Goal: Task Accomplishment & Management: Manage account settings

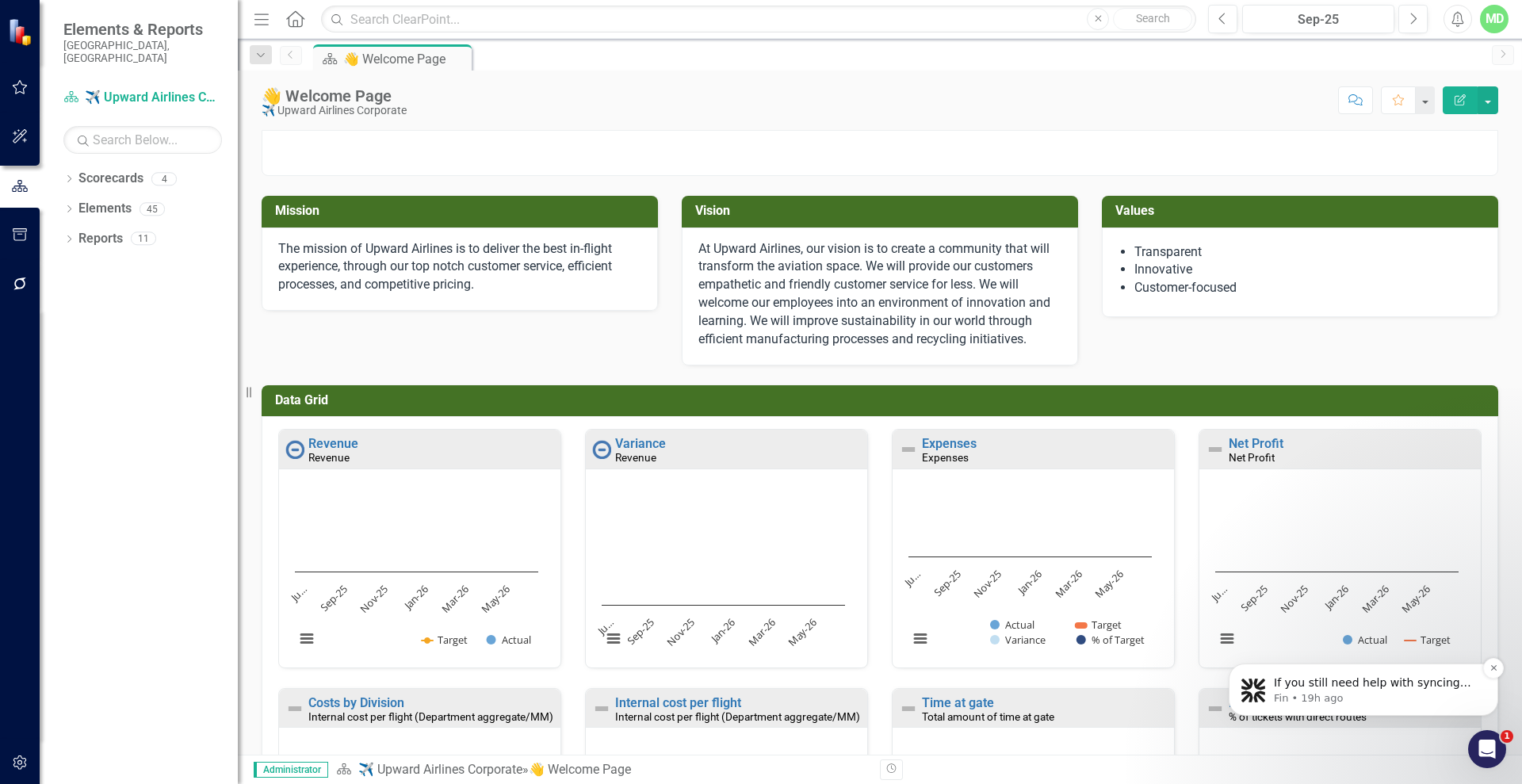
click at [1418, 694] on p "Fin • 19h ago" at bounding box center [1376, 698] width 205 height 14
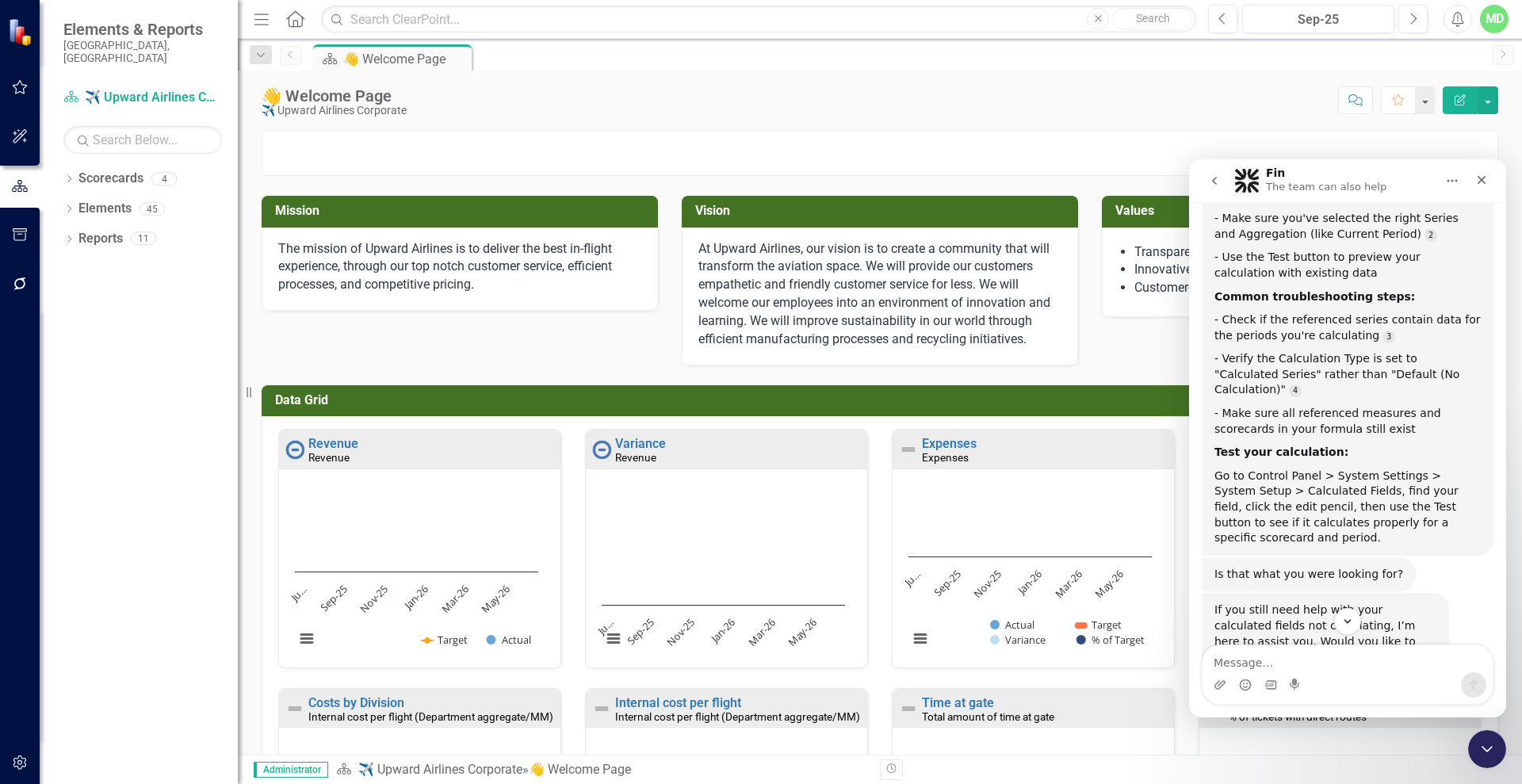
scroll to position [15301, 0]
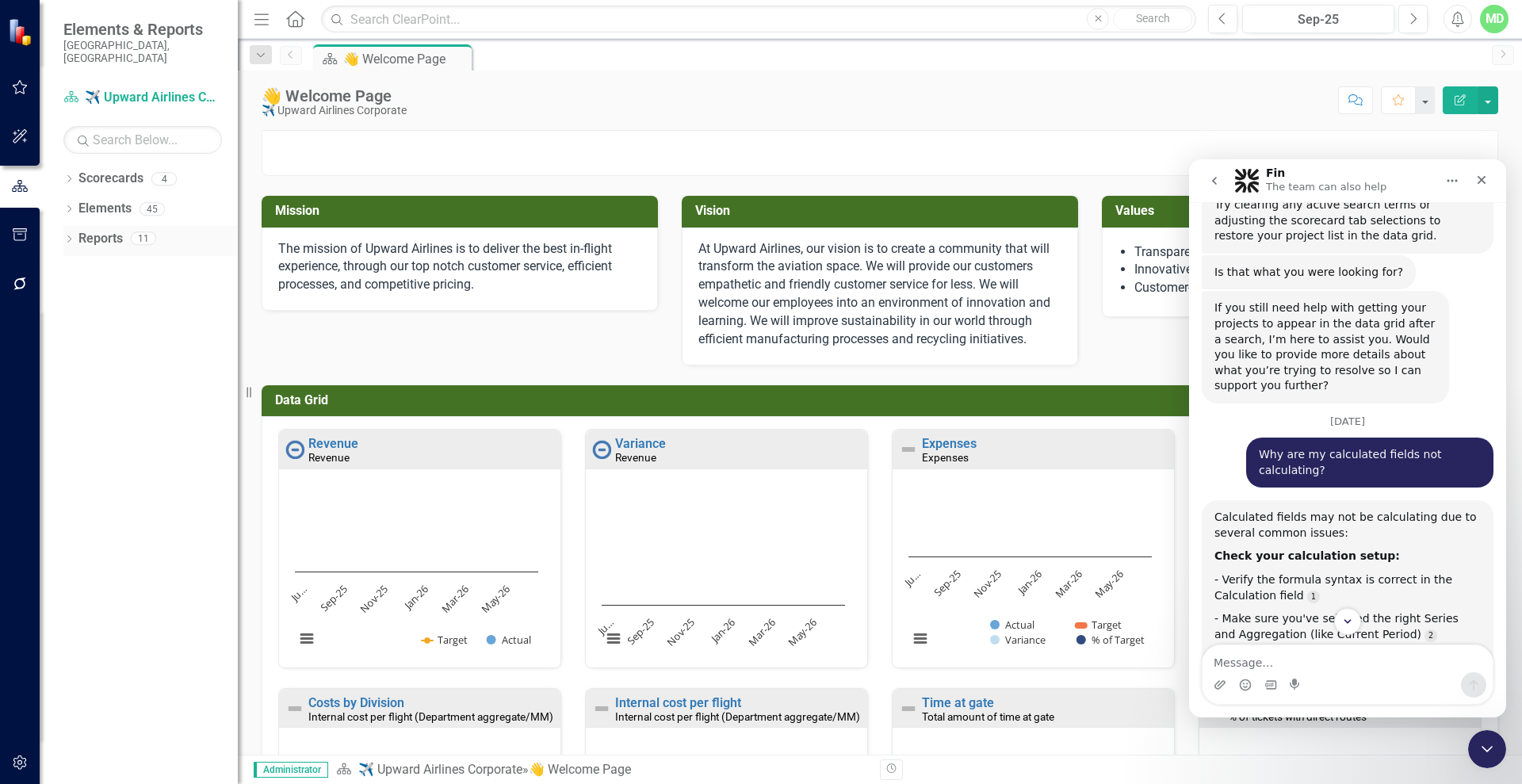
click at [92, 230] on link "Reports" at bounding box center [100, 239] width 45 height 19
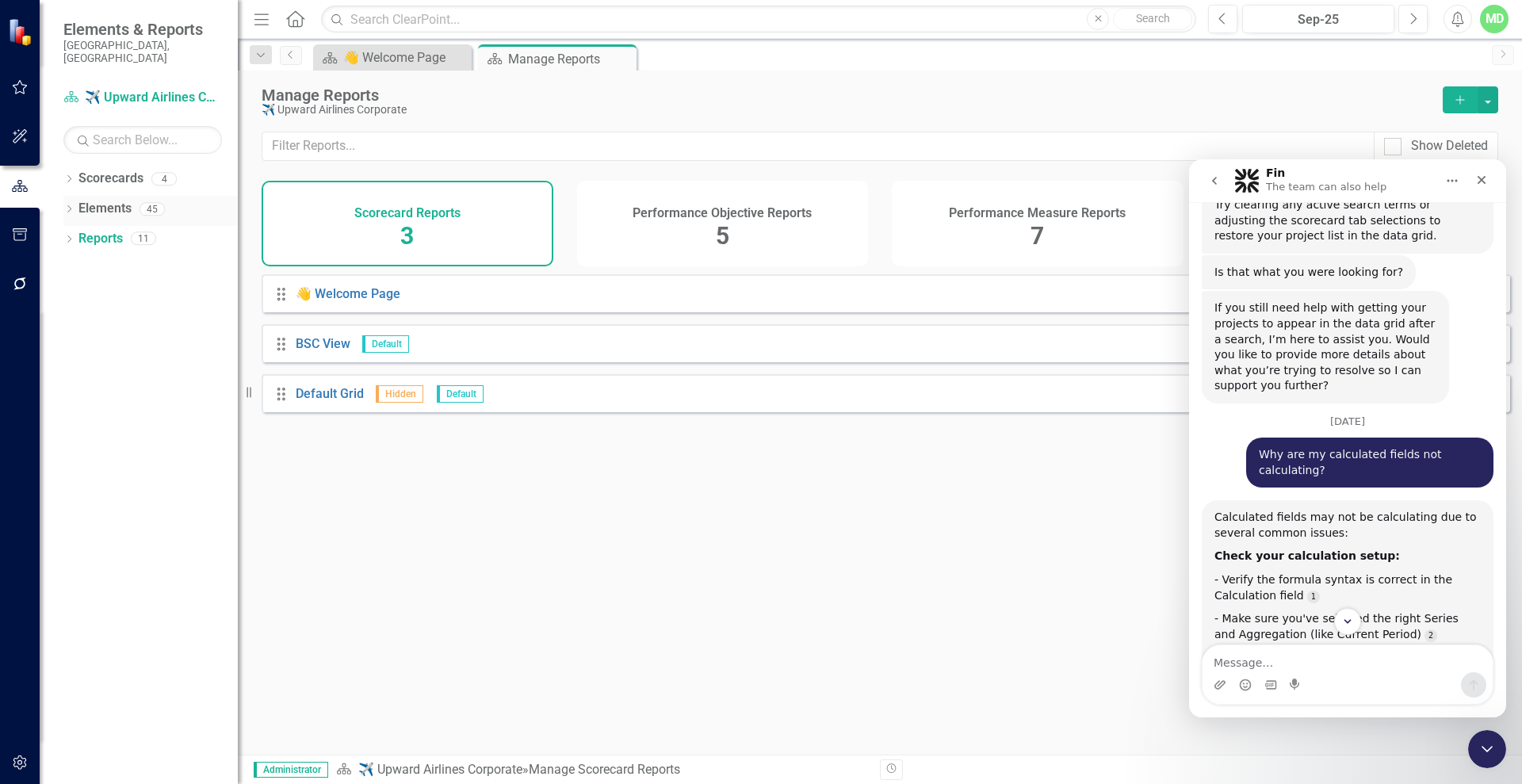
click at [94, 200] on link "Elements" at bounding box center [104, 209] width 53 height 19
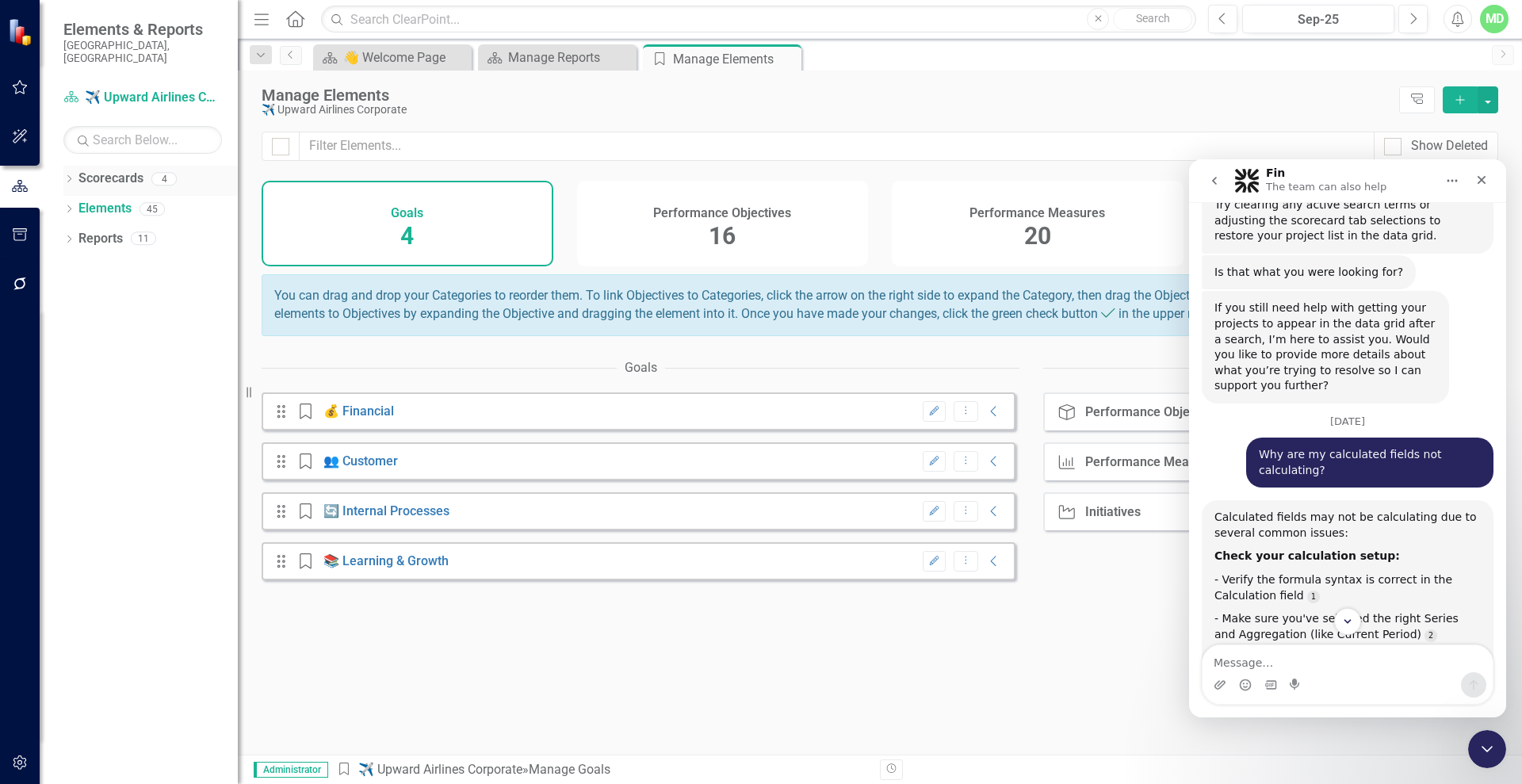
click at [99, 169] on link "Scorecards" at bounding box center [111, 179] width 65 height 19
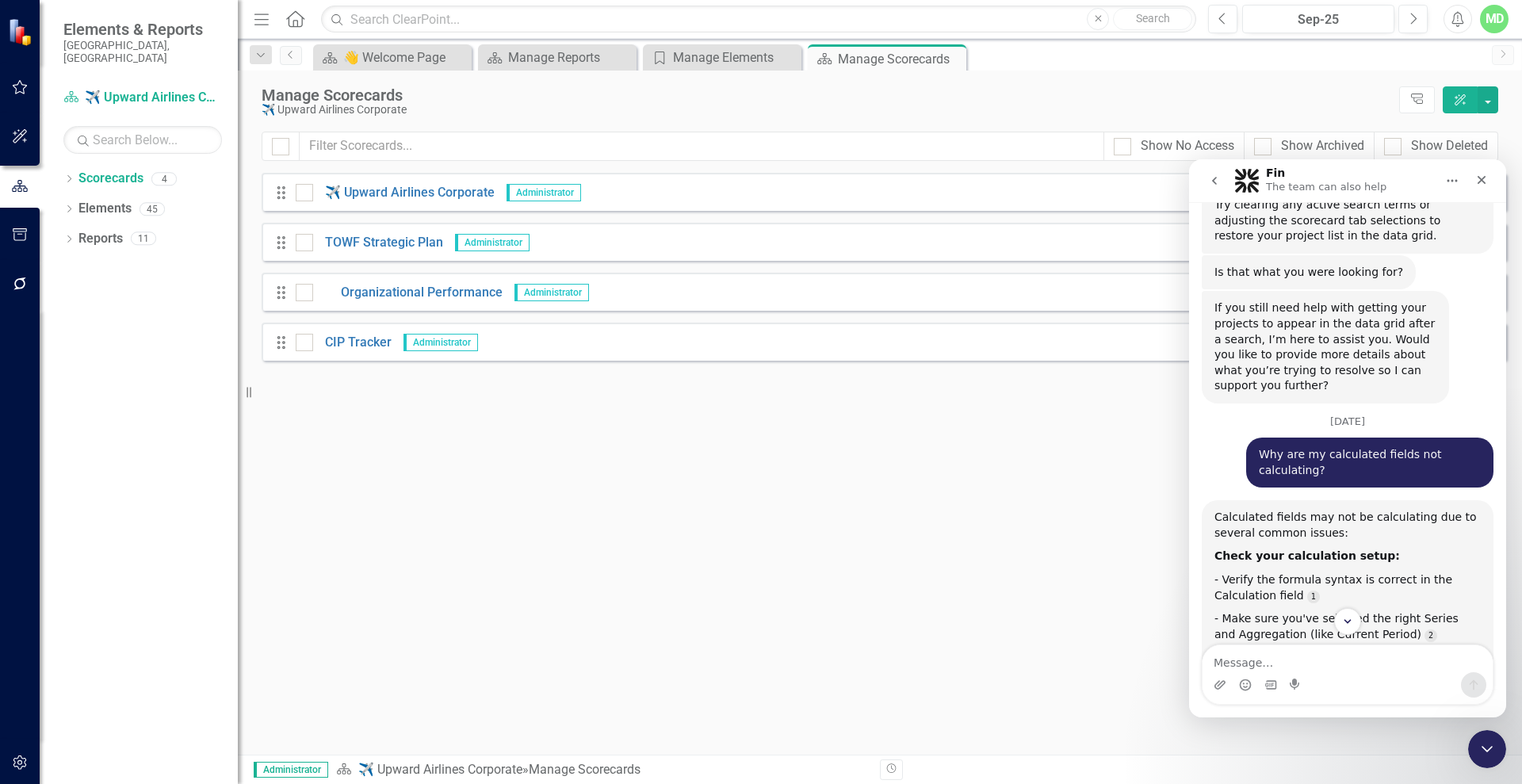
click at [1215, 182] on icon "go back" at bounding box center [1214, 180] width 5 height 8
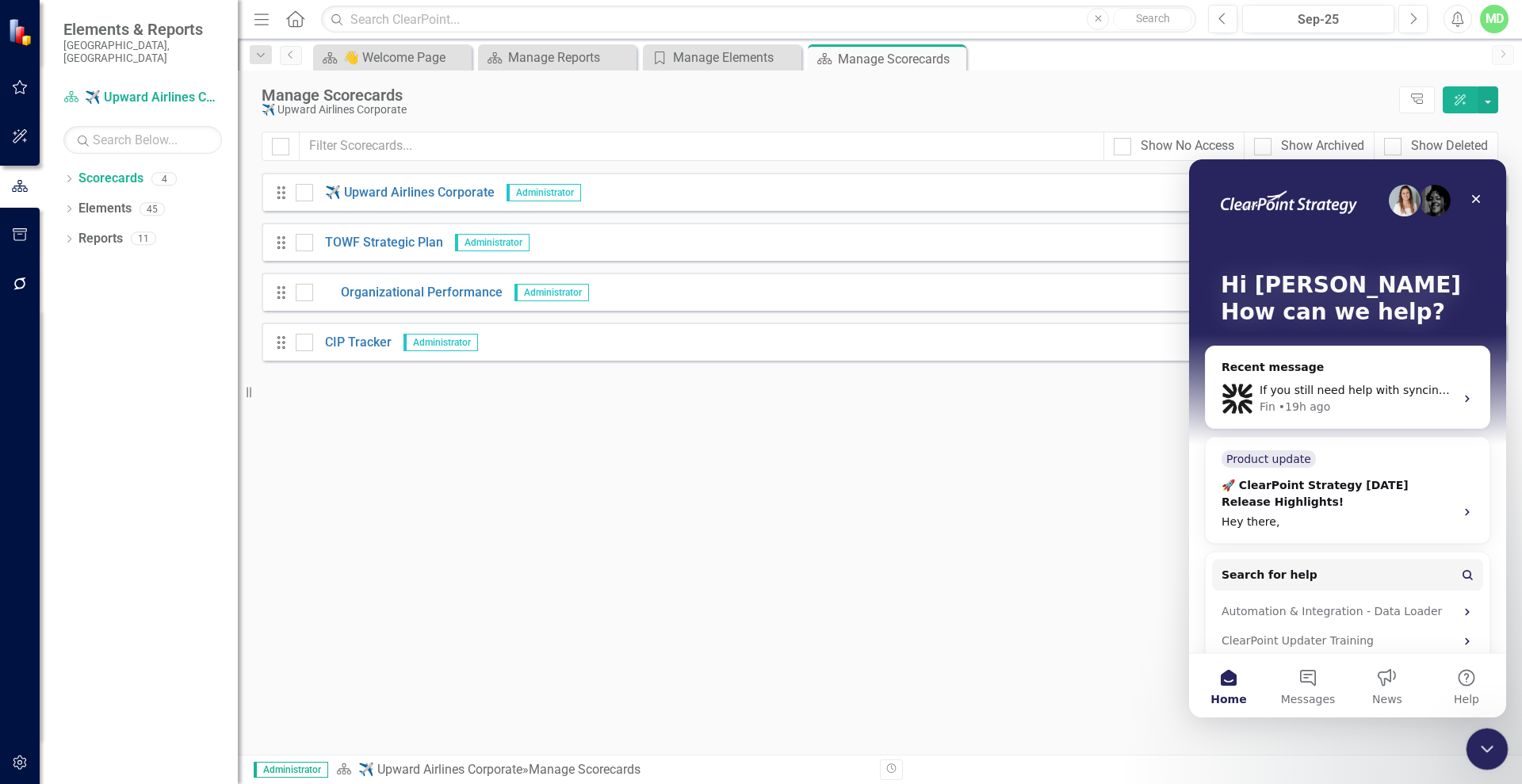
click at [1483, 751] on icon "Close Intercom Messenger" at bounding box center [1485, 746] width 19 height 19
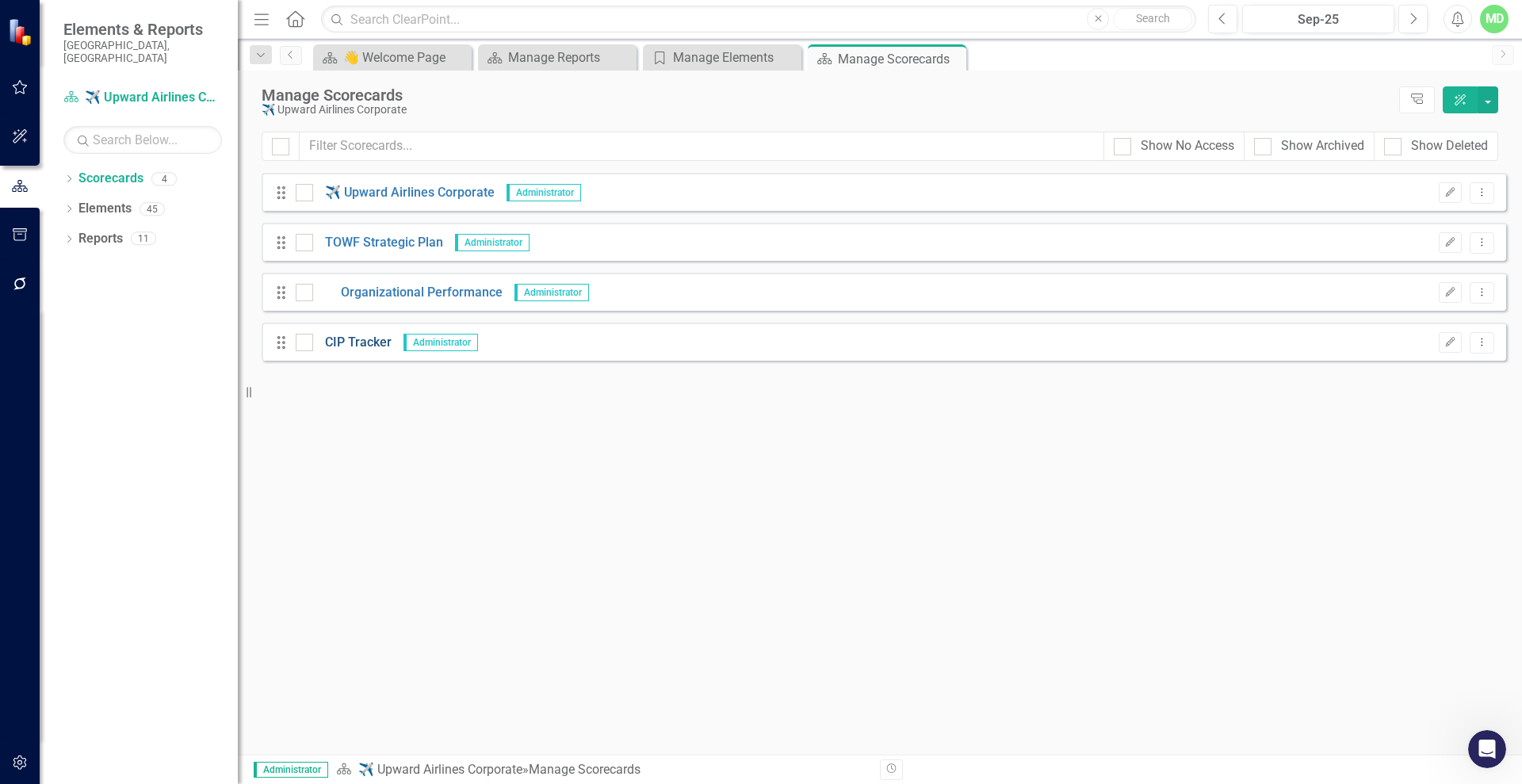
click at [349, 344] on link "CIP Tracker" at bounding box center [353, 343] width 78 height 19
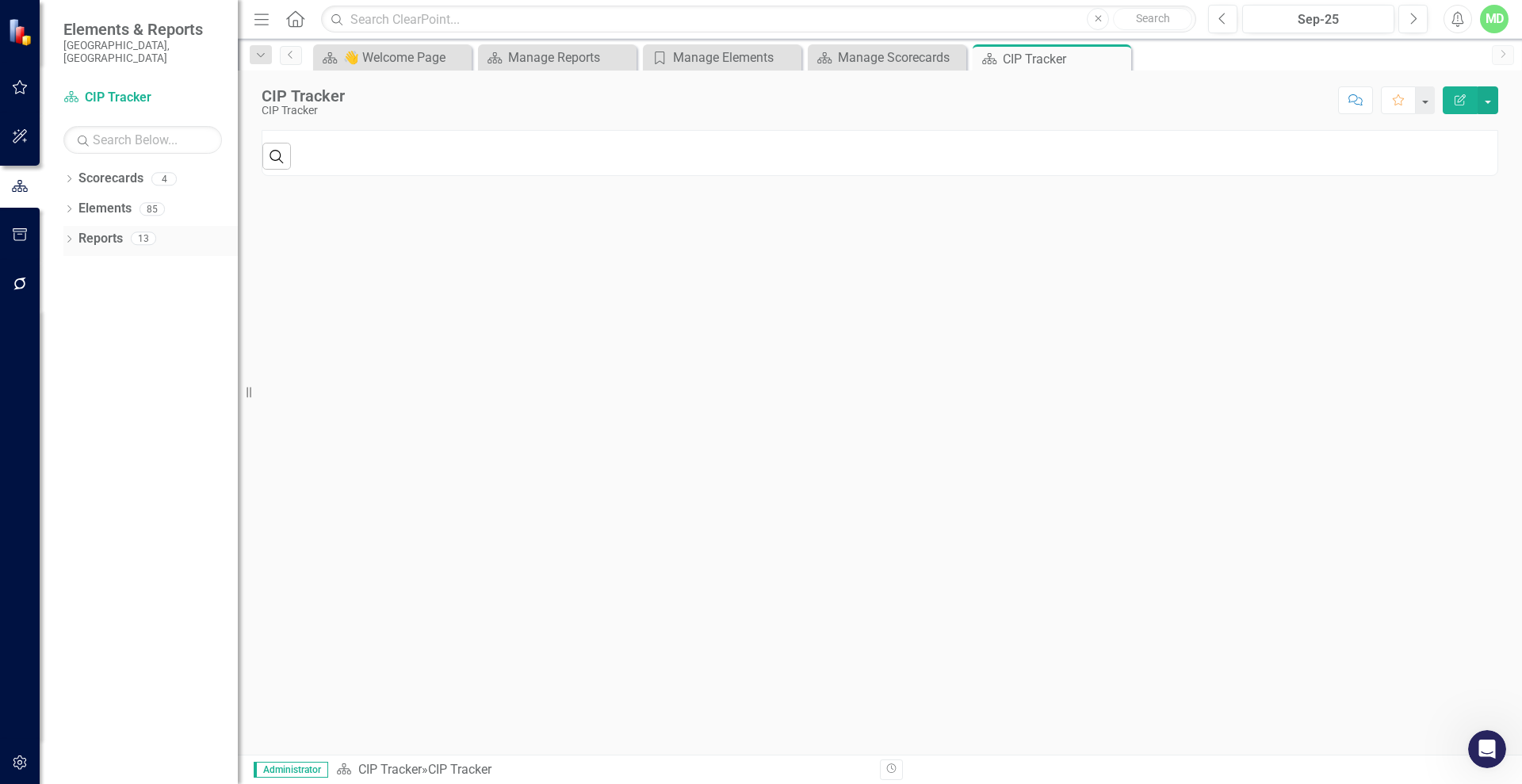
click at [86, 230] on link "Reports" at bounding box center [100, 239] width 45 height 19
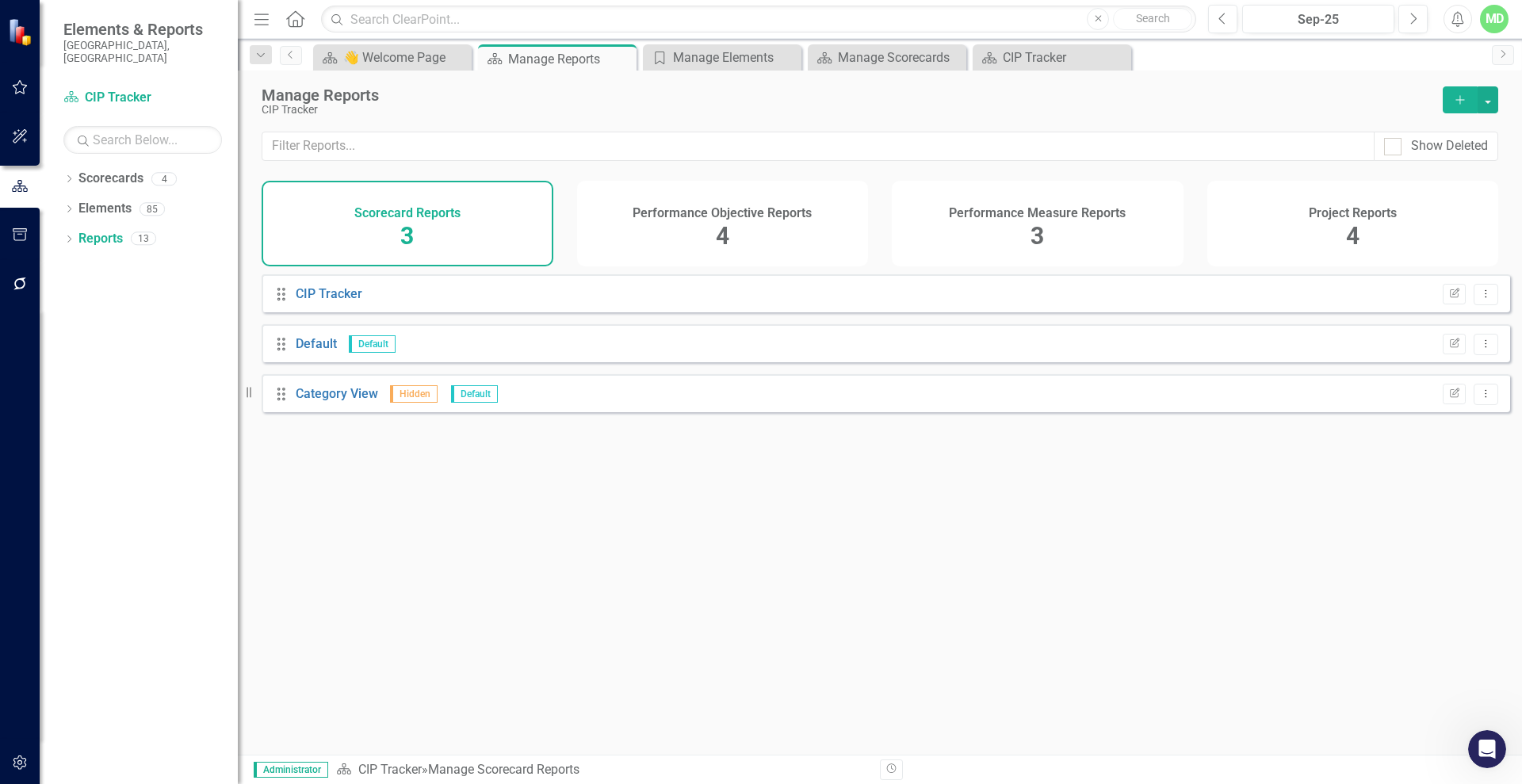
click at [1327, 208] on h4 "Project Reports" at bounding box center [1353, 213] width 88 height 14
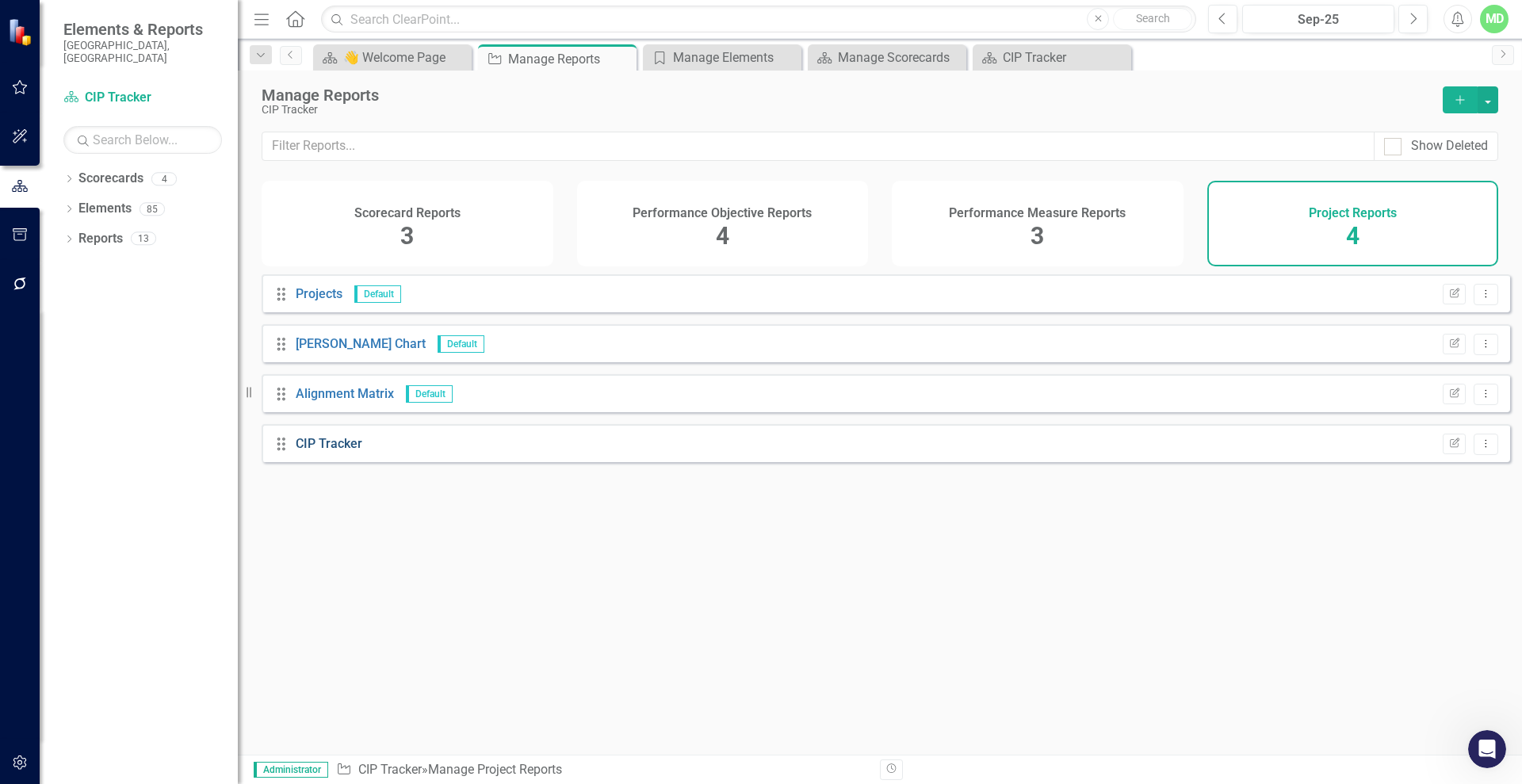
click at [323, 451] on link "CIP Tracker" at bounding box center [329, 444] width 67 height 15
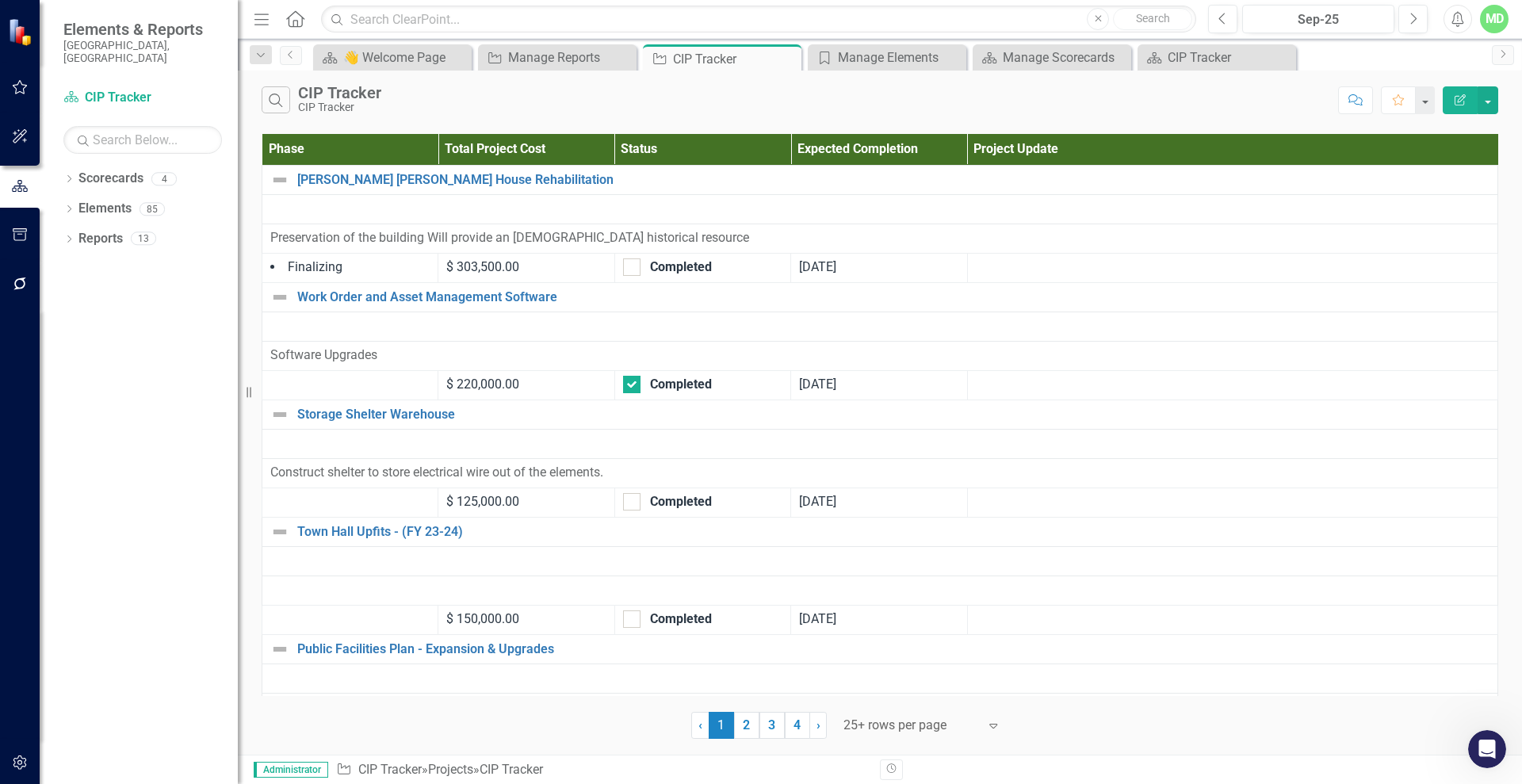
click at [1459, 100] on icon "button" at bounding box center [1461, 100] width 11 height 11
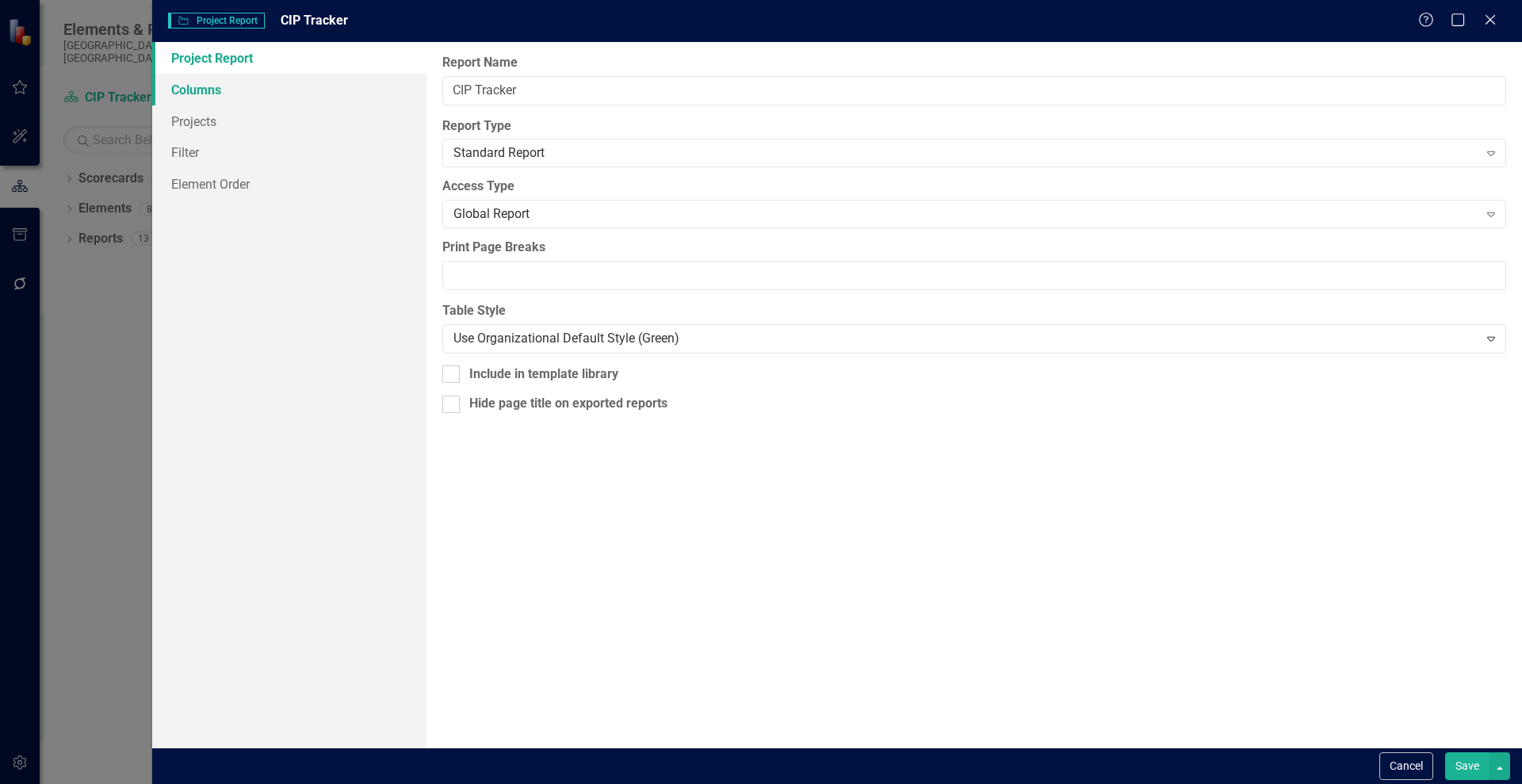
click at [202, 83] on link "Columns" at bounding box center [289, 89] width 274 height 32
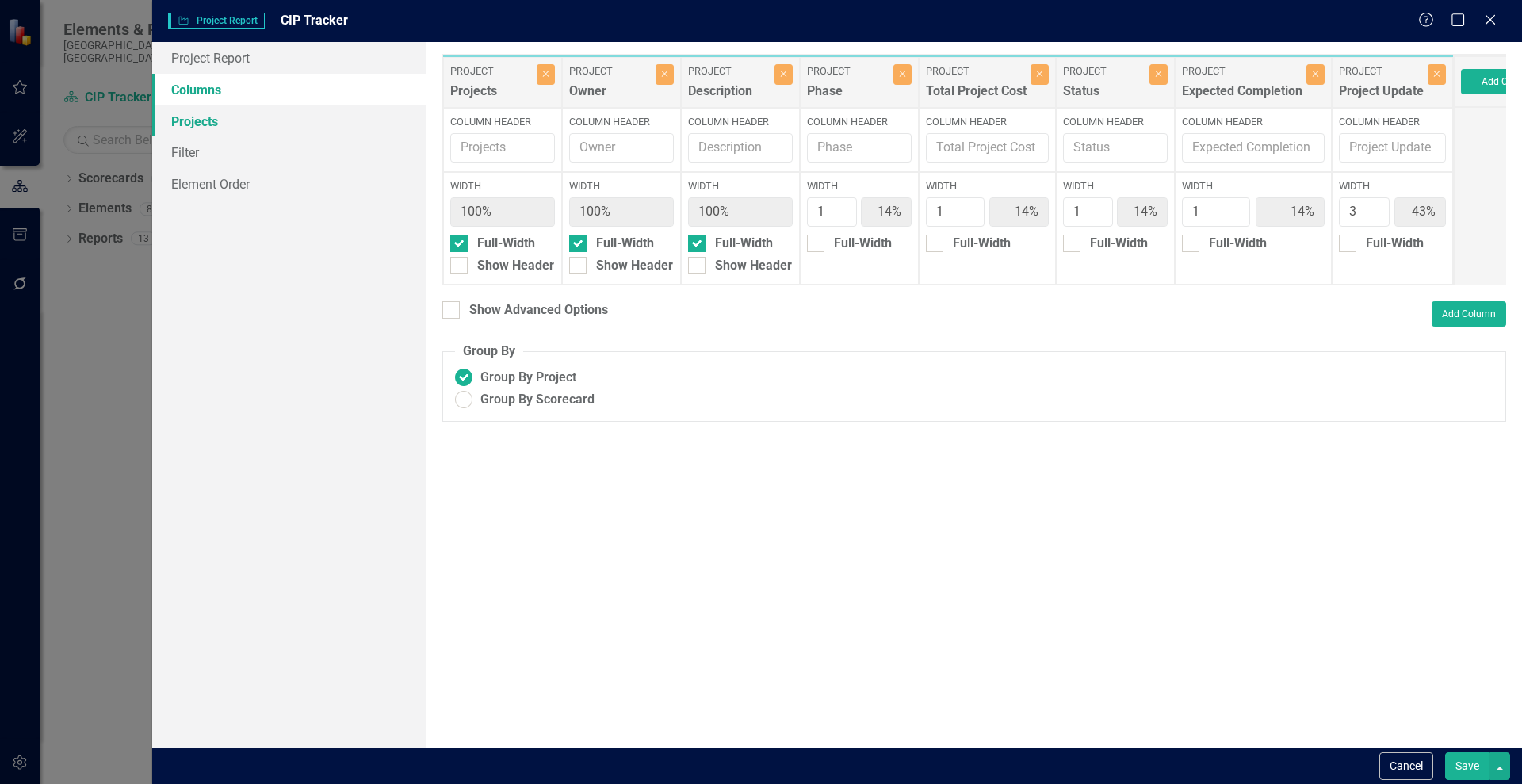
click at [207, 126] on link "Projects" at bounding box center [289, 121] width 274 height 32
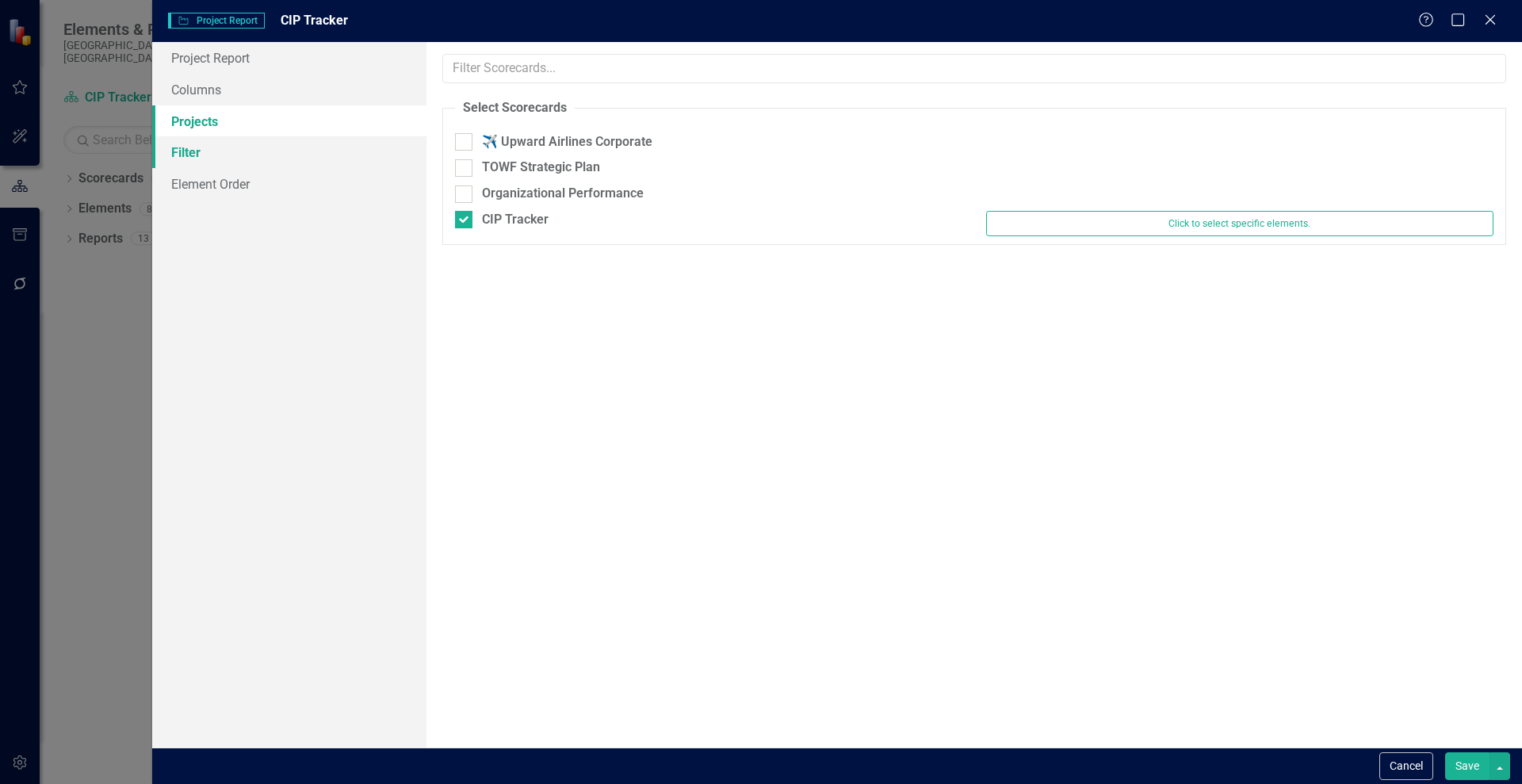
click at [180, 158] on link "Filter" at bounding box center [289, 153] width 274 height 32
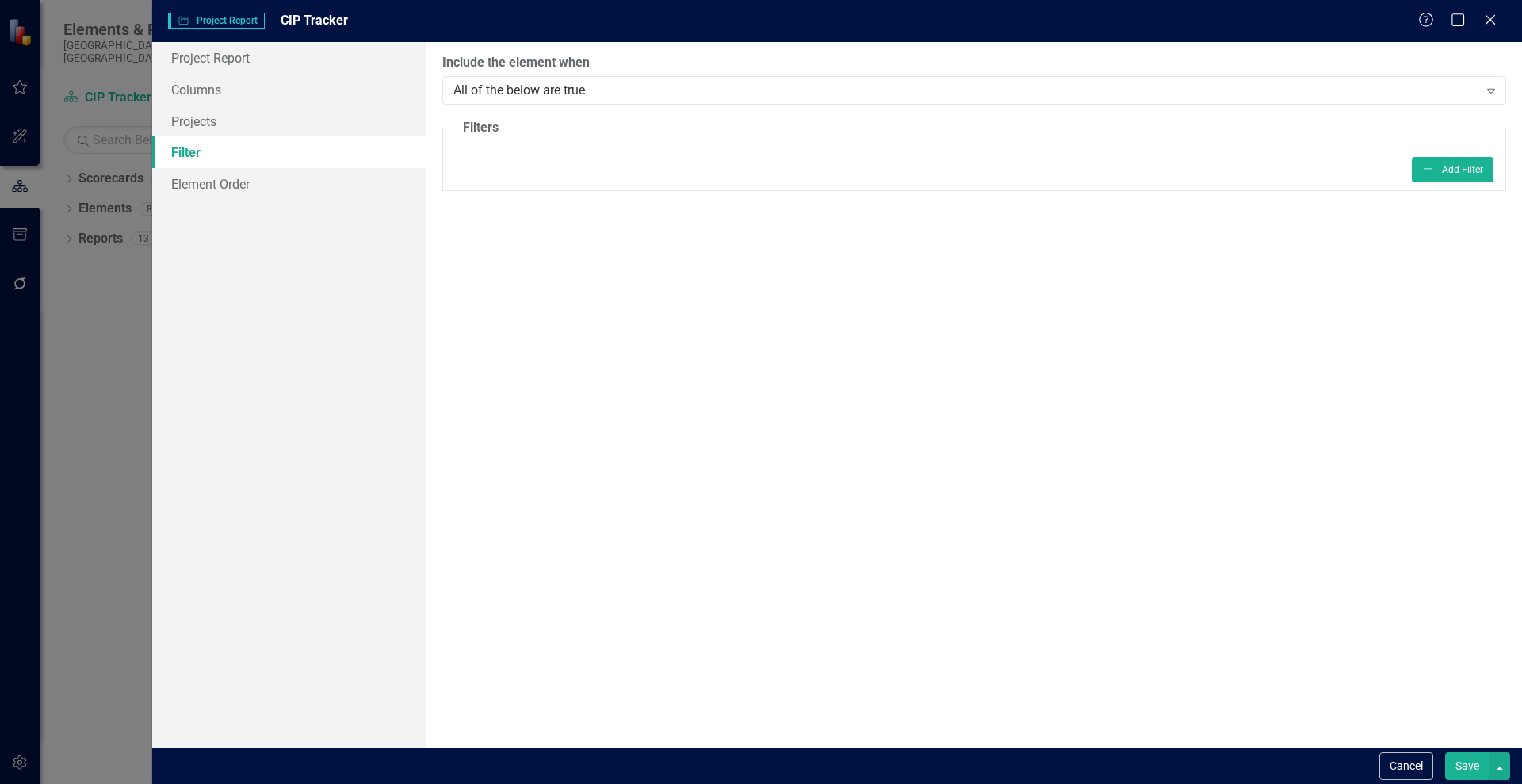
click at [208, 210] on div "Project Report Columns Projects Filter Element Order" at bounding box center [289, 394] width 274 height 705
click at [191, 195] on link "Element Order" at bounding box center [289, 184] width 274 height 32
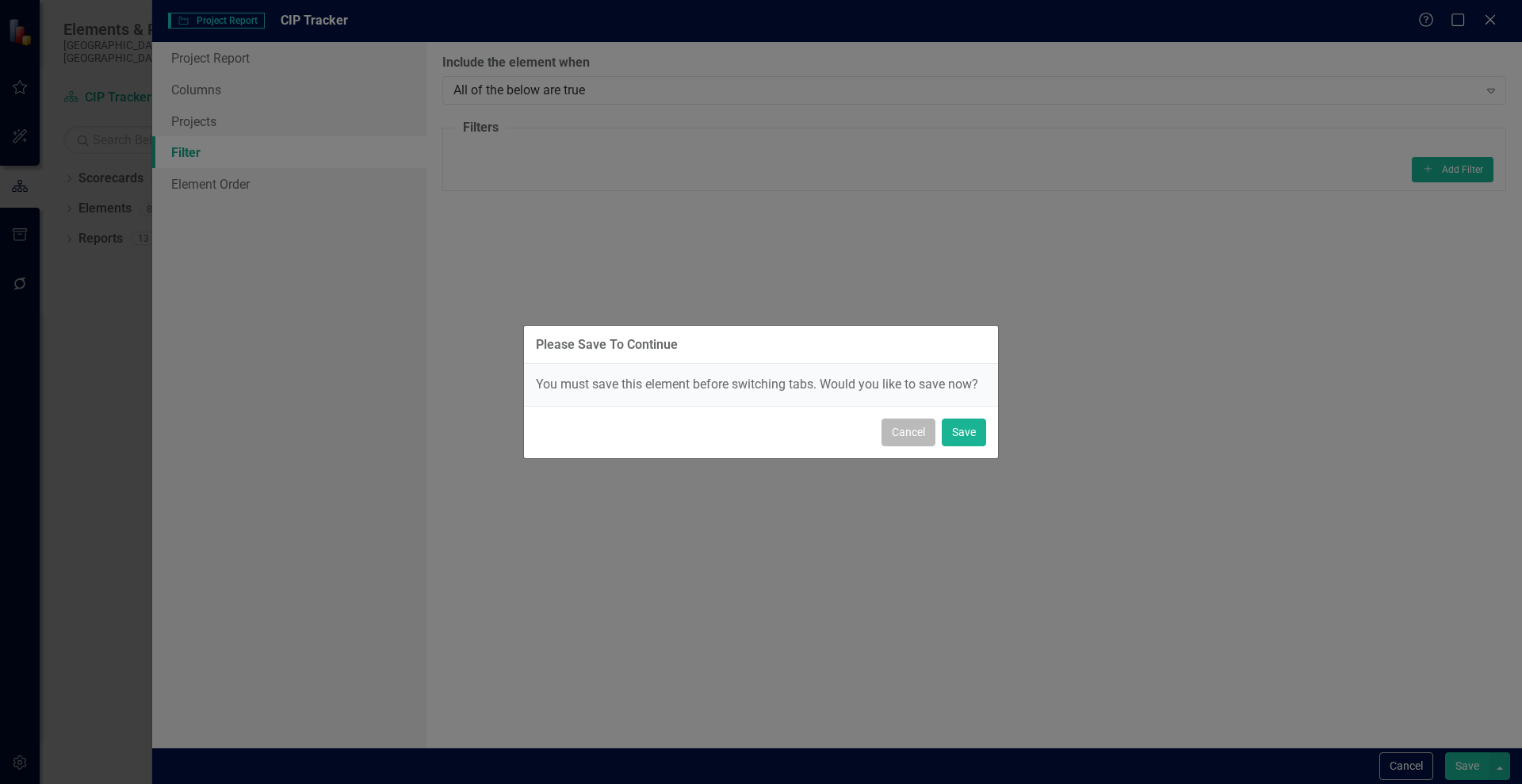
click at [902, 437] on button "Cancel" at bounding box center [909, 432] width 54 height 28
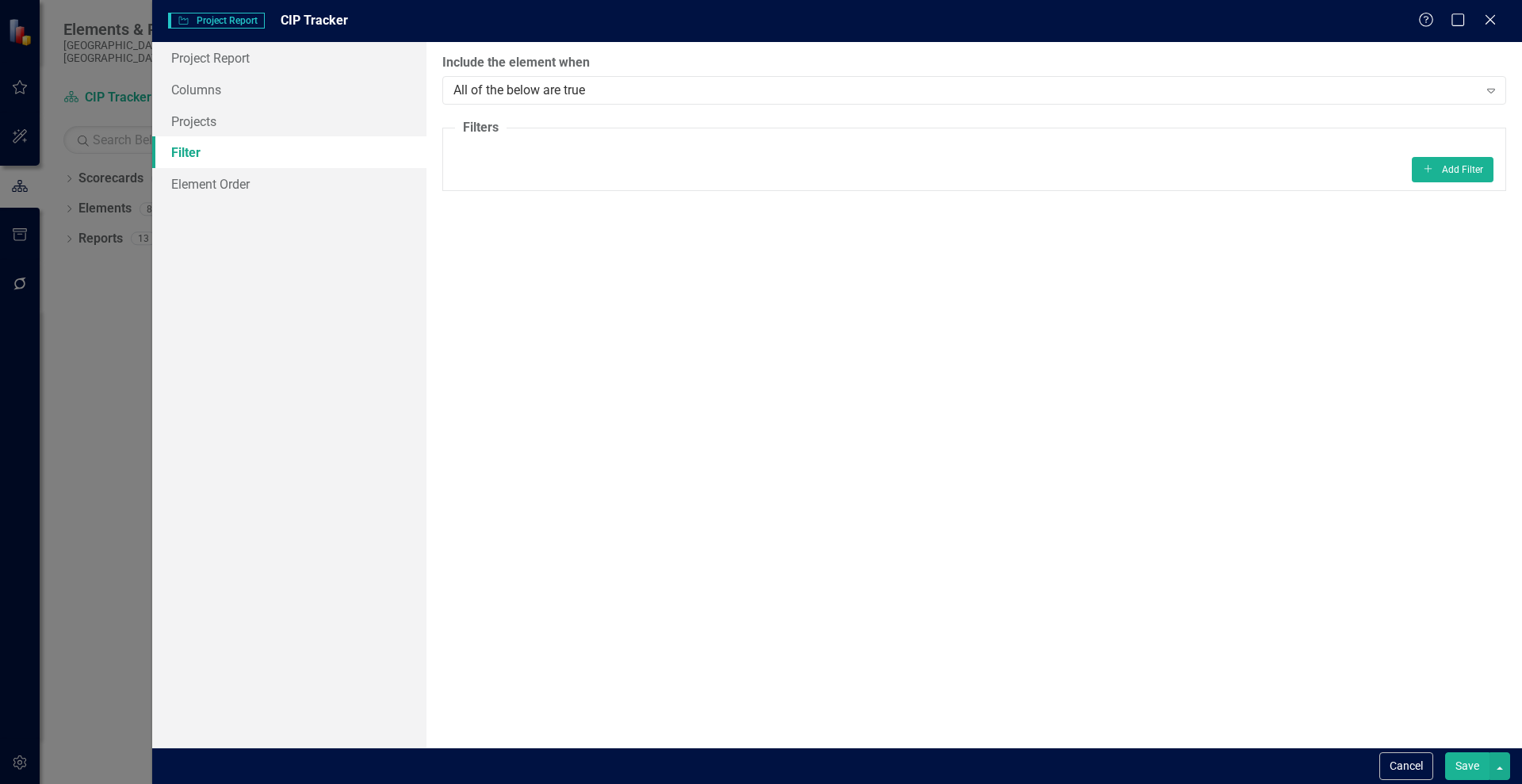
click at [1469, 767] on button "Save" at bounding box center [1467, 766] width 45 height 28
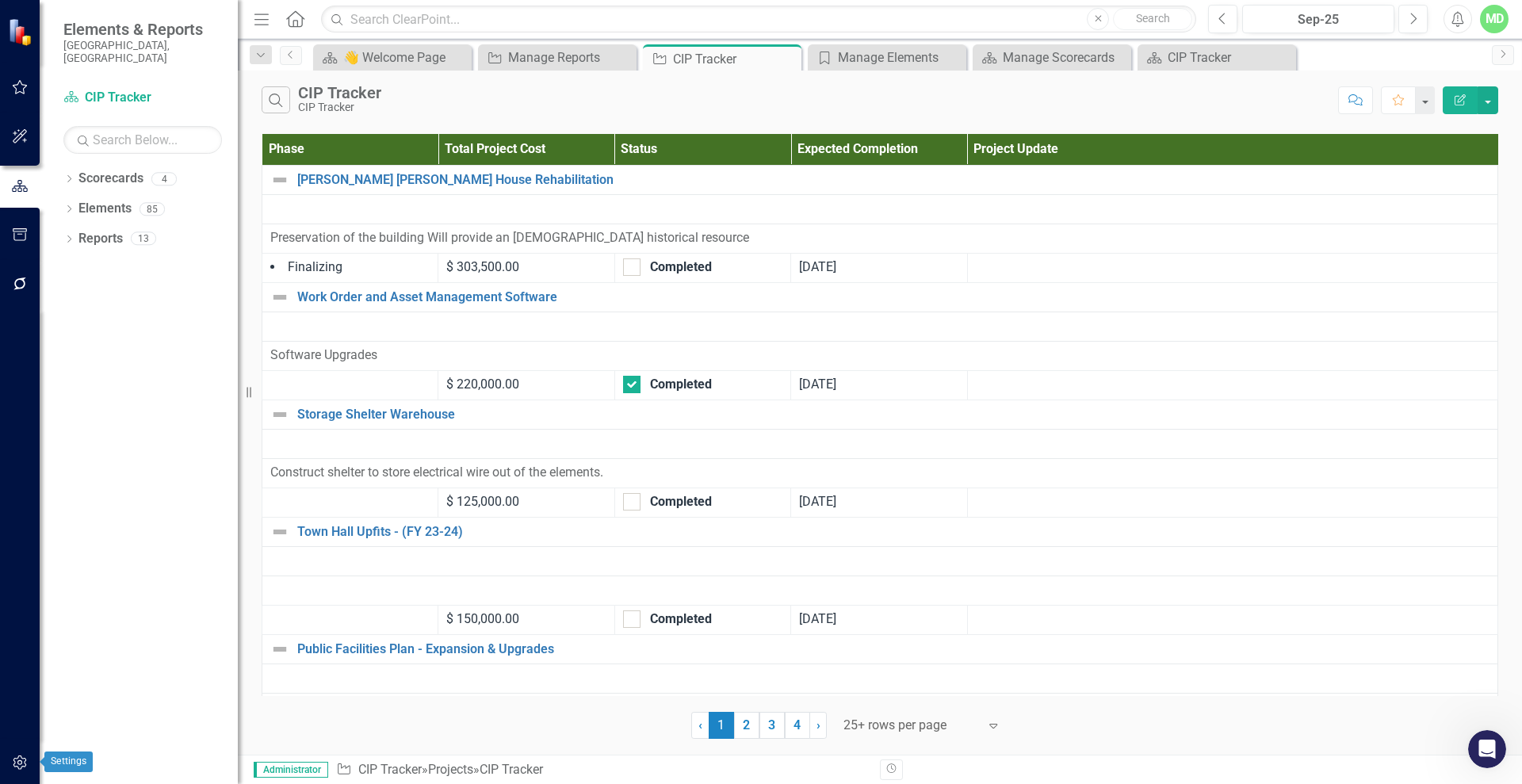
click at [16, 756] on icon "button" at bounding box center [20, 763] width 17 height 13
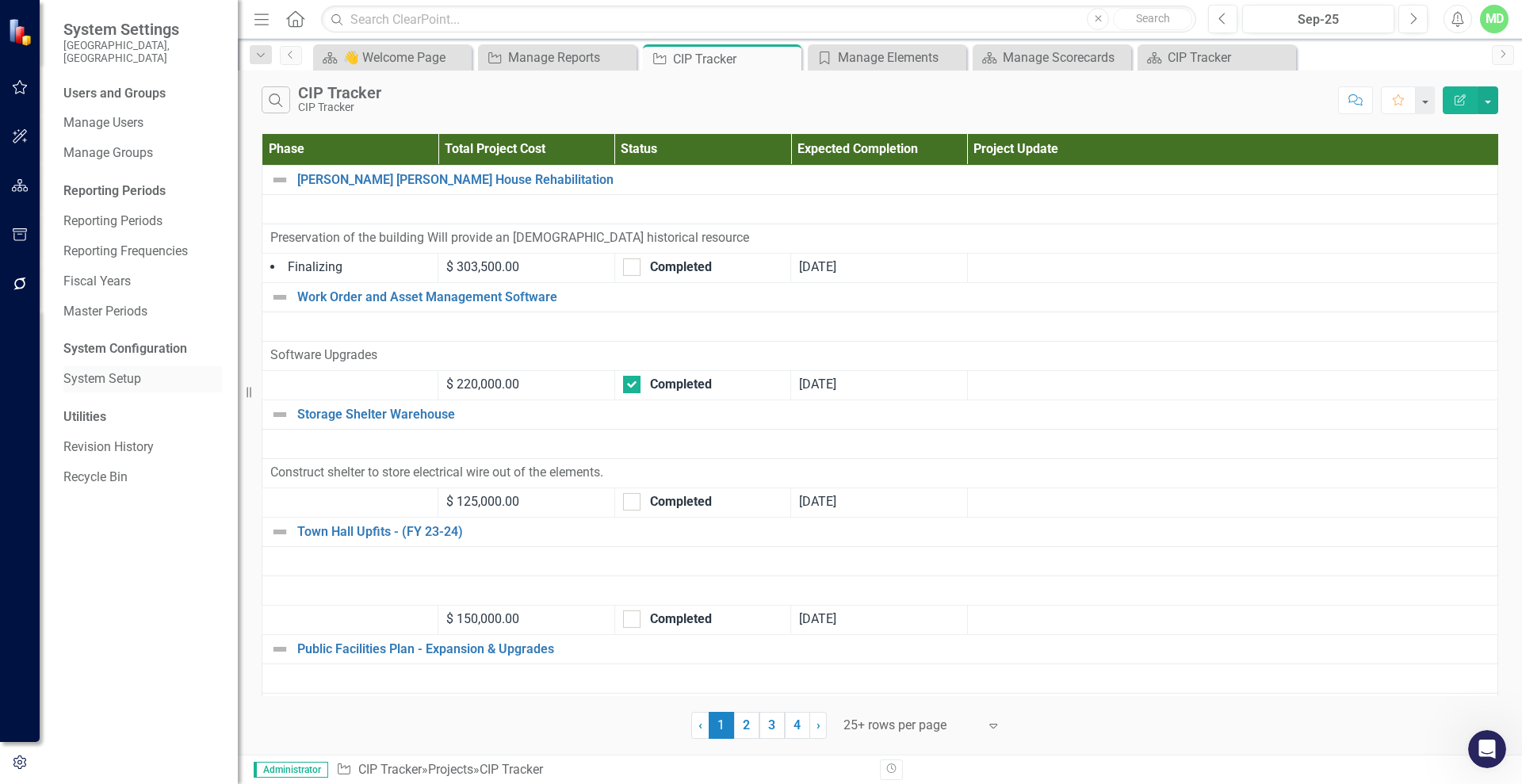
click at [105, 372] on link "System Setup" at bounding box center [142, 379] width 158 height 19
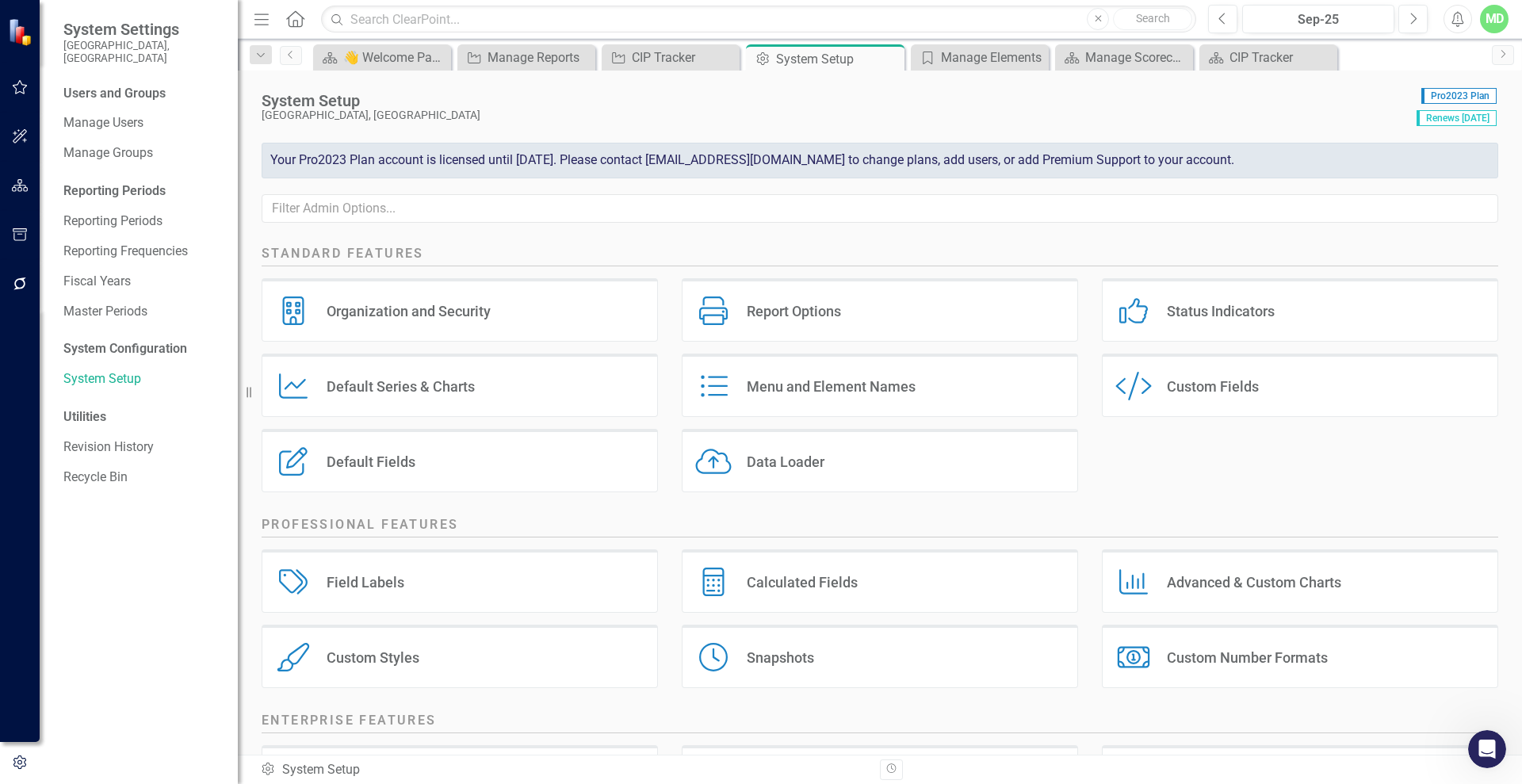
click at [362, 460] on div "Default Fields" at bounding box center [370, 462] width 88 height 19
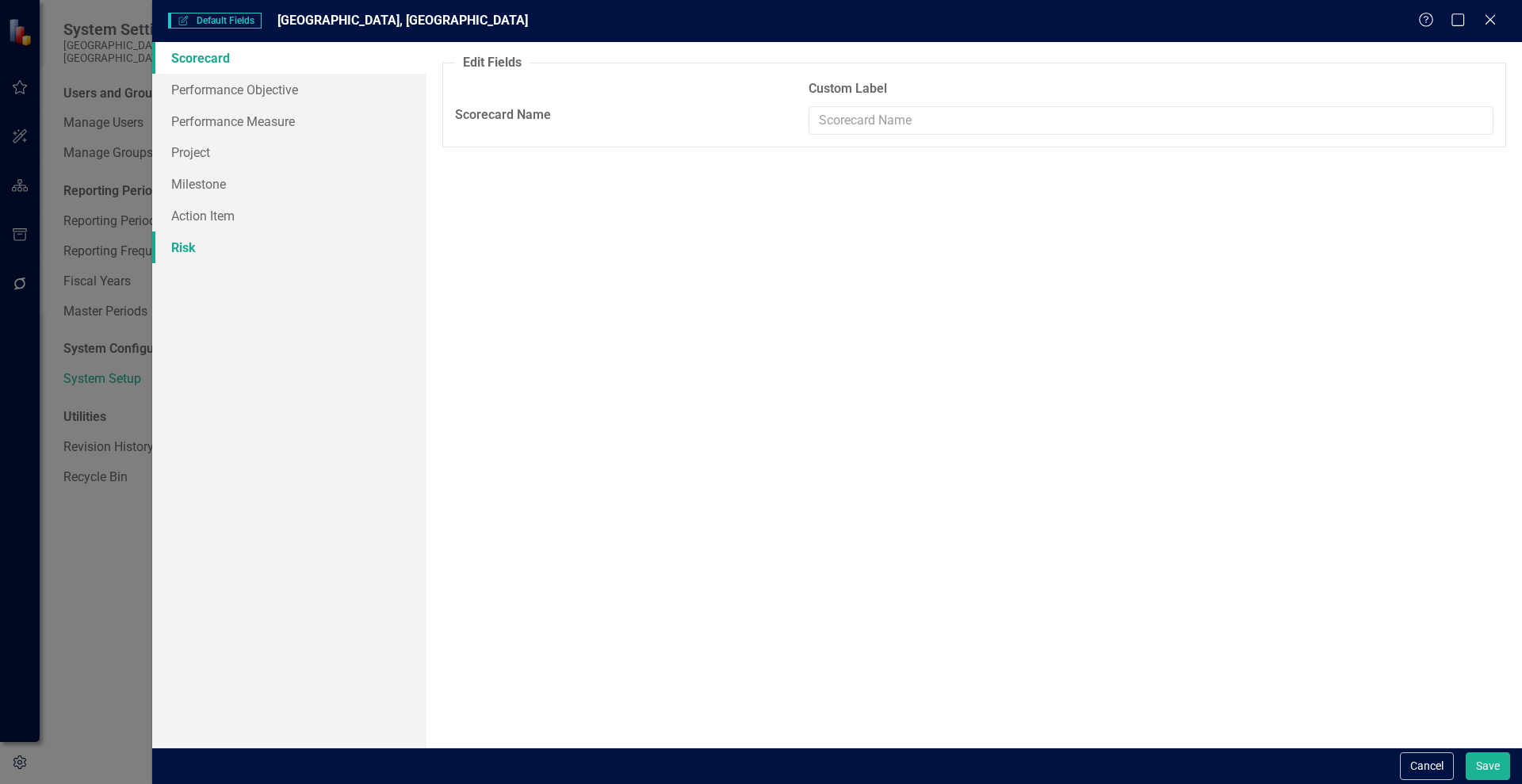
click at [186, 246] on link "Risk" at bounding box center [289, 247] width 274 height 32
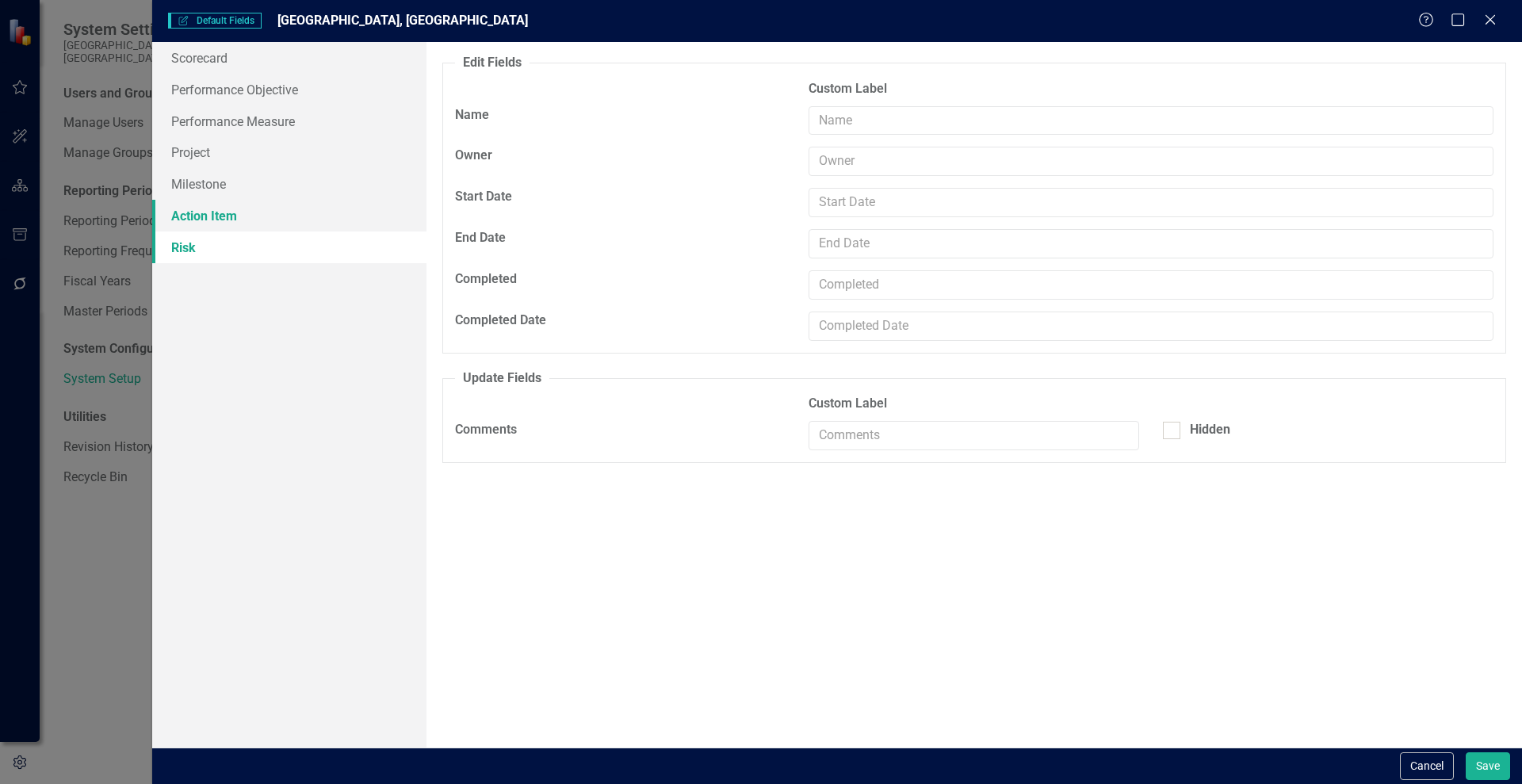
click at [189, 216] on link "Action Item" at bounding box center [289, 216] width 274 height 32
click at [180, 151] on link "Project" at bounding box center [289, 153] width 274 height 32
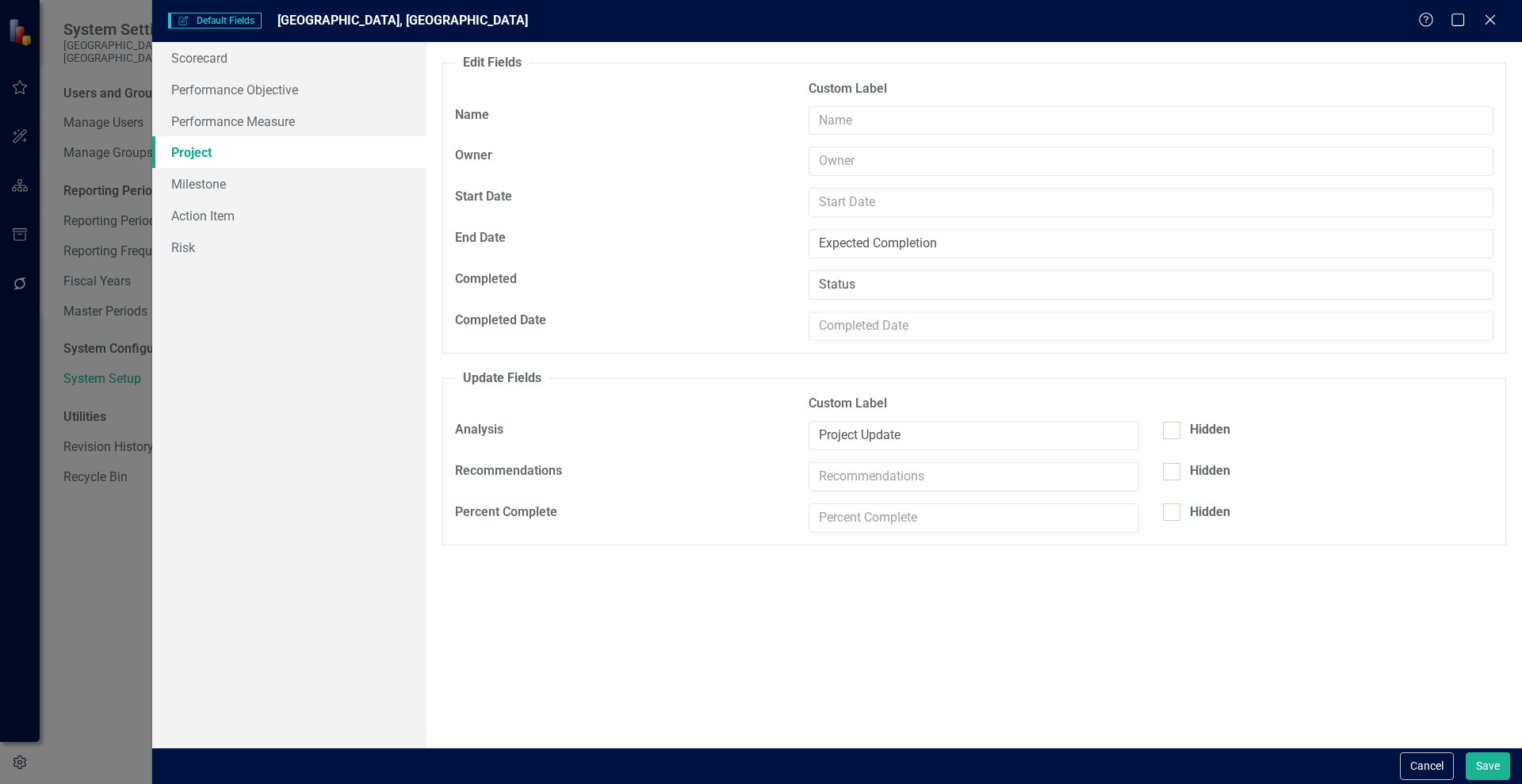
click at [201, 151] on link "Project" at bounding box center [289, 153] width 274 height 32
click at [1417, 760] on button "Cancel" at bounding box center [1427, 766] width 54 height 28
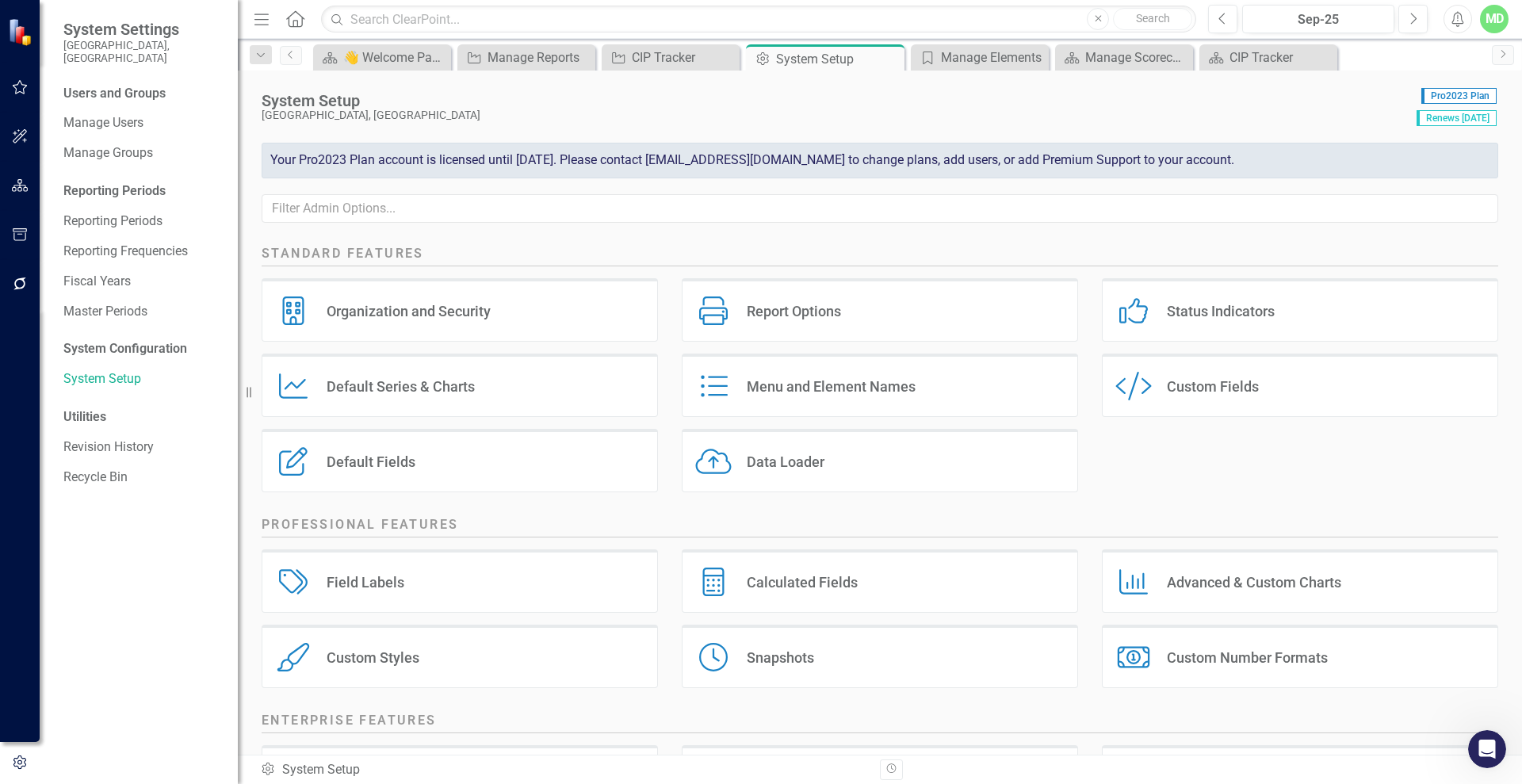
click at [1236, 400] on div "Custom Style Custom Fields" at bounding box center [1300, 385] width 396 height 63
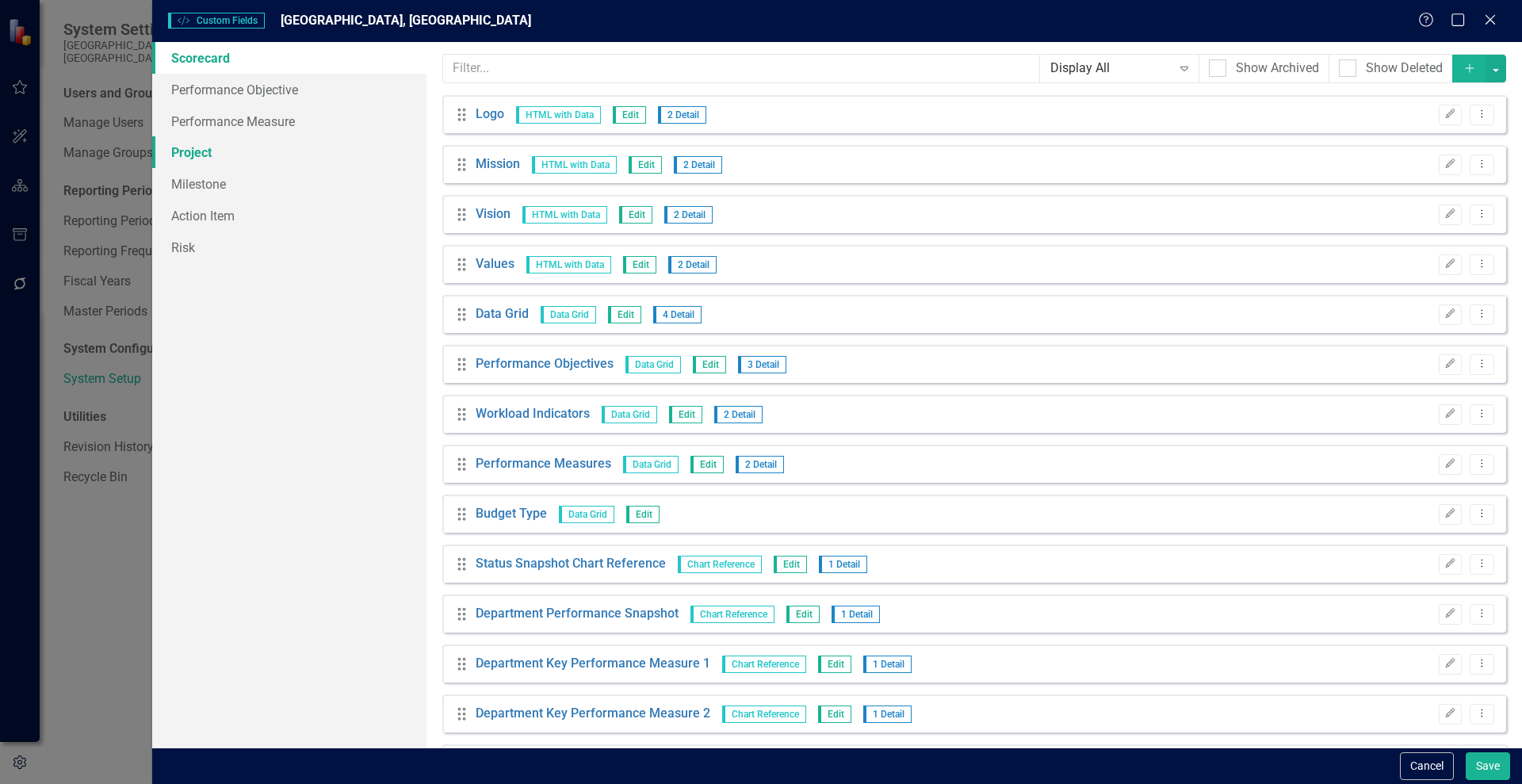
click at [194, 150] on link "Project" at bounding box center [289, 153] width 274 height 32
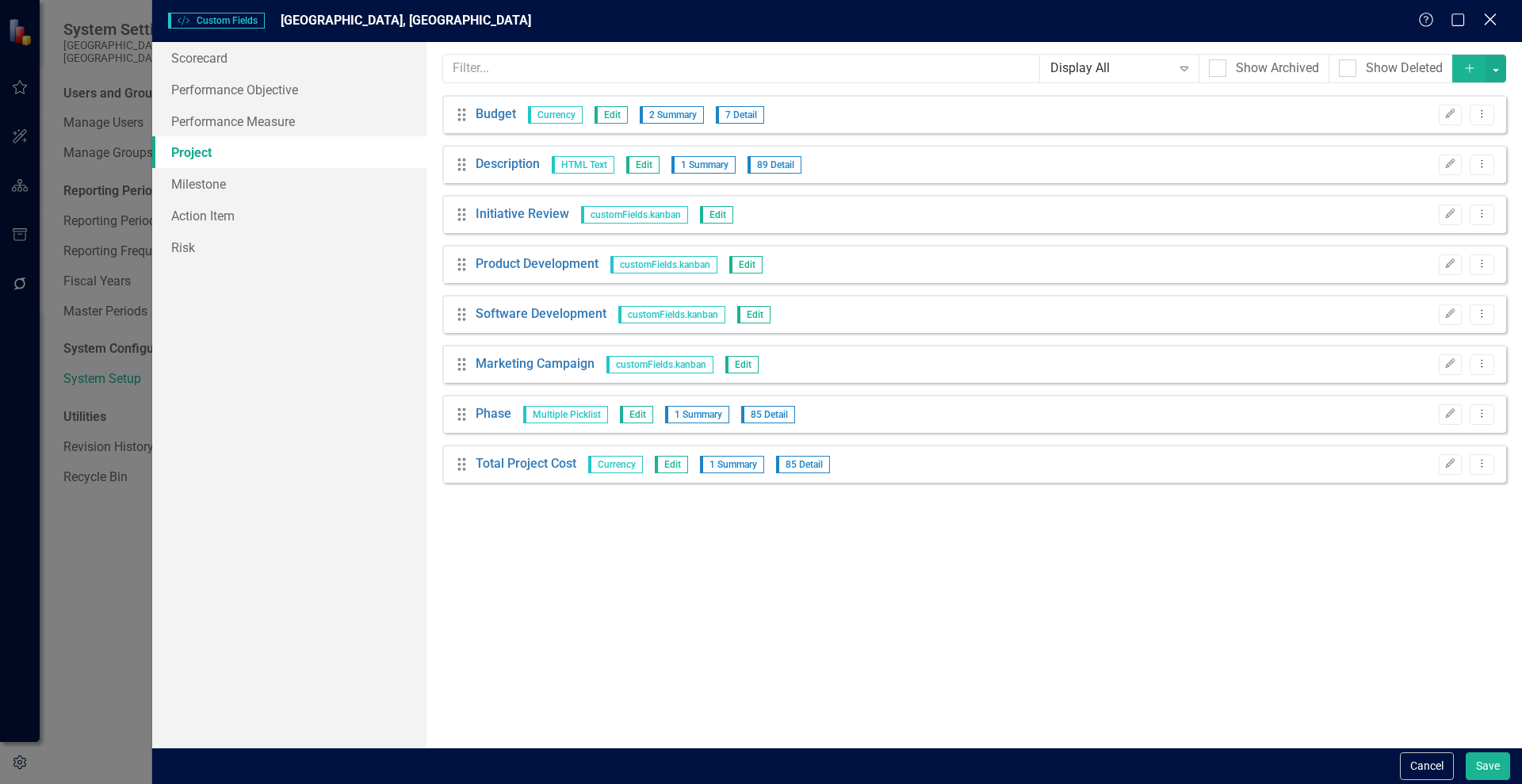
click at [1493, 17] on icon at bounding box center [1489, 19] width 12 height 12
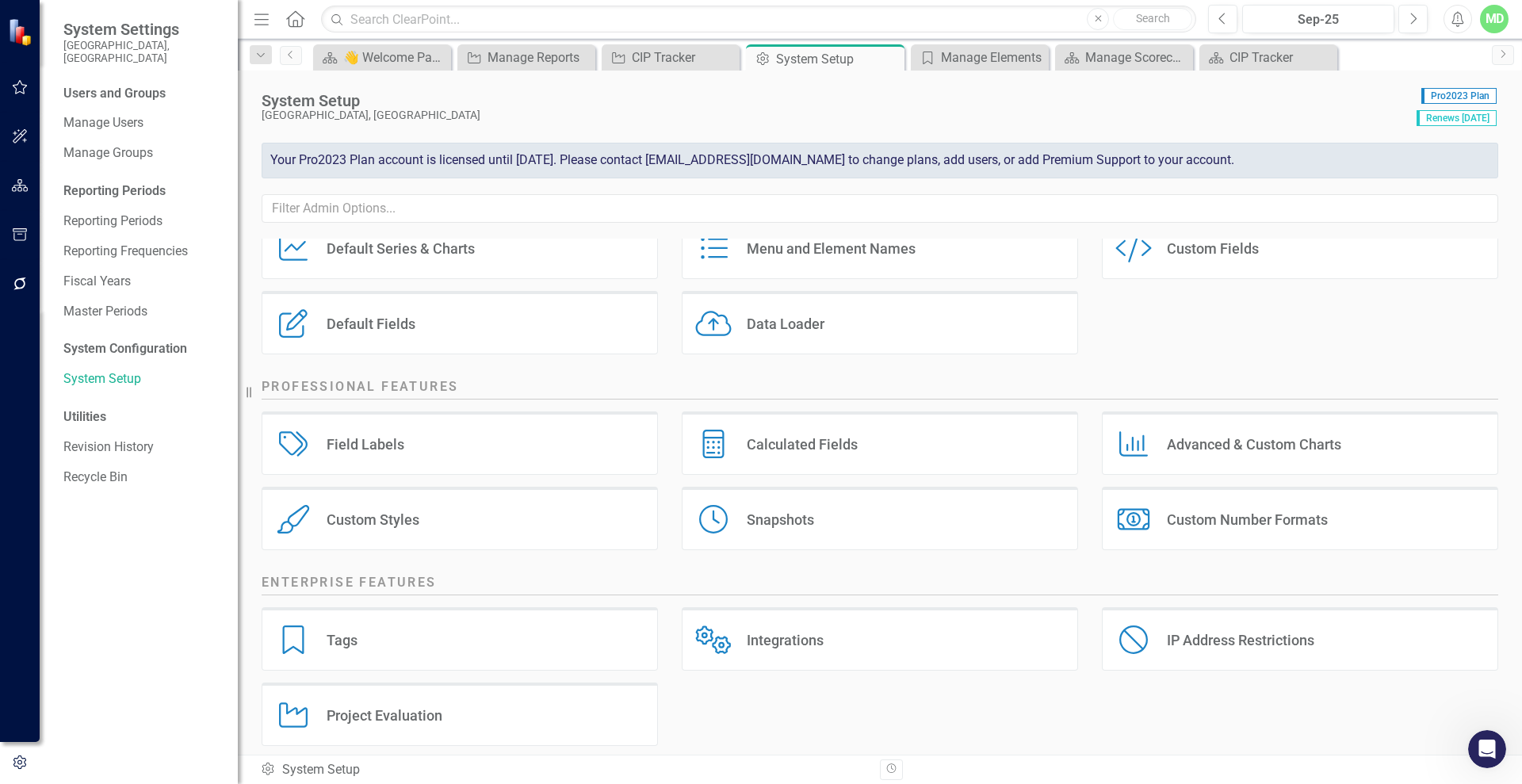
scroll to position [153, 0]
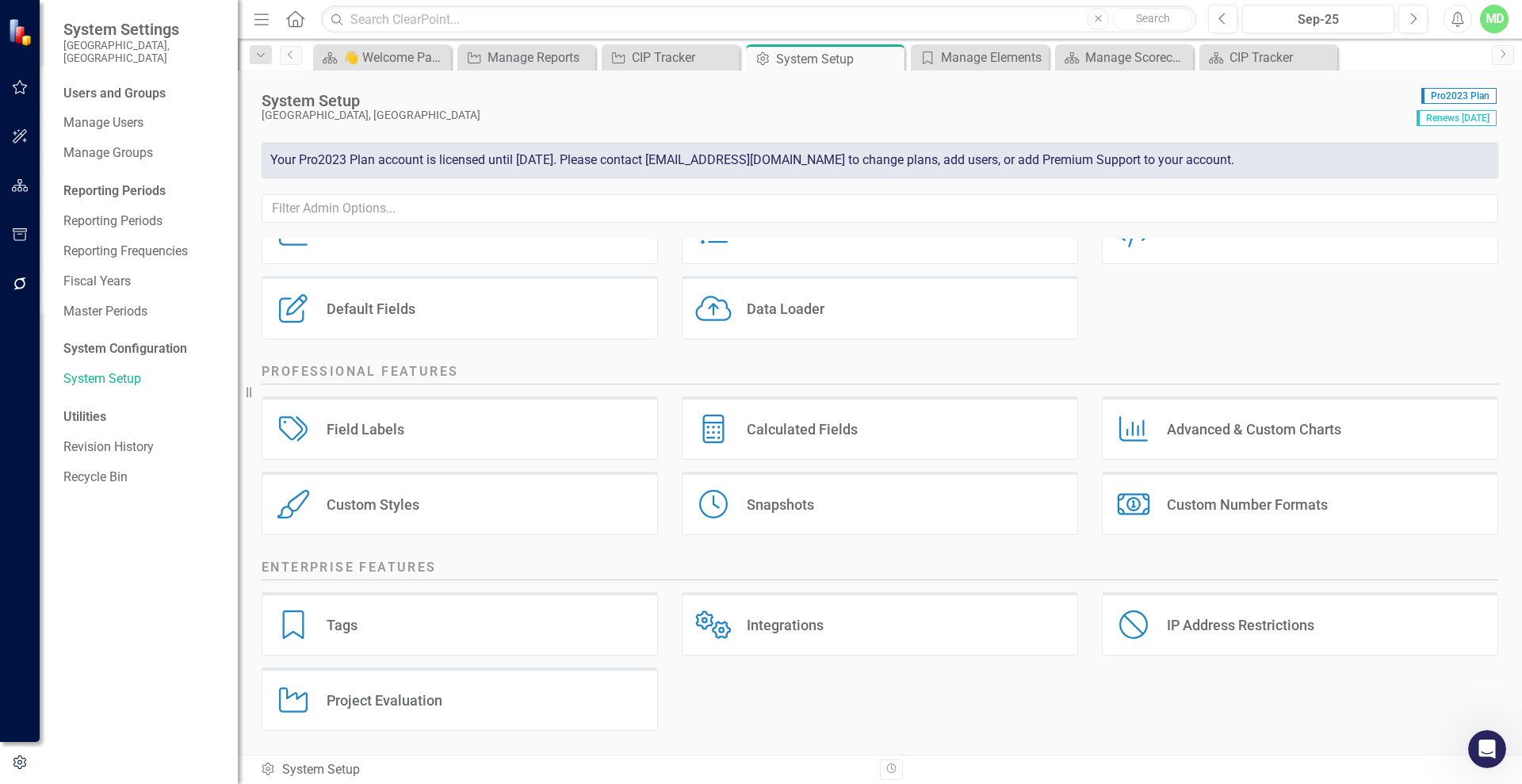
click at [425, 631] on div "Tags Tags" at bounding box center [460, 624] width 396 height 63
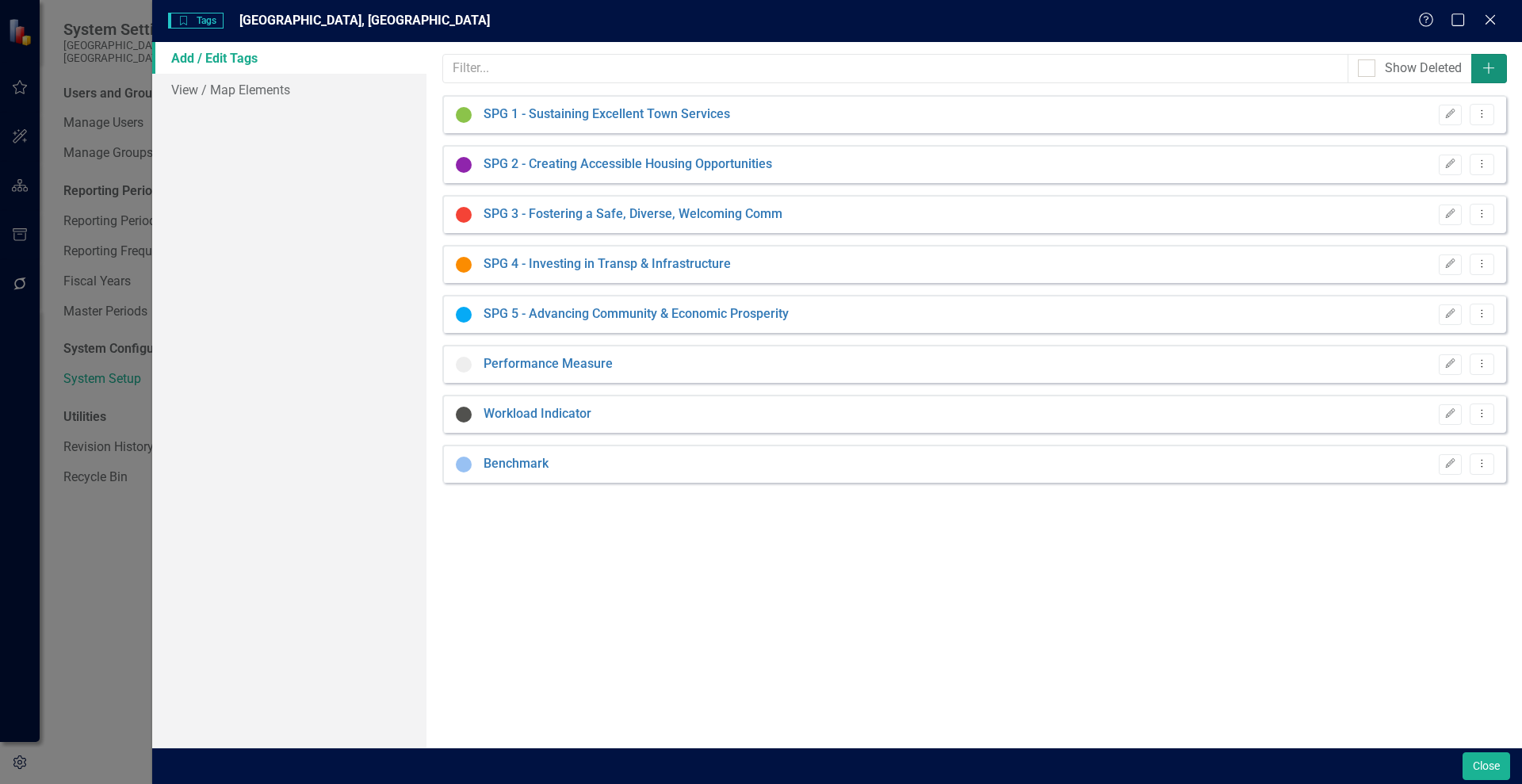
click at [1494, 67] on icon "Add" at bounding box center [1489, 68] width 16 height 13
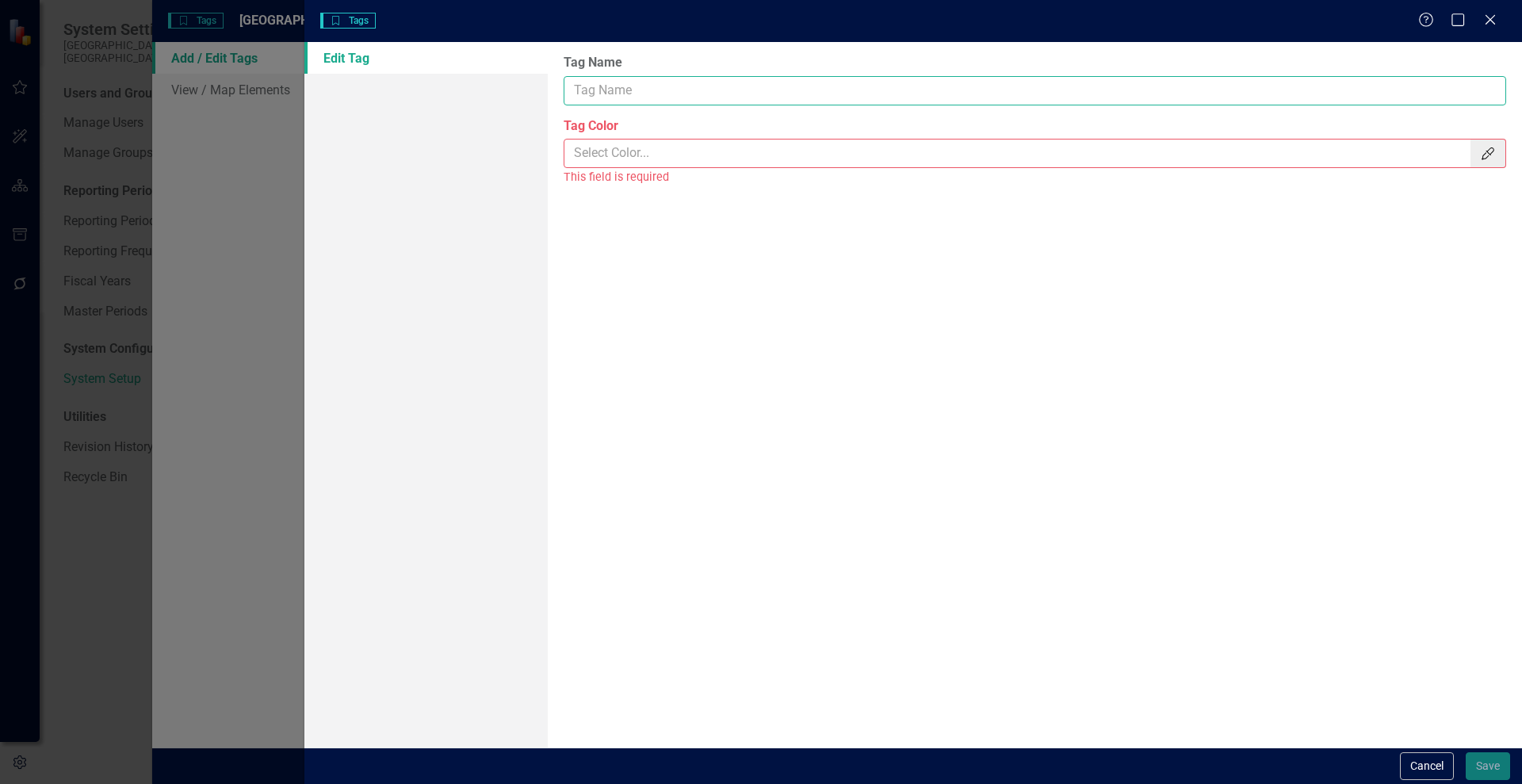
click at [630, 94] on input "Tag Name" at bounding box center [1035, 91] width 942 height 30
type input "g"
type input "General Government"
click at [630, 158] on input "Tag Color" at bounding box center [1018, 153] width 907 height 30
click at [1487, 153] on icon "Color Picker" at bounding box center [1488, 153] width 16 height 13
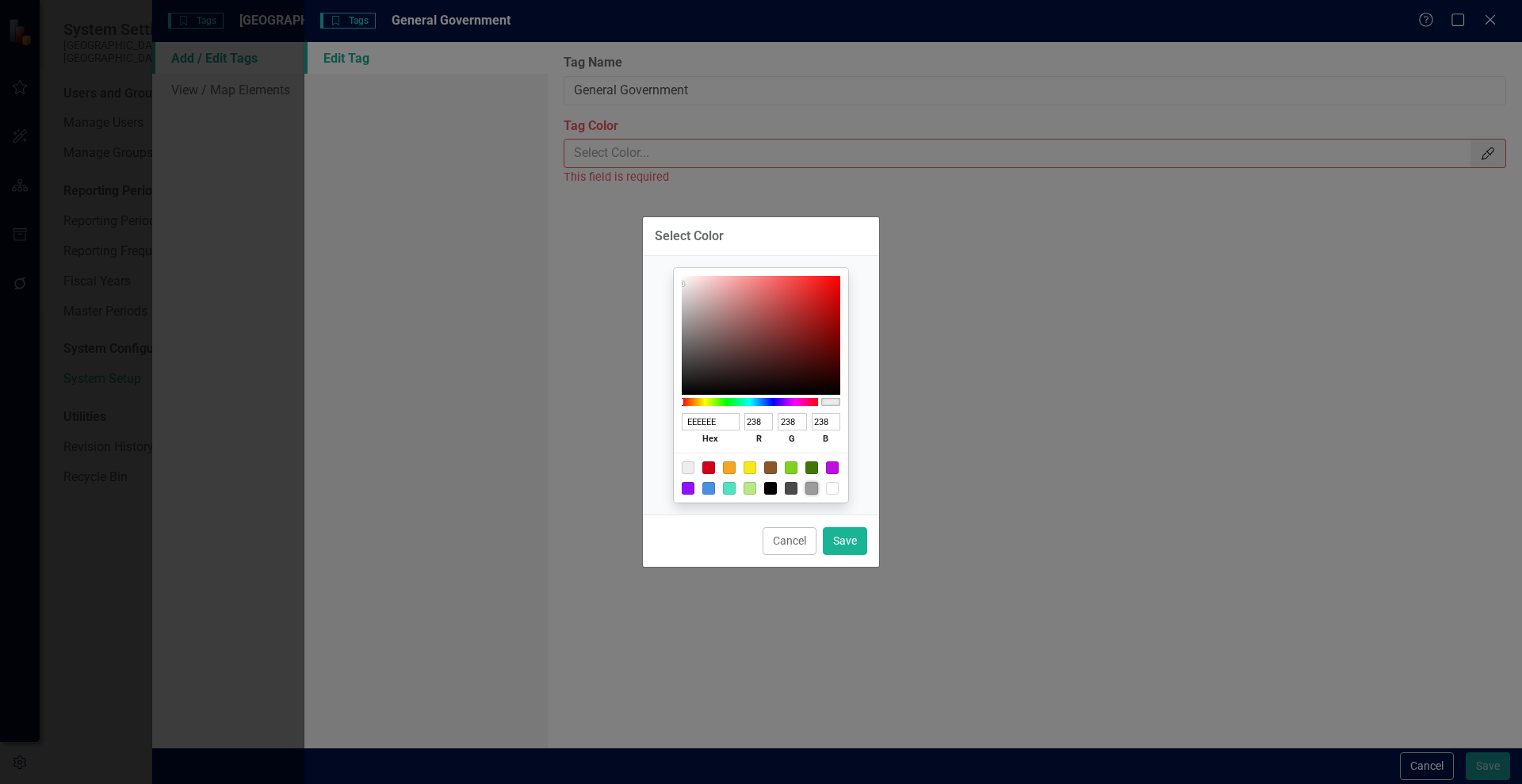
click at [810, 489] on div at bounding box center [812, 488] width 13 height 13
type input "9B9B9B"
type input "155"
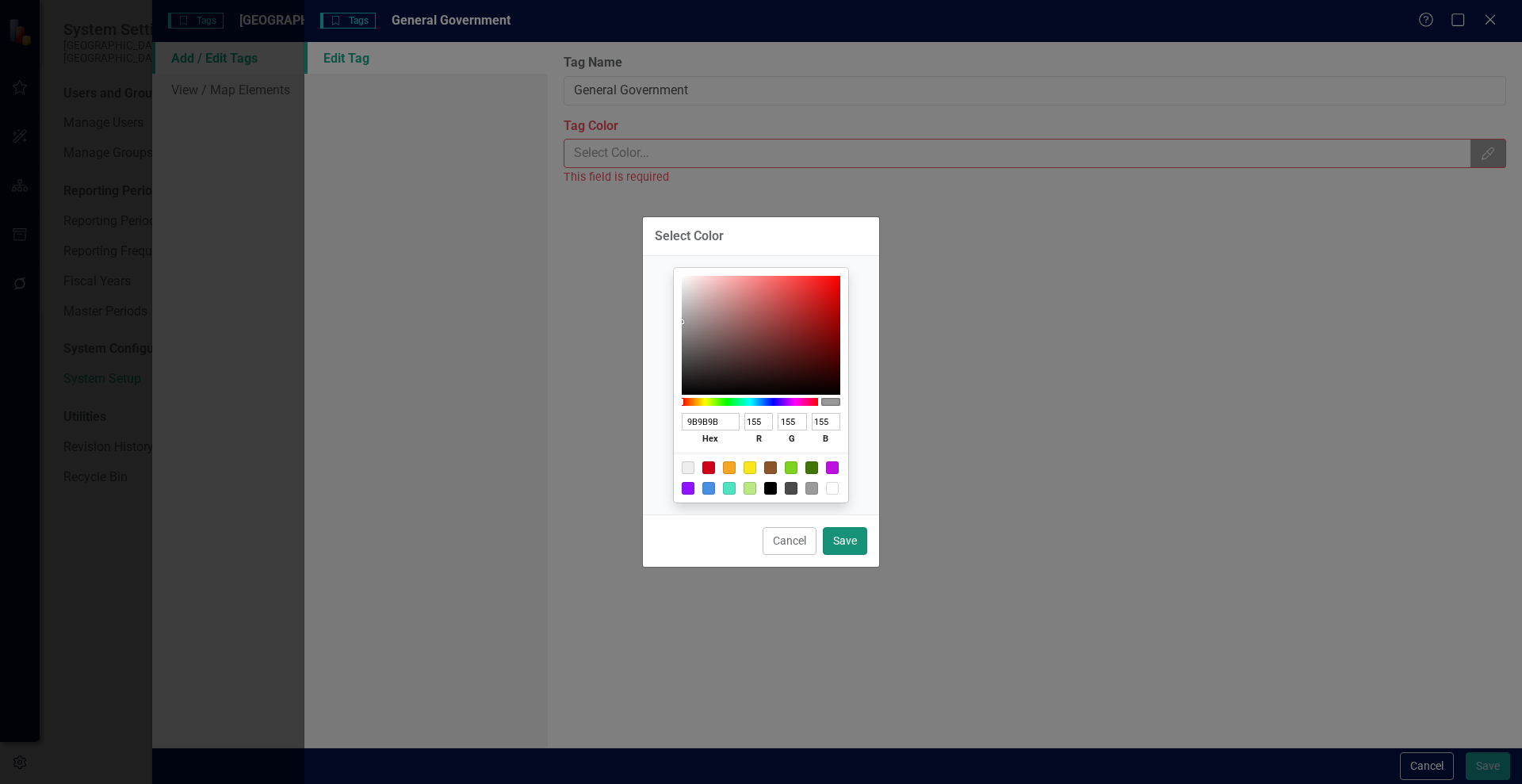
click at [845, 543] on button "Save" at bounding box center [846, 541] width 45 height 28
type input "#9b9b9b"
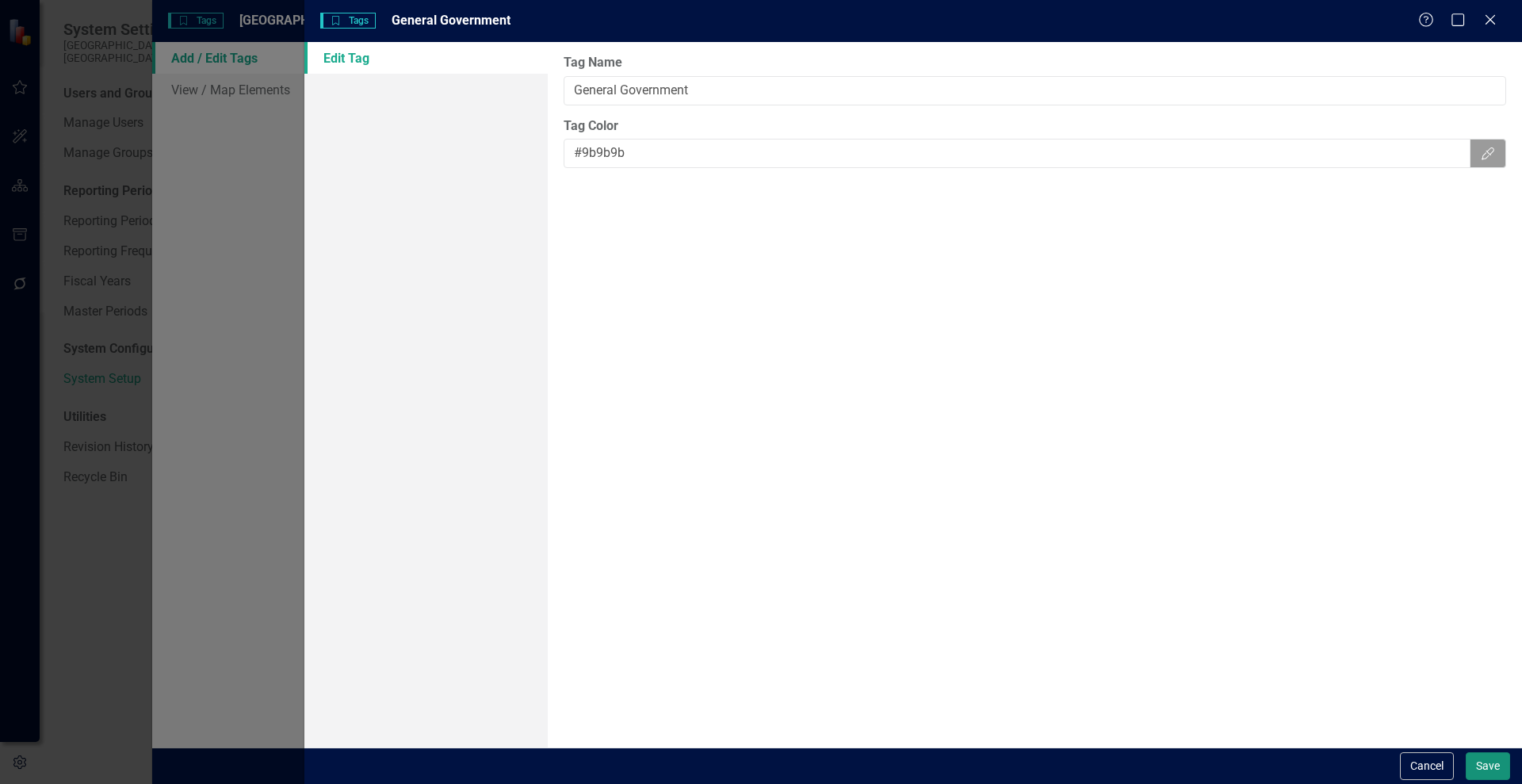
click at [1493, 760] on button "Save" at bounding box center [1489, 766] width 45 height 28
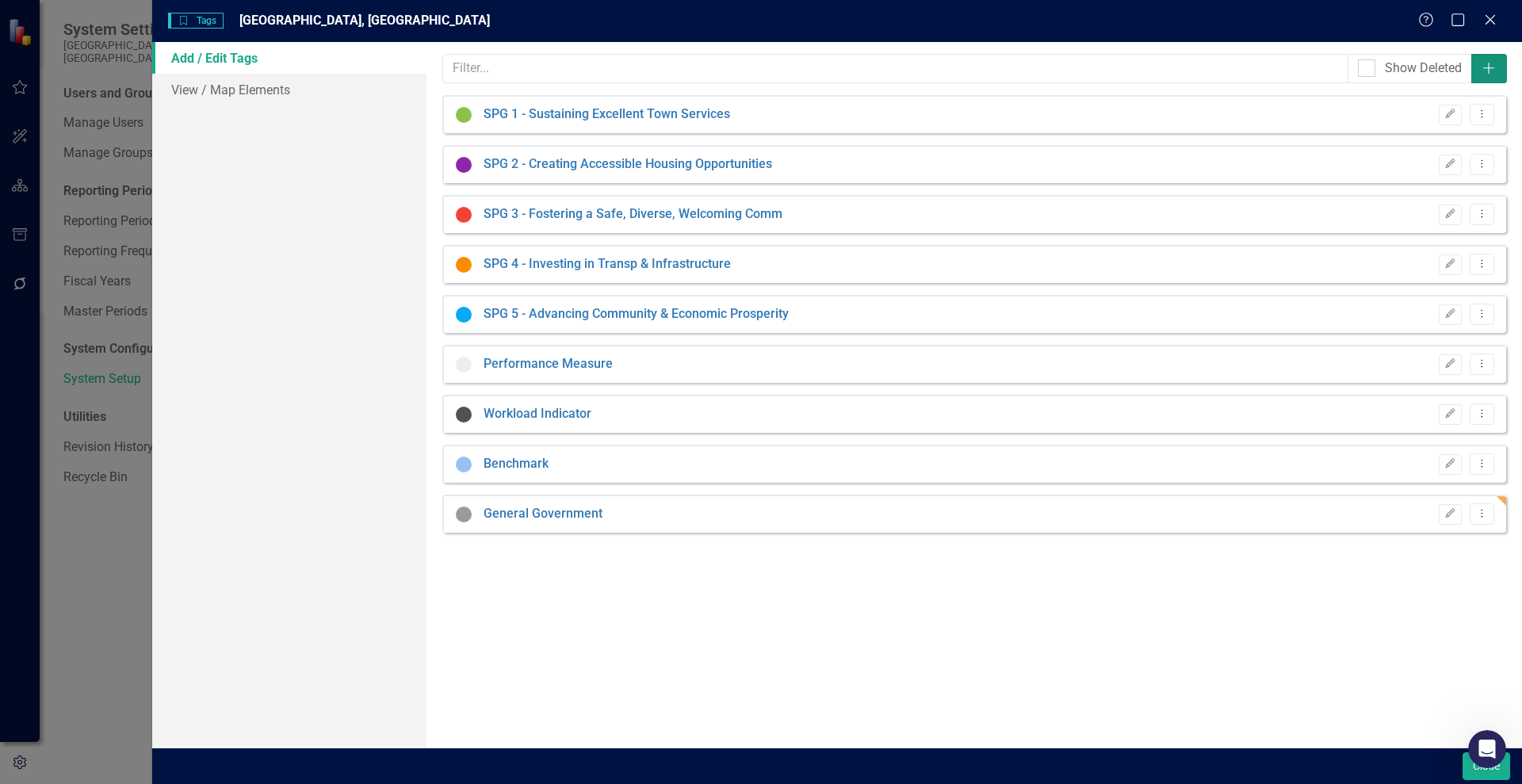
click at [1496, 67] on icon "Add" at bounding box center [1489, 68] width 16 height 13
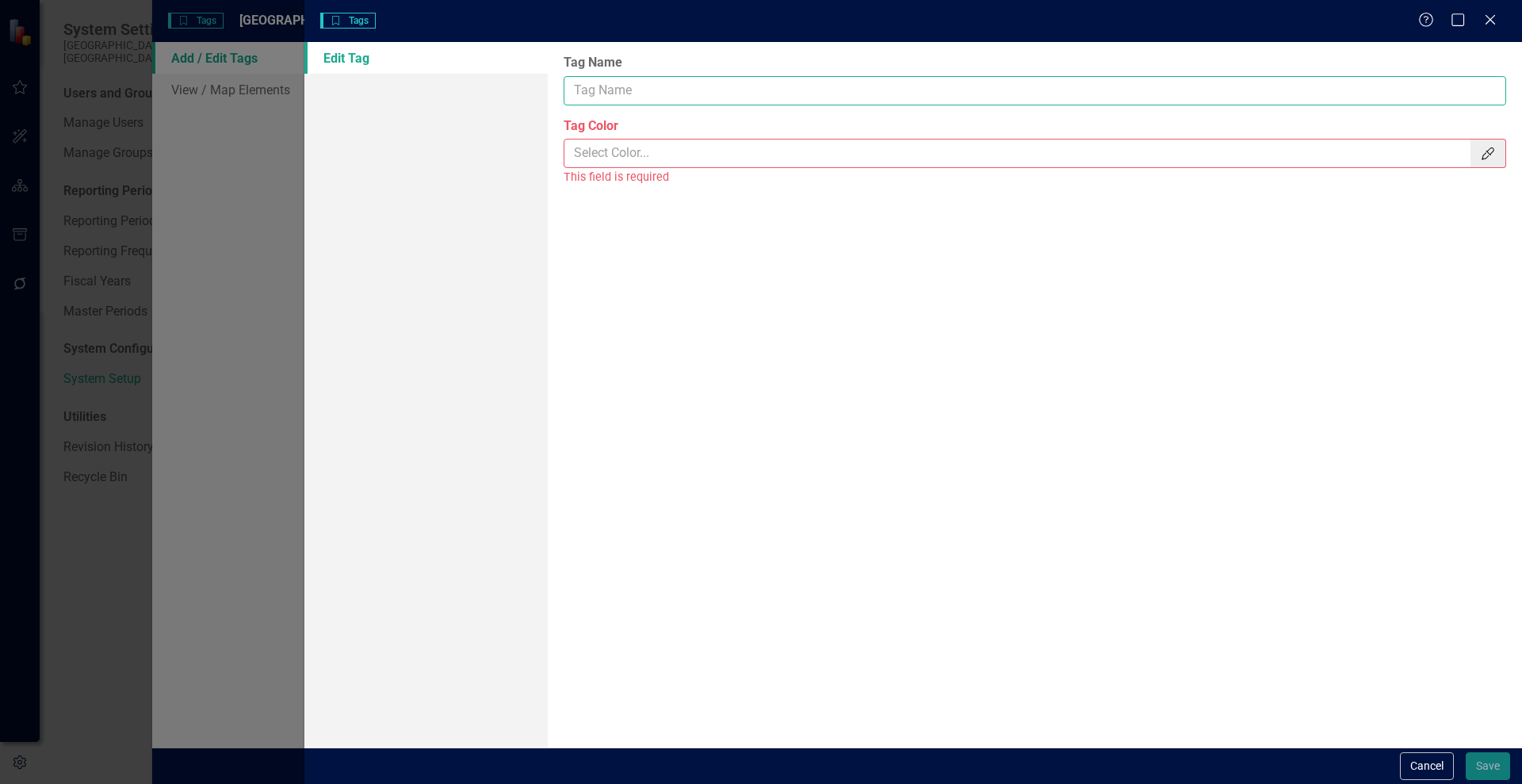
click at [658, 80] on input "Tag Name" at bounding box center [1035, 91] width 942 height 30
type input "Information Technology"
click at [701, 158] on input "Tag Color" at bounding box center [1018, 153] width 907 height 30
click at [1493, 159] on icon "Color Picker" at bounding box center [1488, 153] width 16 height 13
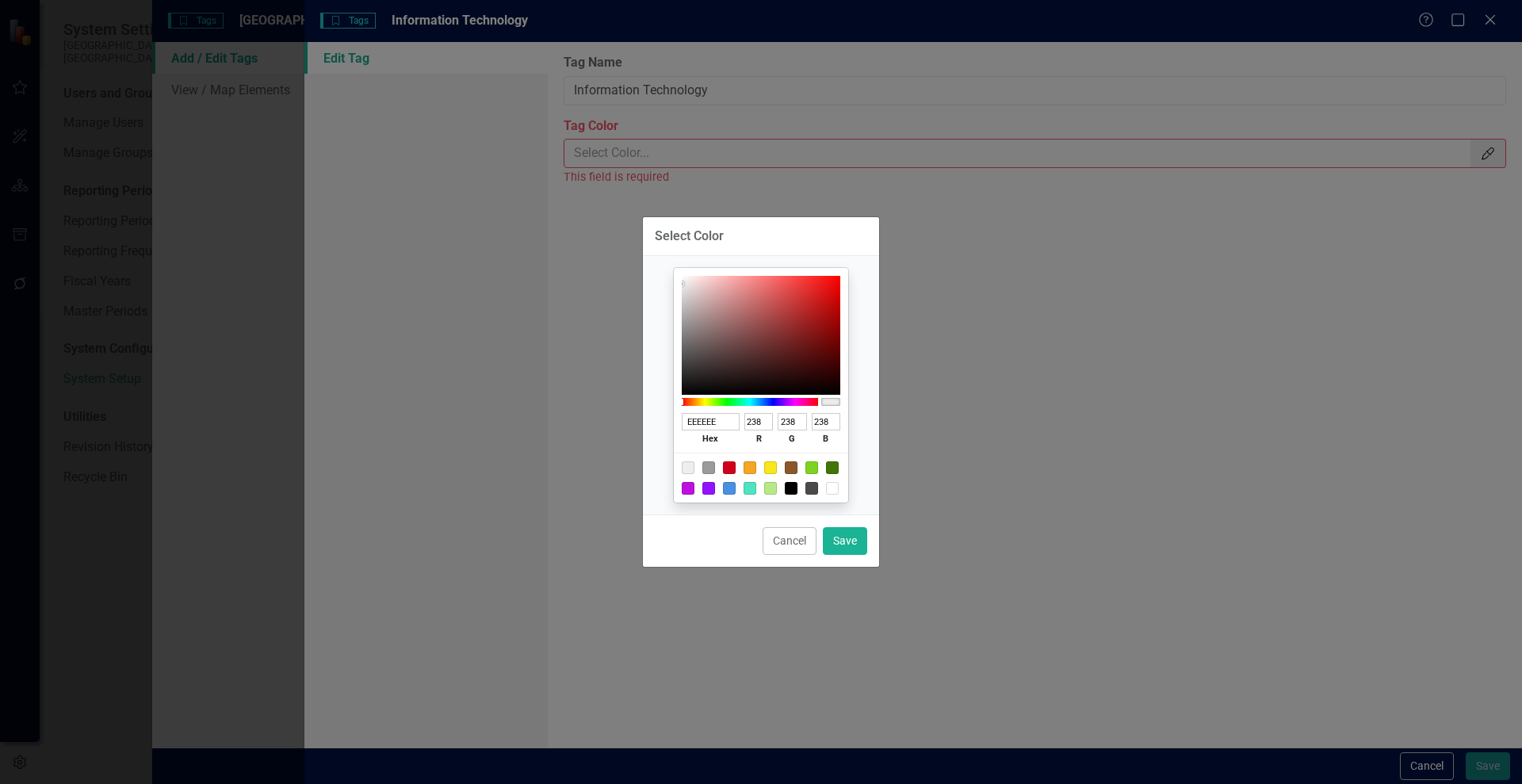
click at [766, 405] on div at bounding box center [750, 401] width 137 height 14
click at [764, 401] on div at bounding box center [750, 402] width 137 height 8
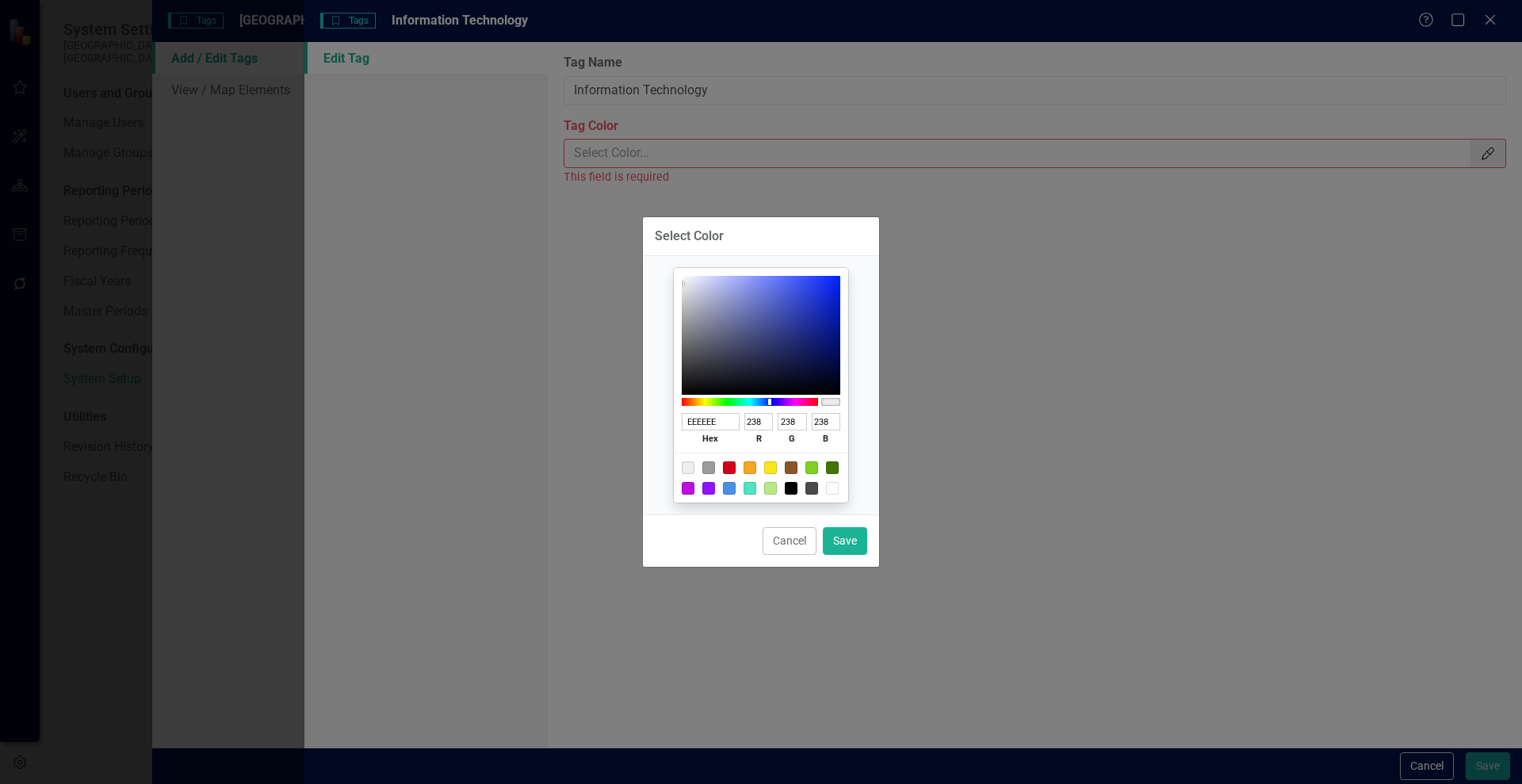
click at [769, 401] on div at bounding box center [750, 402] width 137 height 8
click at [730, 489] on div at bounding box center [729, 488] width 13 height 13
type input "4A90E2"
type input "74"
type input "144"
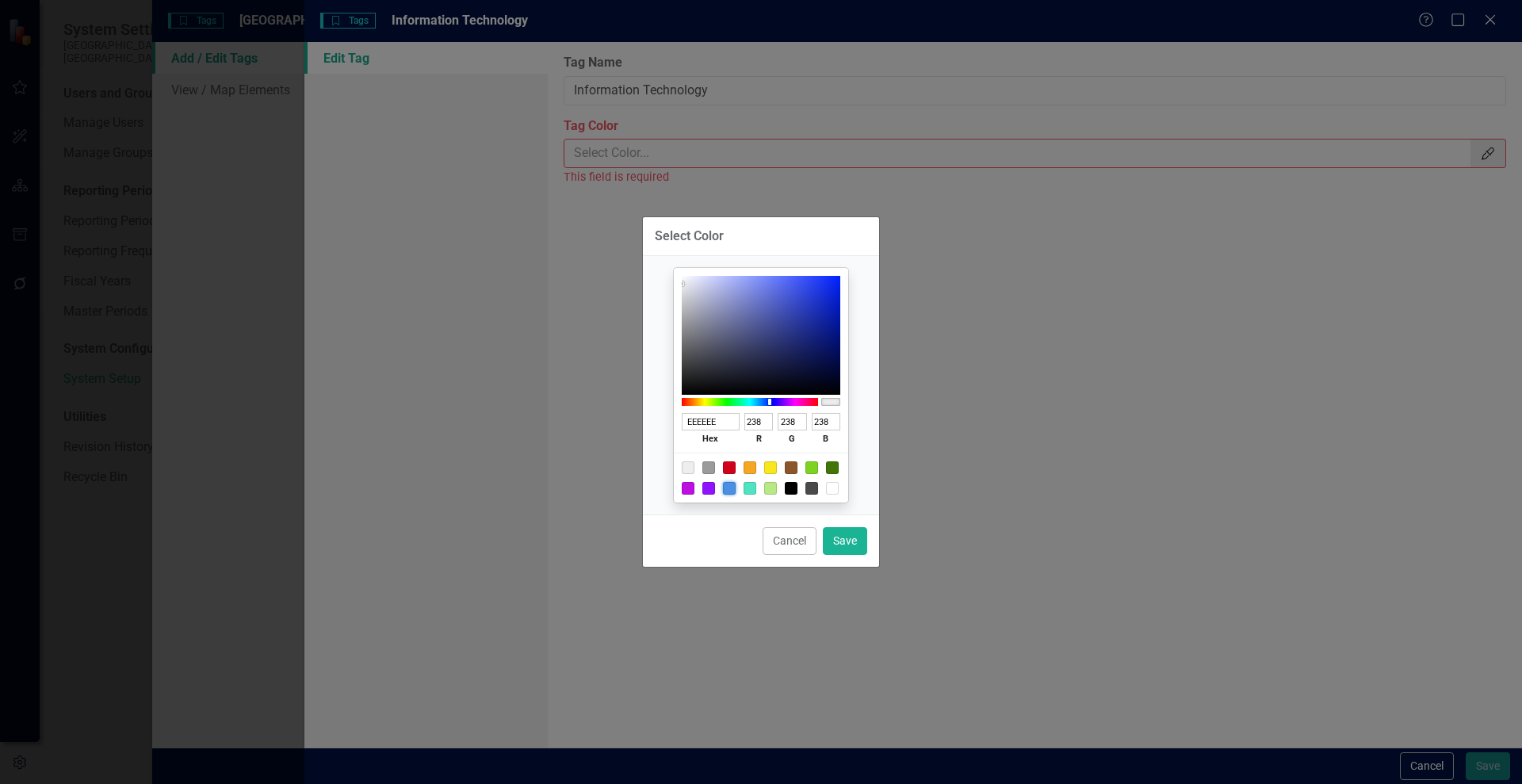
type input "226"
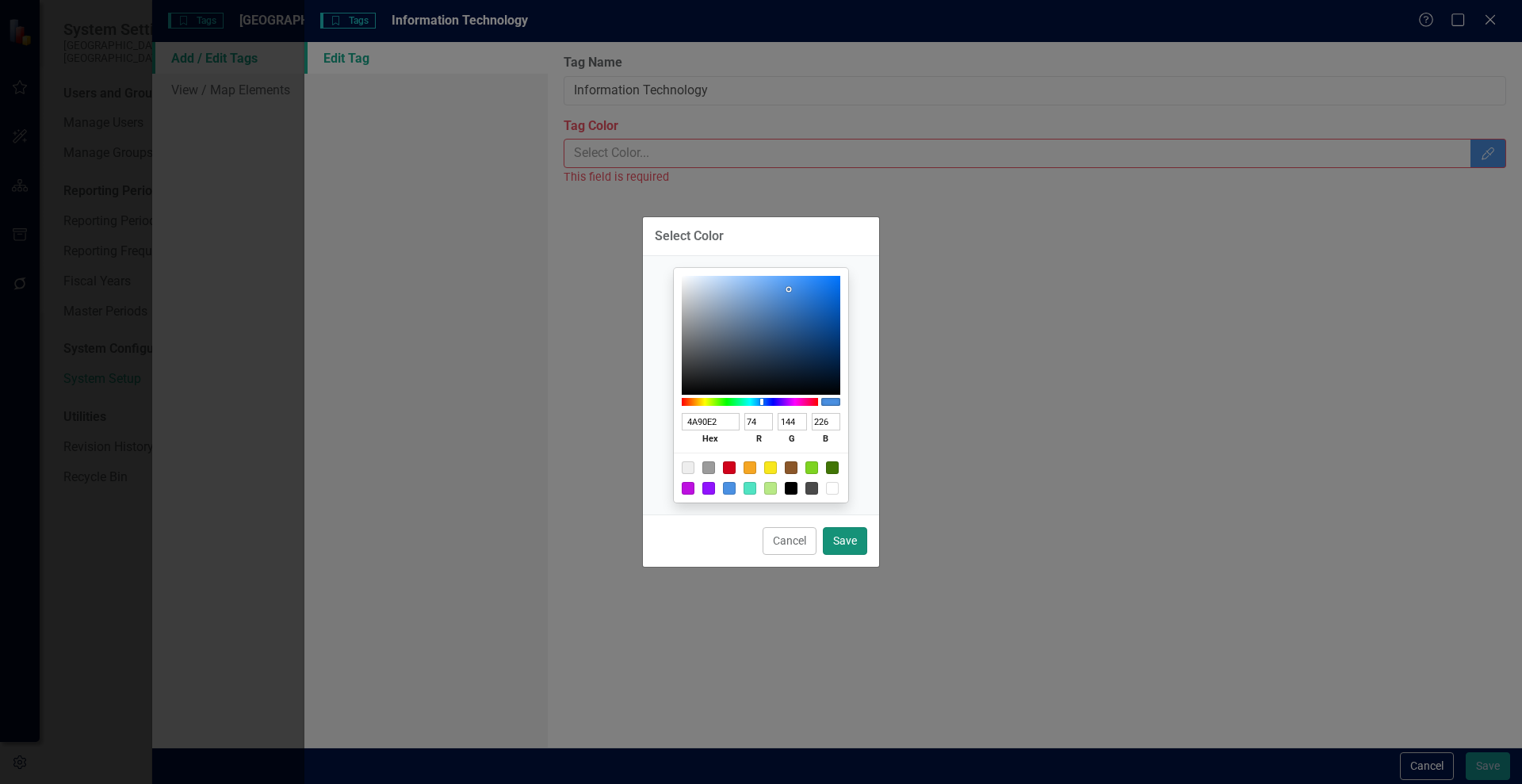
click at [851, 544] on button "Save" at bounding box center [846, 541] width 45 height 28
type input "#4a90e2"
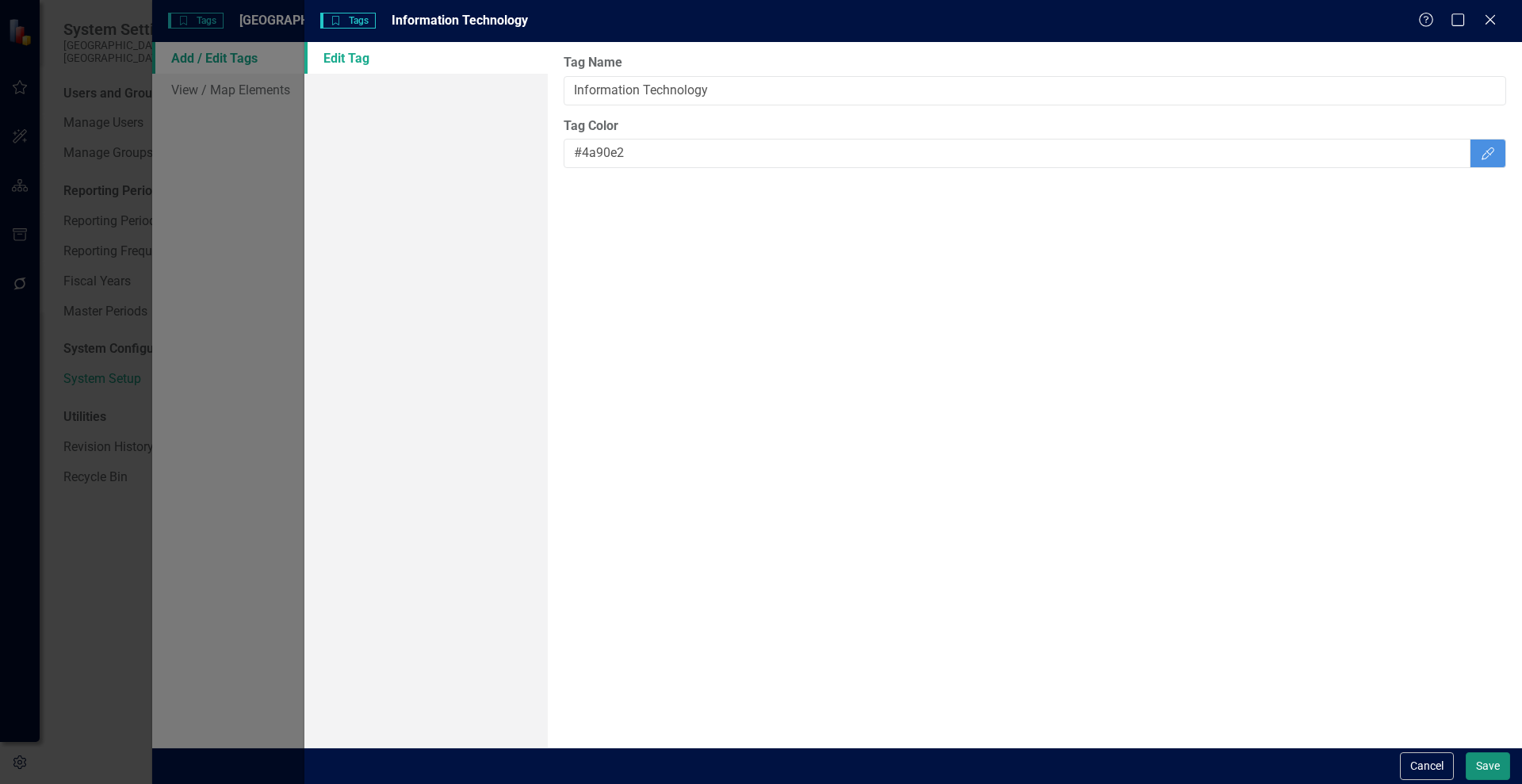
click at [1482, 761] on button "Save" at bounding box center [1489, 766] width 45 height 28
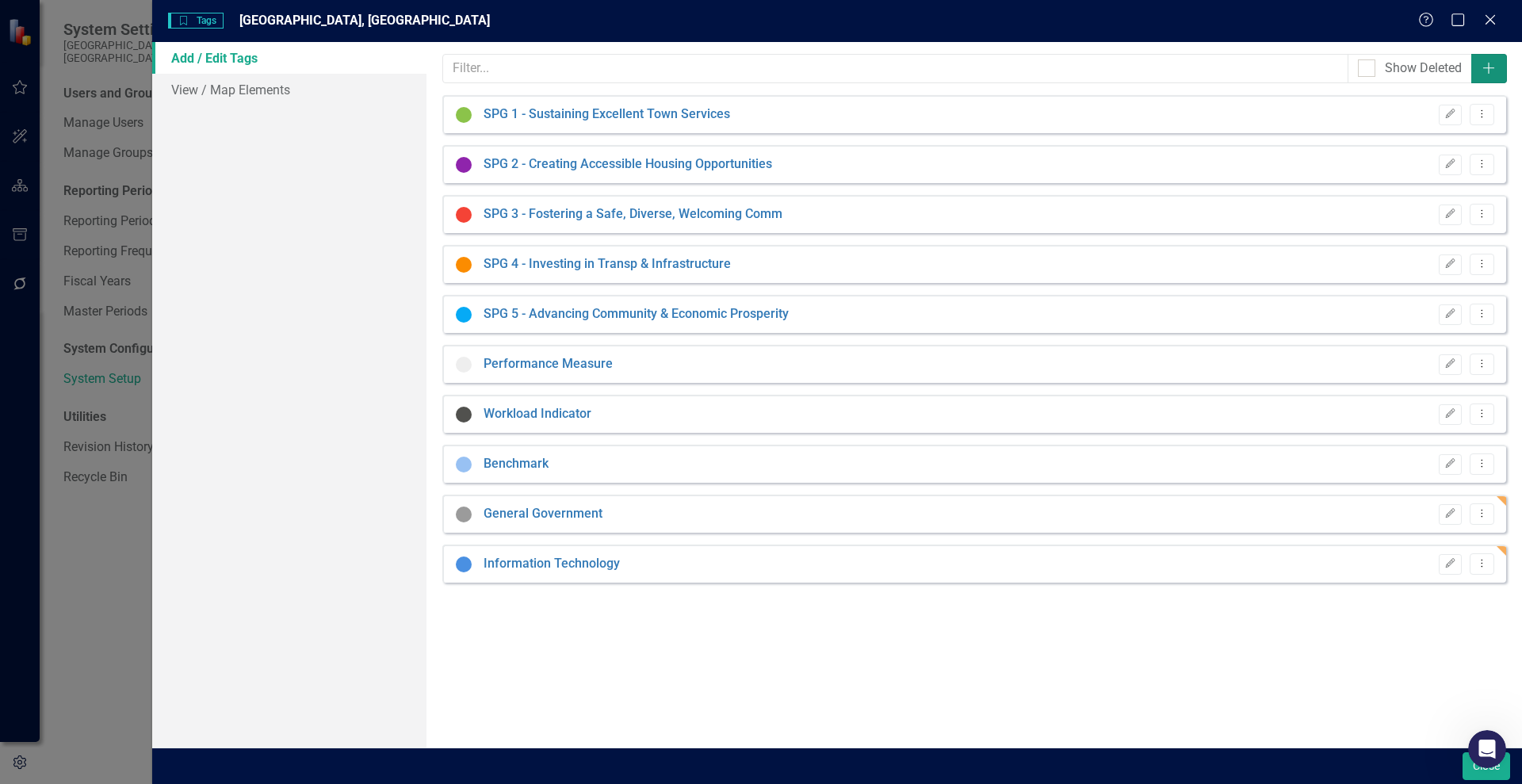
click at [1491, 72] on icon "Add" at bounding box center [1489, 68] width 16 height 13
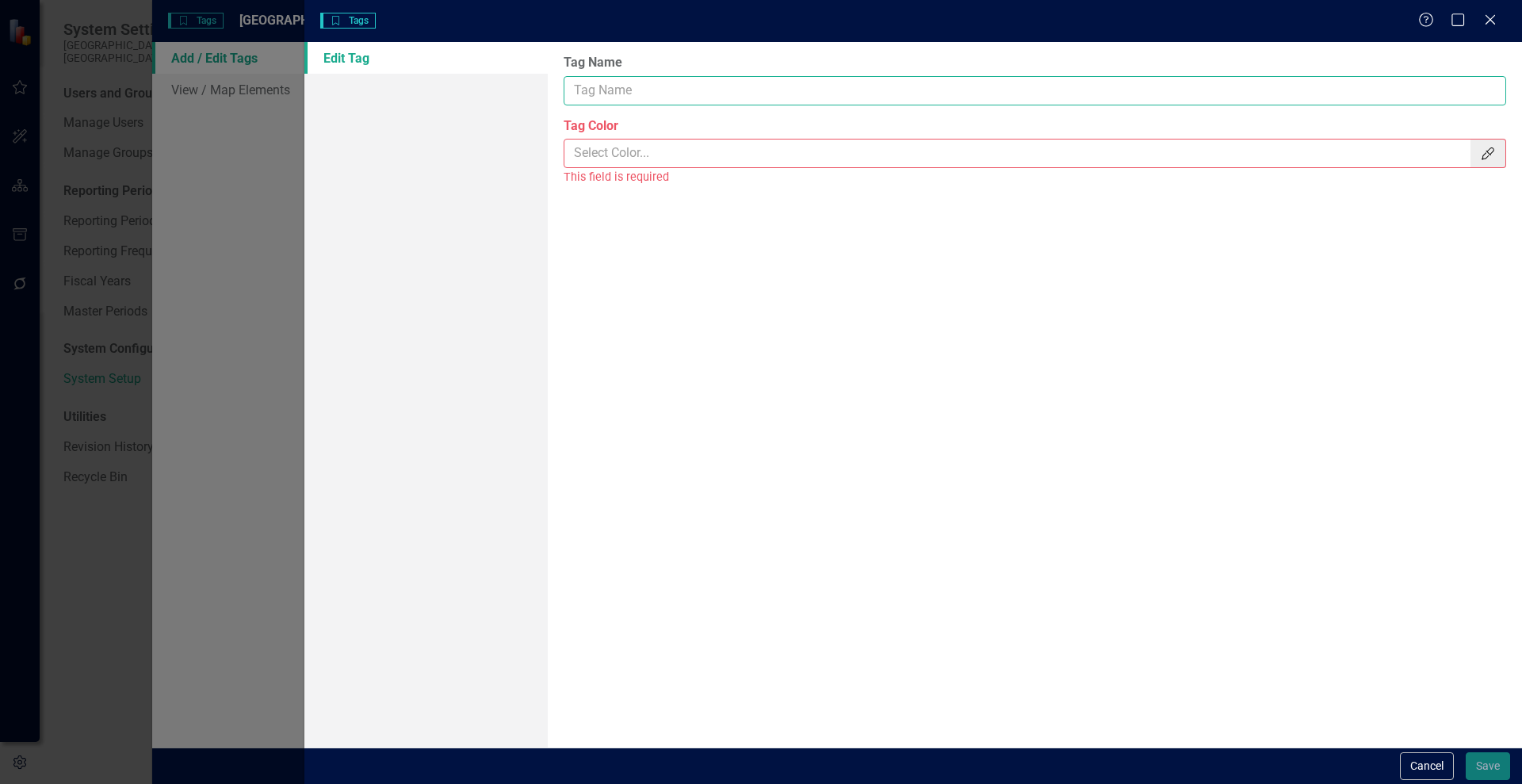
click at [616, 92] on input "Tag Name" at bounding box center [1035, 91] width 942 height 30
type input "Public Facilities"
click at [633, 152] on input "Tag Color" at bounding box center [1018, 153] width 907 height 30
click at [1491, 151] on icon "Color Picker" at bounding box center [1488, 153] width 16 height 13
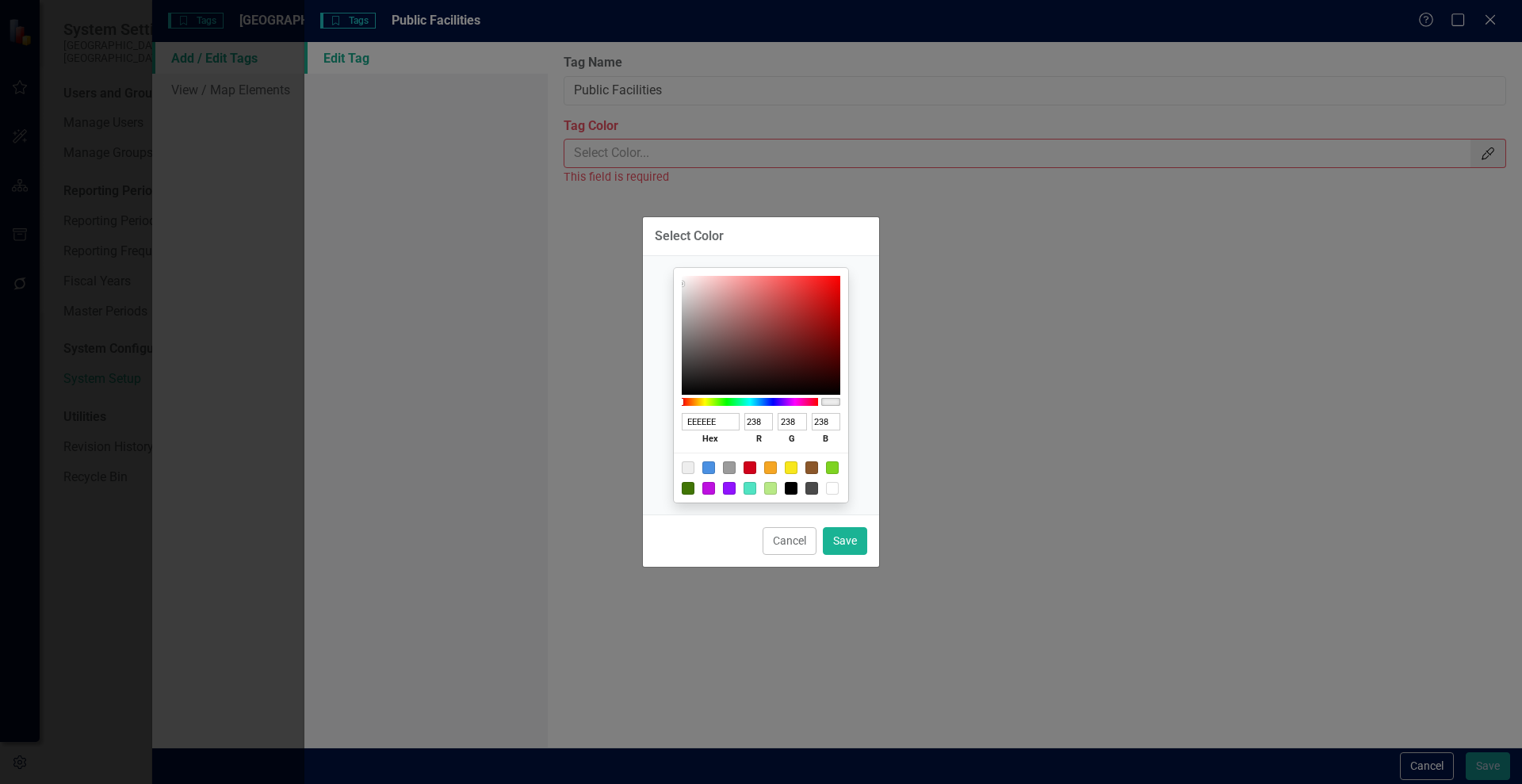
click at [768, 462] on div at bounding box center [770, 468] width 13 height 13
type input "F5A623"
type input "245"
type input "166"
type input "35"
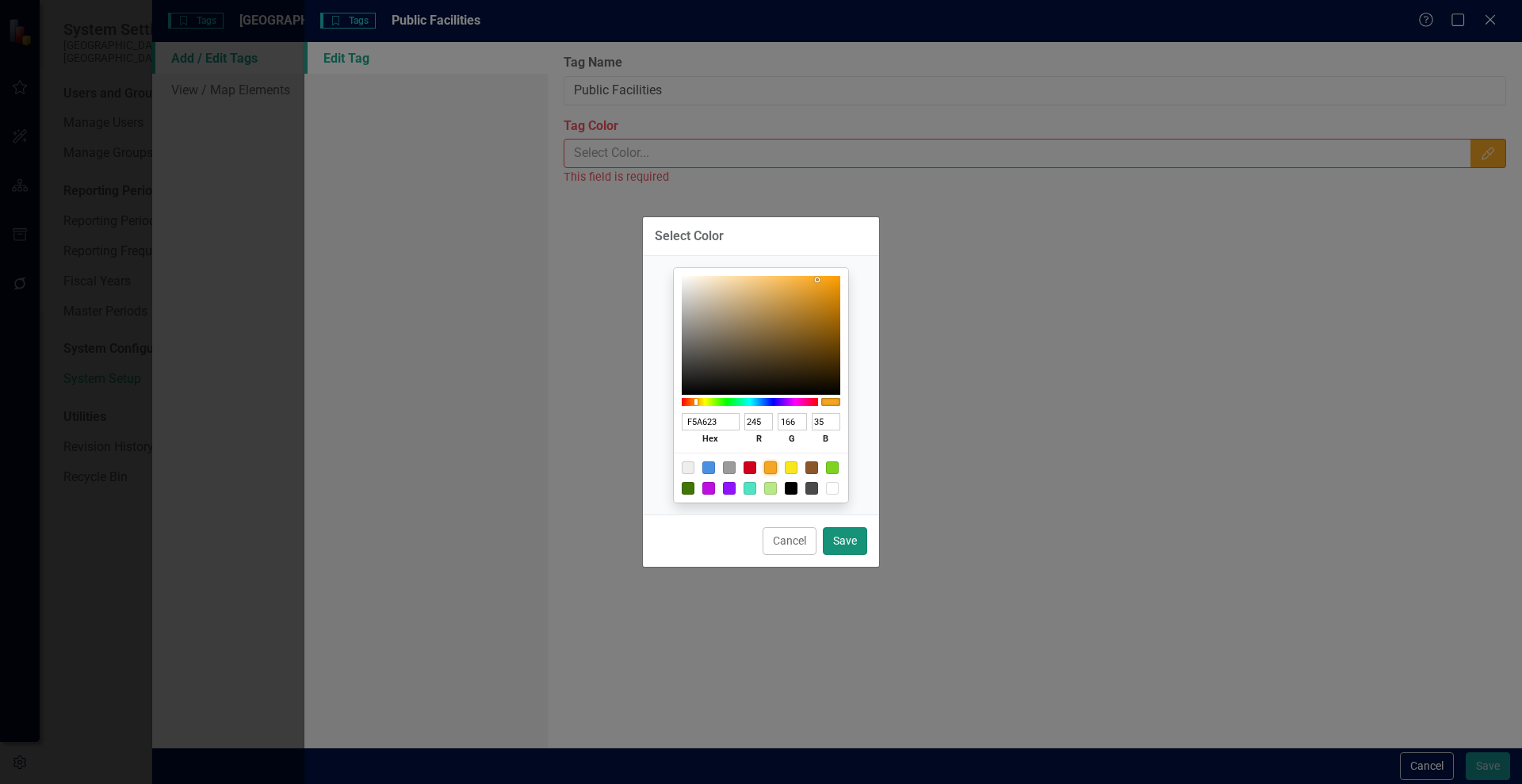
click at [854, 542] on button "Save" at bounding box center [846, 541] width 45 height 28
type input "#f5a623"
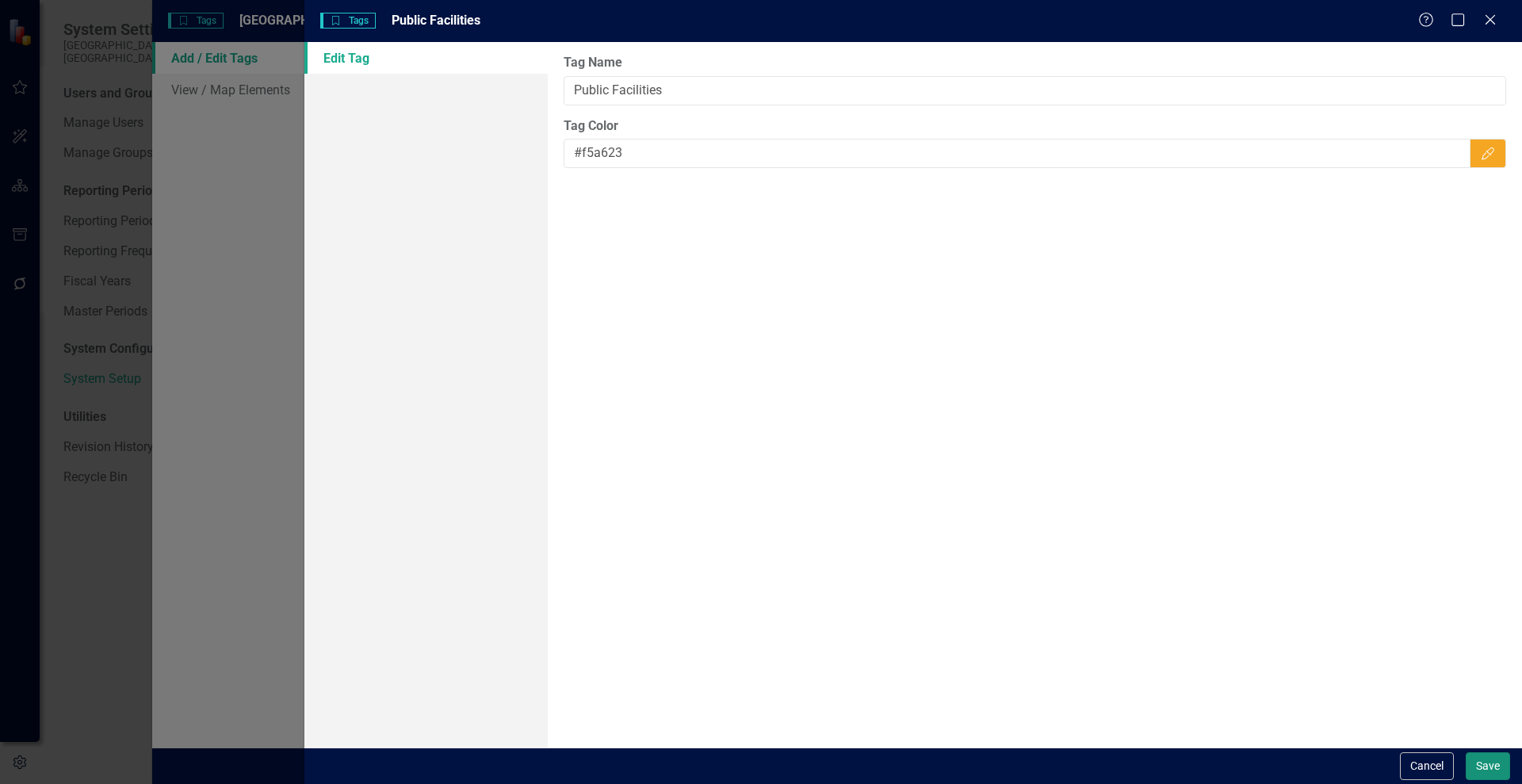
click at [1478, 772] on button "Save" at bounding box center [1489, 766] width 45 height 28
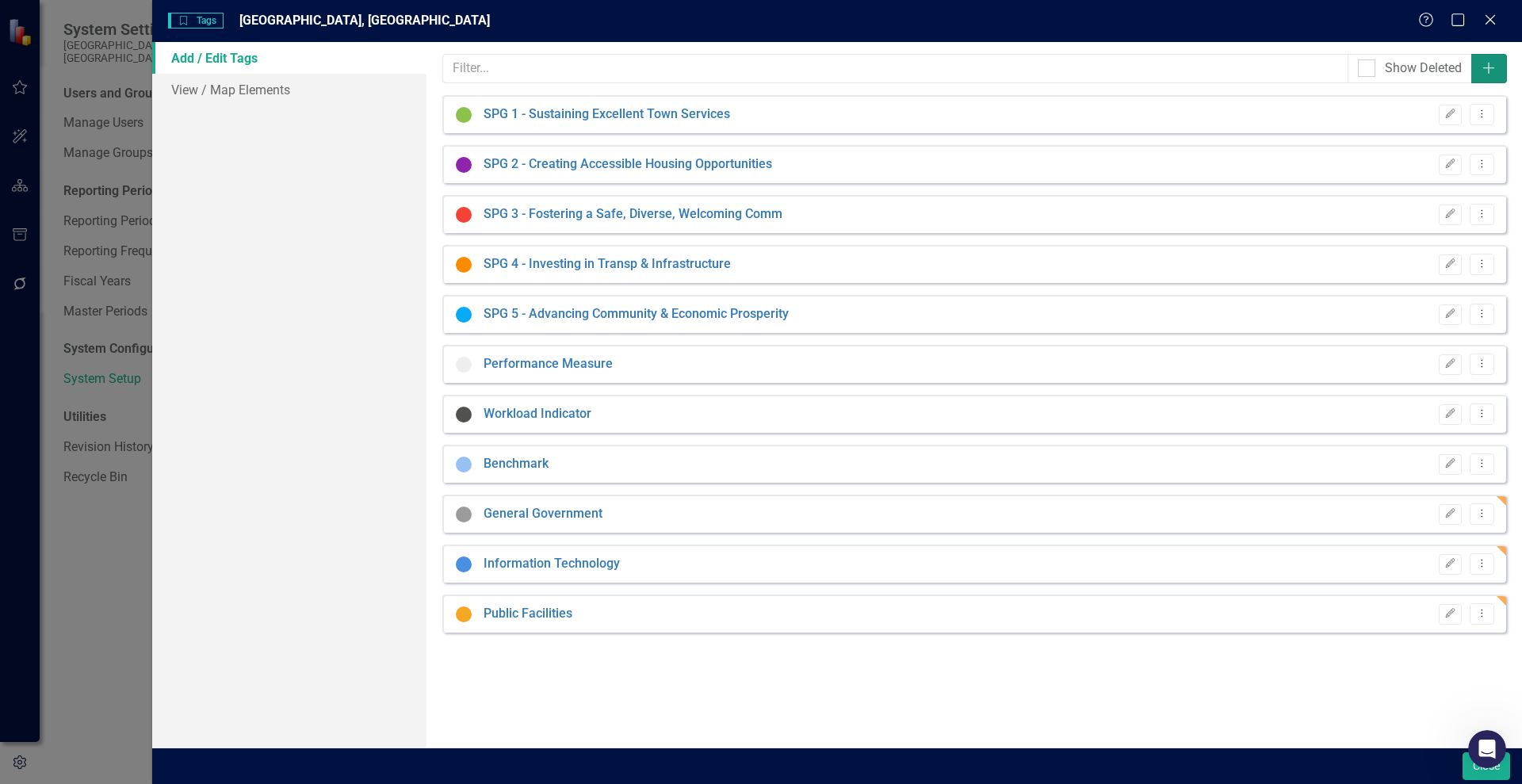
click at [1491, 65] on icon "Add" at bounding box center [1489, 68] width 16 height 13
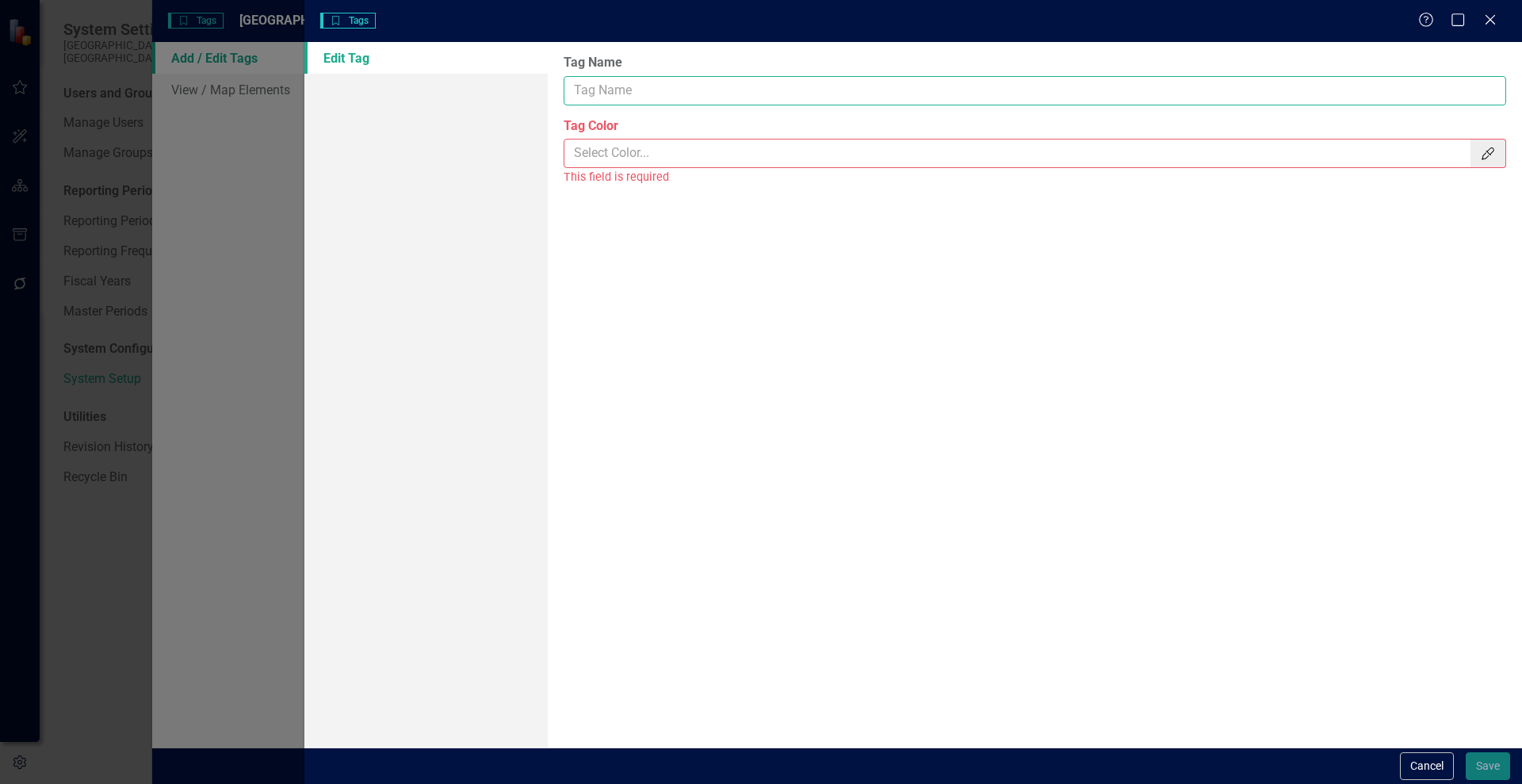
click at [611, 91] on input "Tag Name" at bounding box center [1035, 91] width 942 height 30
click at [587, 148] on input "Tag Color" at bounding box center [1018, 153] width 907 height 30
click at [1488, 152] on icon "button" at bounding box center [1489, 153] width 13 height 13
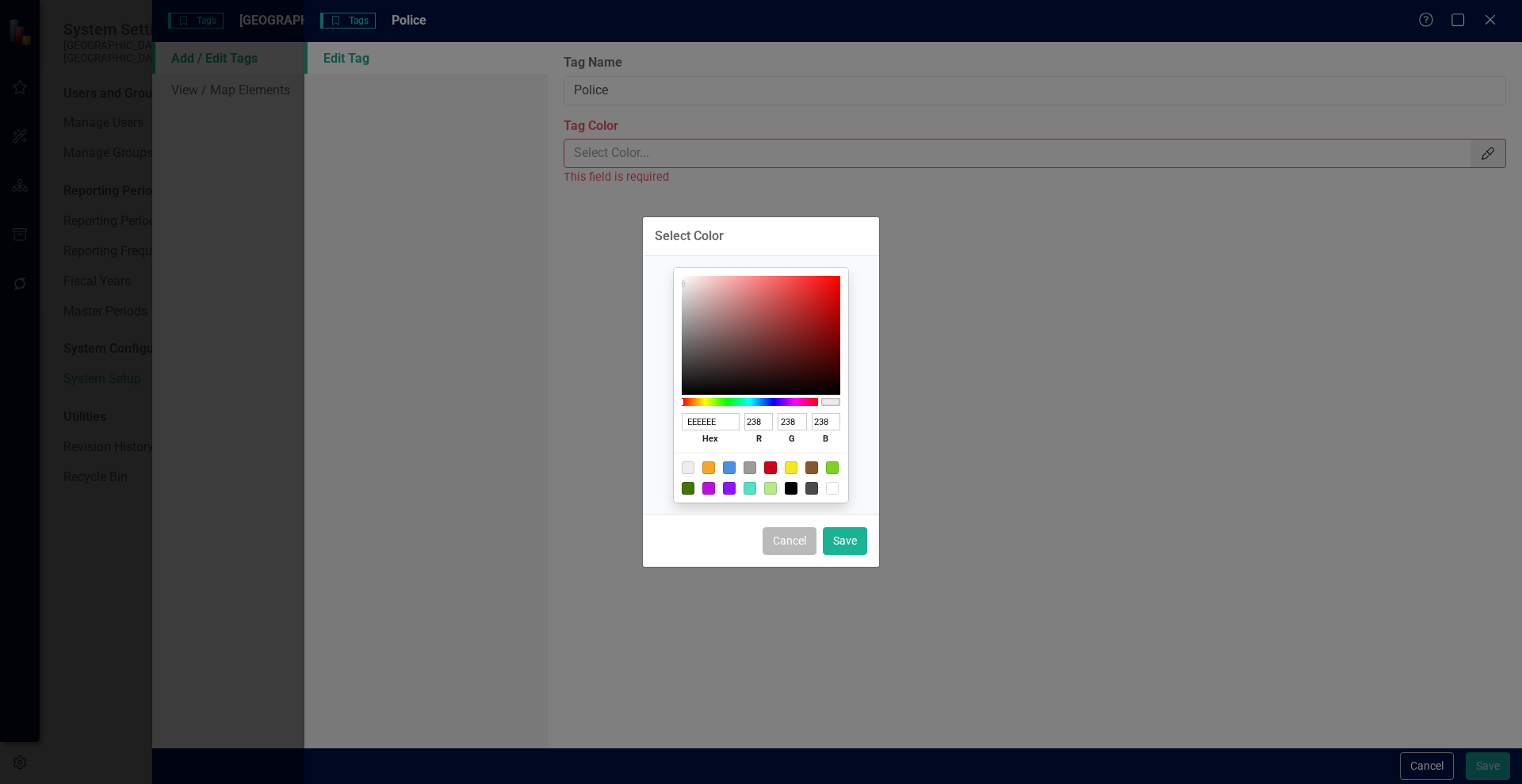
click at [801, 529] on button "Cancel" at bounding box center [790, 541] width 54 height 28
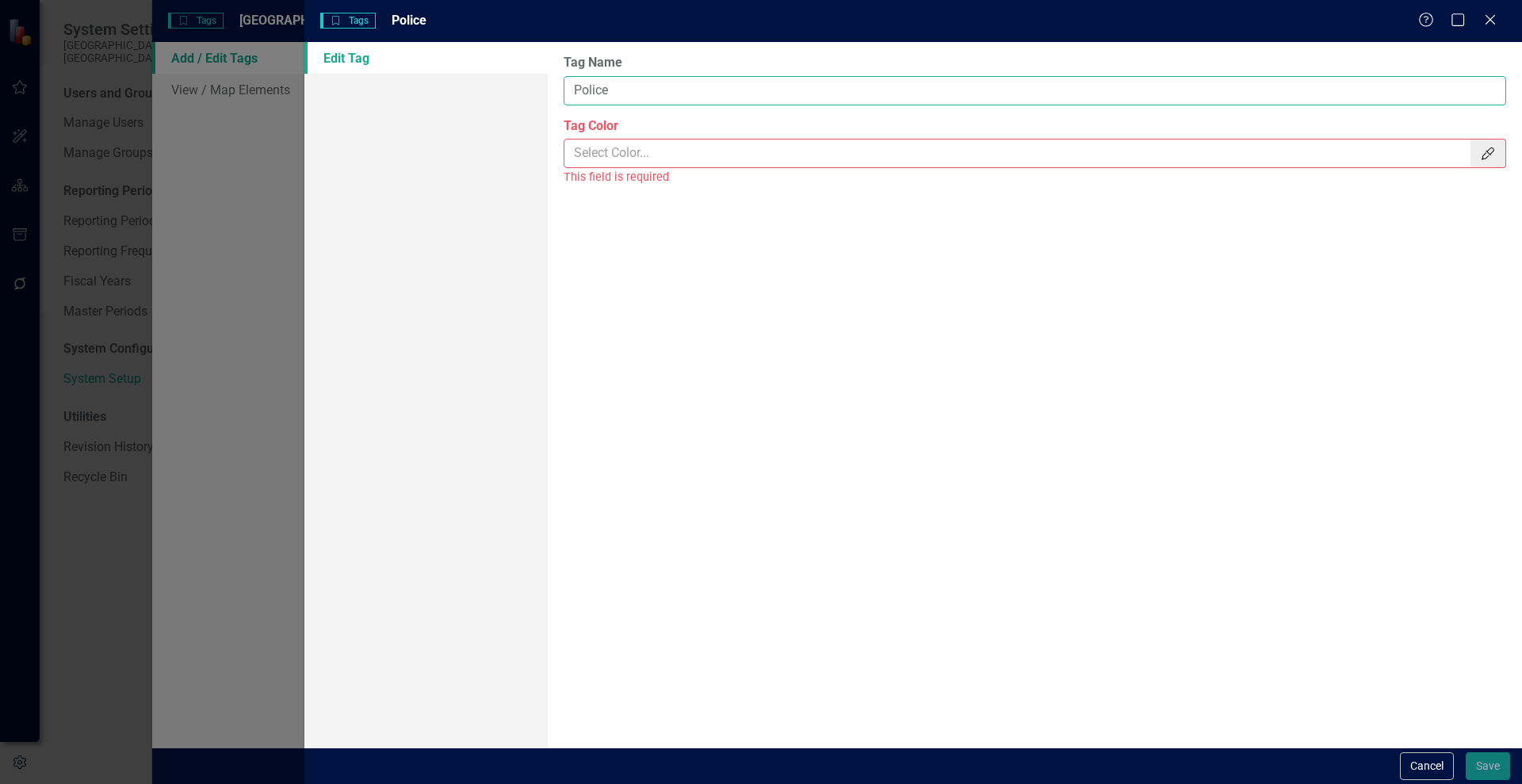
click at [598, 91] on input "Police" at bounding box center [1035, 91] width 942 height 30
type input "Public Safety"
click at [1485, 151] on icon "Color Picker" at bounding box center [1488, 153] width 16 height 13
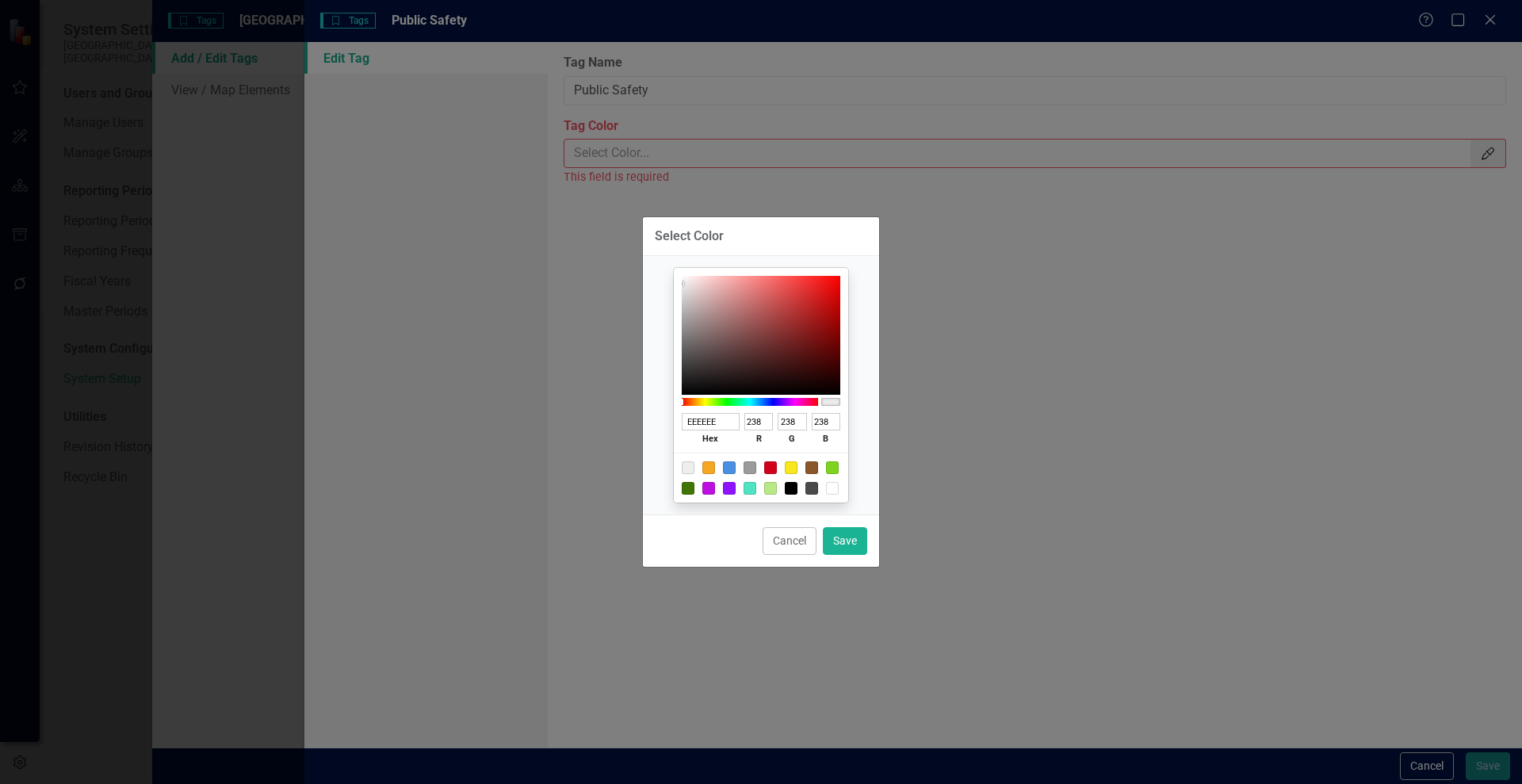
click at [750, 463] on div at bounding box center [750, 468] width 13 height 13
type input "9B9B9B"
type input "155"
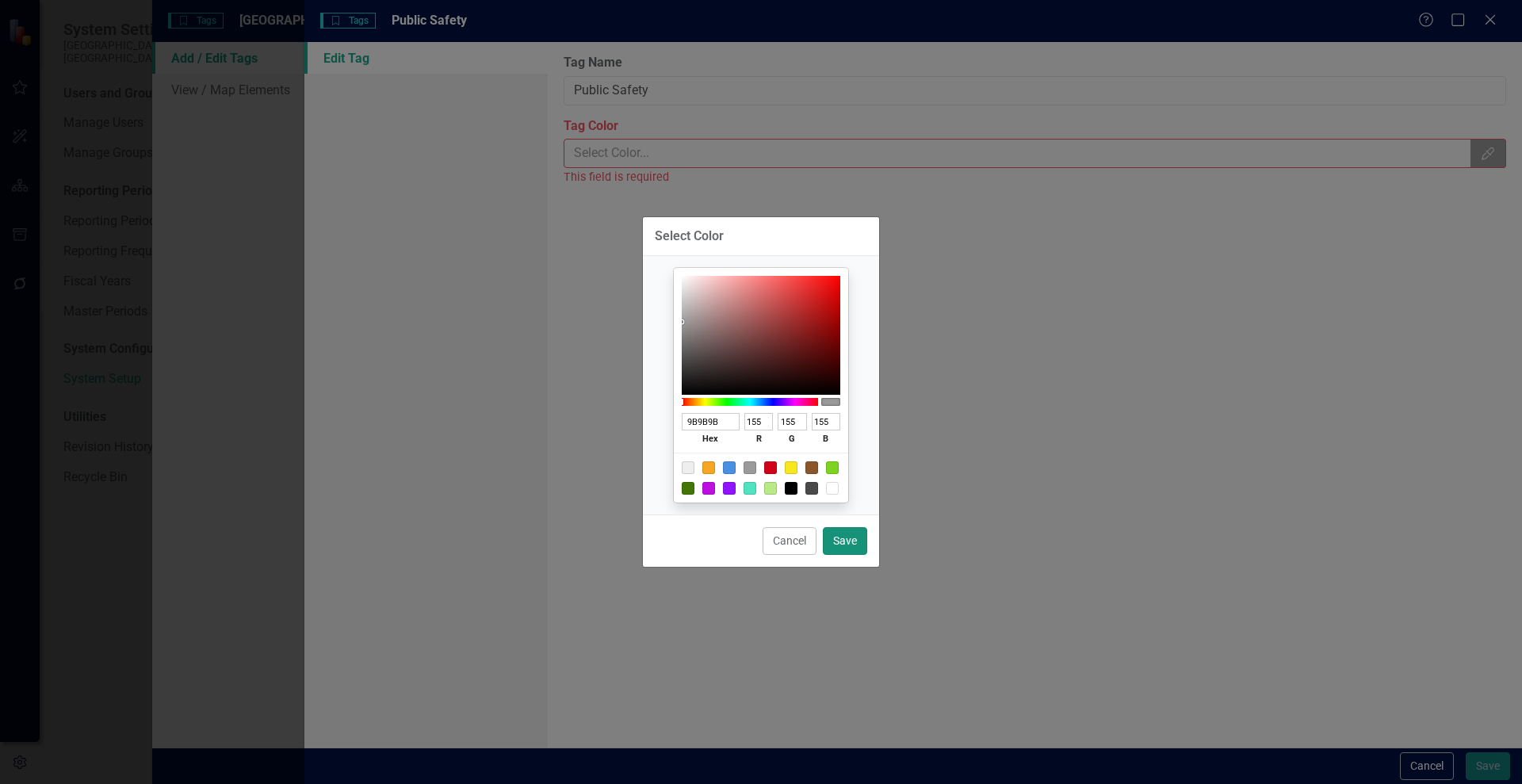
click at [856, 541] on button "Save" at bounding box center [846, 541] width 45 height 28
type input "#9b9b9b"
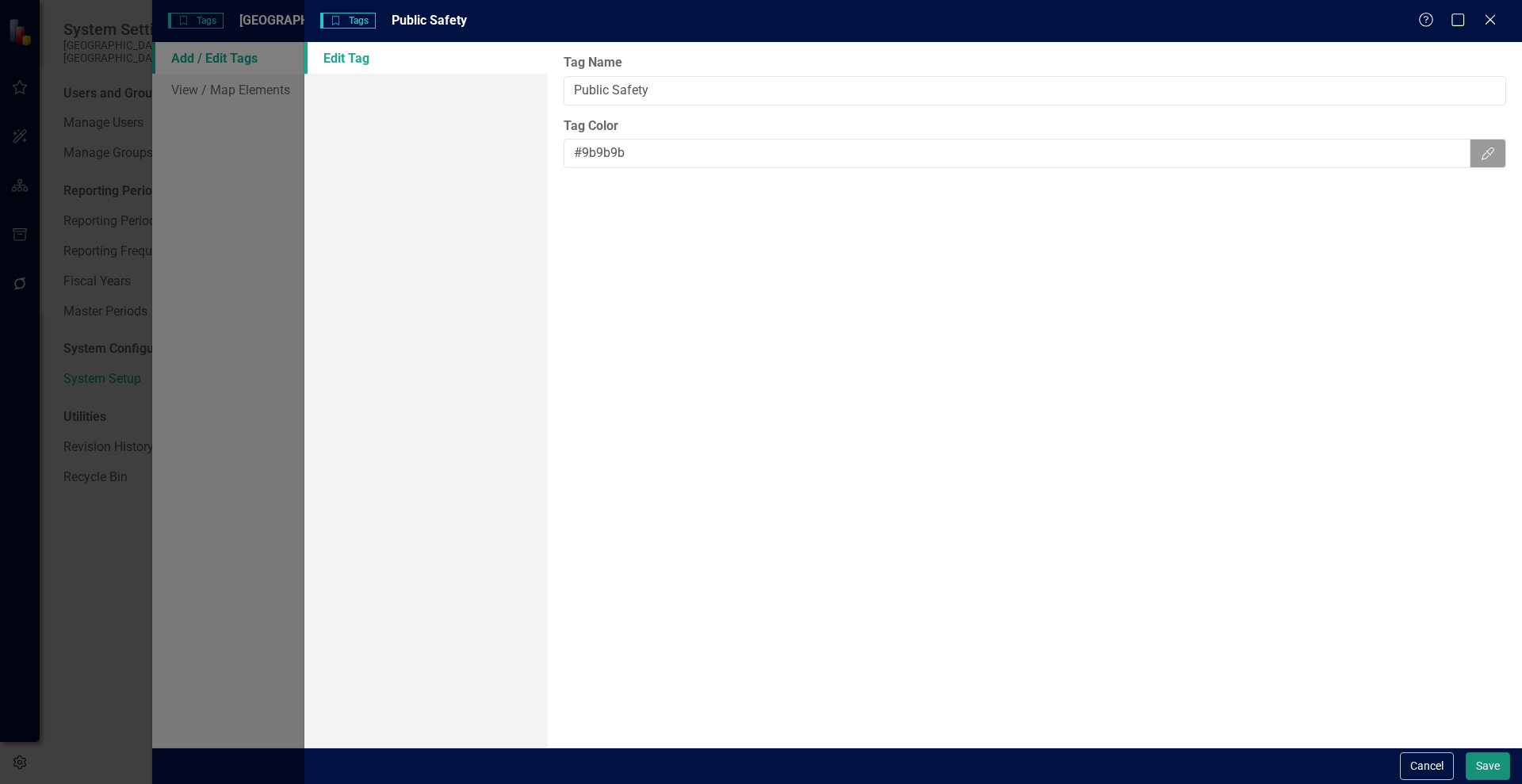
click at [1503, 767] on button "Save" at bounding box center [1489, 766] width 45 height 28
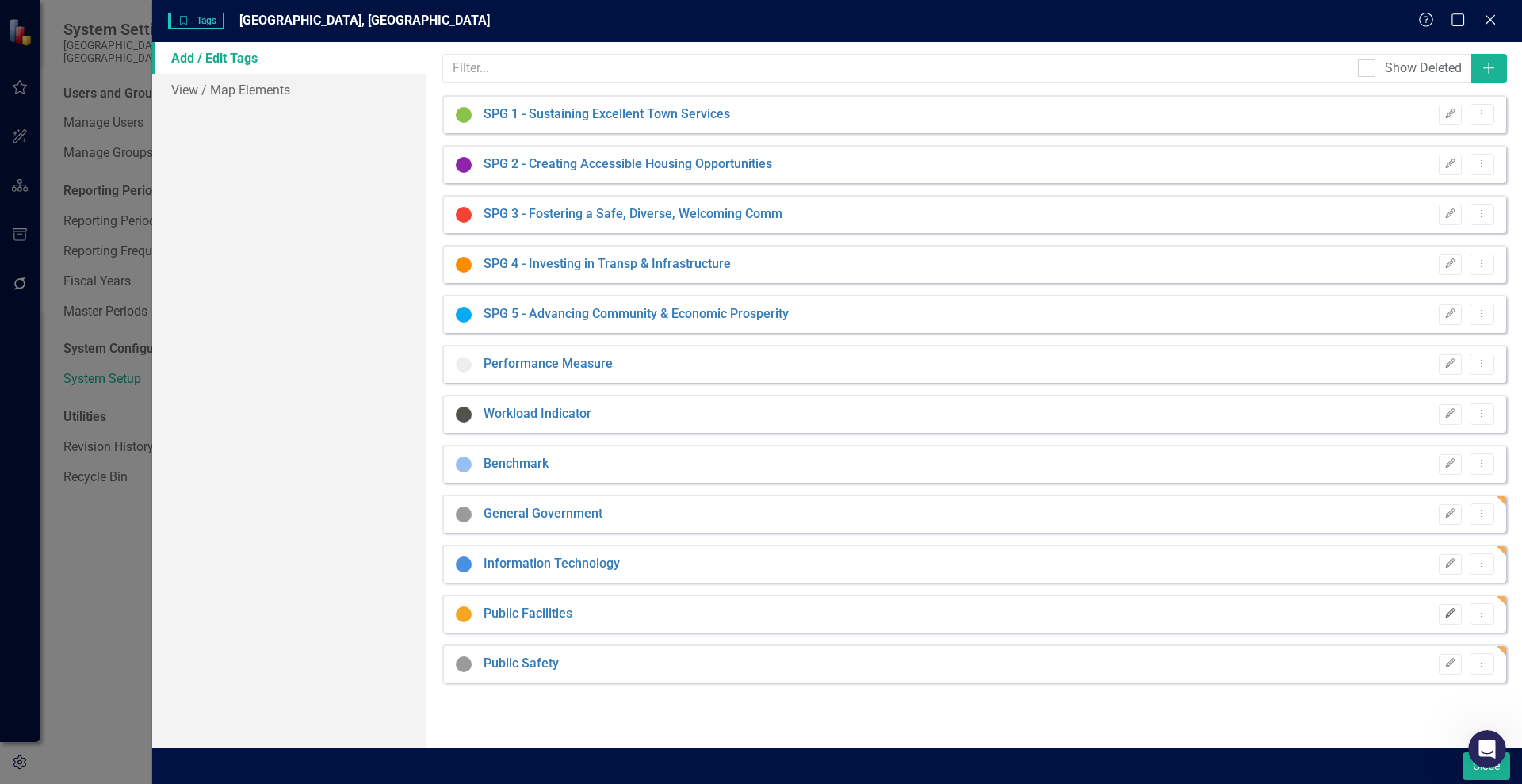
click at [1452, 614] on icon "Edit" at bounding box center [1450, 613] width 12 height 9
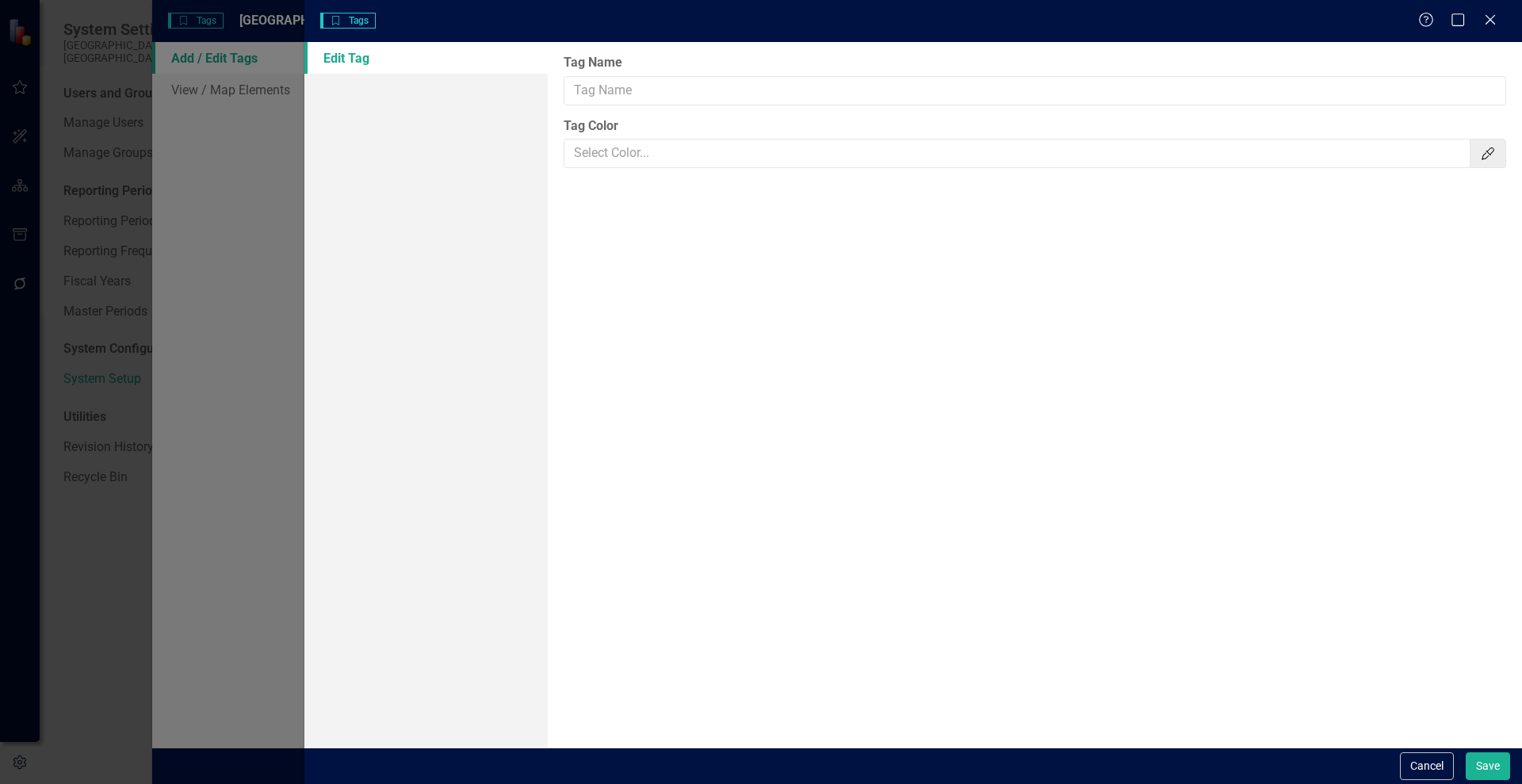
type input "Public Facilities"
type input "#f5a623"
click at [628, 87] on input "Public Facilities" at bounding box center [1035, 91] width 942 height 30
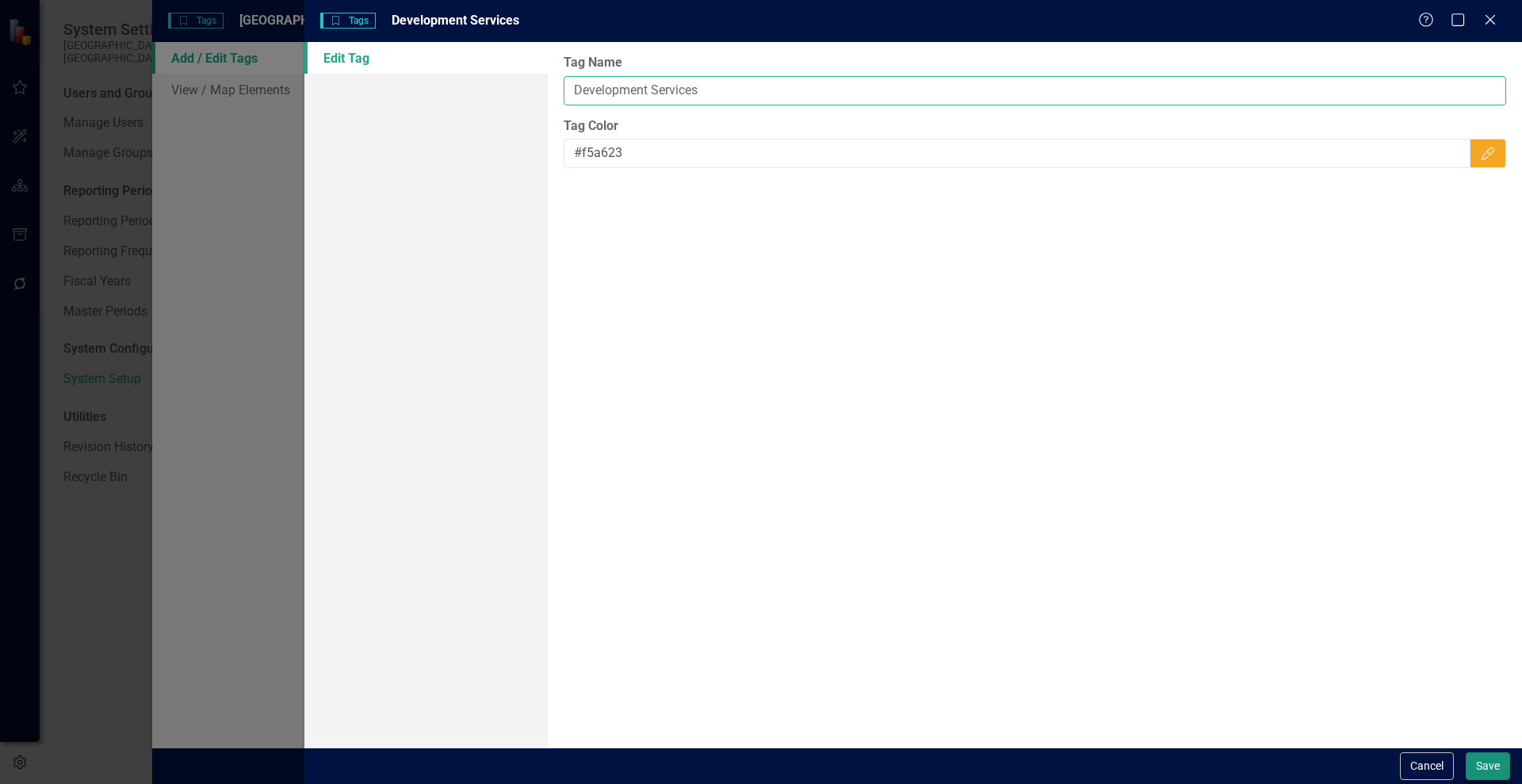
type input "Development Services"
click at [1499, 769] on button "Save" at bounding box center [1489, 766] width 45 height 28
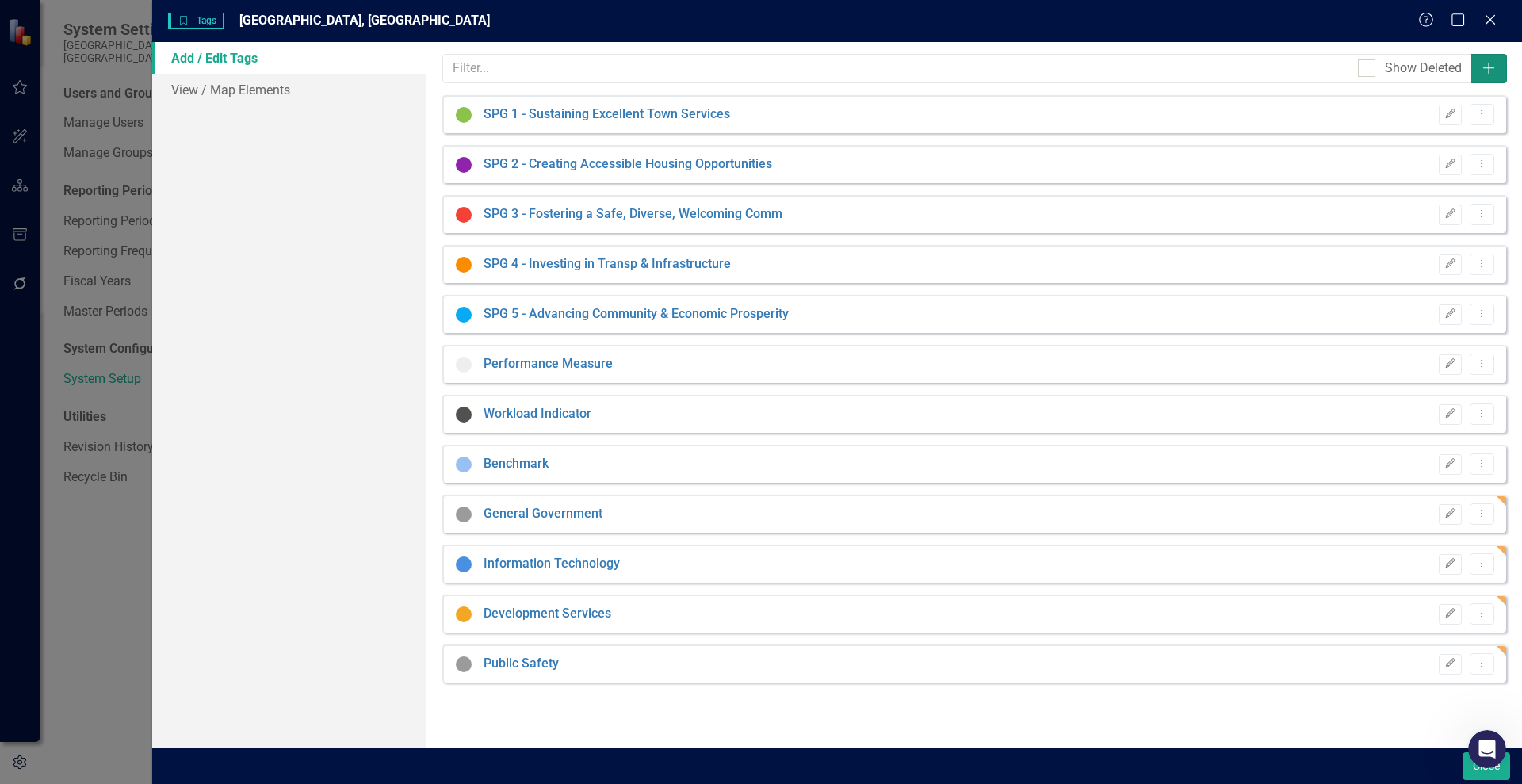
click at [1487, 67] on icon "Add" at bounding box center [1489, 68] width 16 height 13
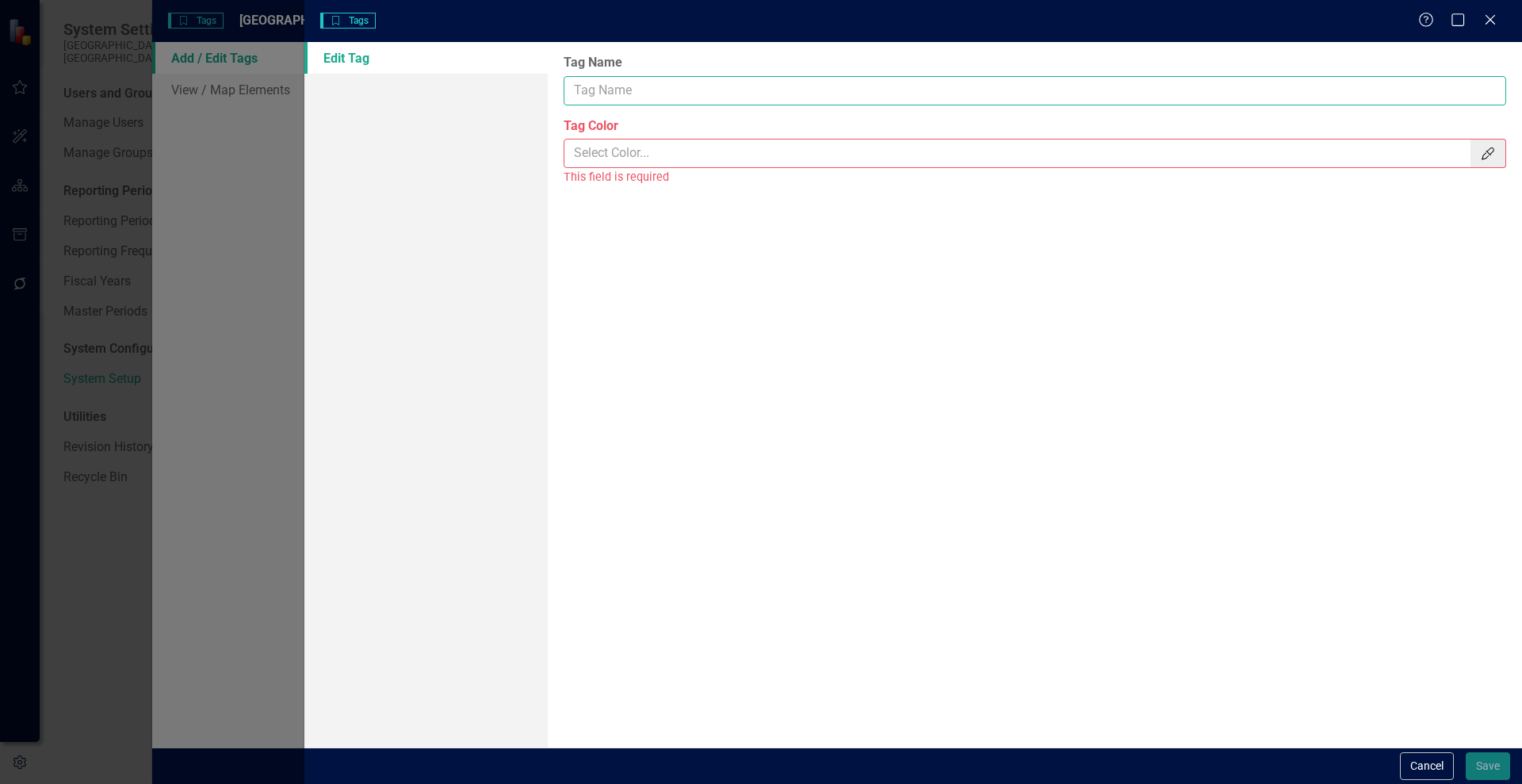
click at [628, 99] on input "Tag Name" at bounding box center [1035, 91] width 942 height 30
type input "Quality of Life"
click at [645, 153] on input "Tag Color" at bounding box center [1018, 153] width 907 height 30
click at [1490, 152] on icon "Color Picker" at bounding box center [1488, 153] width 16 height 13
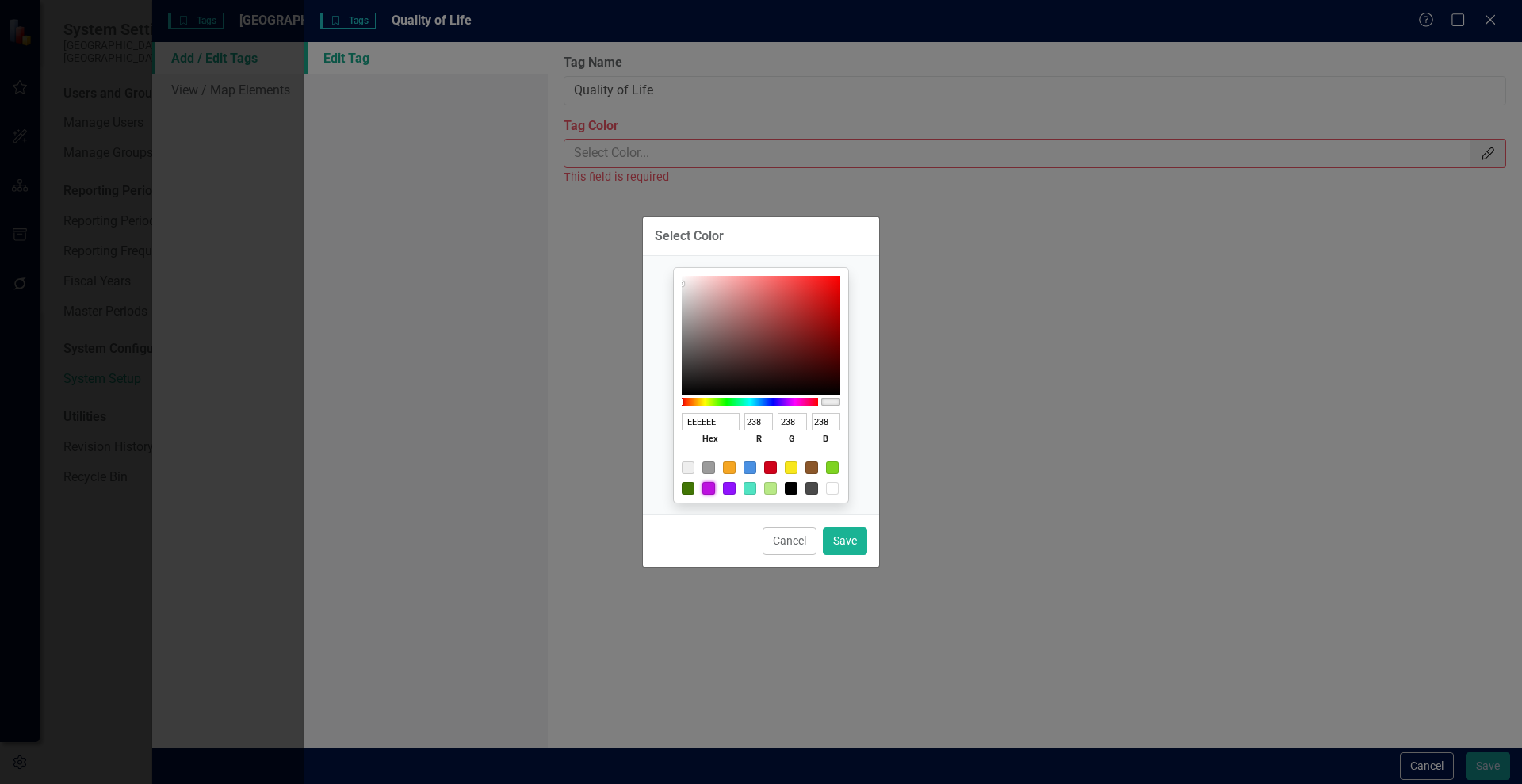
click at [713, 489] on div at bounding box center [709, 488] width 13 height 13
type input "BD10E0"
type input "189"
type input "16"
type input "224"
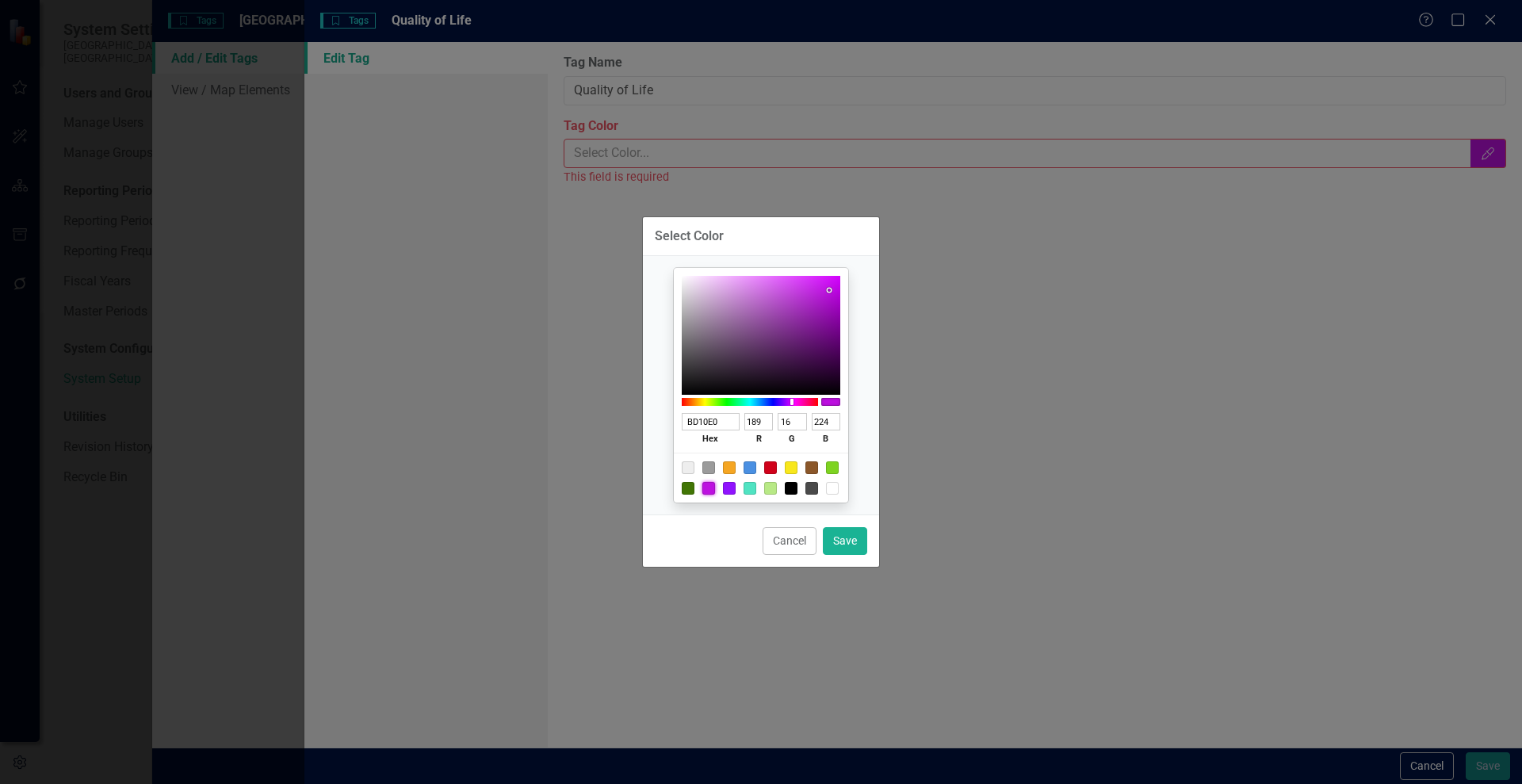
type input "5D1A6A"
type input "93"
type input "26"
type input "106"
click at [802, 345] on div at bounding box center [761, 336] width 158 height 119
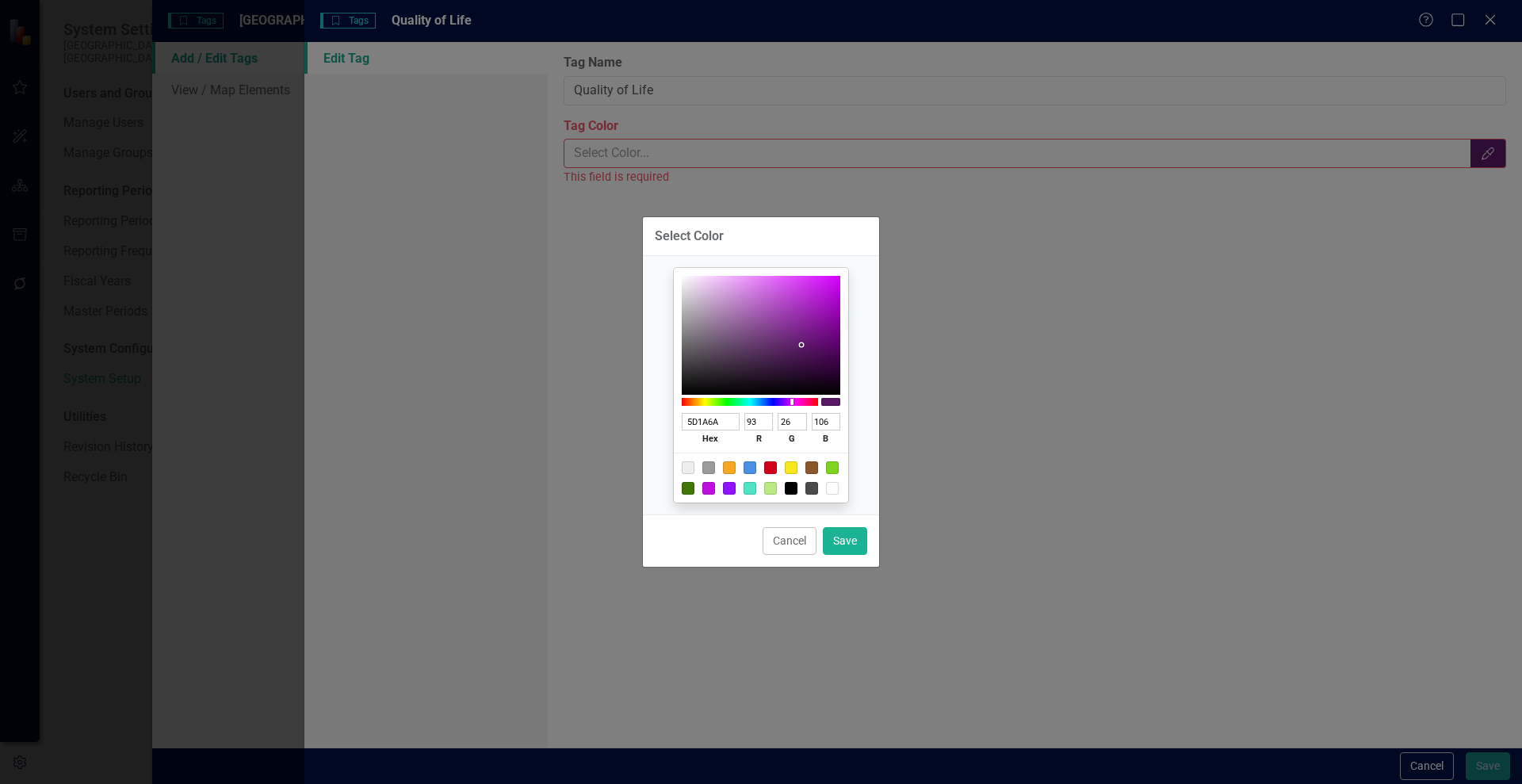
type input "4D1A6A"
type input "77"
click at [787, 400] on div at bounding box center [750, 402] width 137 height 8
type input "6A1A60"
type input "106"
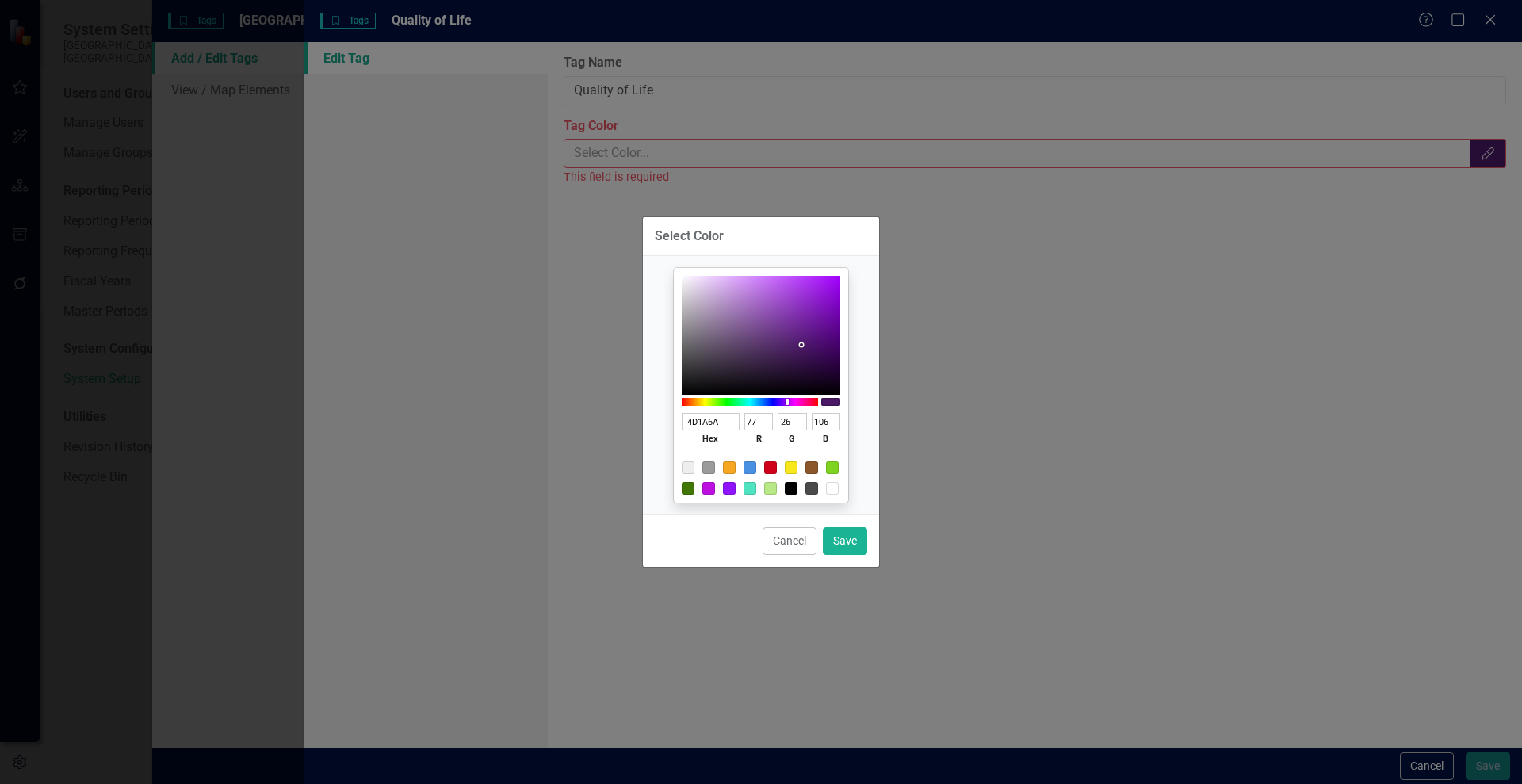
type input "96"
click at [798, 399] on div at bounding box center [750, 402] width 137 height 8
type input "611A6A"
type input "97"
type input "106"
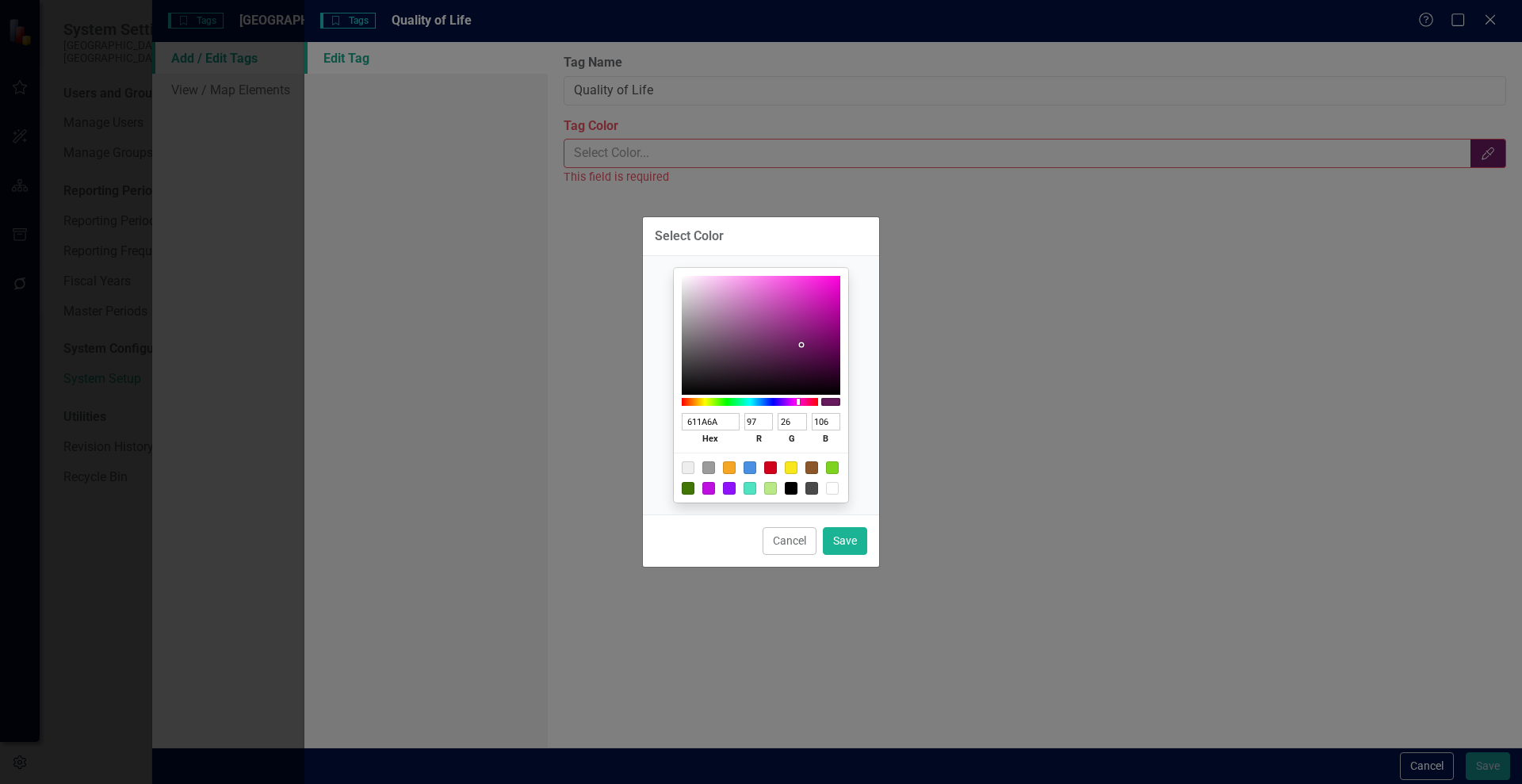
click at [793, 399] on div at bounding box center [750, 402] width 137 height 8
type input "741080"
type input "116"
type input "16"
type input "128"
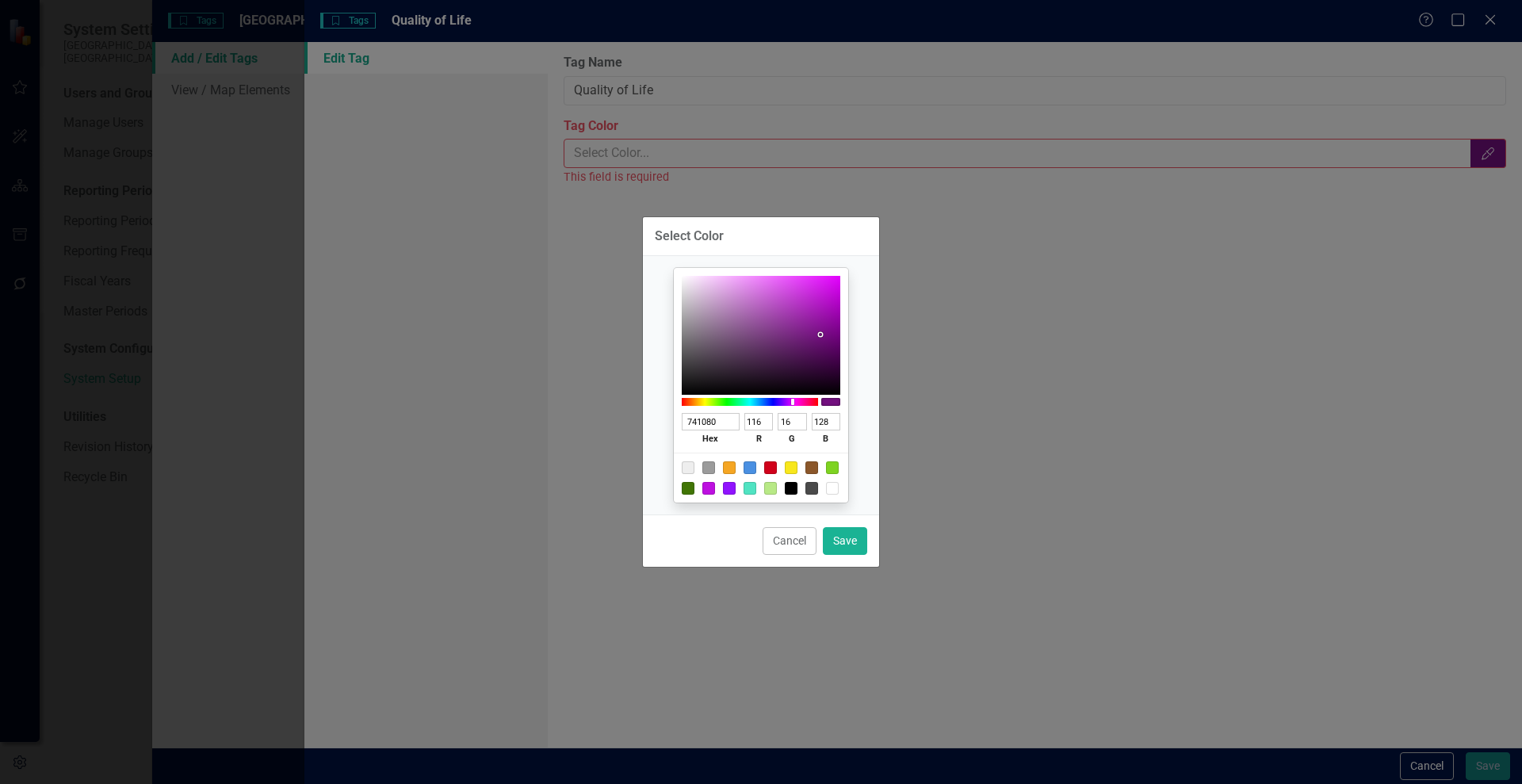
click at [821, 335] on div at bounding box center [761, 336] width 158 height 119
click at [844, 544] on button "Save" at bounding box center [846, 541] width 45 height 28
type input "#741080"
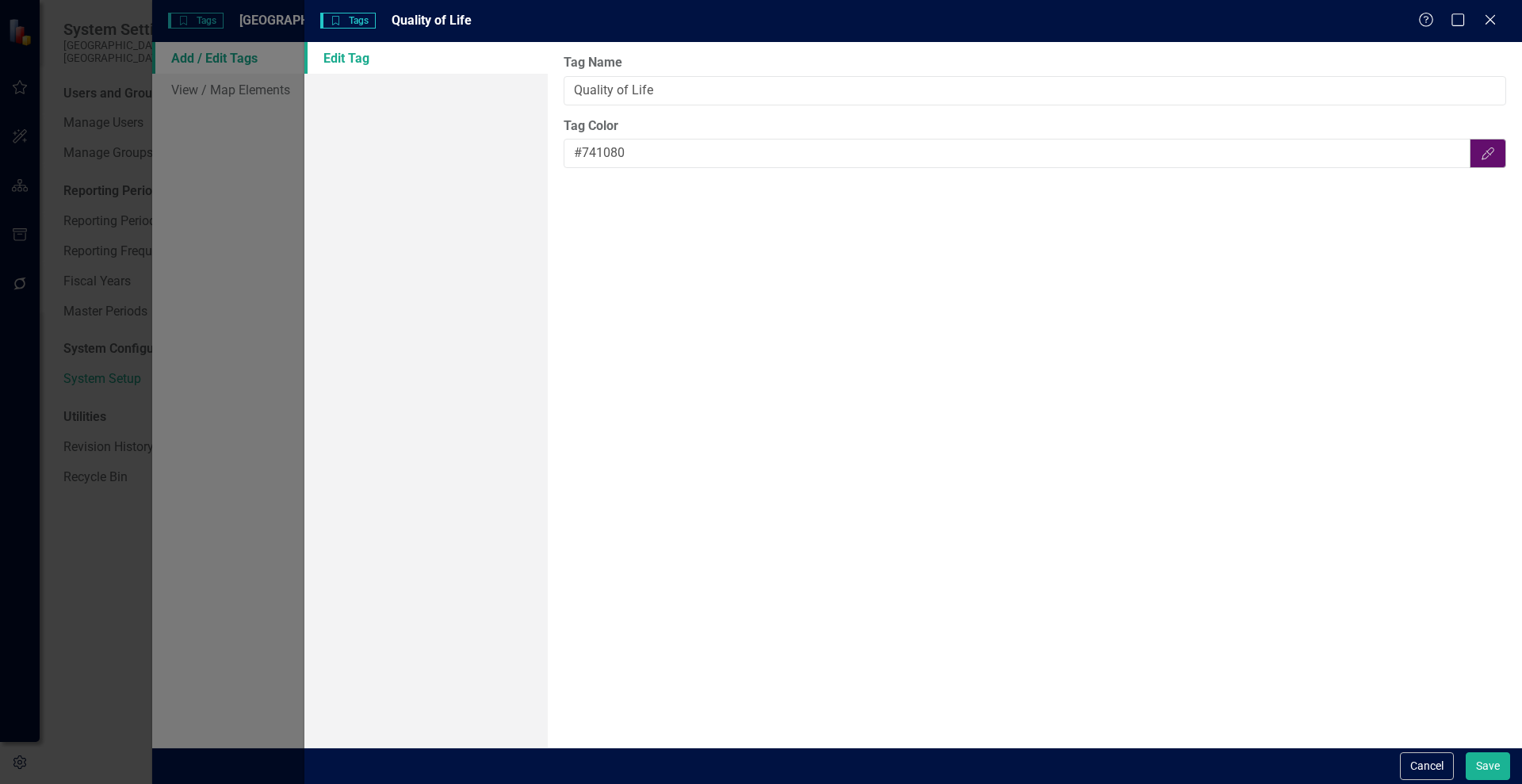
click at [1491, 152] on icon "Color Picker" at bounding box center [1488, 153] width 16 height 13
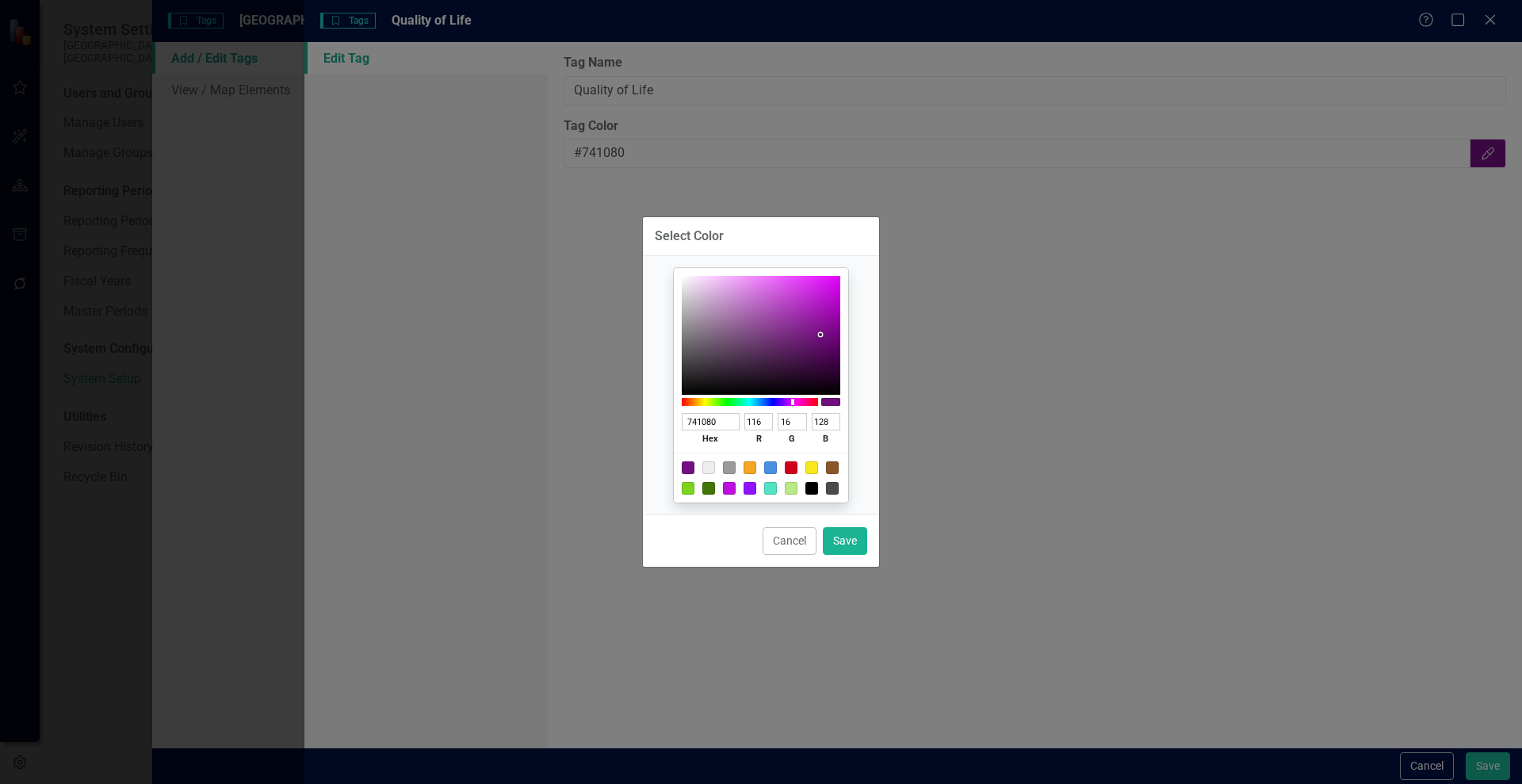
type input "801079"
type input "128"
type input "121"
click at [796, 399] on div at bounding box center [750, 402] width 137 height 8
type input "7A1E74"
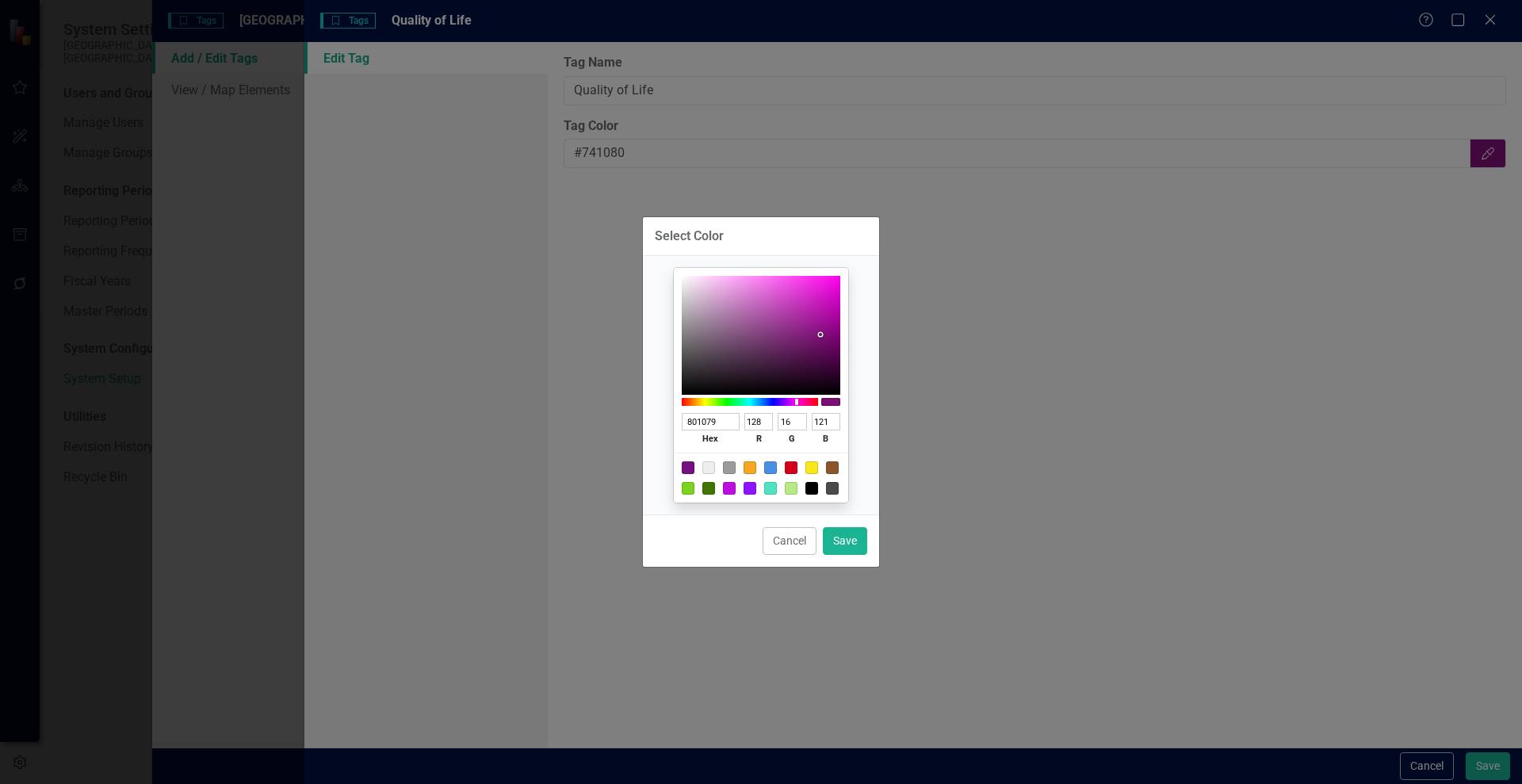
type input "122"
type input "30"
type input "116"
click at [801, 338] on div at bounding box center [761, 336] width 158 height 119
type input "8B1C84"
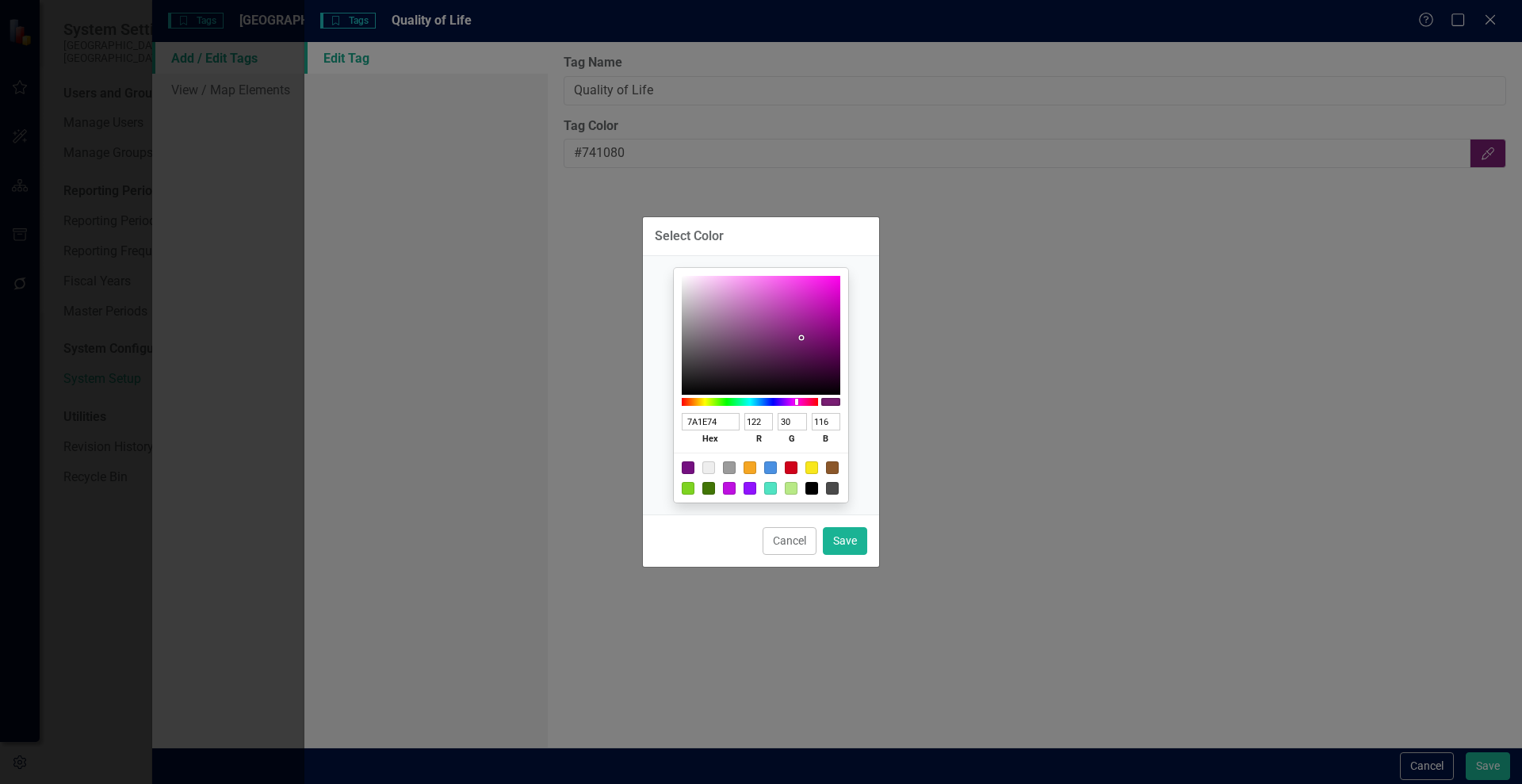
type input "139"
type input "28"
type input "132"
click at [808, 329] on div at bounding box center [761, 336] width 158 height 119
type input "872981"
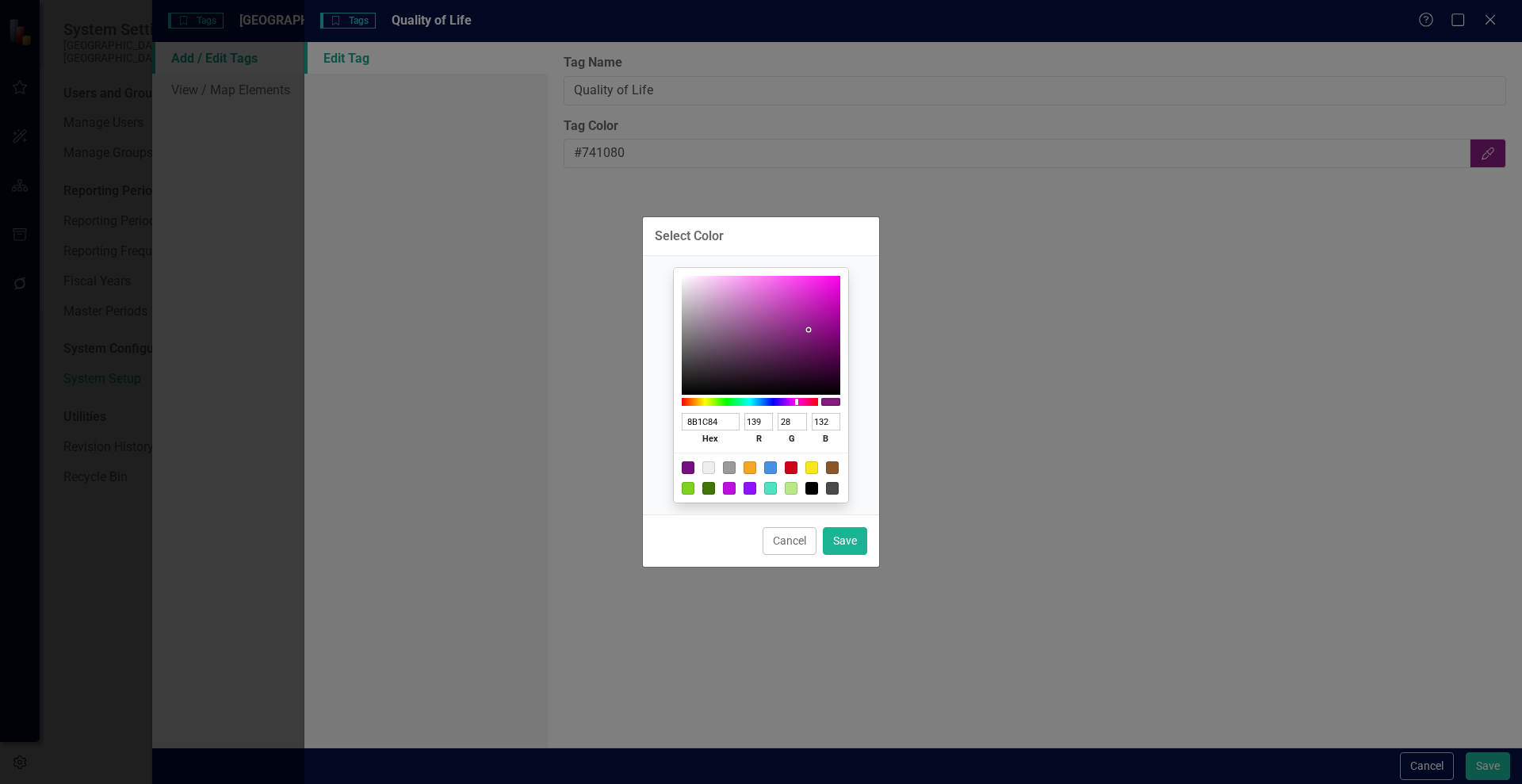
type input "135"
type input "41"
type input "129"
click at [793, 331] on div at bounding box center [761, 336] width 158 height 119
type input "80217A"
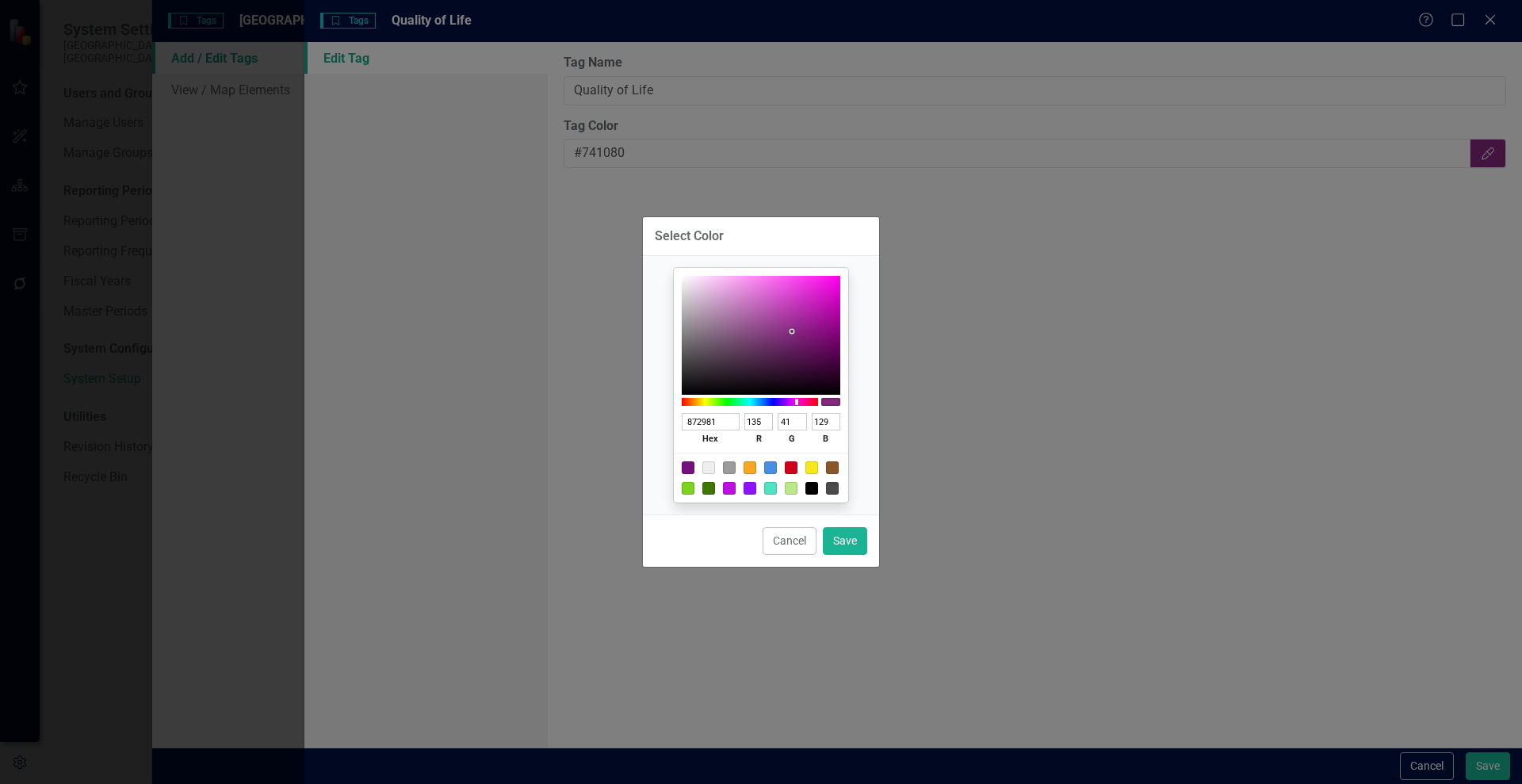
type input "128"
type input "33"
type input "122"
click at [800, 335] on div at bounding box center [761, 336] width 158 height 119
click at [1486, 767] on div "Select Color 80217A hex 128 r 33 g 122 b 100 a Cancel Save" at bounding box center [761, 392] width 1522 height 784
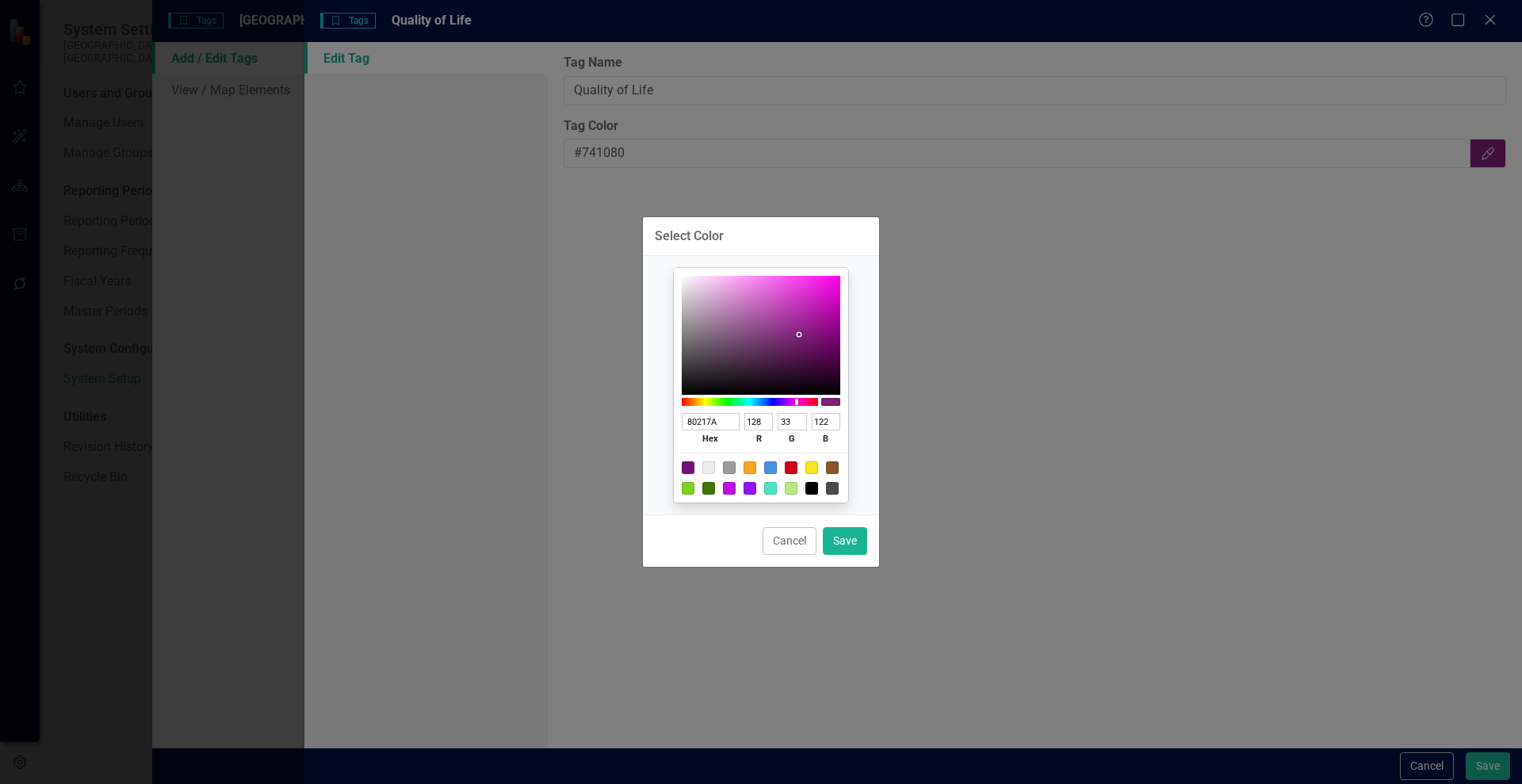
click at [1485, 767] on div "Select Color 80217A hex 128 r 33 g 122 b 100 a Cancel Save" at bounding box center [761, 392] width 1522 height 784
click at [861, 536] on button "Save" at bounding box center [846, 541] width 45 height 28
type input "#80217a"
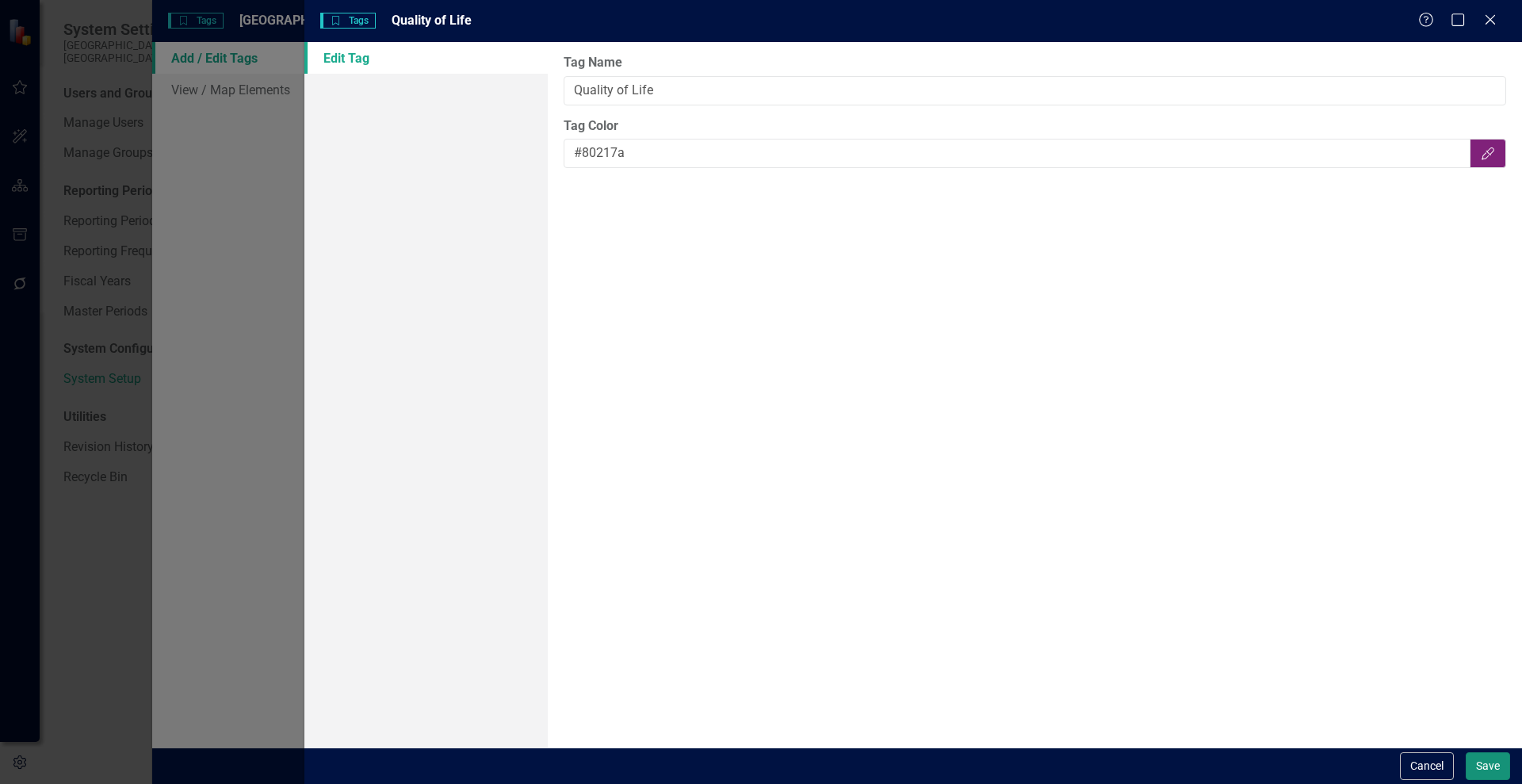
click at [1501, 757] on button "Save" at bounding box center [1489, 766] width 45 height 28
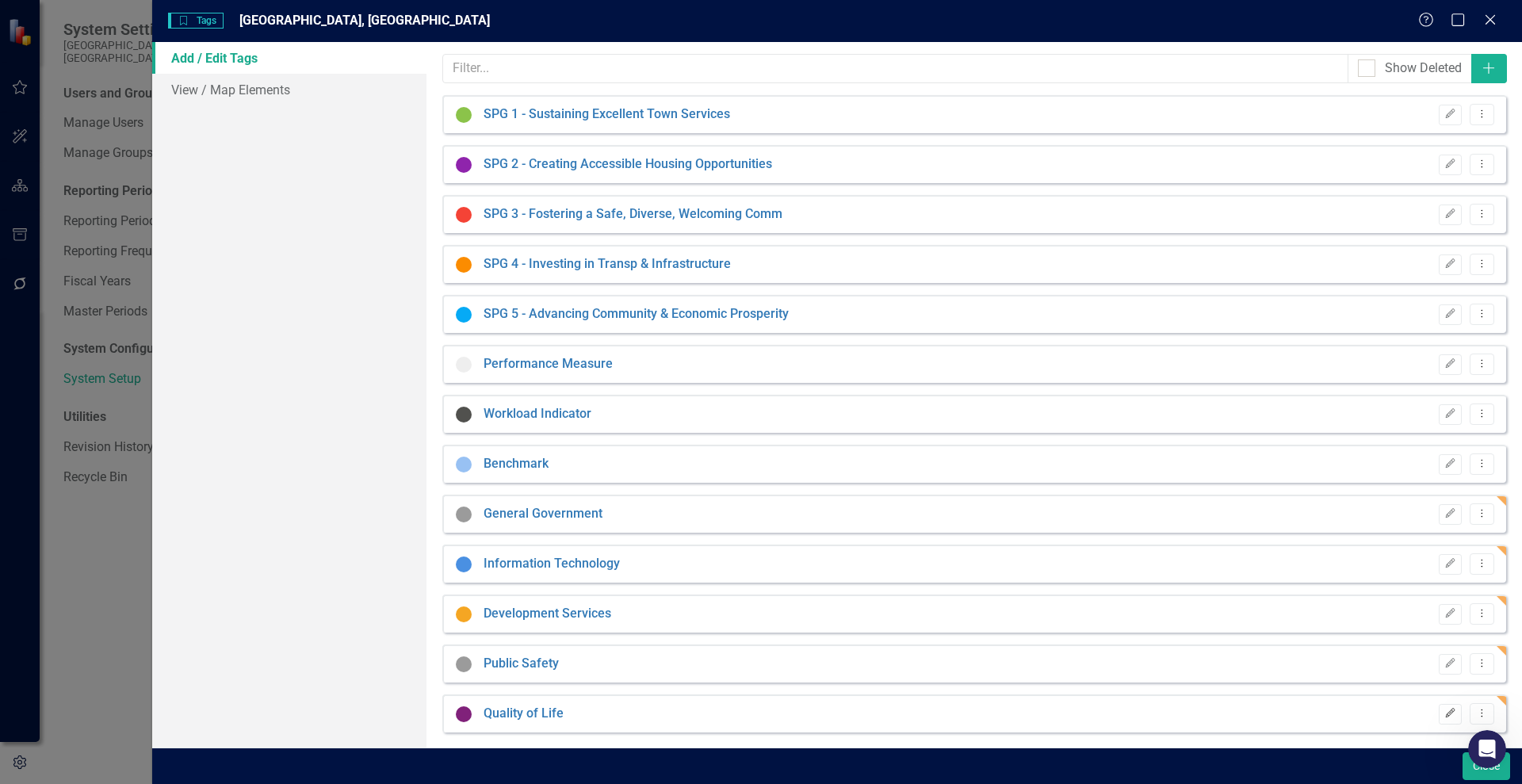
click at [1445, 710] on icon "Edit" at bounding box center [1450, 713] width 12 height 9
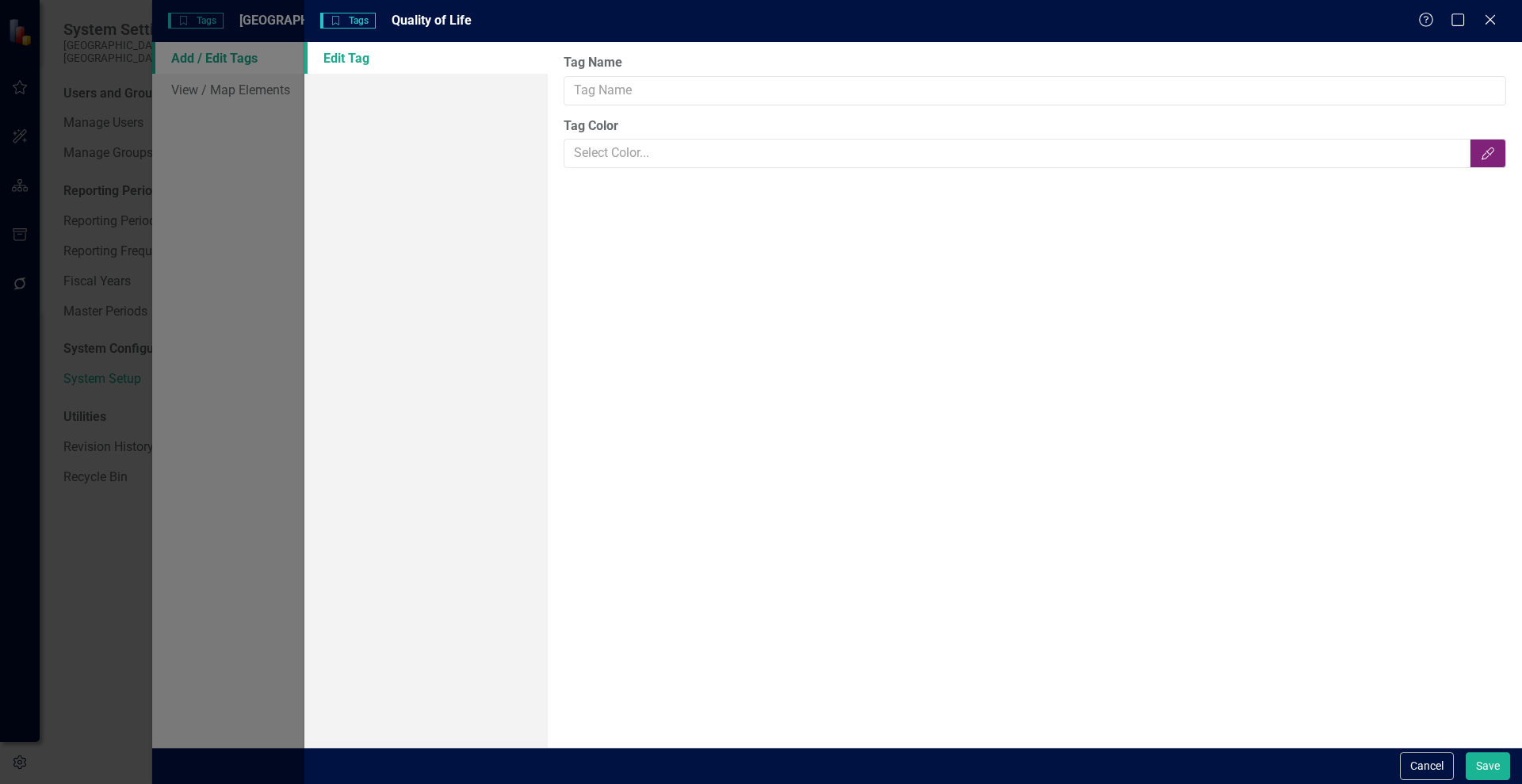
type input "Quality of Life"
type input "#80217a"
click at [1493, 158] on icon "Color Picker" at bounding box center [1488, 153] width 16 height 13
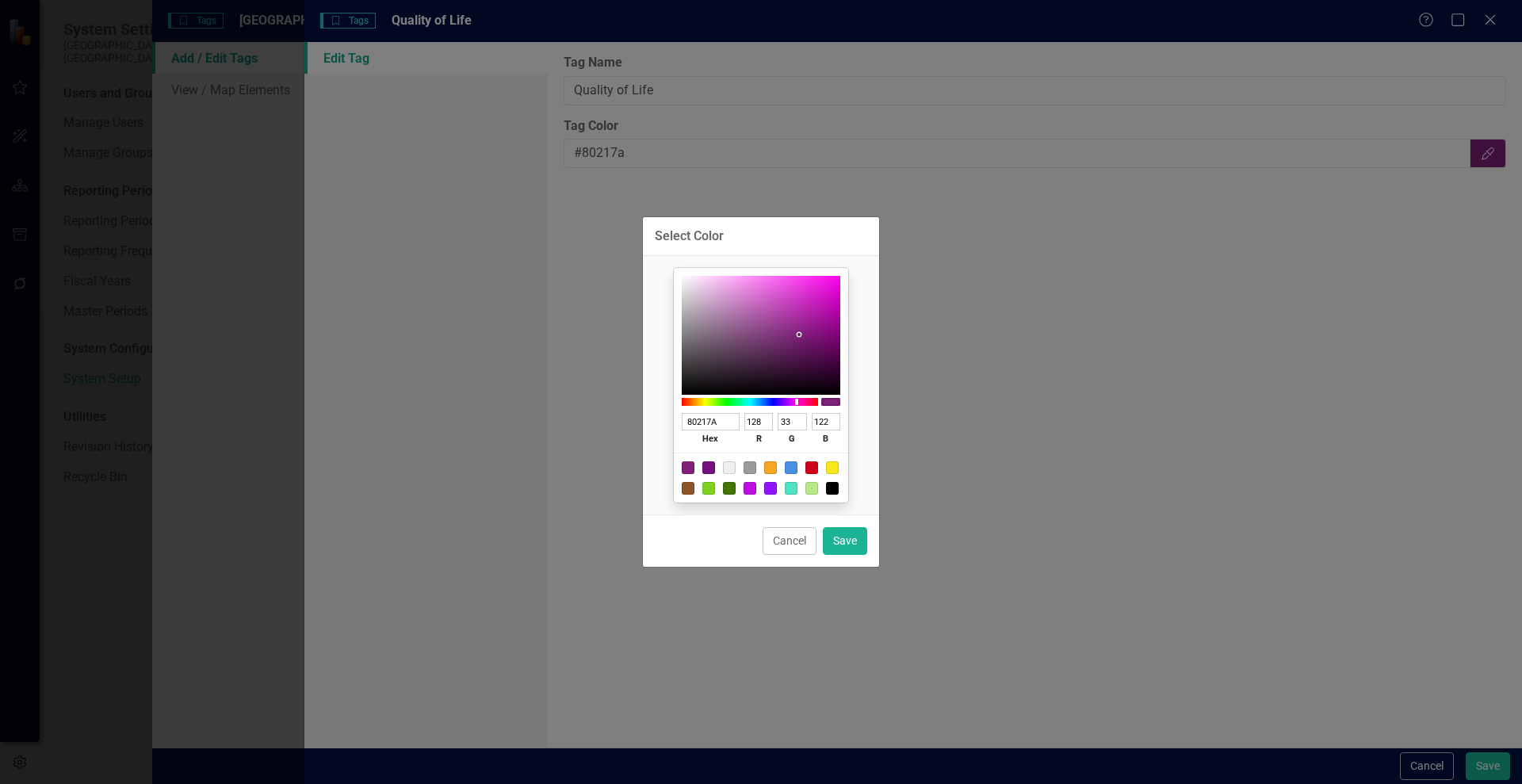
type input "80216A"
type input "106"
click at [801, 402] on div at bounding box center [750, 402] width 137 height 8
type input "802167"
type input "103"
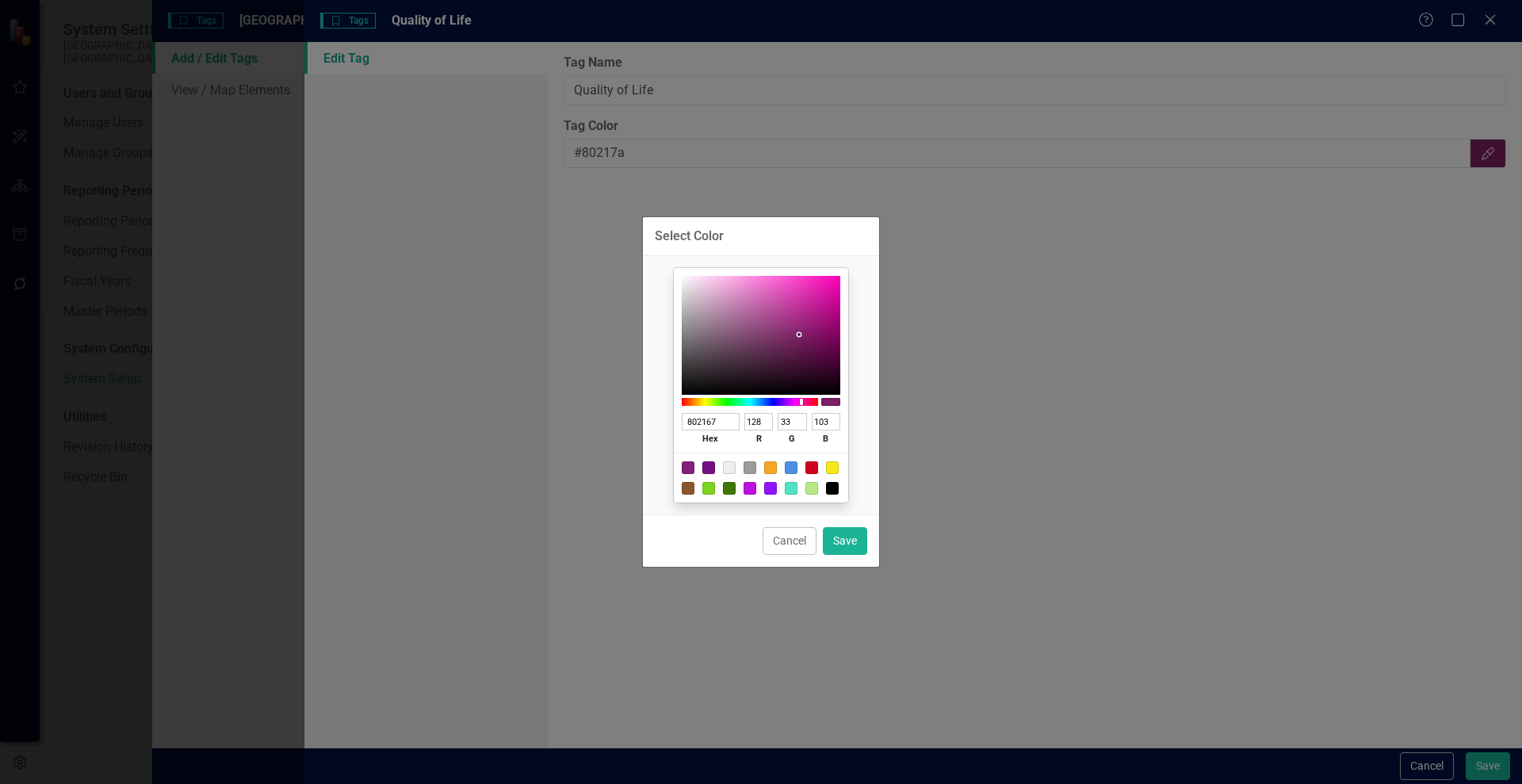
type input "80216A"
type input "106"
type input "80216D"
type input "109"
type input "802171"
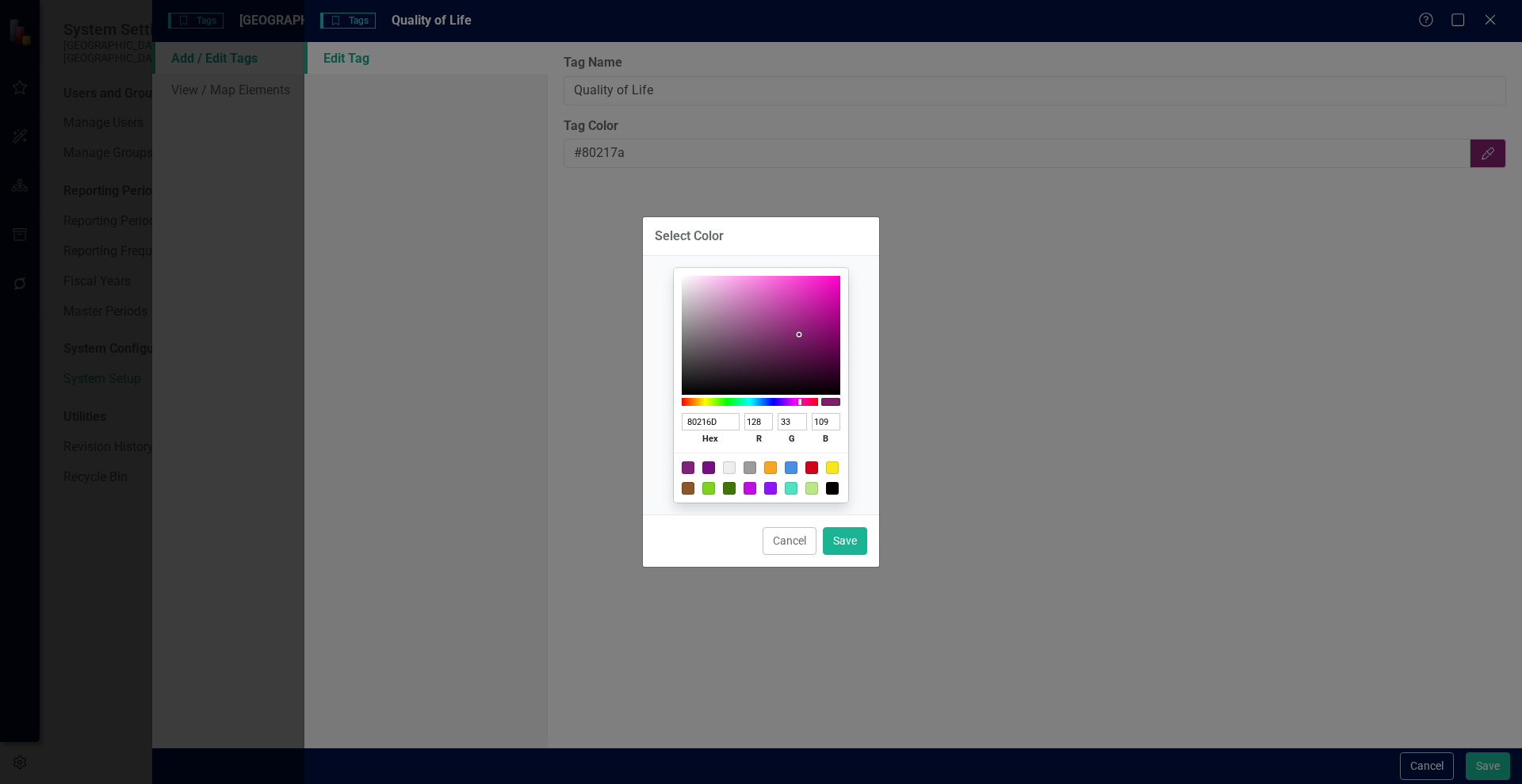
type input "113"
type input "802174"
type input "116"
type input "802177"
type input "119"
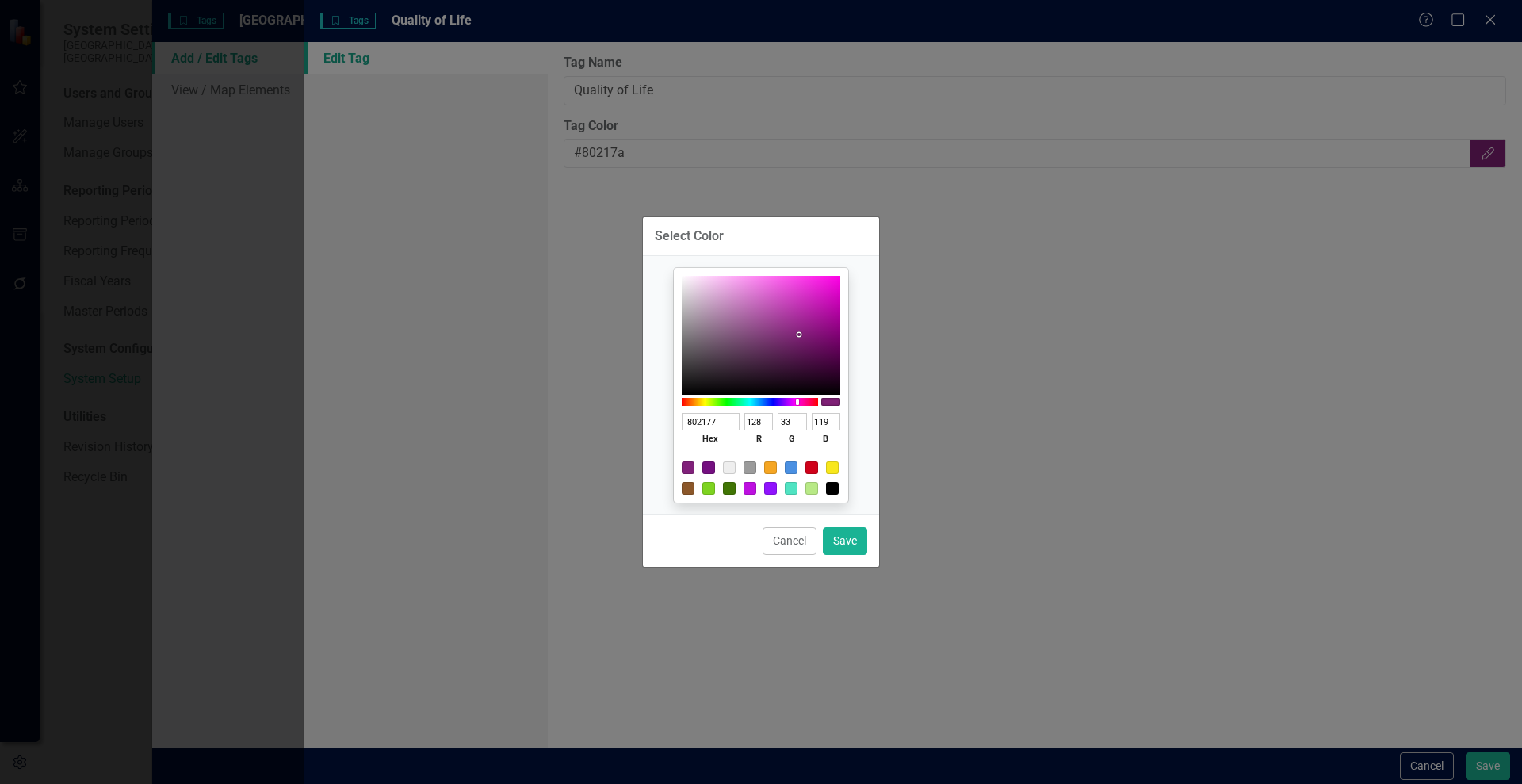
type input "802174"
type input "116"
type input "802171"
type input "113"
type input "80216D"
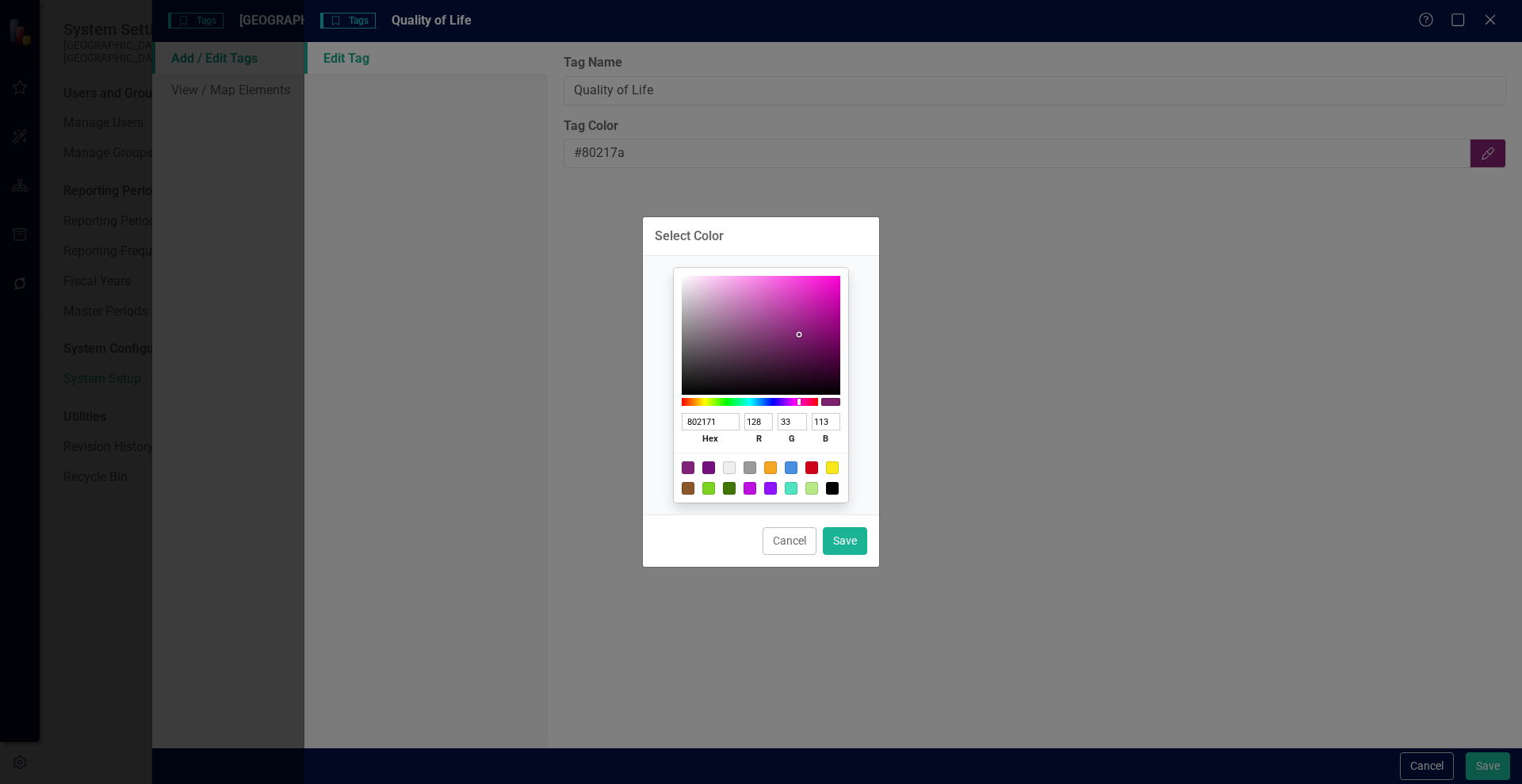
type input "109"
type input "802171"
type input "113"
type input "802174"
type input "116"
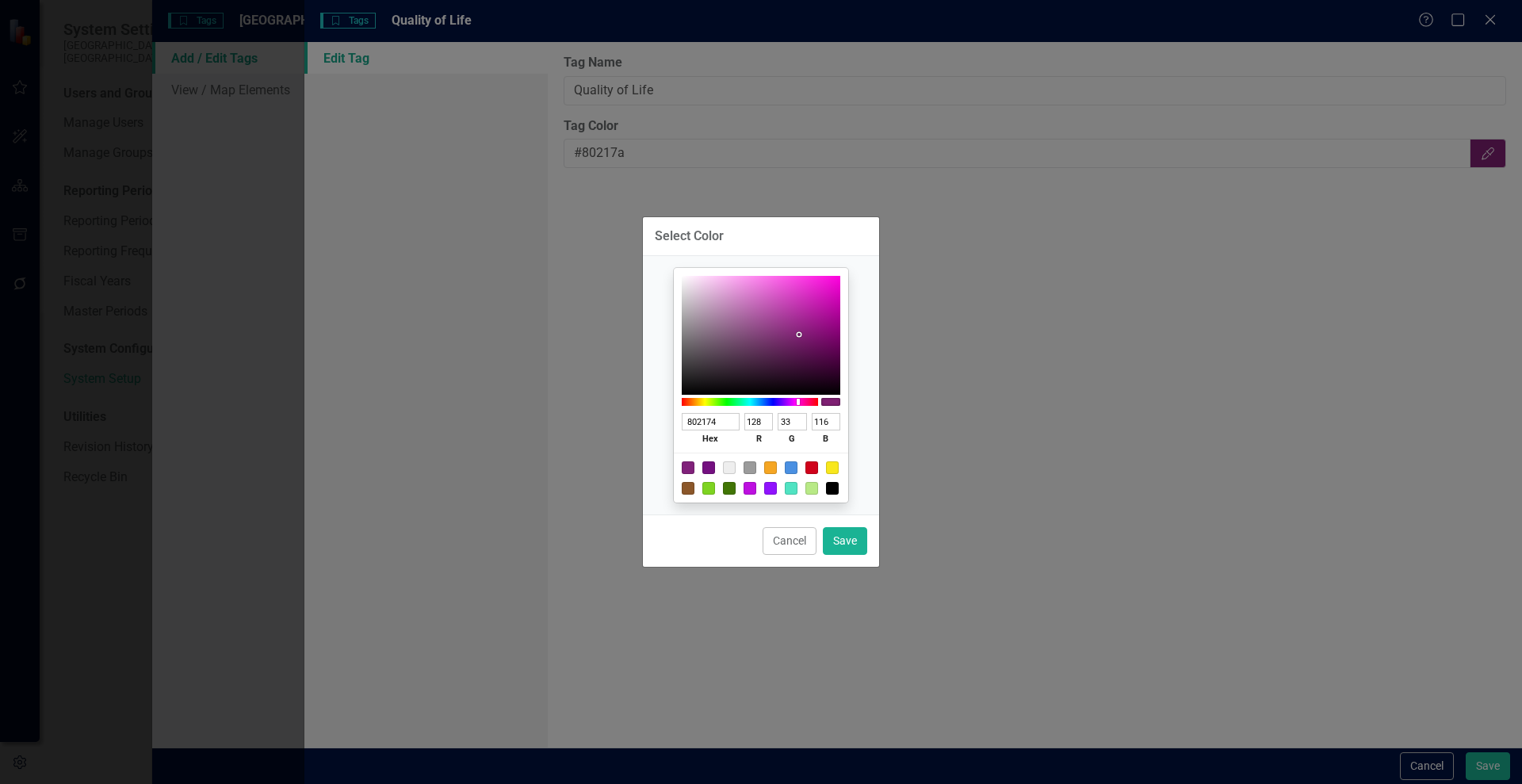
type input "802177"
type input "119"
type input "80217A"
type input "122"
type input "802177"
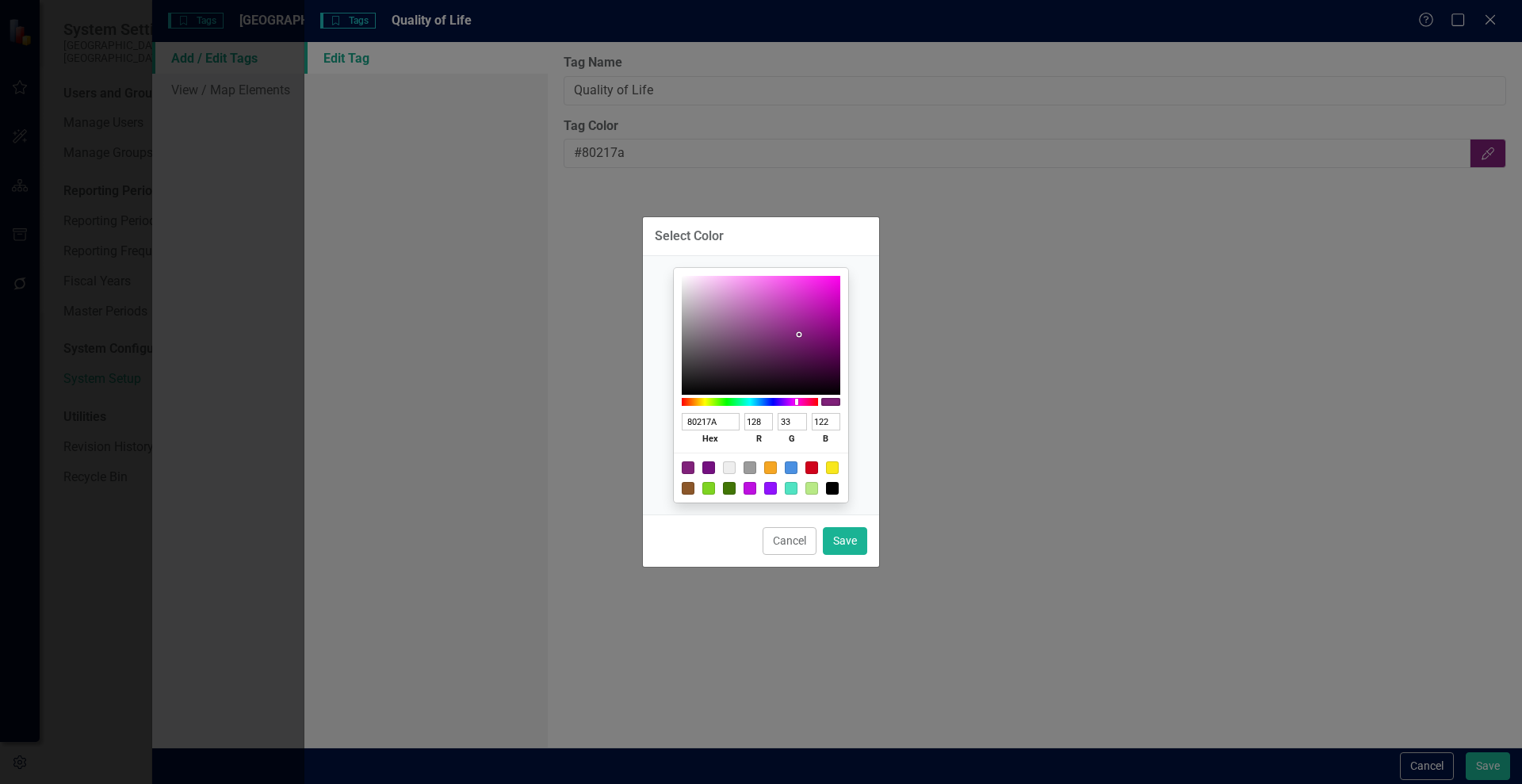
type input "119"
type input "802174"
type input "116"
type input "802171"
type input "113"
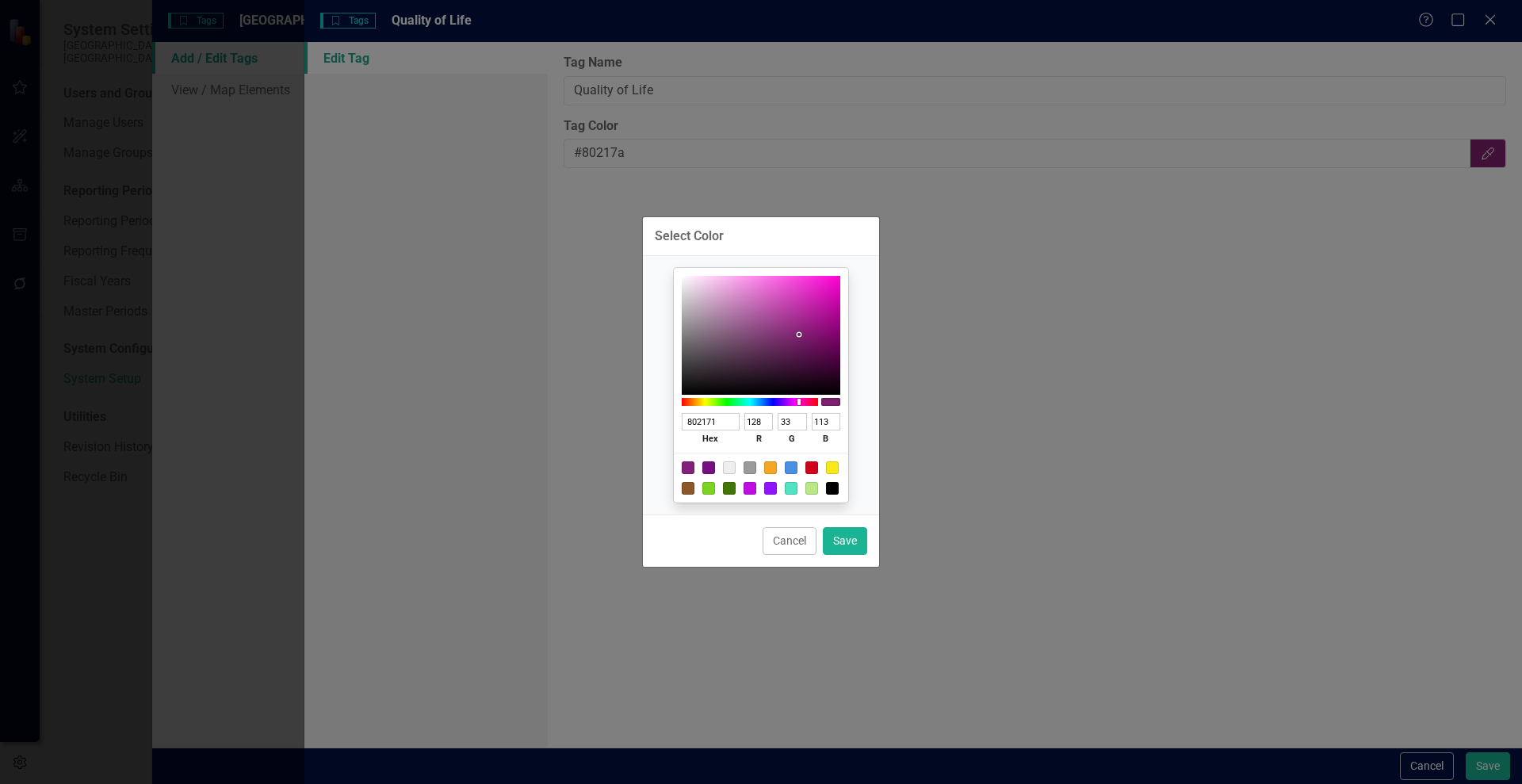
type input "80216D"
type input "109"
click at [801, 402] on div at bounding box center [799, 402] width 3 height 7
type input "80216A"
type input "106"
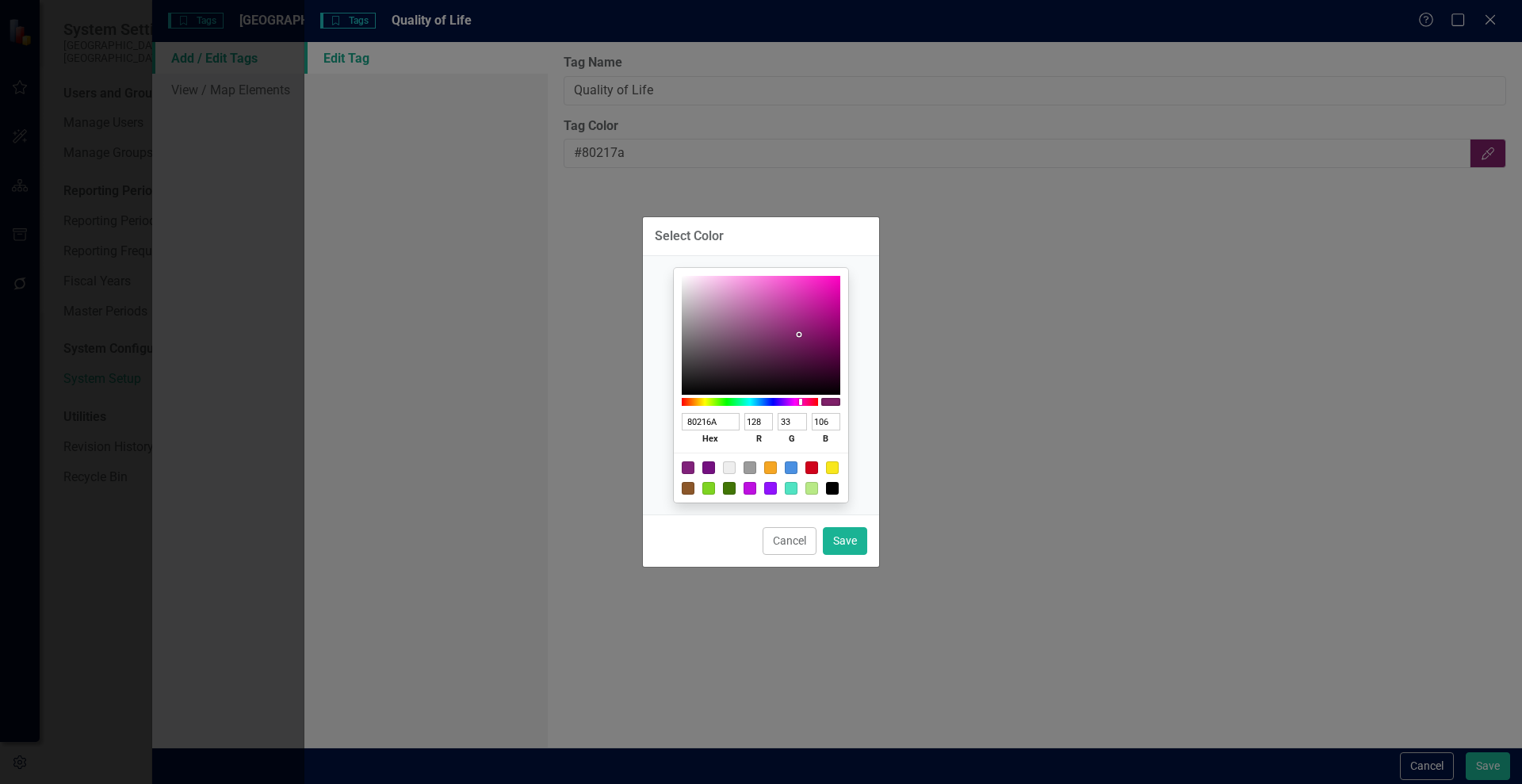
type input "7B1B65"
type input "123"
type input "27"
type input "101"
click at [807, 337] on div at bounding box center [761, 336] width 158 height 119
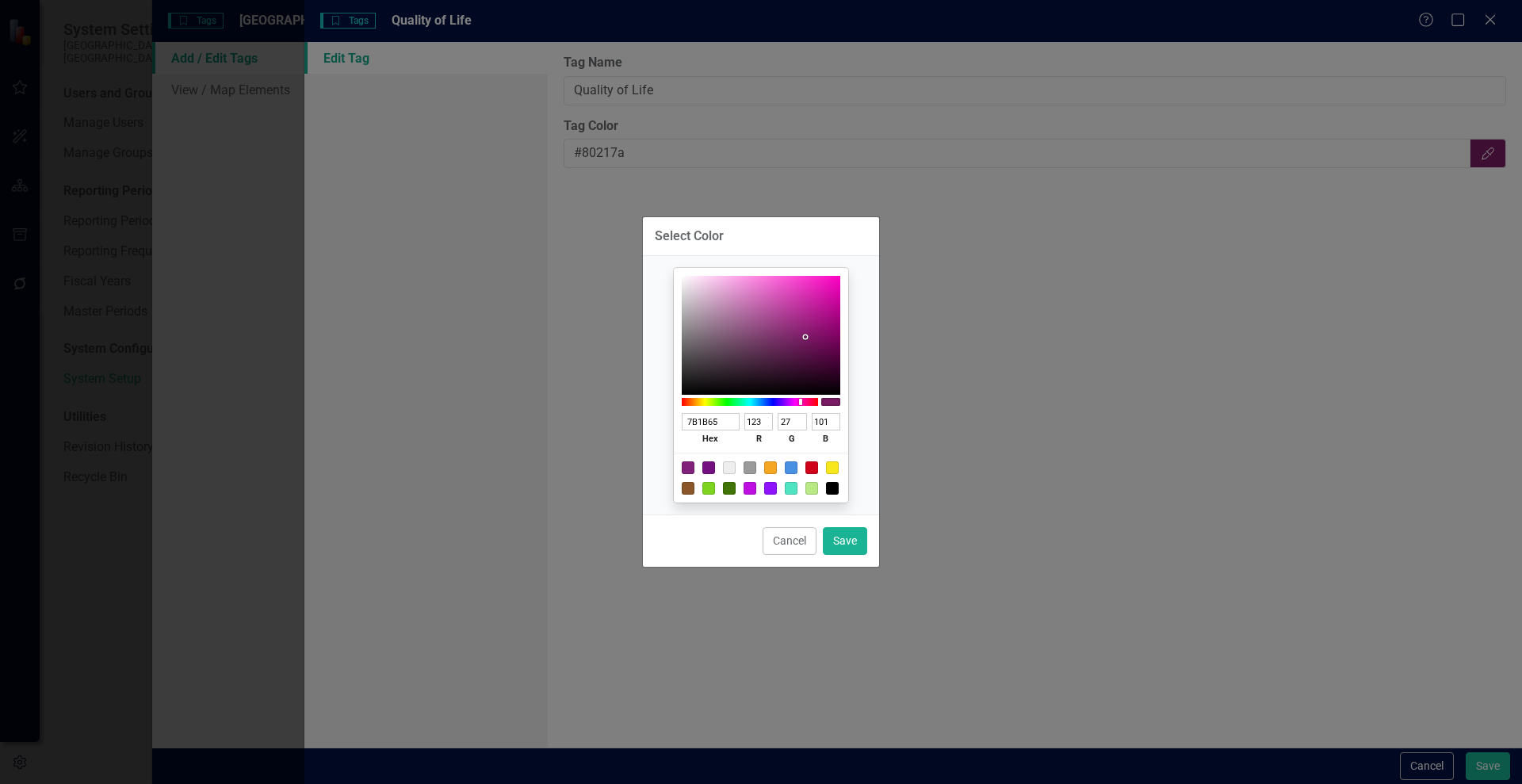
type input "AB268C"
type input "171"
type input "38"
type input "140"
click at [806, 314] on div at bounding box center [761, 336] width 158 height 119
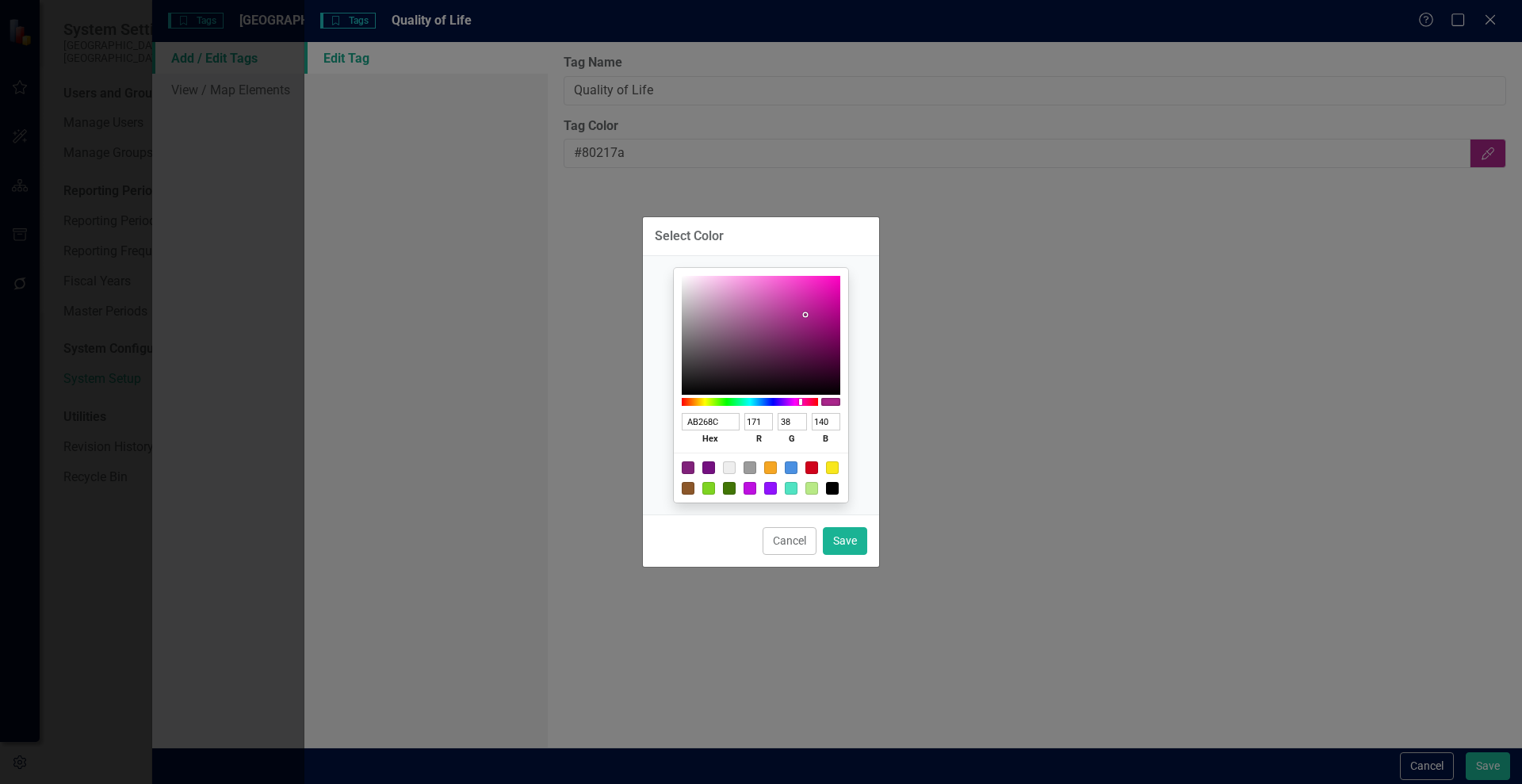
type input "871B6E"
type input "135"
type input "27"
type input "110"
click at [808, 331] on div at bounding box center [761, 336] width 158 height 119
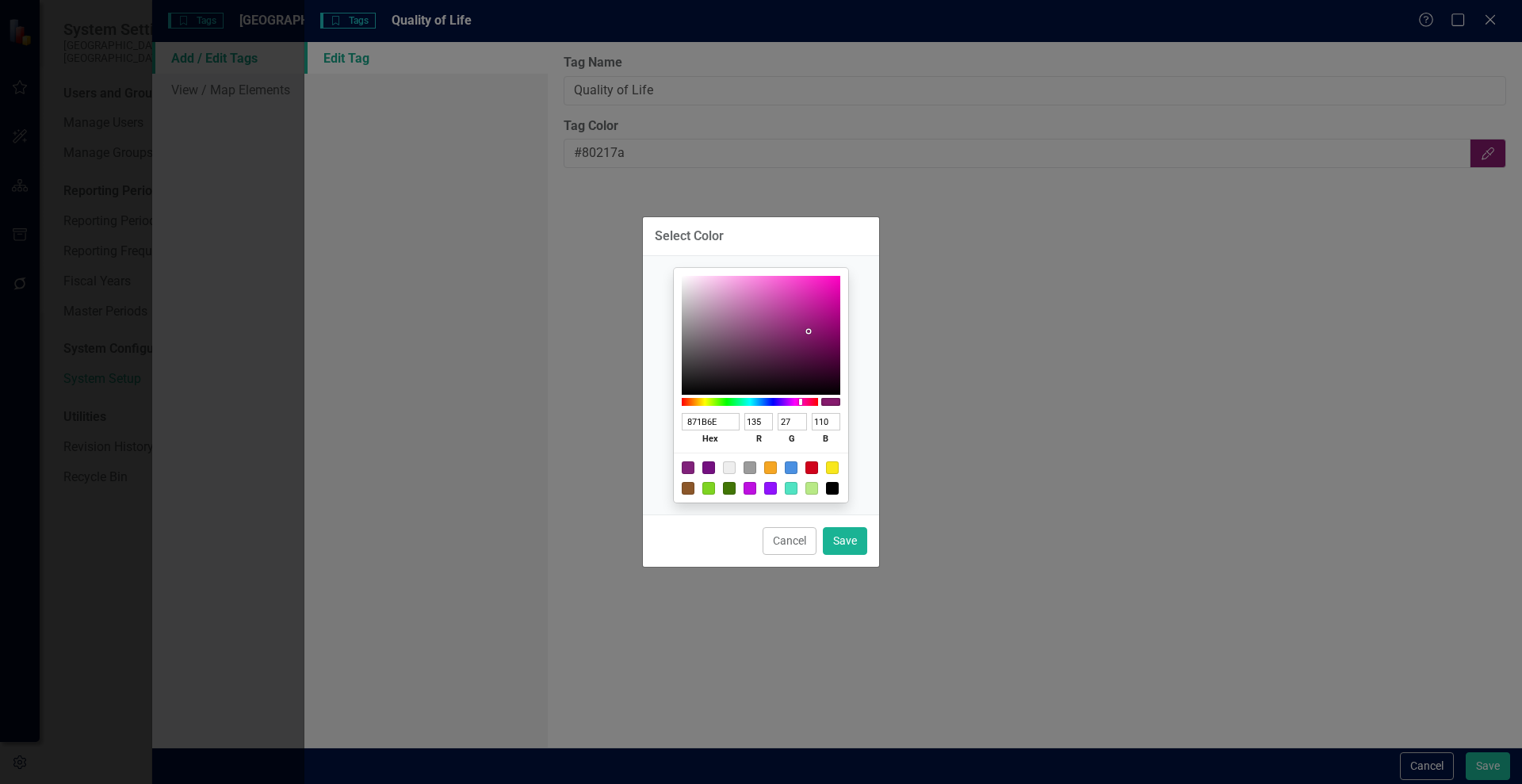
type input "A42086"
type input "164"
type input "32"
type input "134"
click at [809, 318] on div at bounding box center [761, 336] width 158 height 119
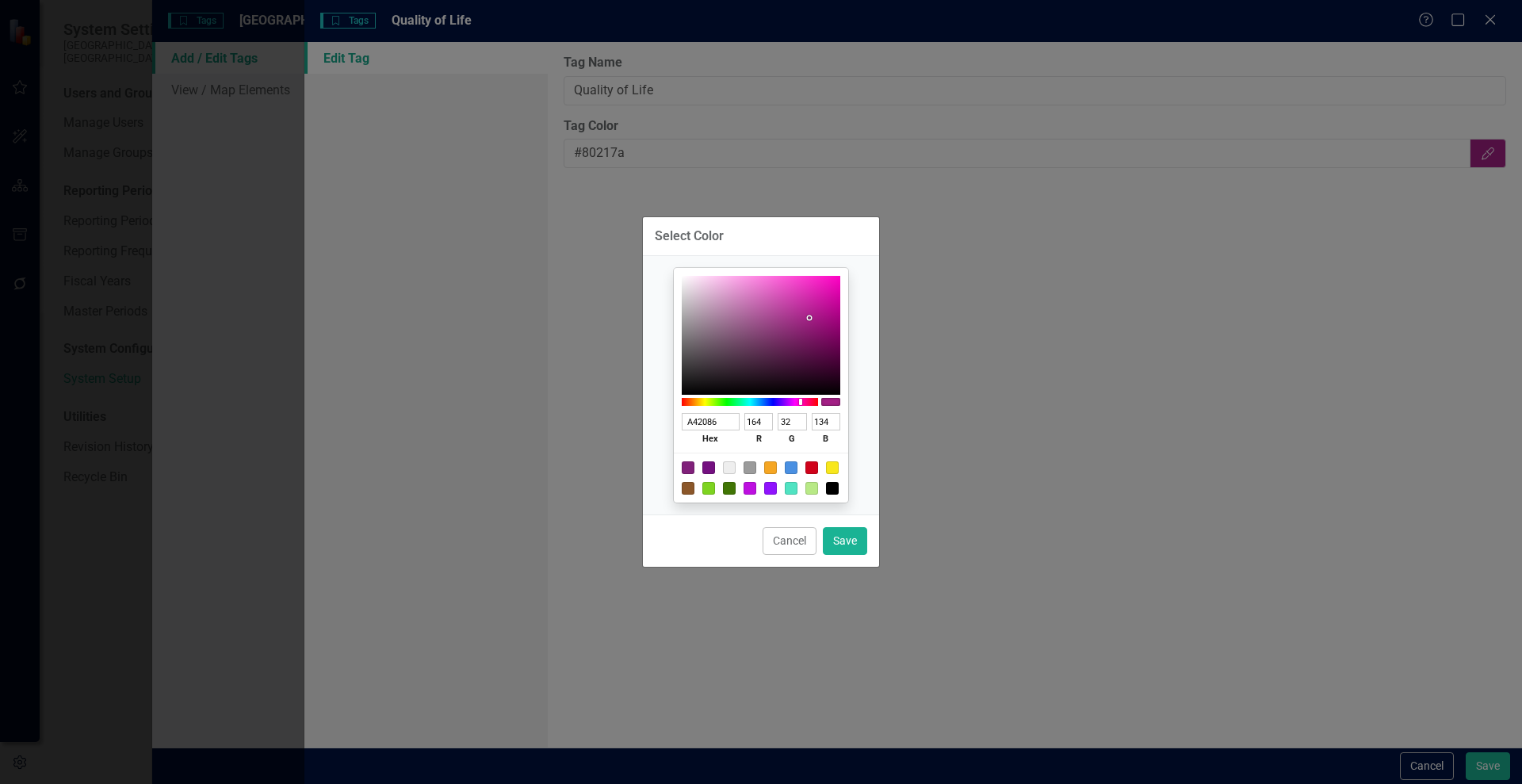
type input "921776"
type input "146"
type input "23"
type input "118"
click at [816, 326] on div at bounding box center [761, 336] width 158 height 119
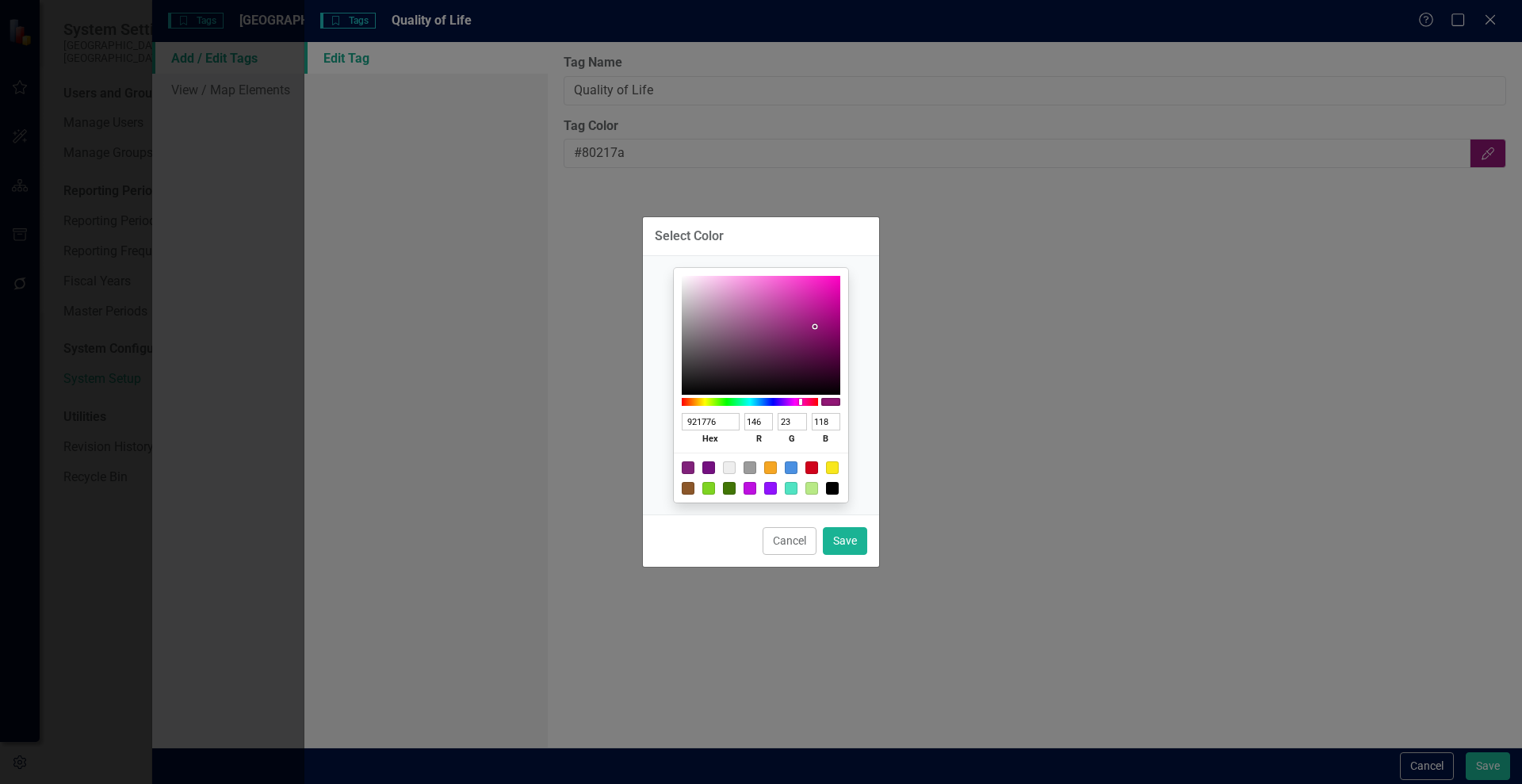
type input "9F1980"
type input "159"
type input "25"
type input "128"
click at [816, 320] on div at bounding box center [761, 336] width 158 height 119
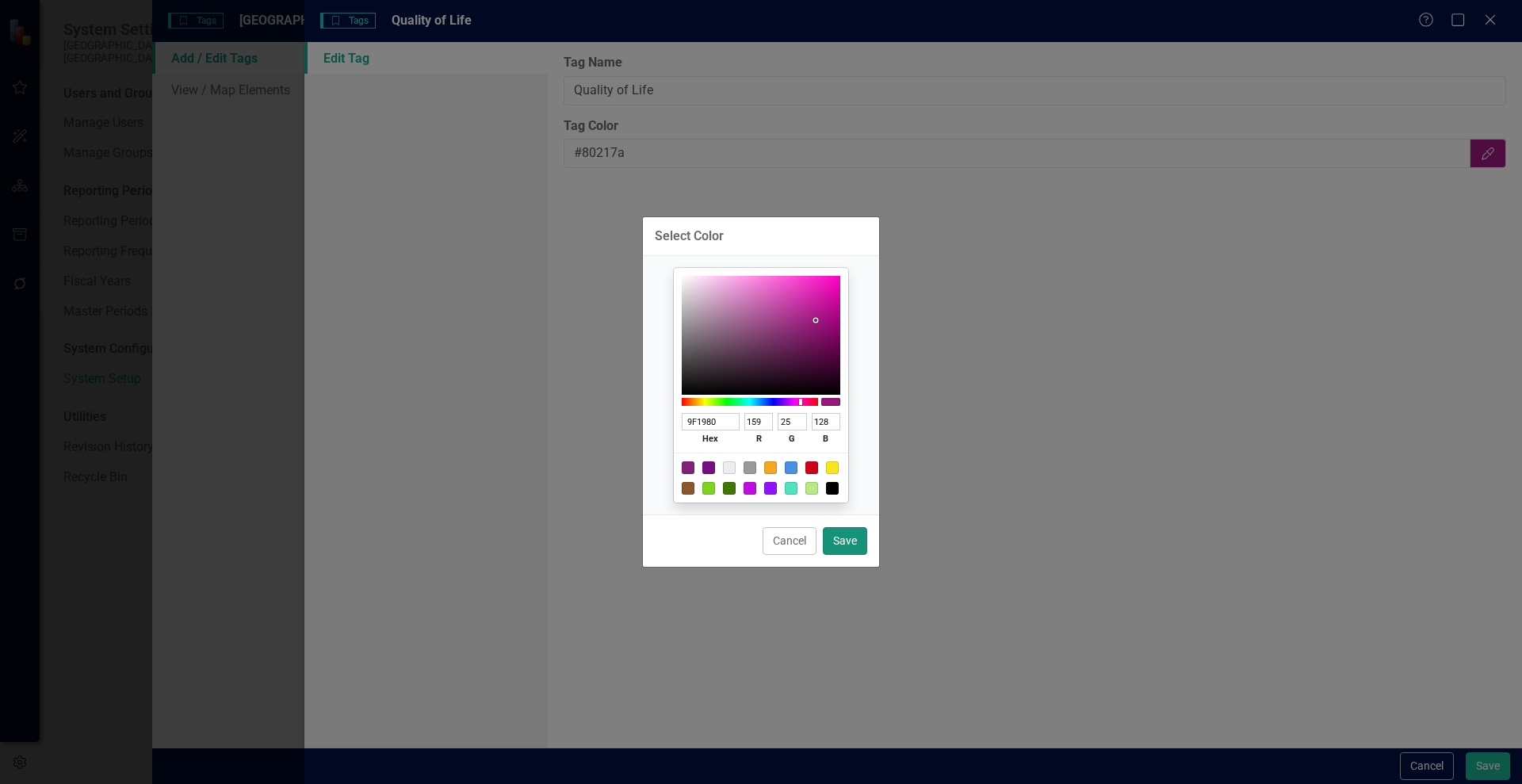
click at [846, 539] on button "Save" at bounding box center [846, 541] width 45 height 28
type input "#9f1980"
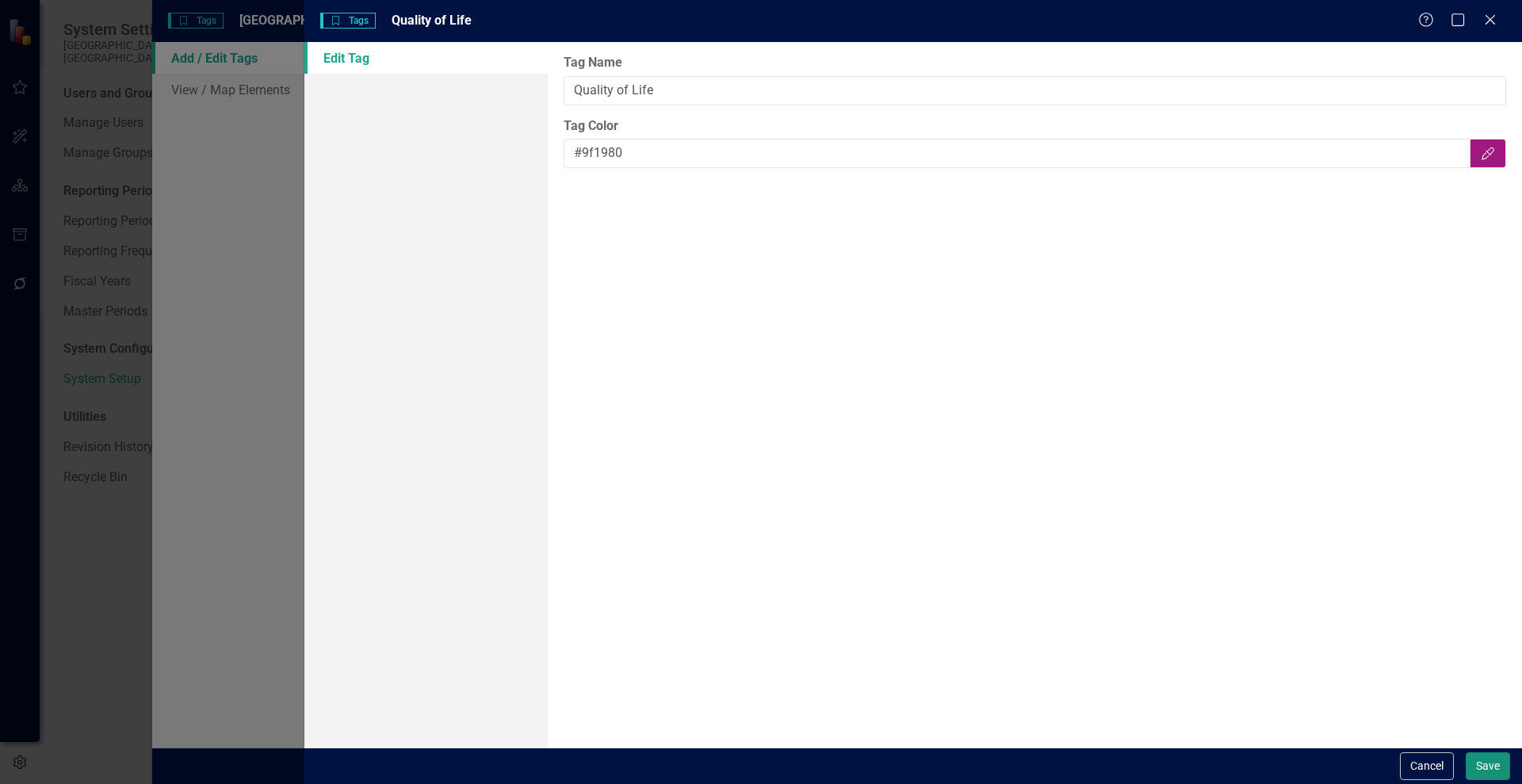
click at [1486, 762] on button "Save" at bounding box center [1489, 766] width 45 height 28
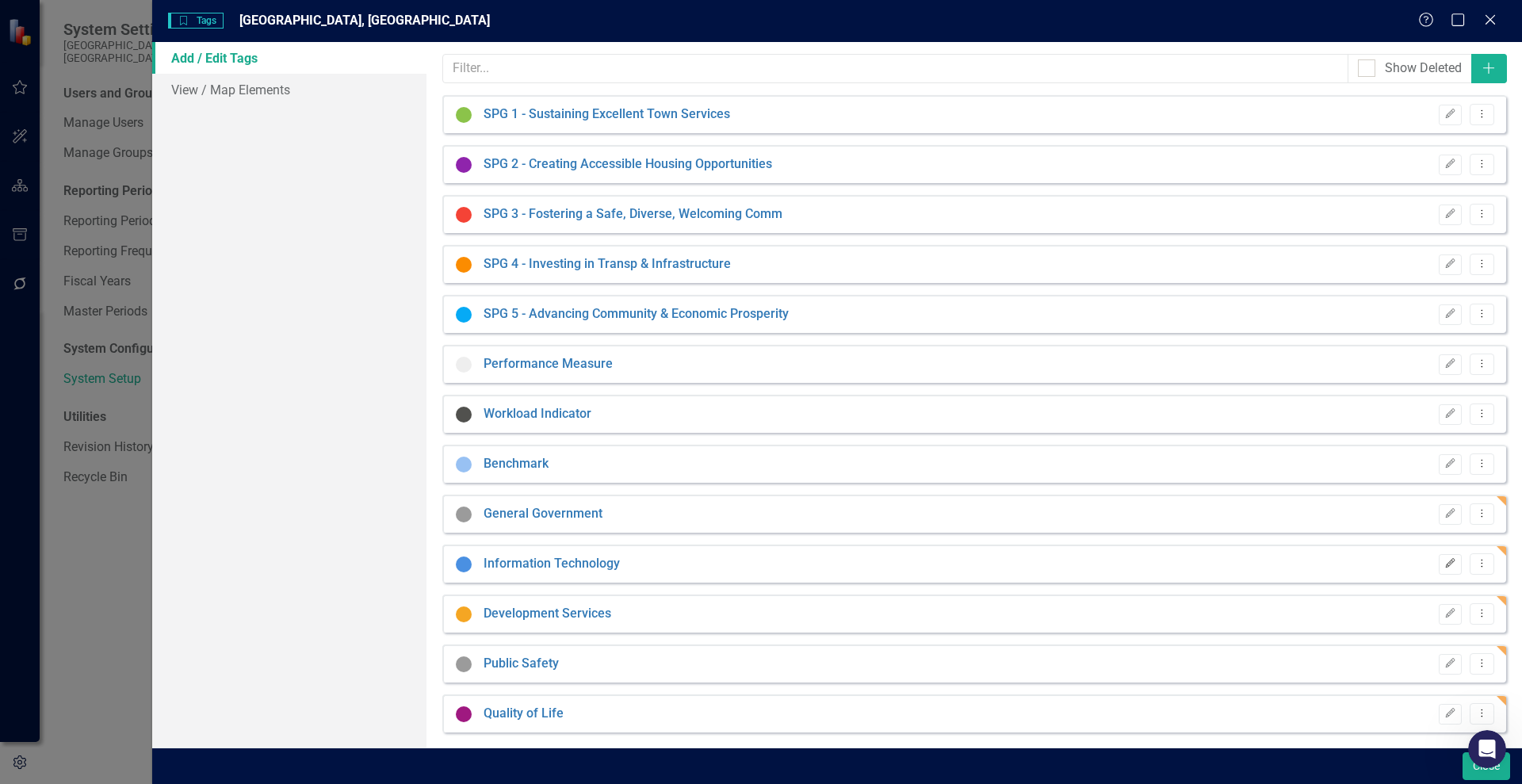
click at [1445, 561] on icon "Edit" at bounding box center [1450, 564] width 12 height 9
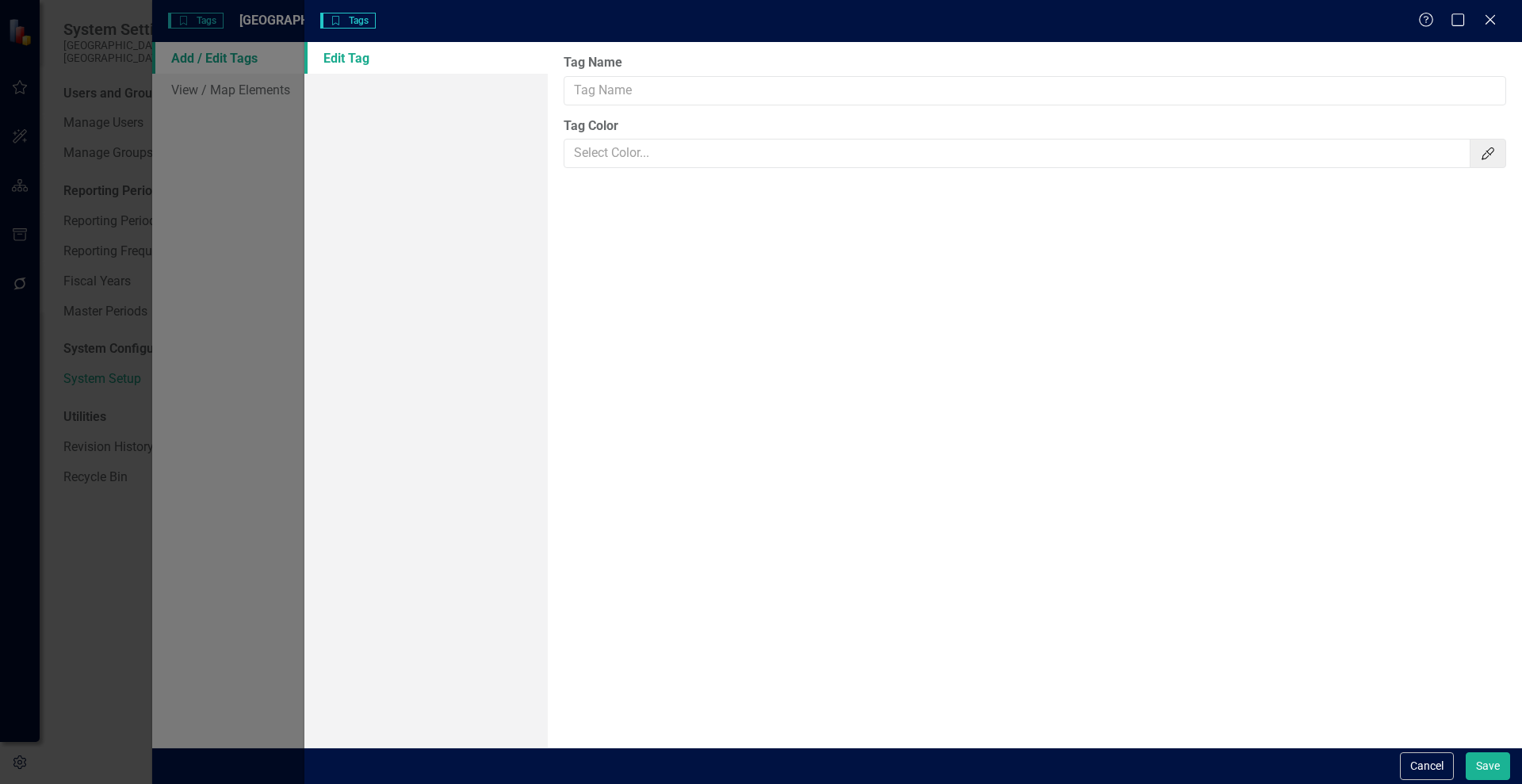
type input "Information Technology"
type input "#4a90e2"
click at [633, 88] on input "Information Technology" at bounding box center [1035, 91] width 942 height 30
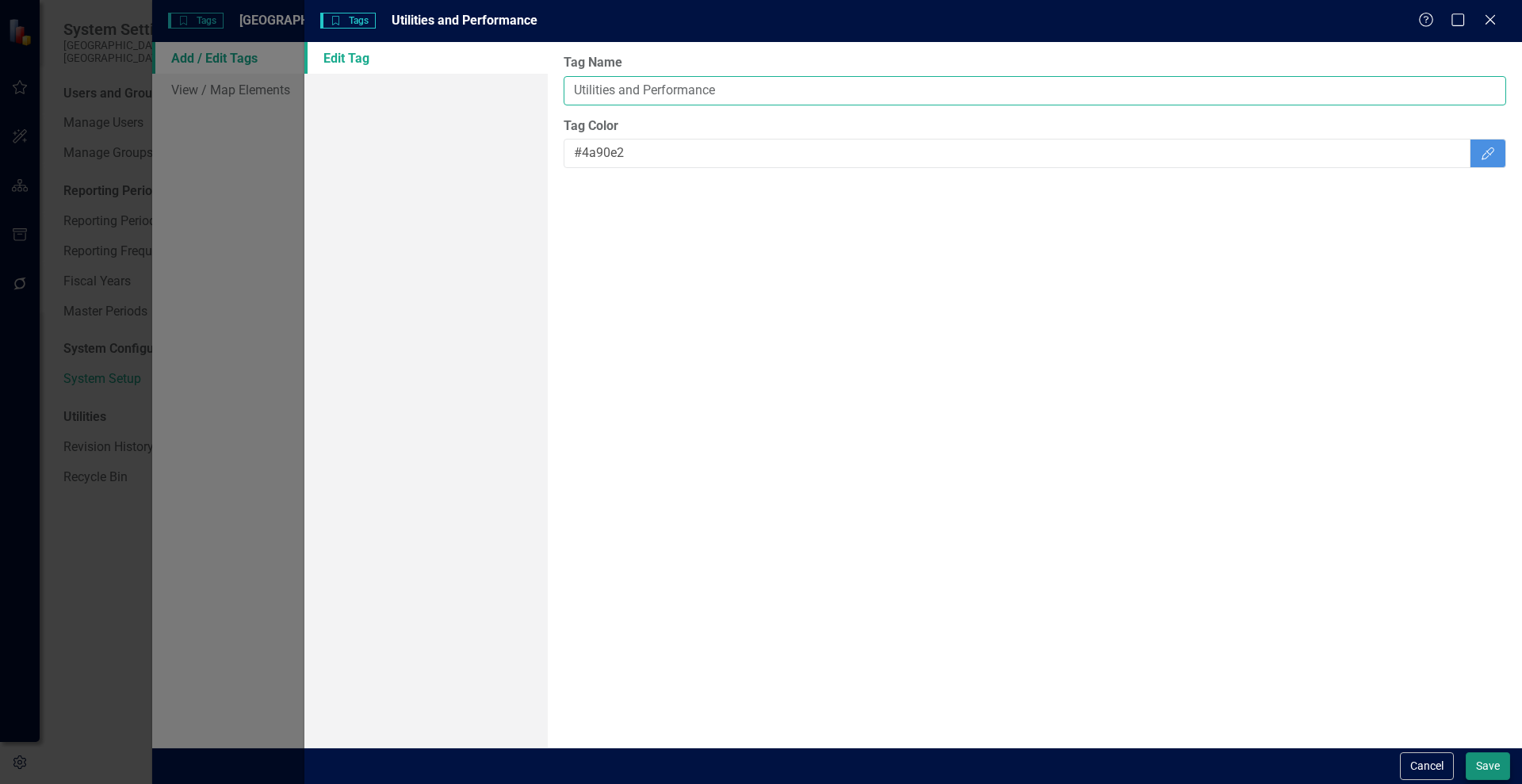
type input "Utilities and Performance"
click at [1489, 764] on button "Save" at bounding box center [1489, 766] width 45 height 28
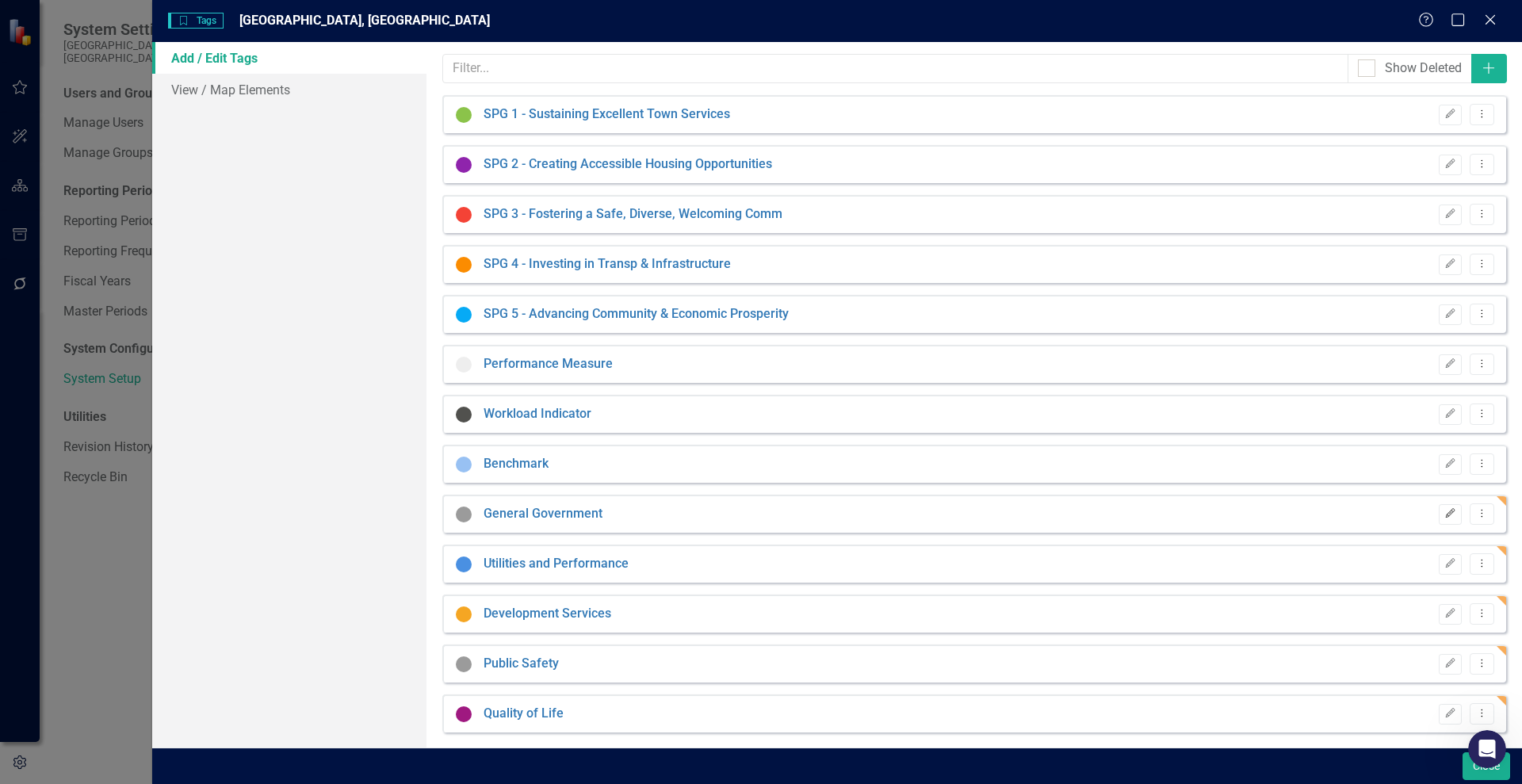
click at [1449, 512] on button "Edit" at bounding box center [1450, 514] width 23 height 20
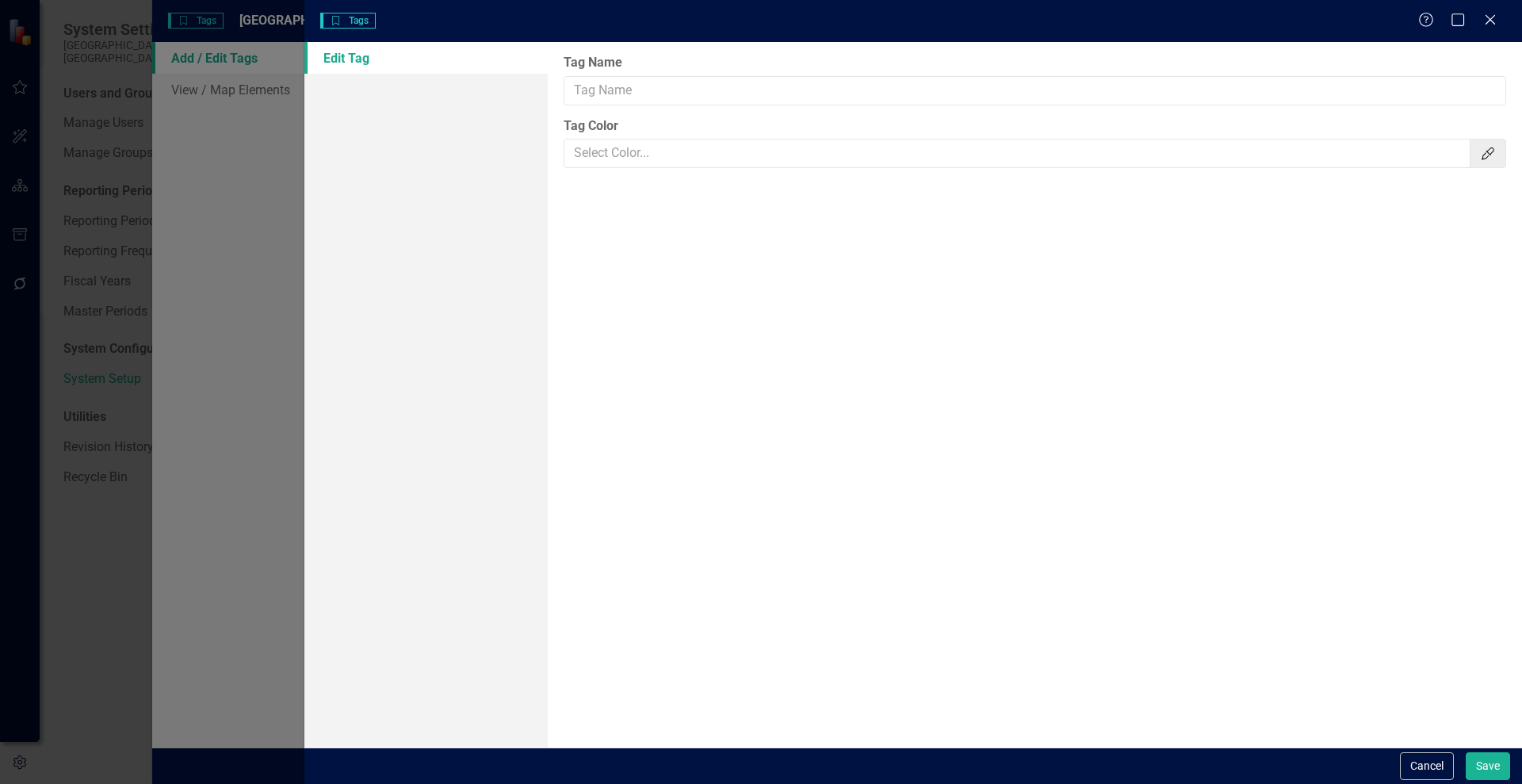
type input "General Government"
type input "#9b9b9b"
click at [1487, 150] on icon "Color Picker" at bounding box center [1488, 153] width 16 height 13
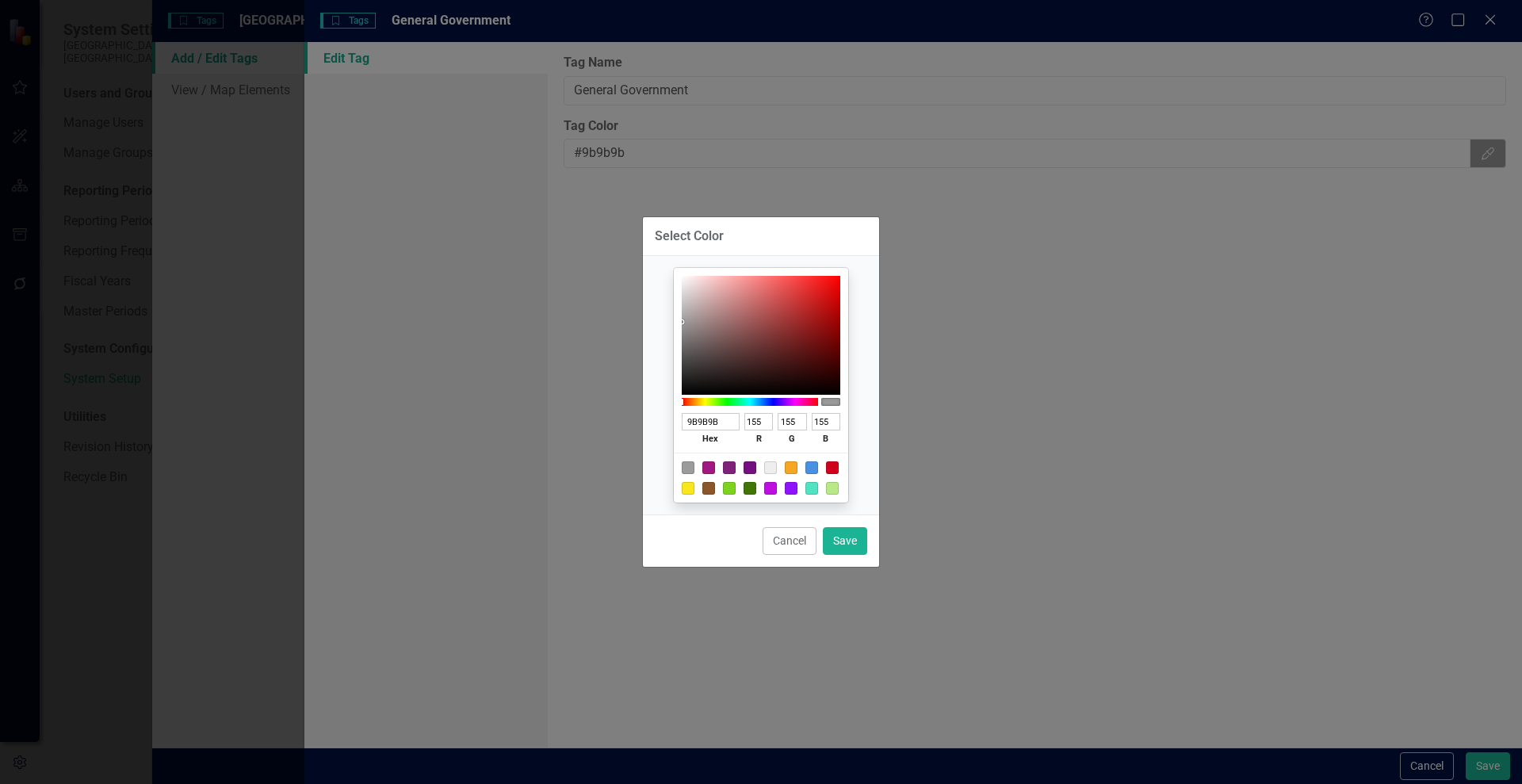
click at [751, 489] on div at bounding box center [750, 488] width 13 height 13
type input "417505"
type input "65"
type input "117"
type input "5"
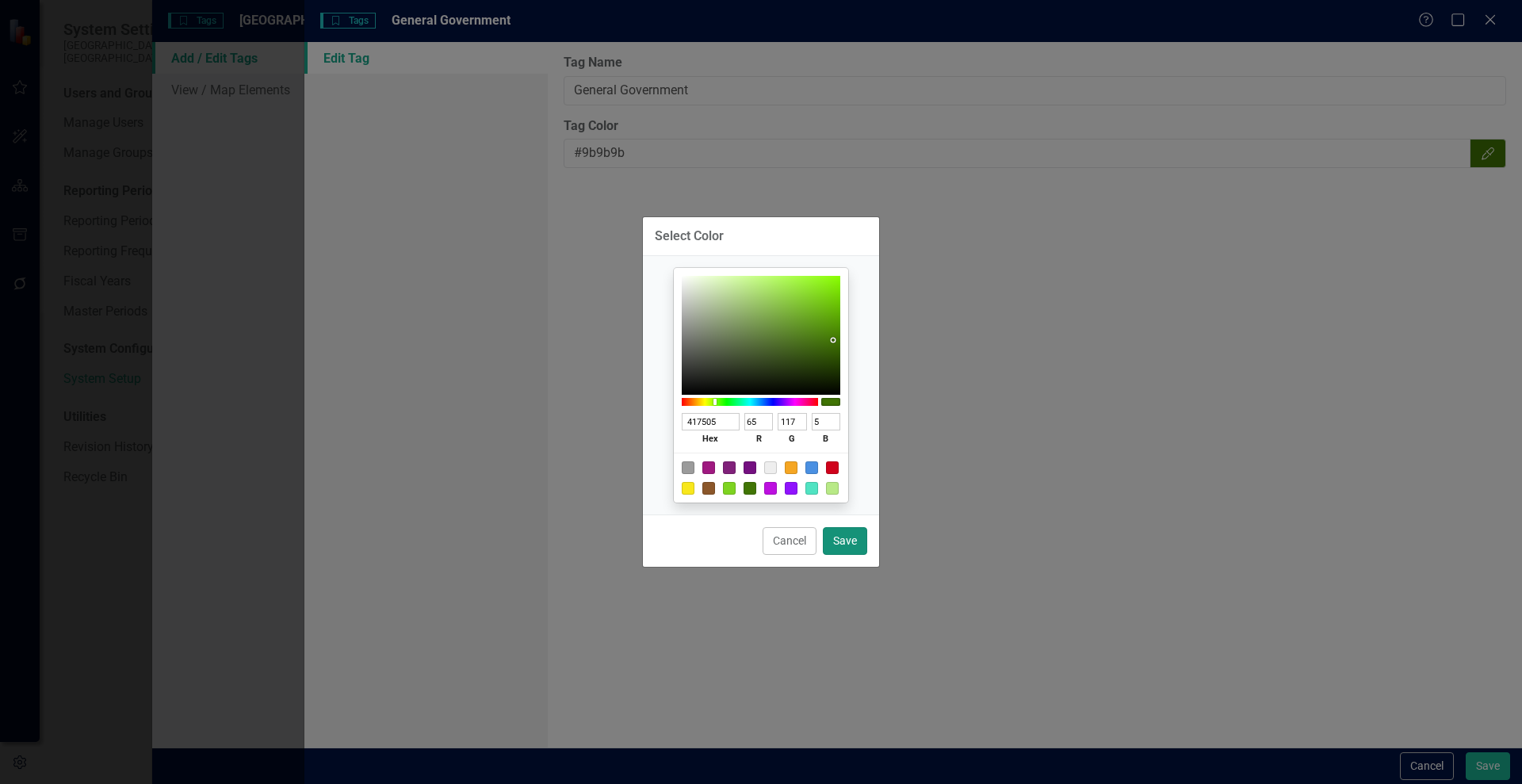
click at [852, 552] on button "Save" at bounding box center [846, 541] width 45 height 28
type input "#417505"
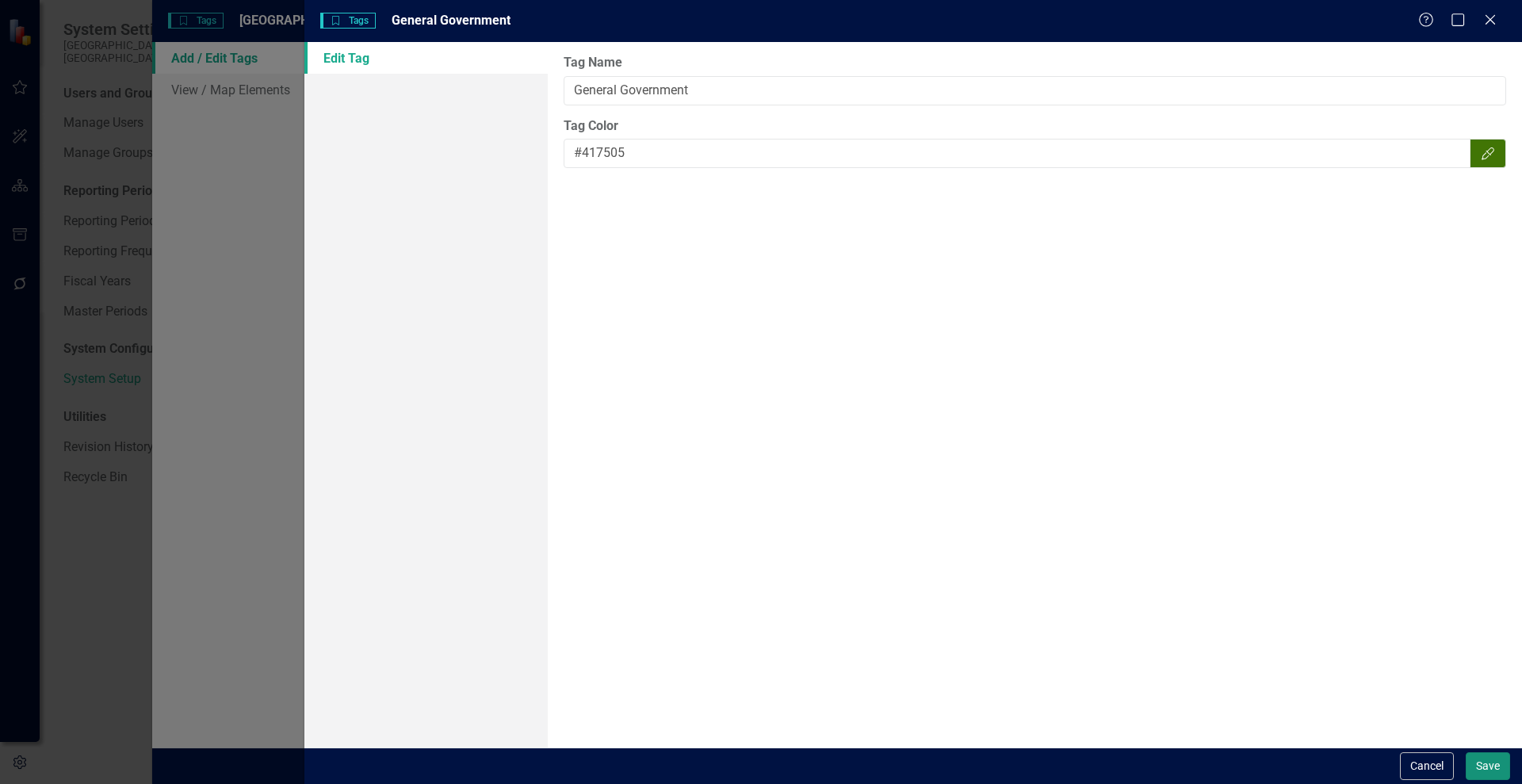
click at [1481, 759] on button "Save" at bounding box center [1489, 766] width 45 height 28
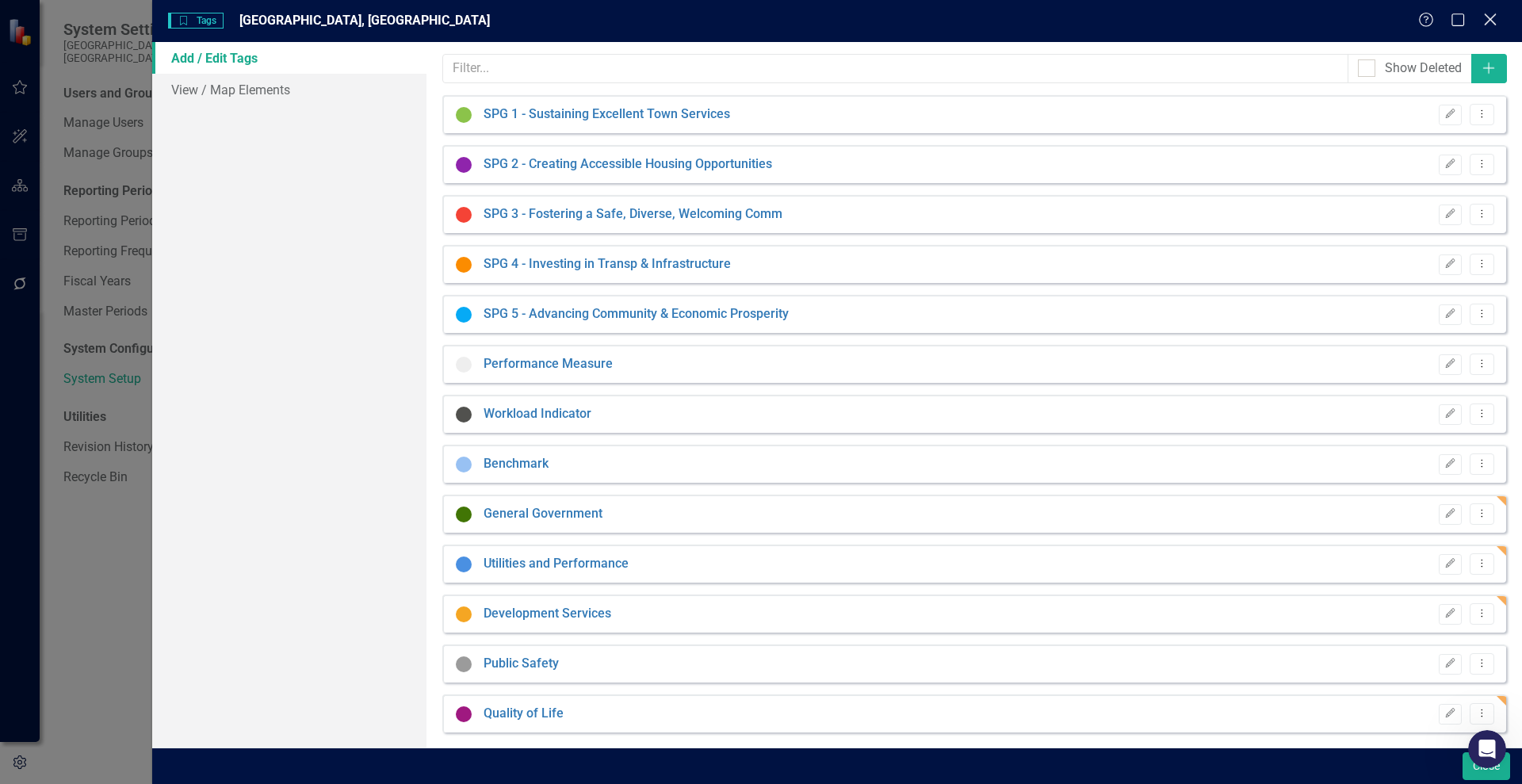
click at [1483, 19] on icon "Close" at bounding box center [1489, 20] width 20 height 15
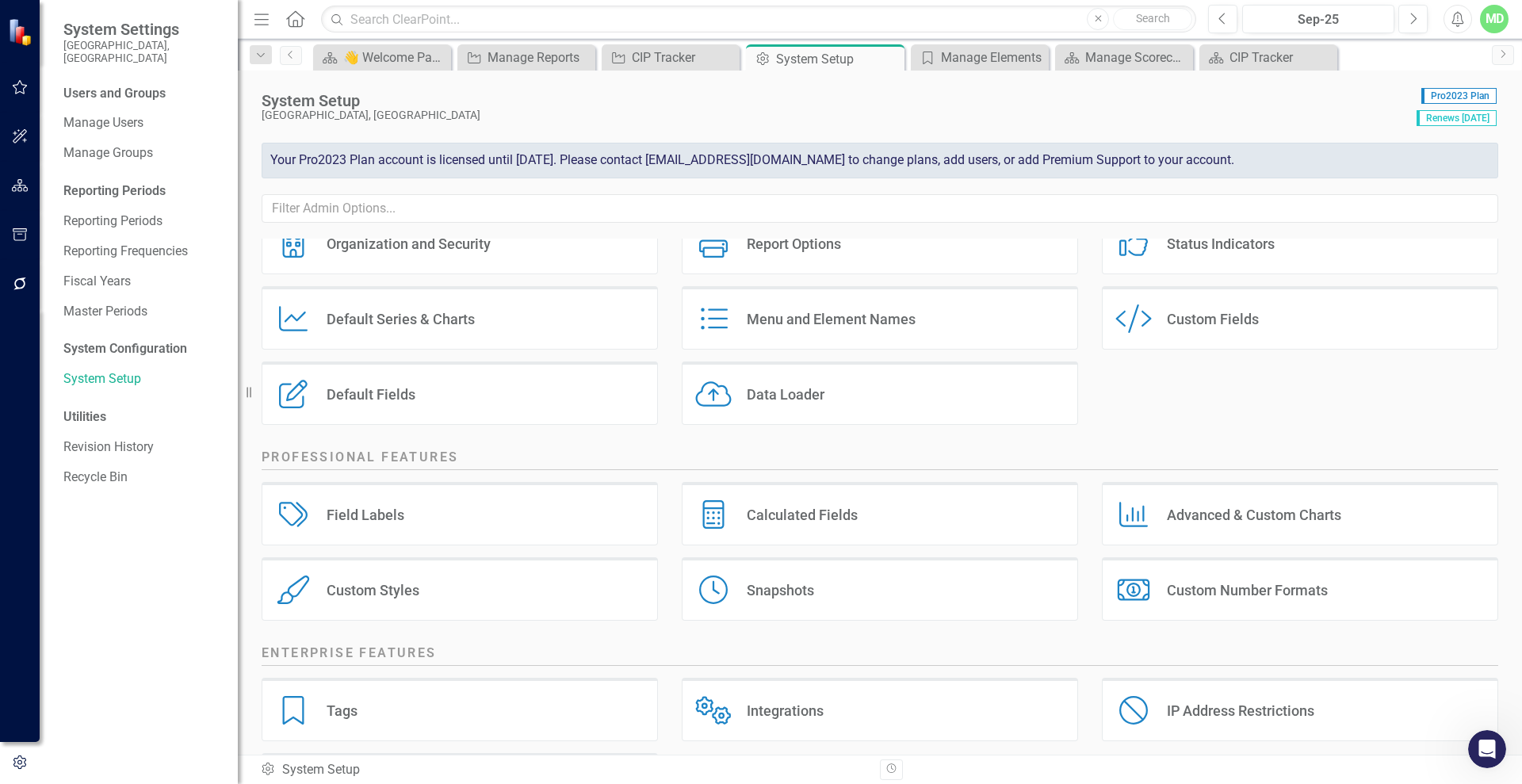
scroll to position [60, 0]
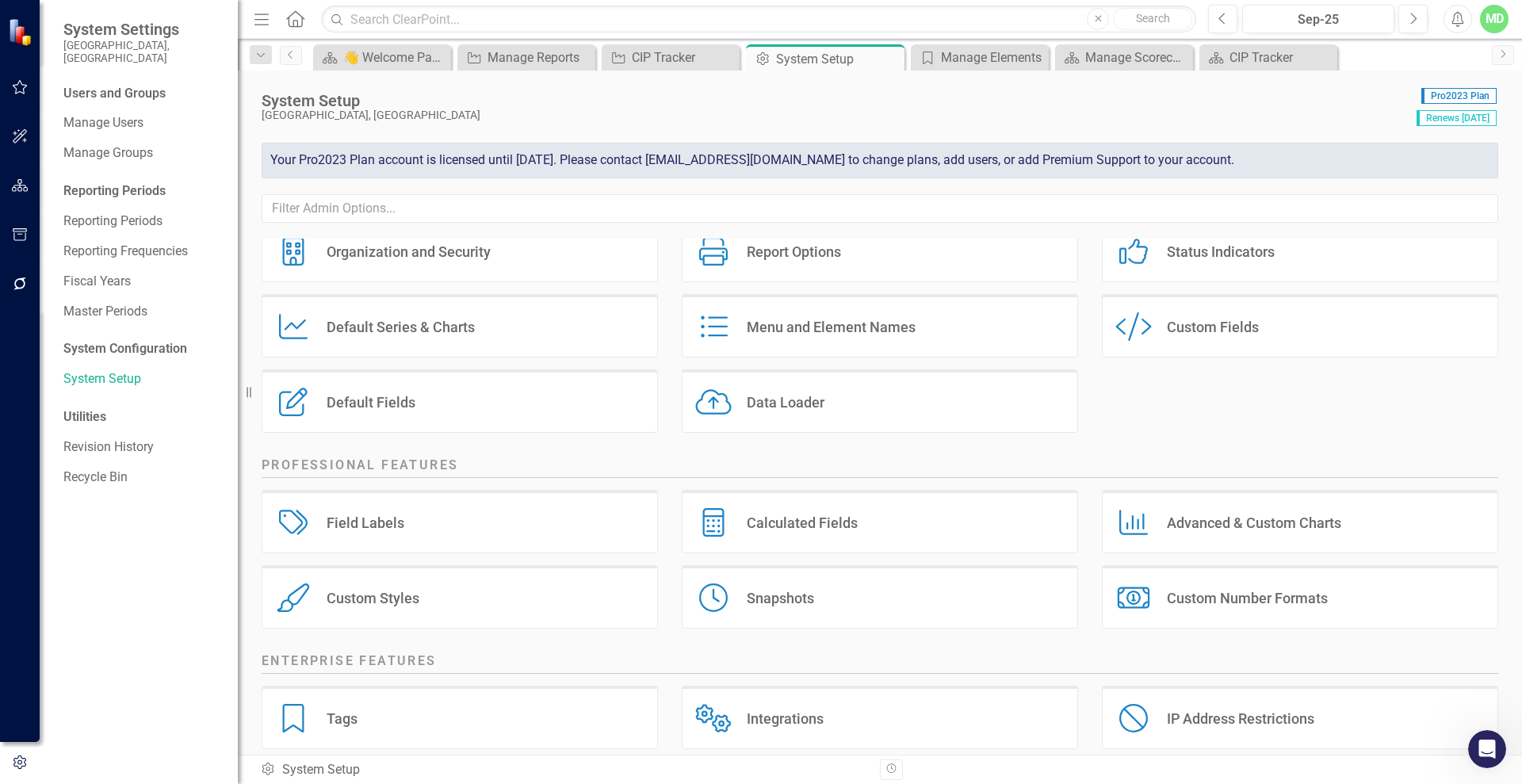
click at [367, 398] on div "Default Fields" at bounding box center [370, 403] width 88 height 19
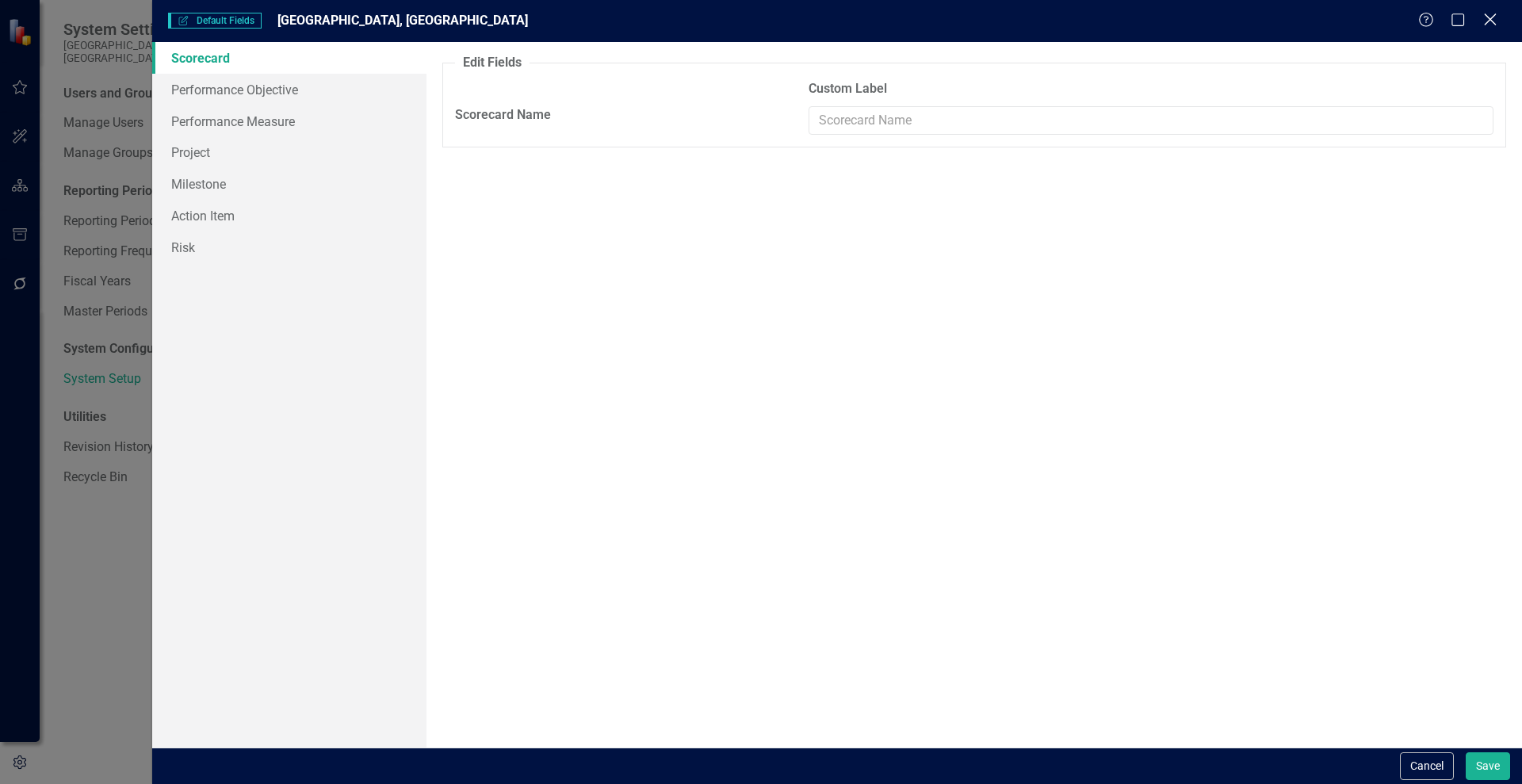
click at [1489, 13] on icon "Close" at bounding box center [1489, 20] width 20 height 15
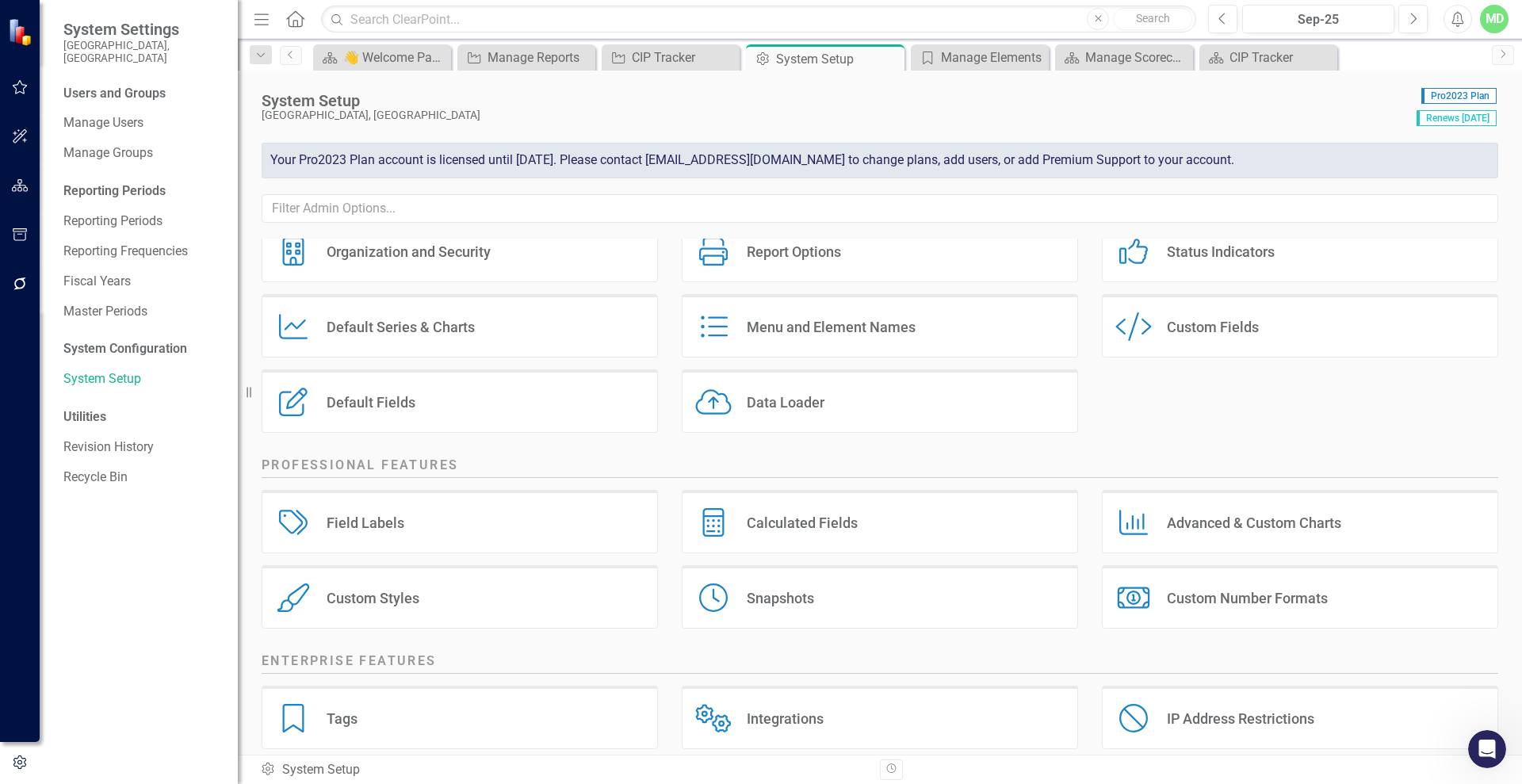
click at [1170, 335] on div "Custom Fields" at bounding box center [1212, 327] width 92 height 19
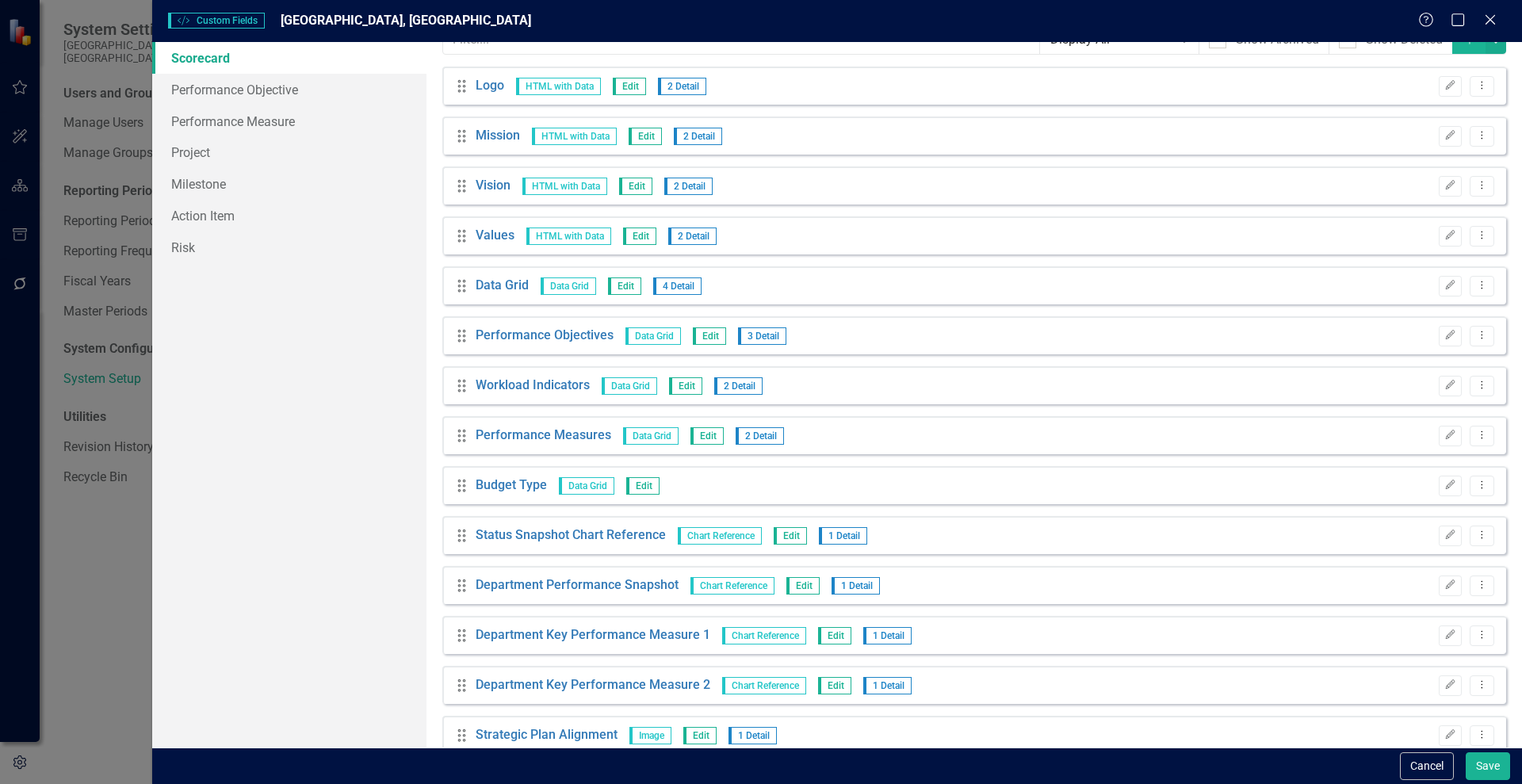
scroll to position [0, 0]
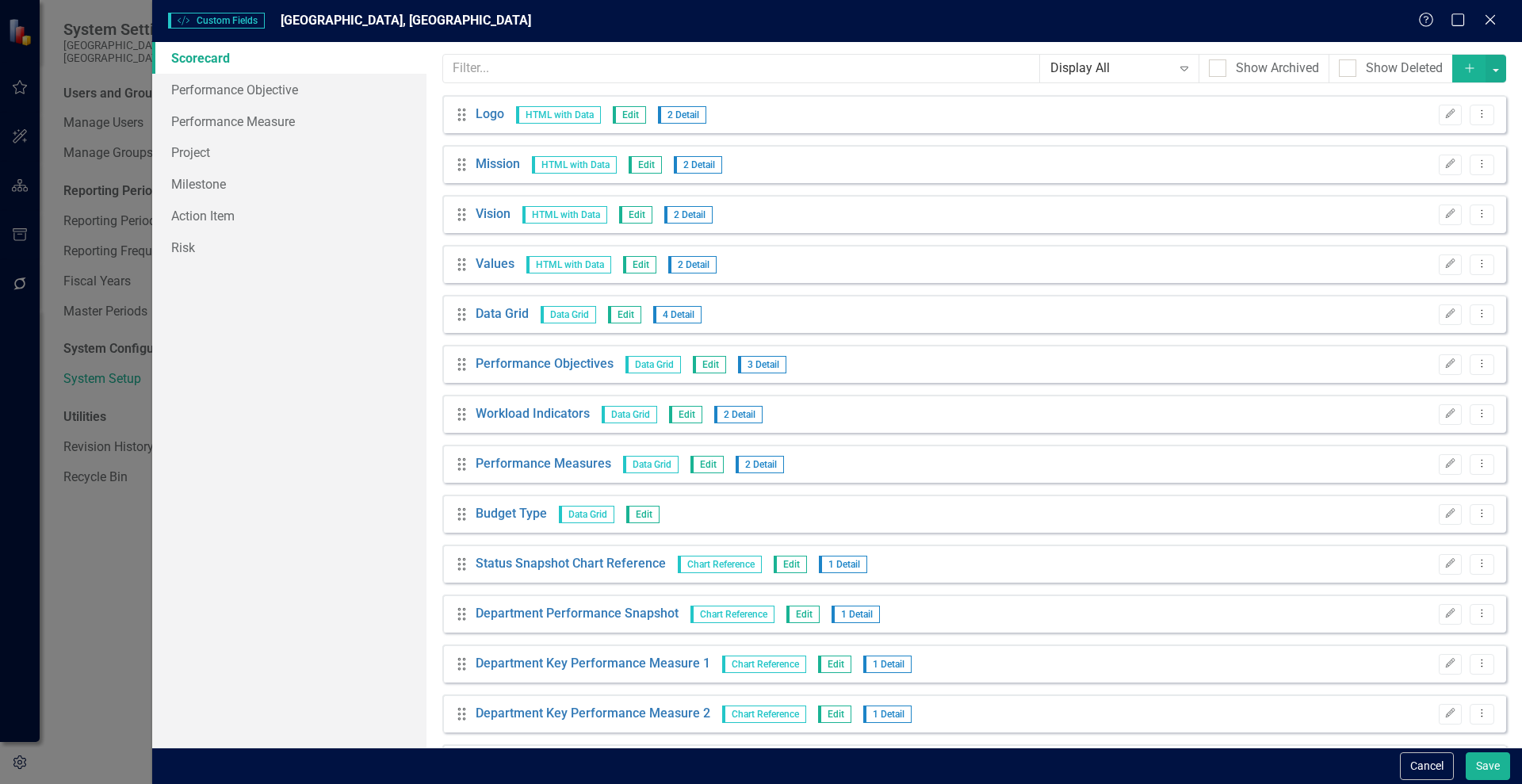
click at [1502, 29] on div "Help Maximize Close" at bounding box center [1462, 21] width 88 height 19
click at [1494, 20] on icon "Close" at bounding box center [1489, 20] width 20 height 15
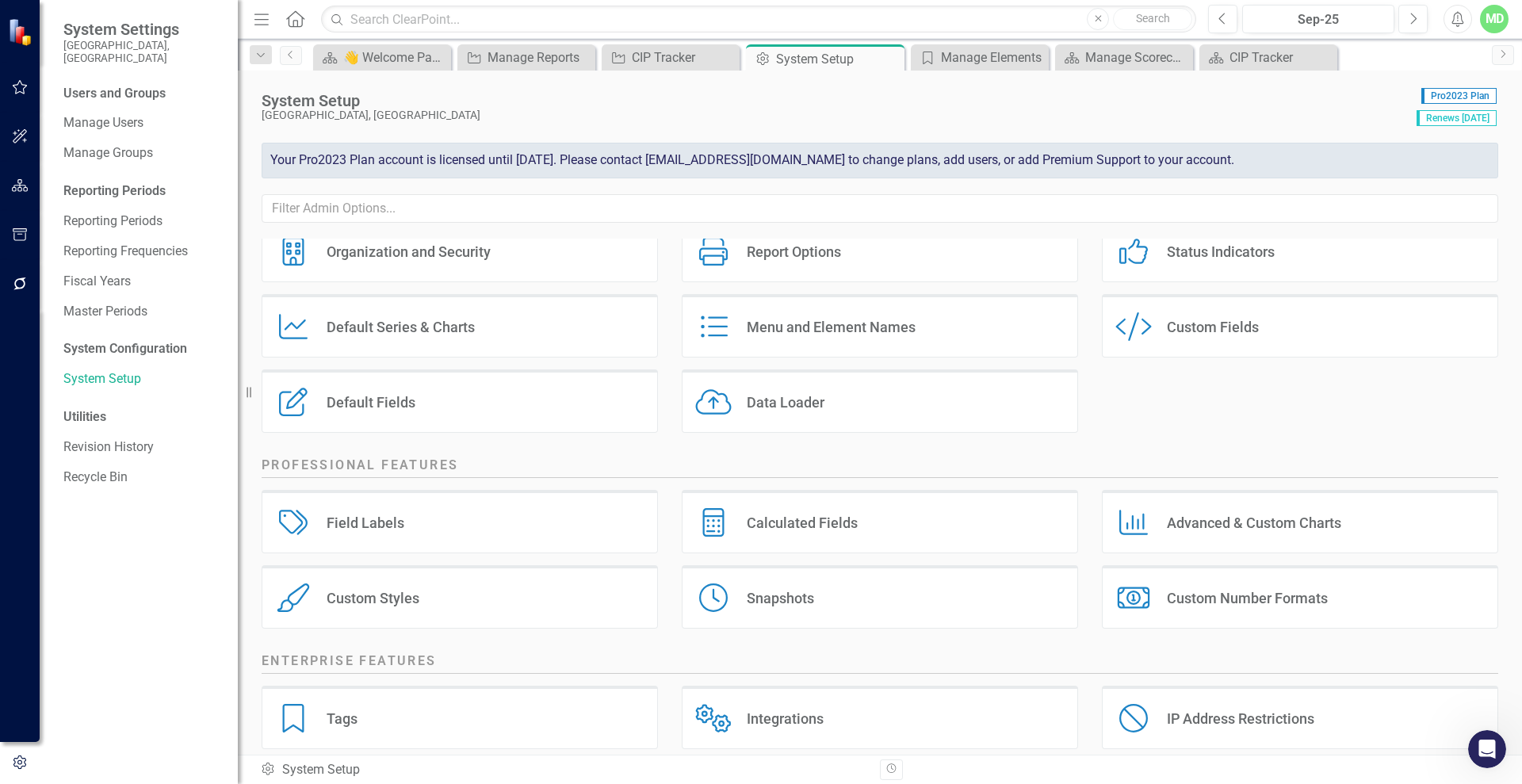
click at [447, 737] on div "Tags Tags" at bounding box center [460, 717] width 396 height 63
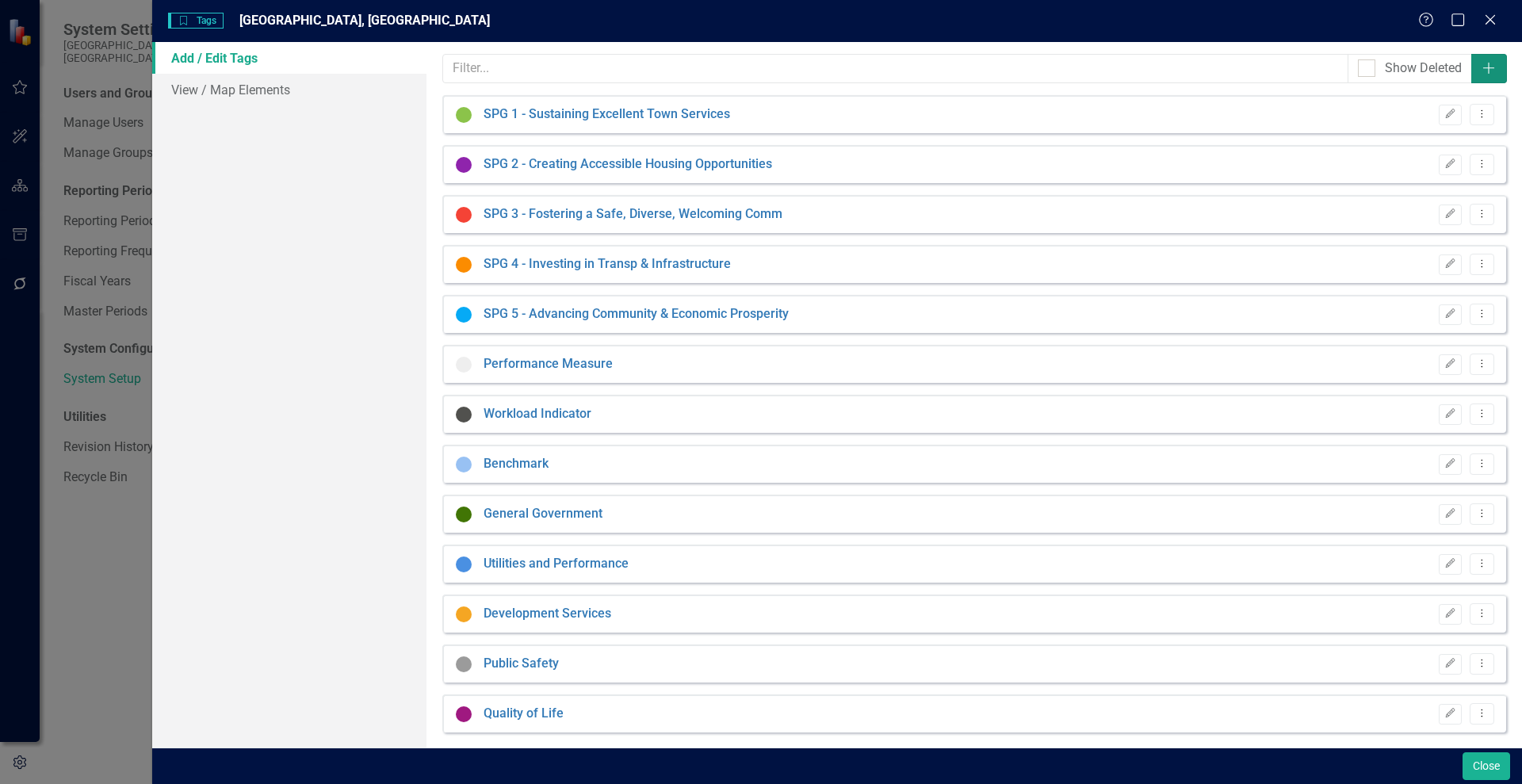
click at [1481, 66] on icon "Add" at bounding box center [1489, 68] width 16 height 13
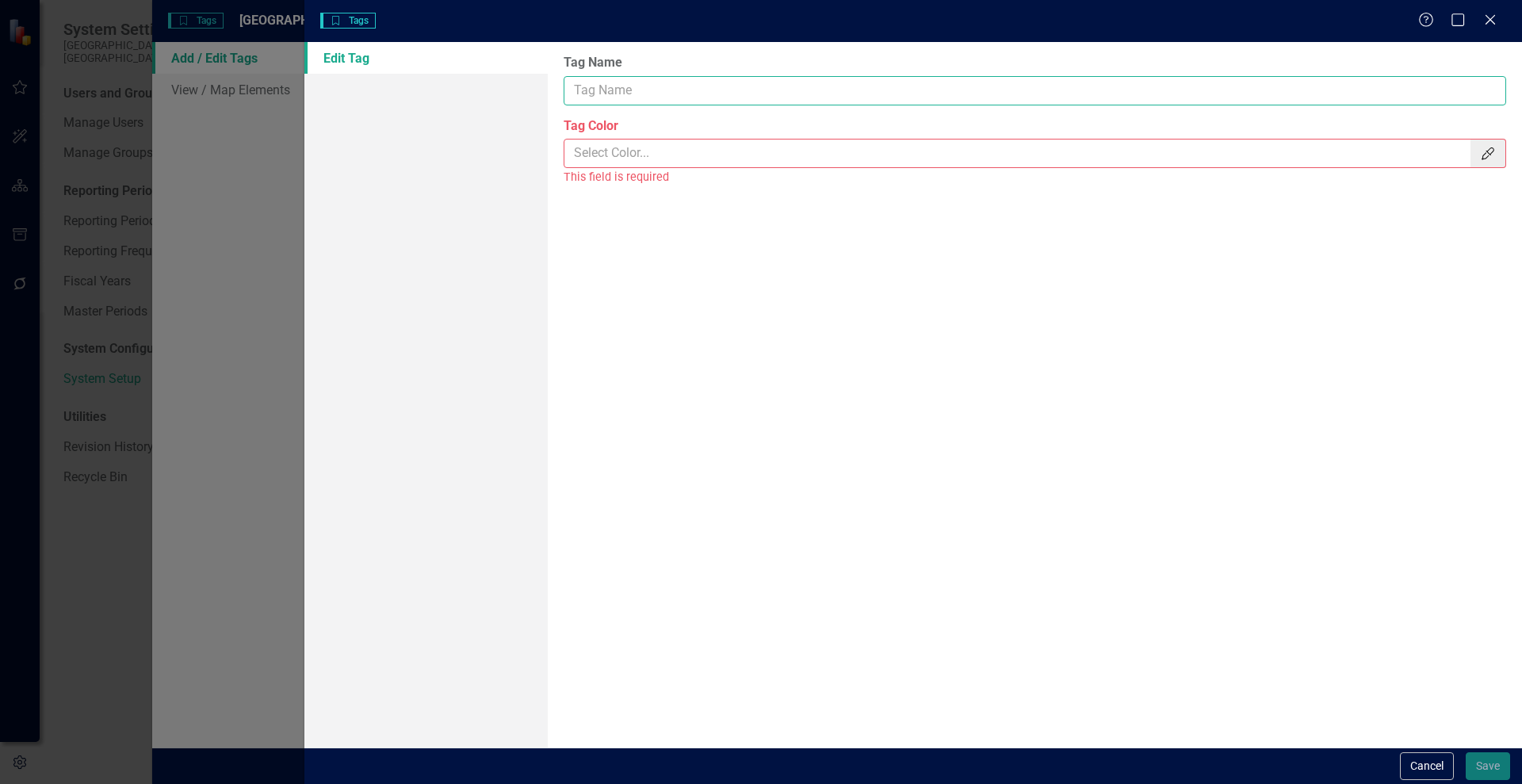
click at [623, 92] on input "Tag Name" at bounding box center [1035, 91] width 942 height 30
type input "Archive"
click at [1493, 151] on icon "button" at bounding box center [1489, 153] width 13 height 13
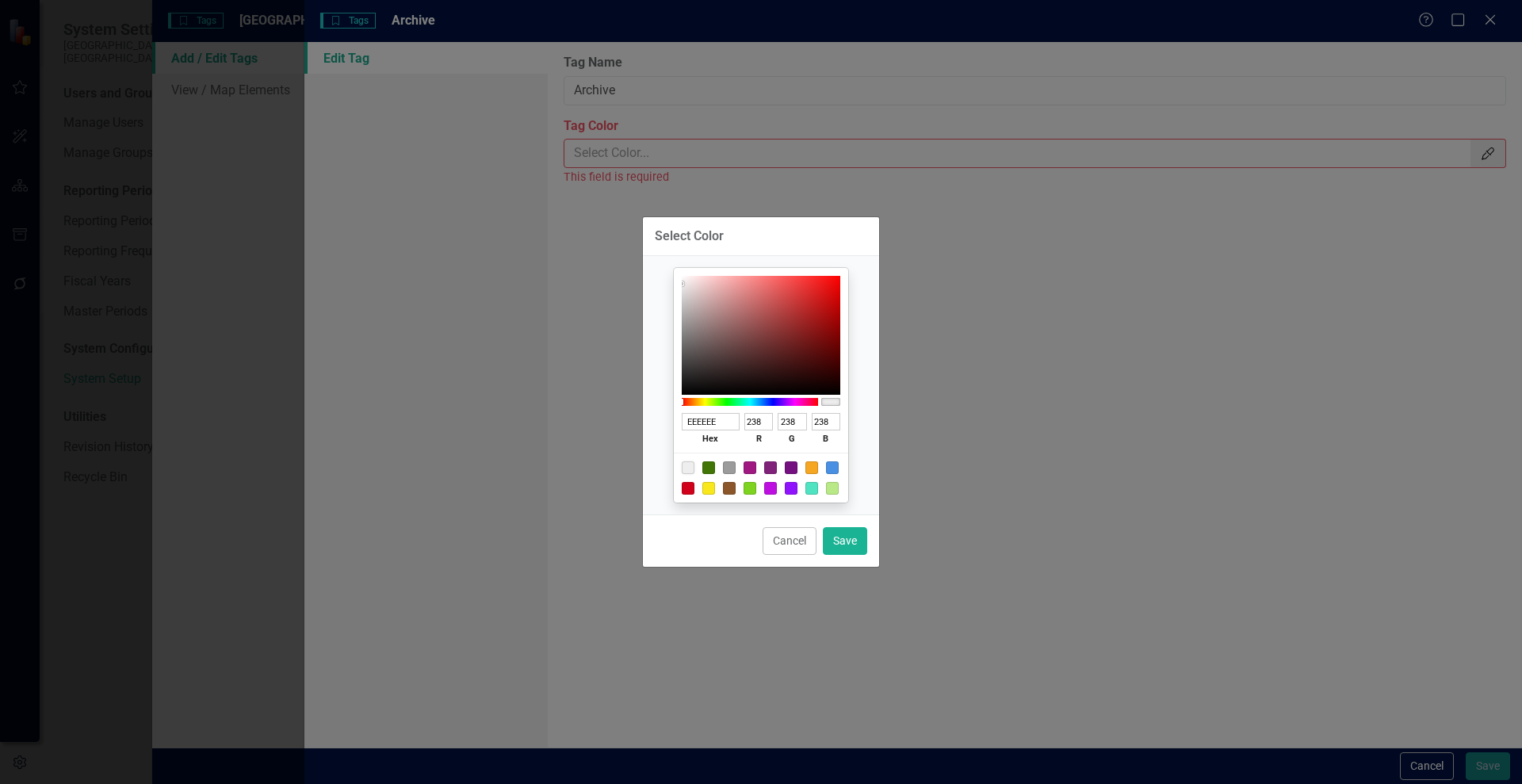
click at [687, 468] on div at bounding box center [688, 468] width 13 height 13
click at [682, 464] on div at bounding box center [688, 468] width 13 height 13
click at [684, 464] on div at bounding box center [688, 468] width 13 height 13
click at [845, 539] on button "Save" at bounding box center [846, 541] width 45 height 28
type input "#eeeeee"
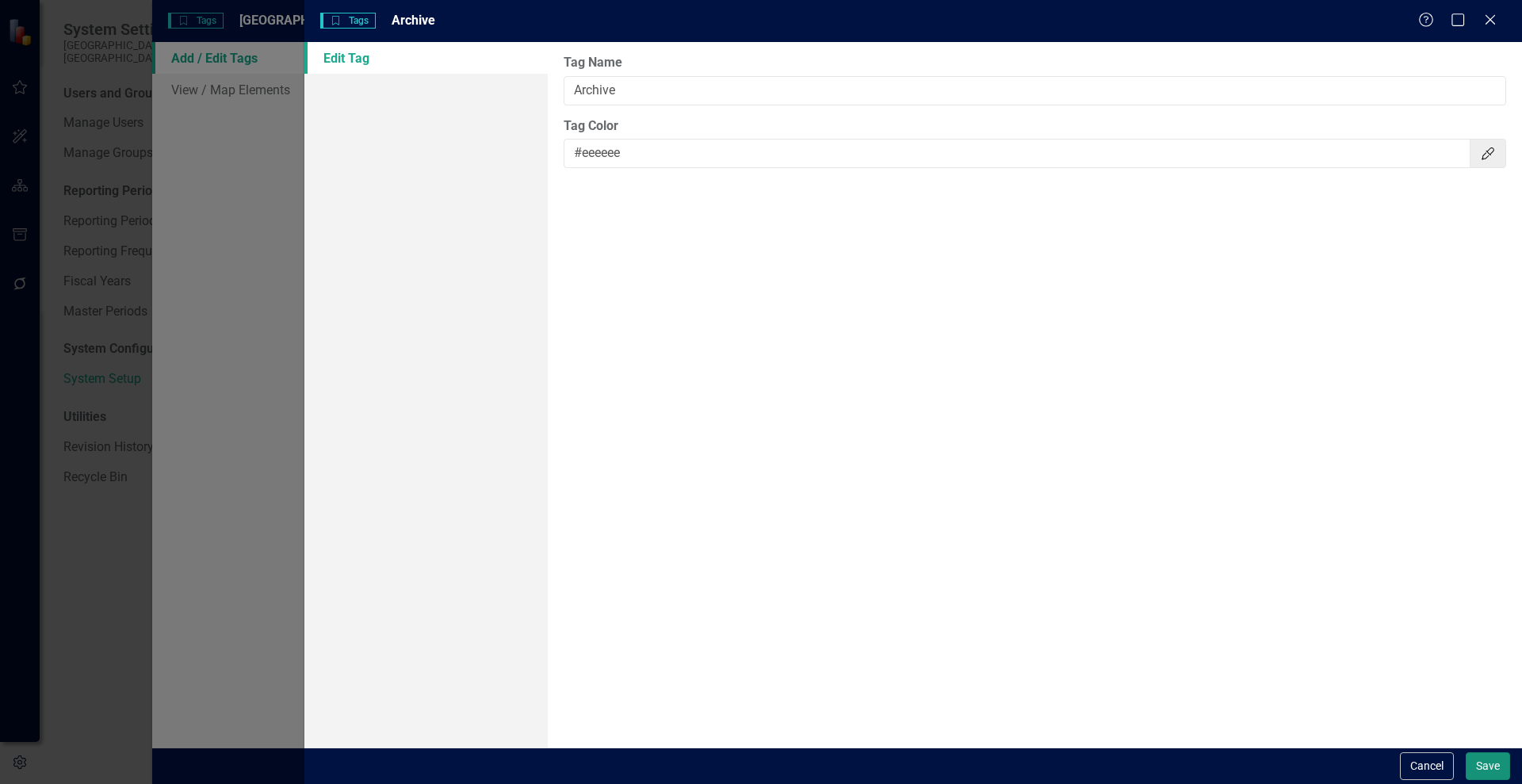
click at [1477, 761] on button "Save" at bounding box center [1489, 766] width 45 height 28
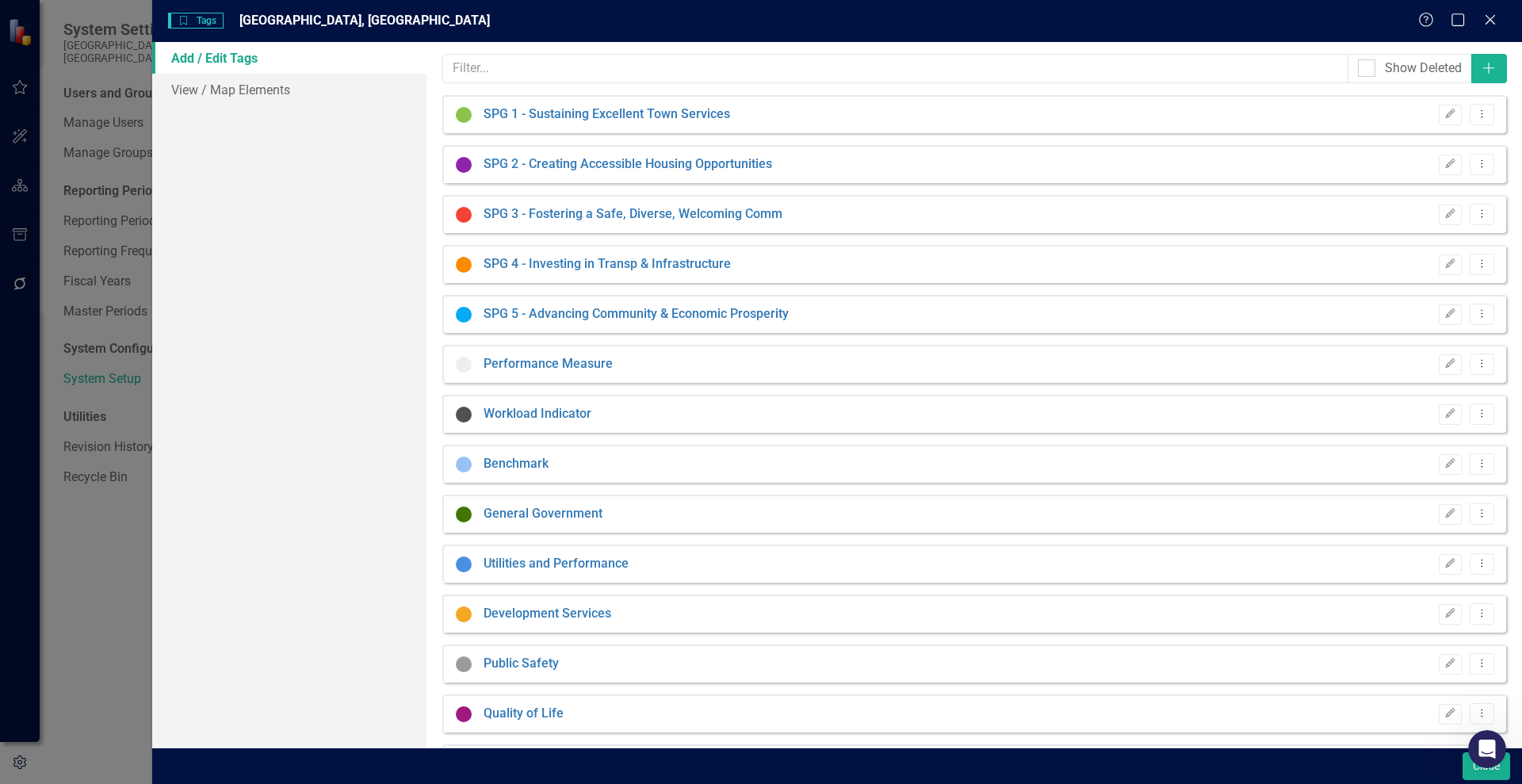
scroll to position [59, 0]
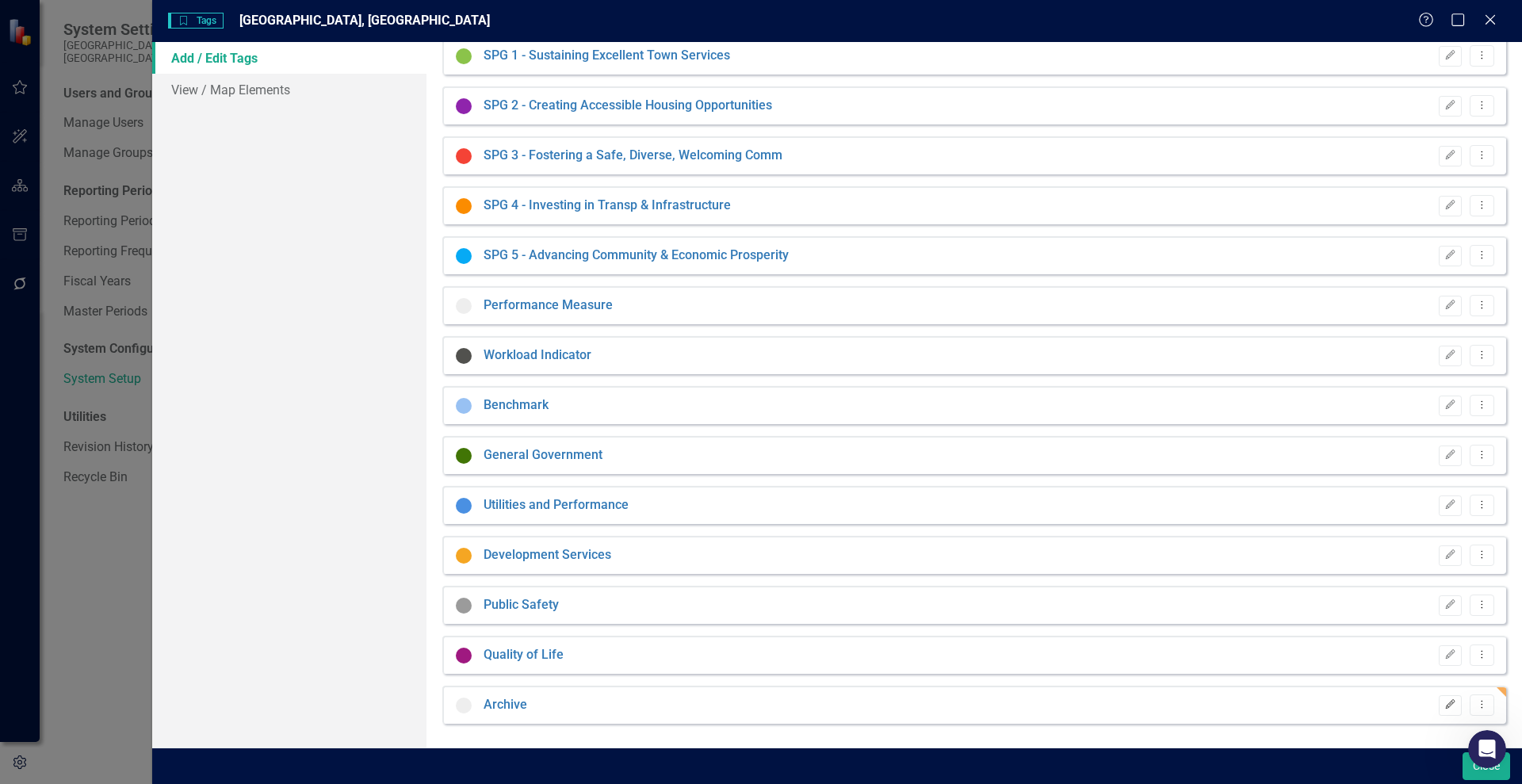
click at [1445, 705] on icon "Edit" at bounding box center [1450, 704] width 12 height 9
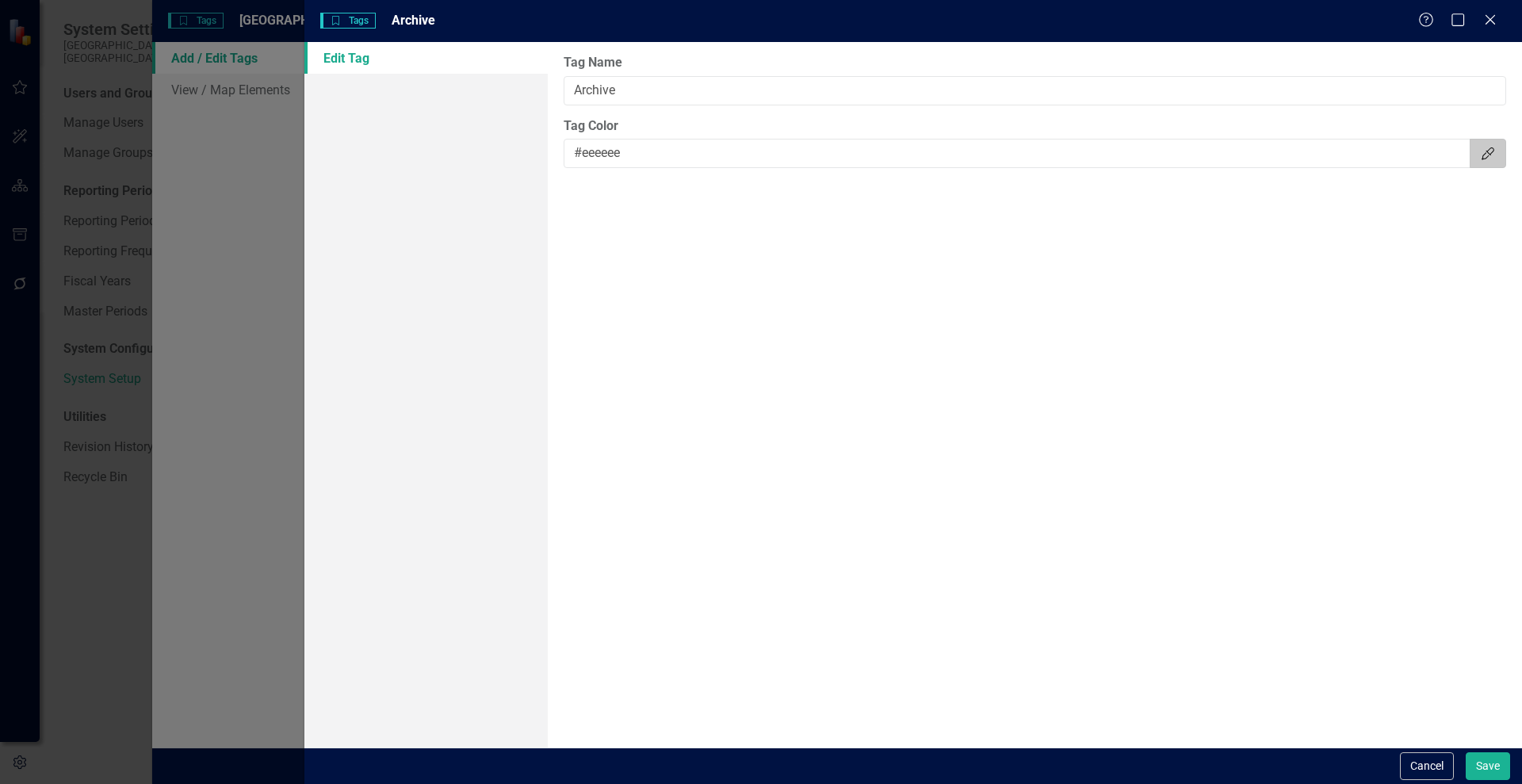
click at [1492, 147] on icon "button" at bounding box center [1489, 153] width 13 height 13
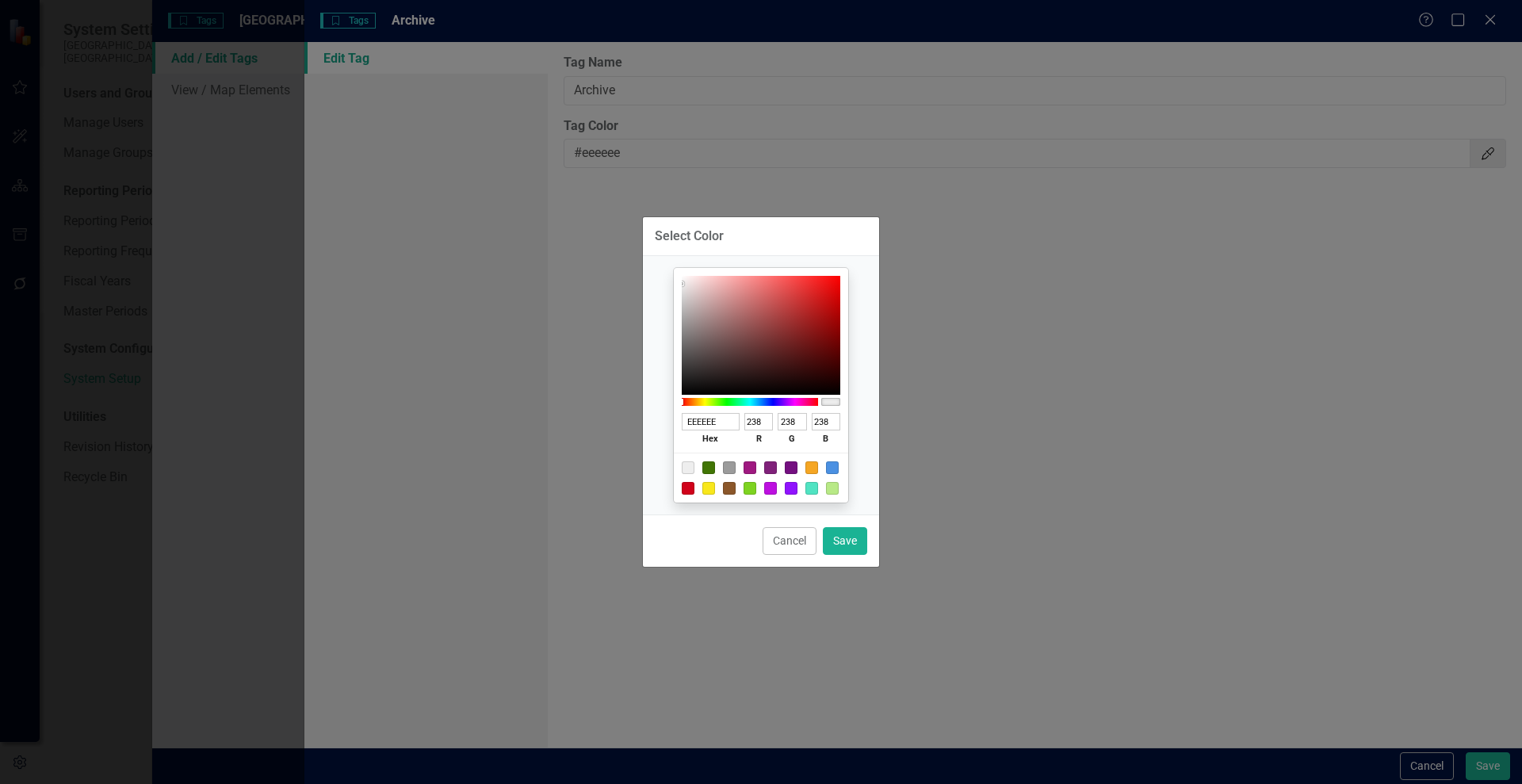
type input "121212"
type input "18"
click at [685, 386] on div at bounding box center [761, 336] width 158 height 119
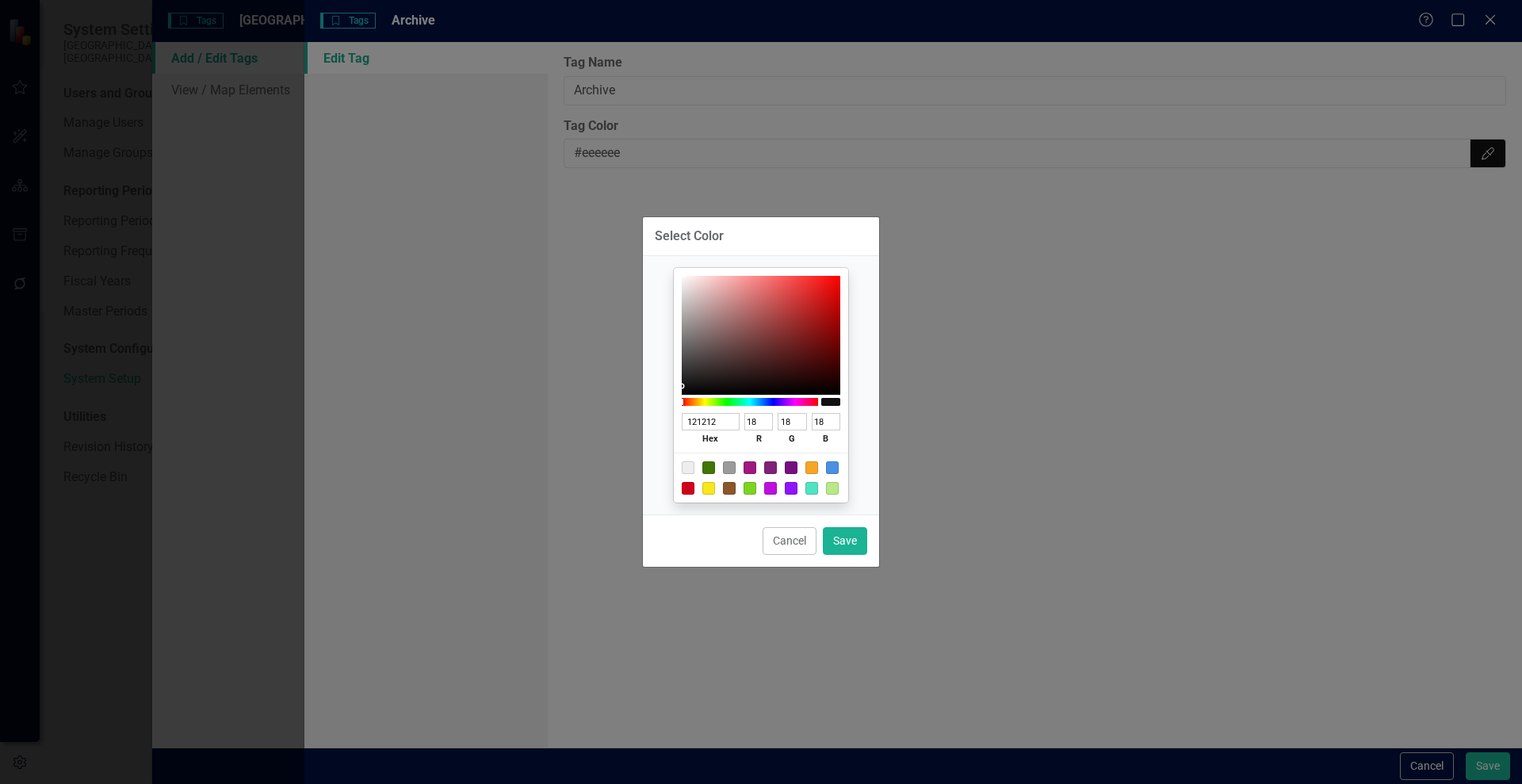
type input "1C1C1C"
type input "28"
type input "191818"
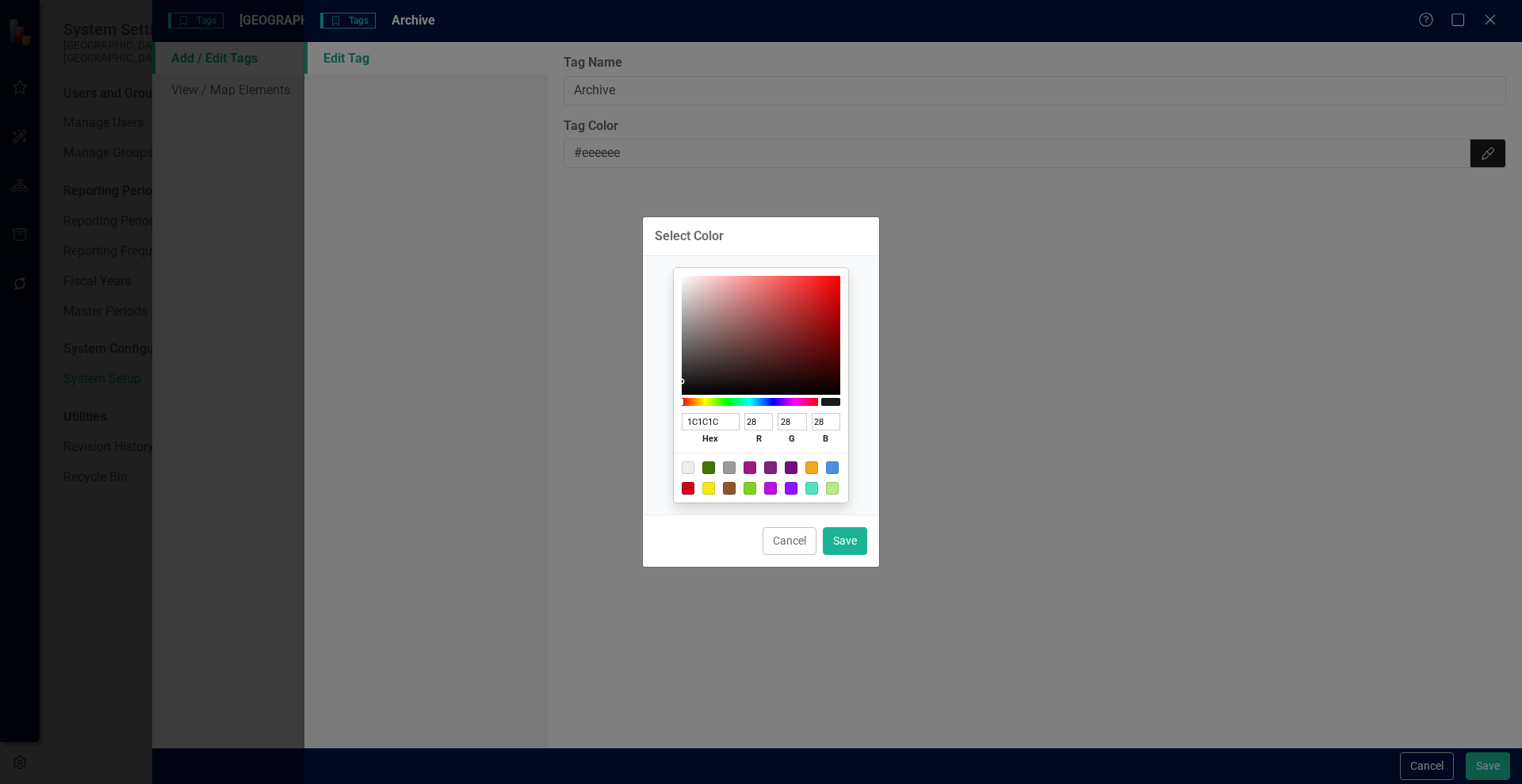
type input "25"
type input "24"
type input "101010"
type input "16"
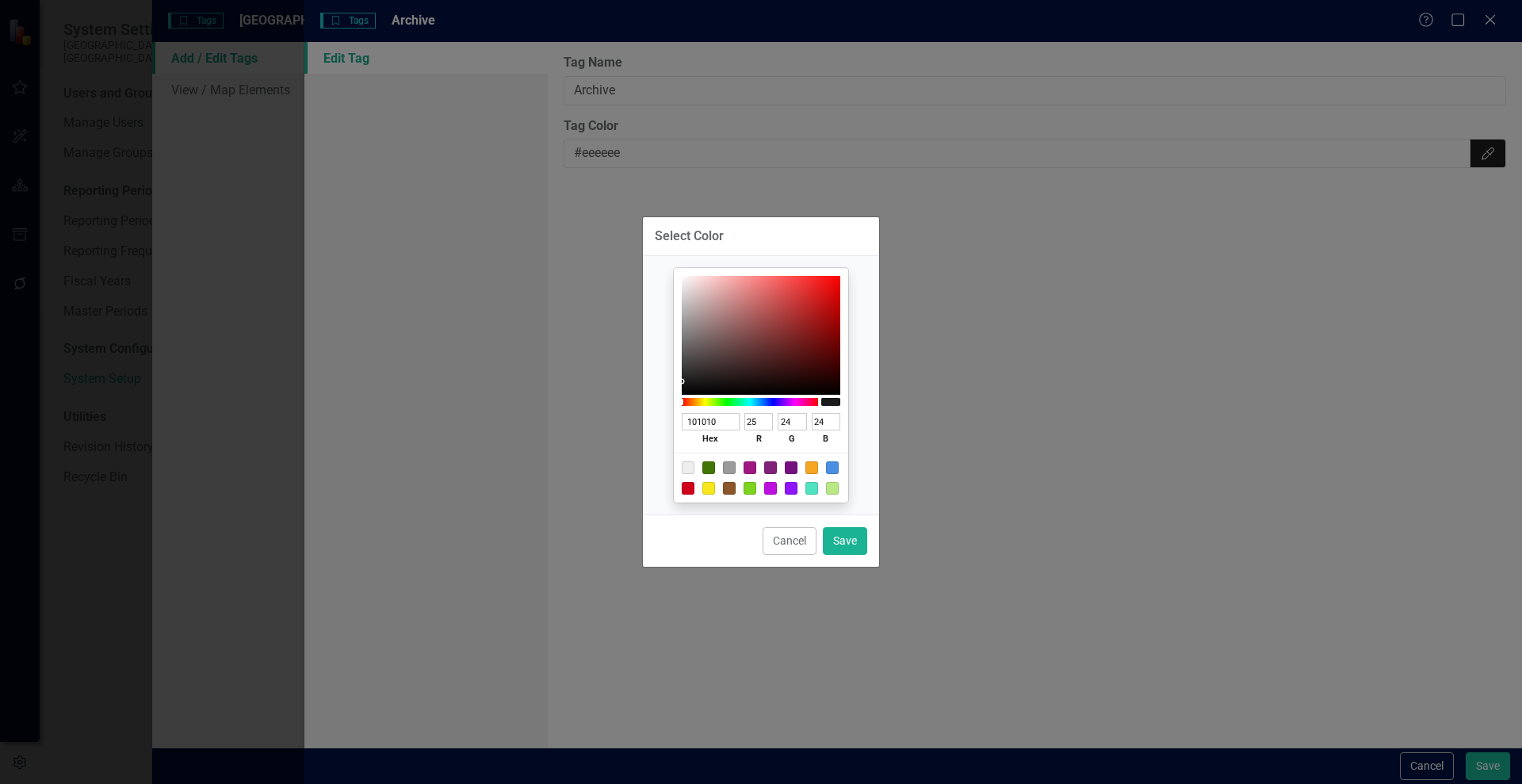
type input "16"
type input "0B0B0B"
type input "11"
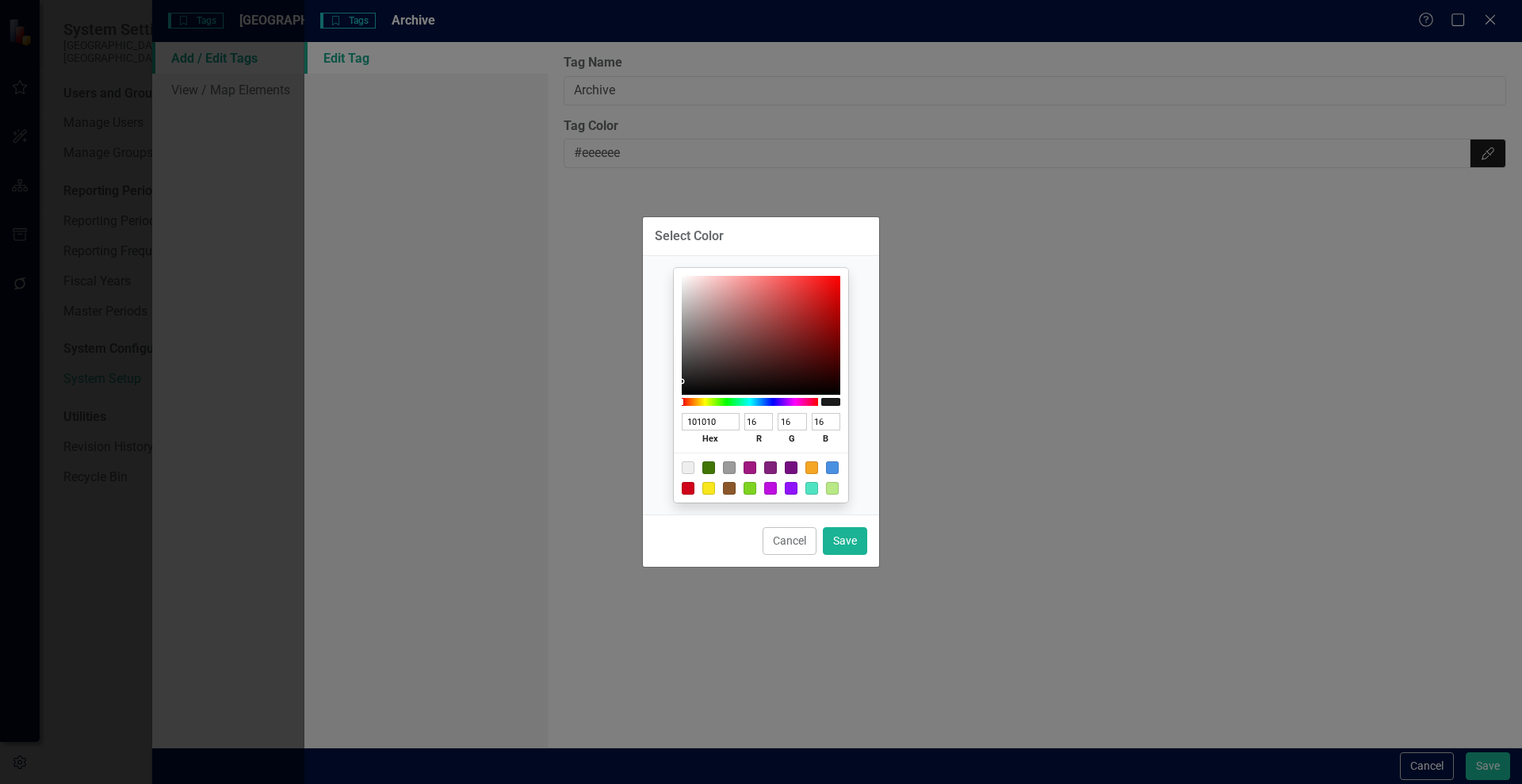
type input "11"
type input "060606"
type input "6"
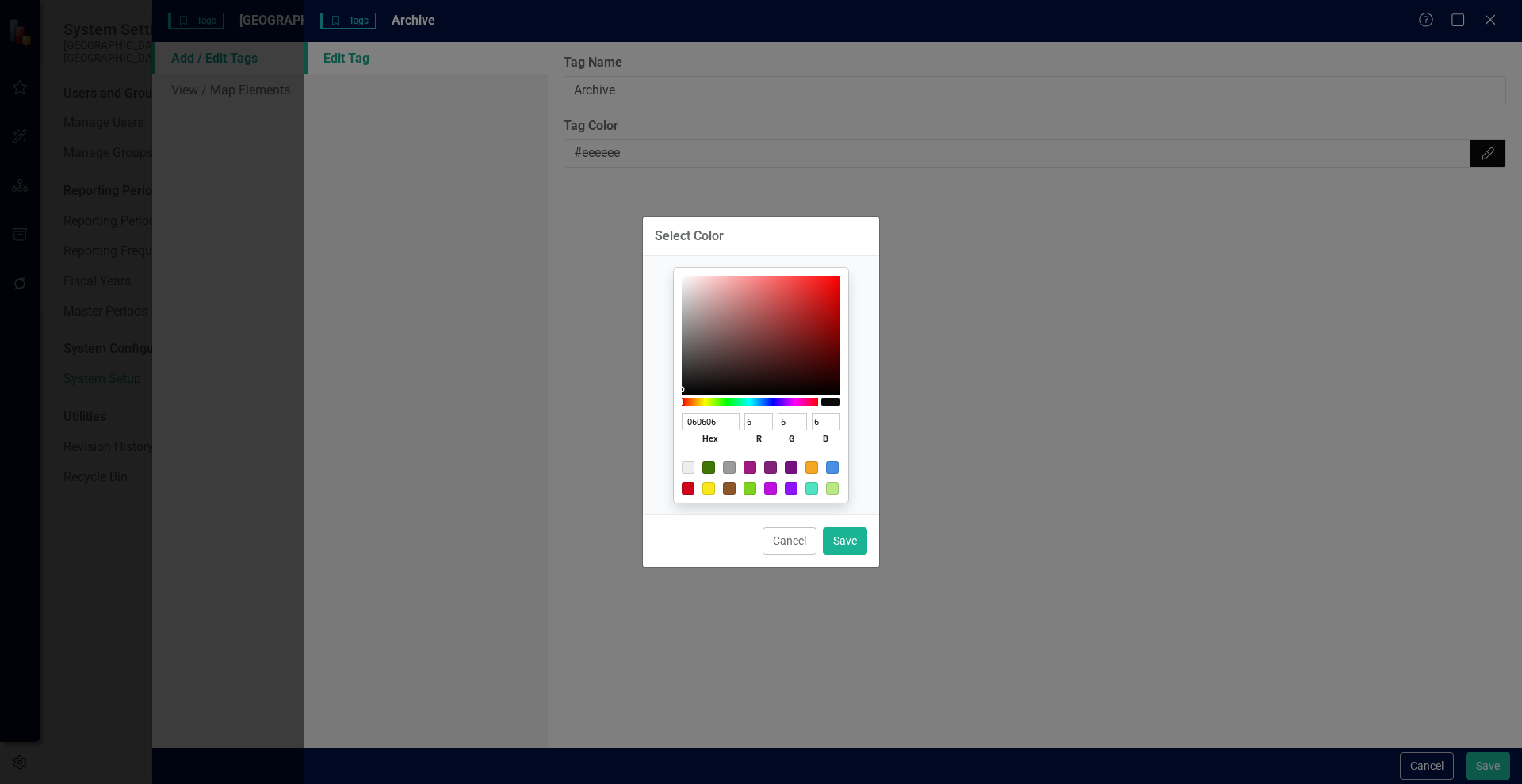
type input "000000"
type input "0"
drag, startPoint x: 685, startPoint y: 381, endPoint x: 688, endPoint y: 410, distance: 29.2
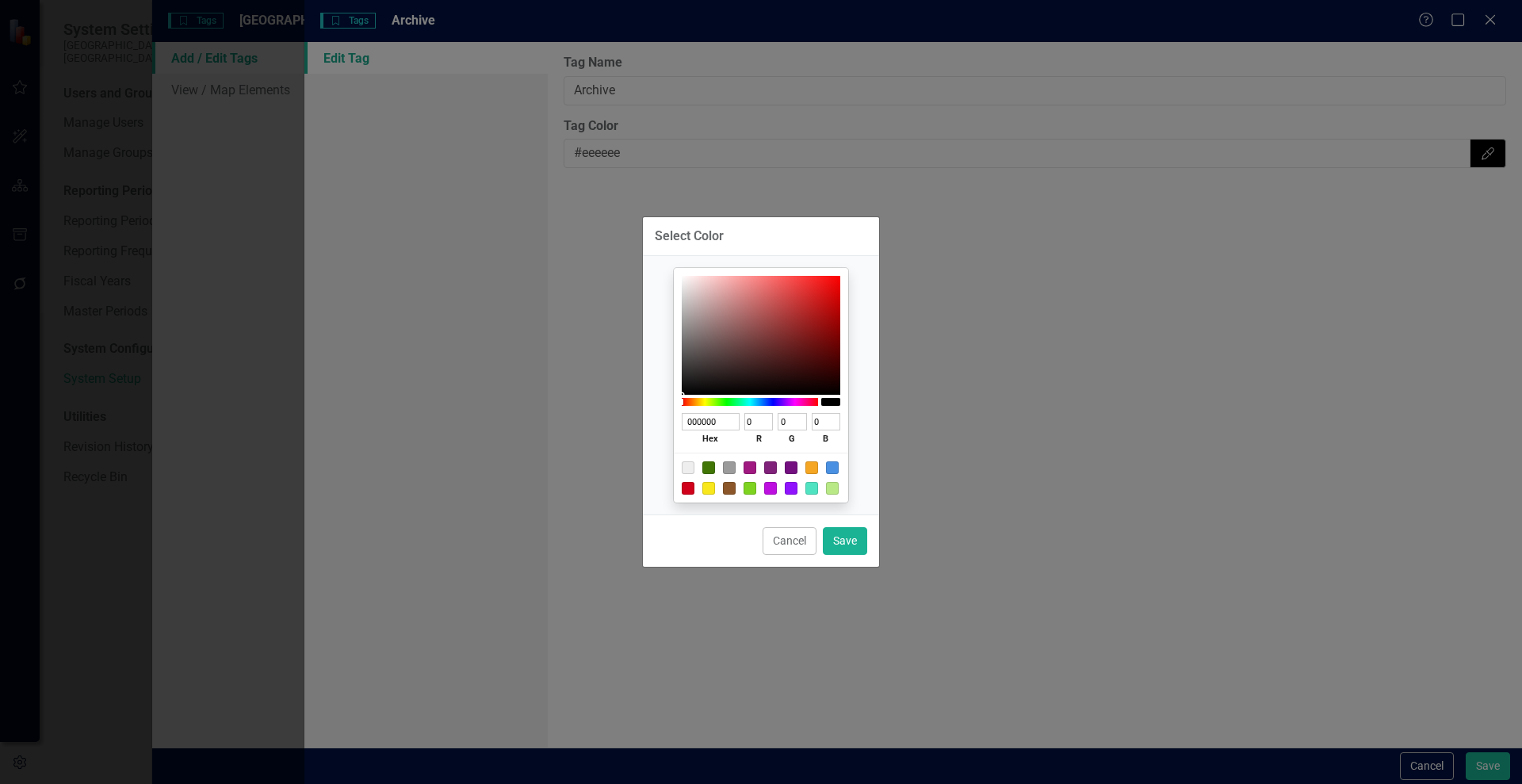
click at [688, 410] on div "000000 hex 0 r 0 g 0 b 100 a" at bounding box center [760, 385] width 174 height 234
click at [856, 544] on button "Save" at bounding box center [846, 541] width 45 height 28
type input "#000000"
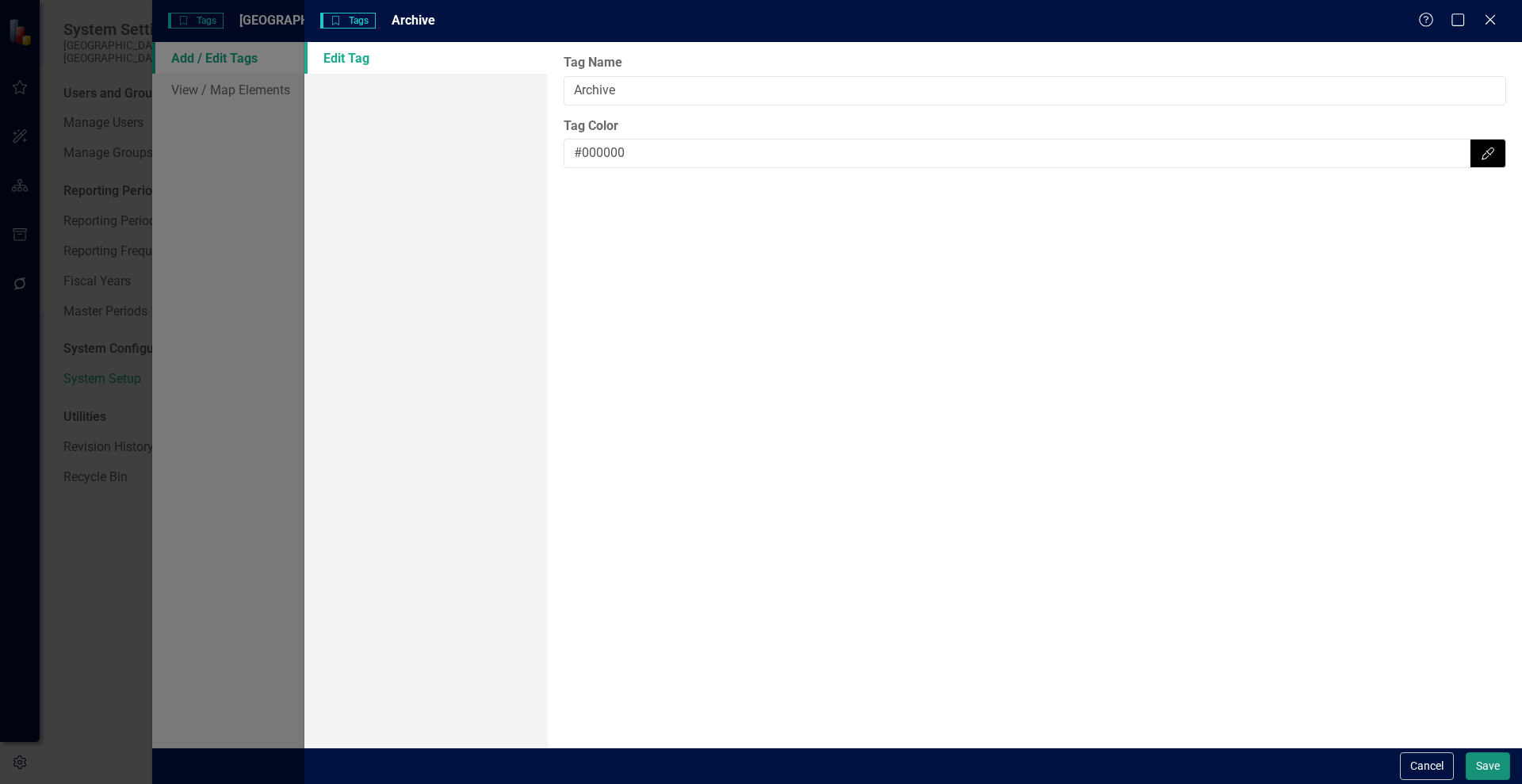
click at [1475, 767] on button "Save" at bounding box center [1489, 766] width 45 height 28
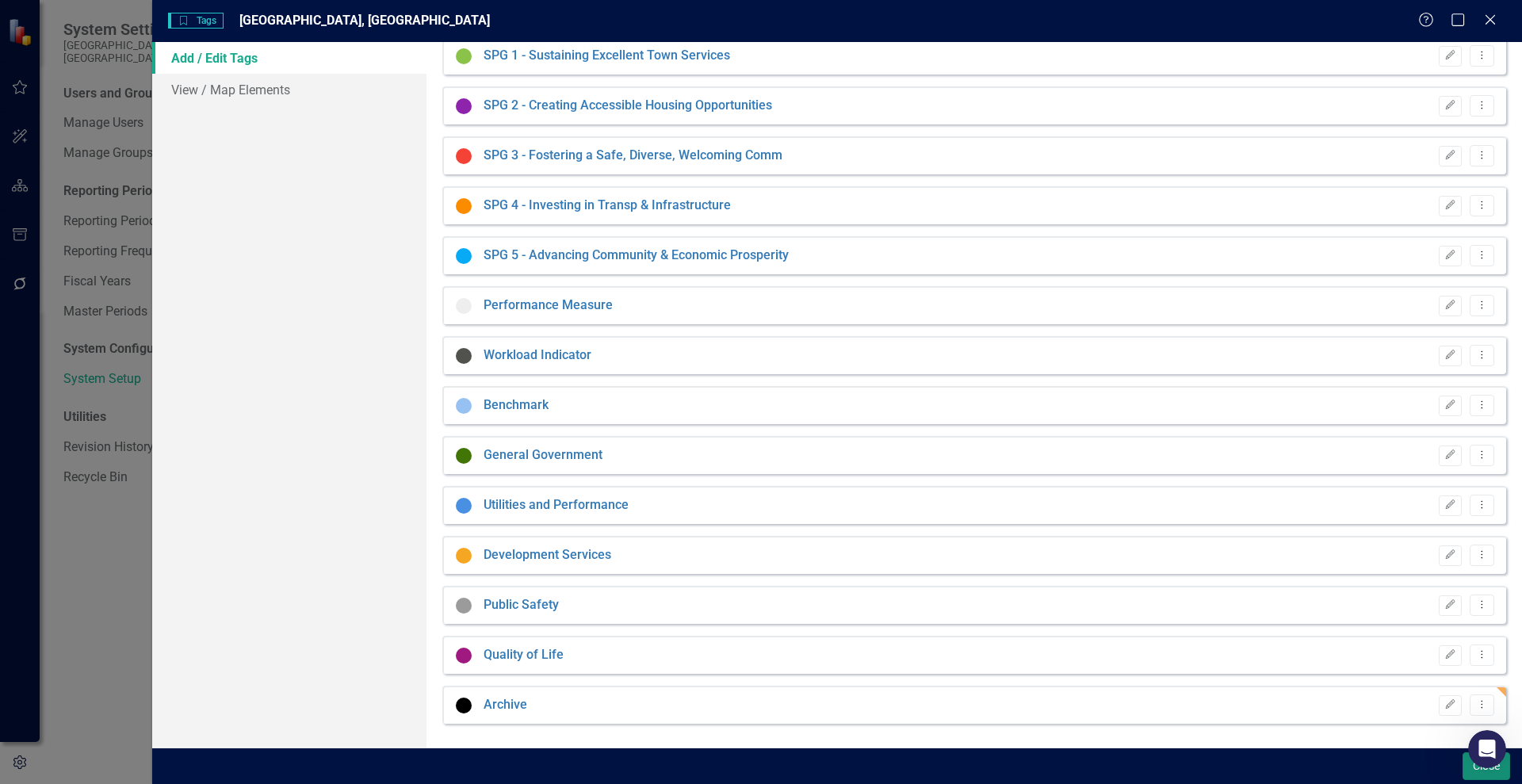
click at [1475, 770] on button "Close" at bounding box center [1486, 766] width 47 height 28
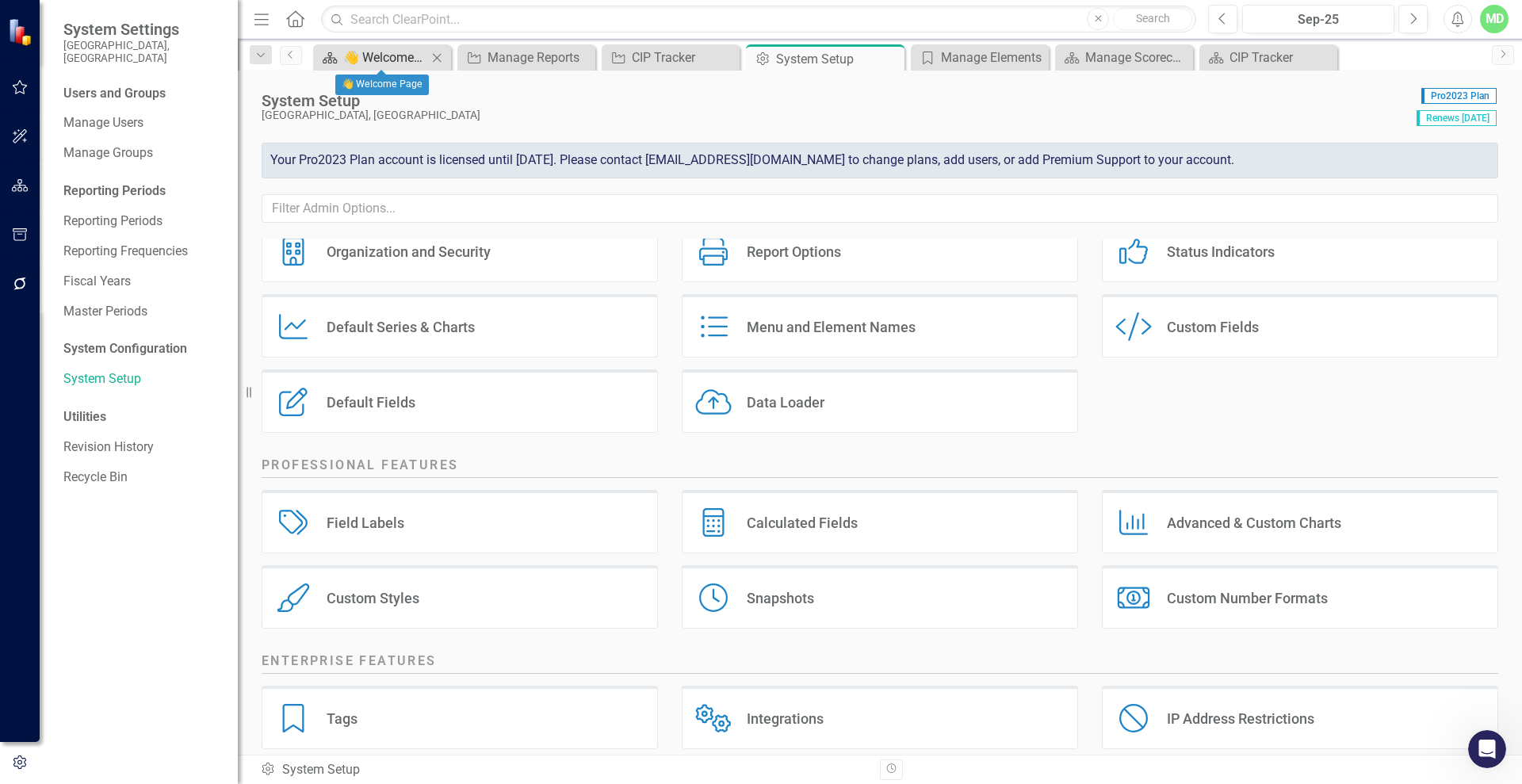
click at [376, 54] on div "👋 Welcome Page" at bounding box center [385, 57] width 84 height 20
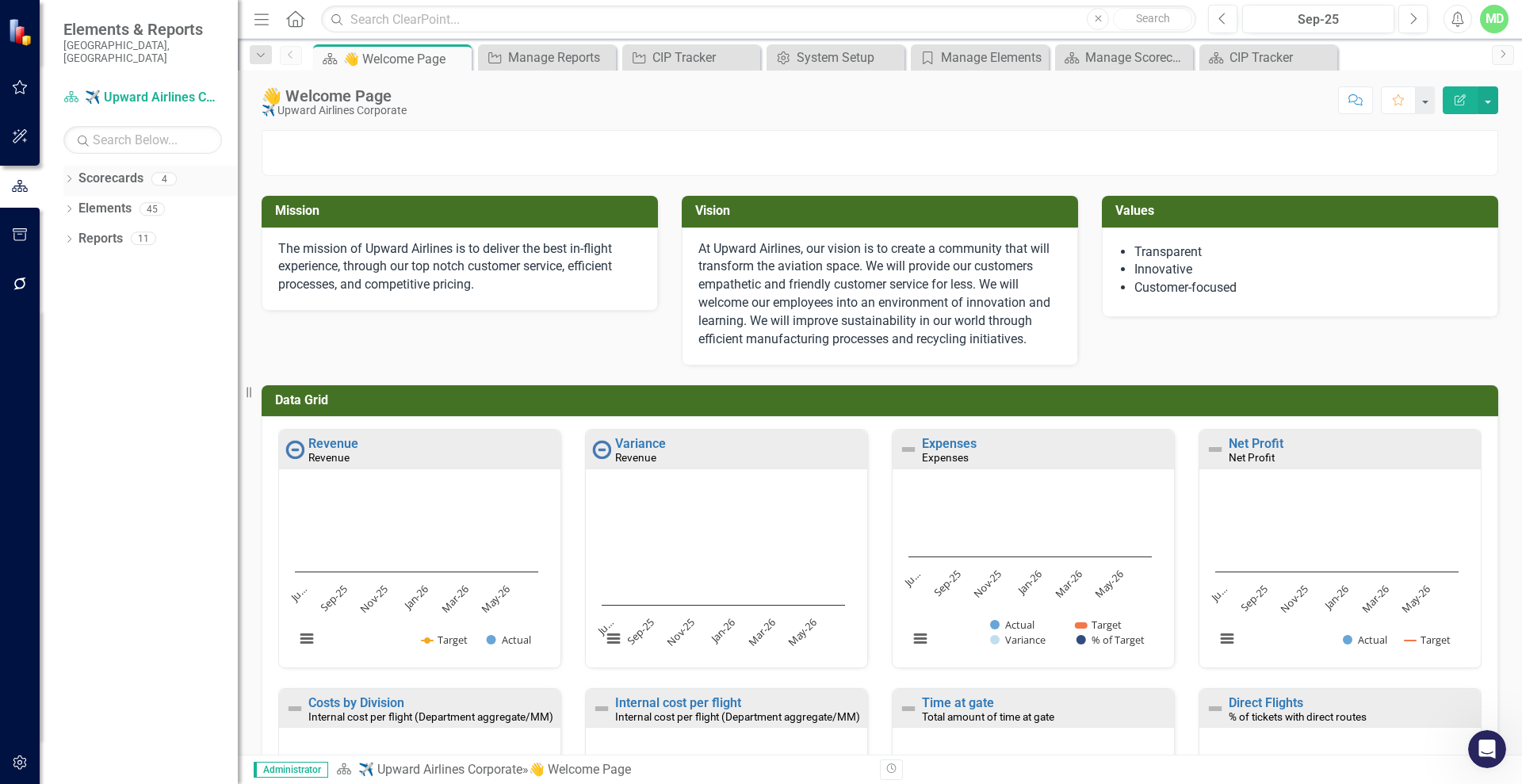
click at [92, 171] on link "Scorecards" at bounding box center [111, 179] width 65 height 19
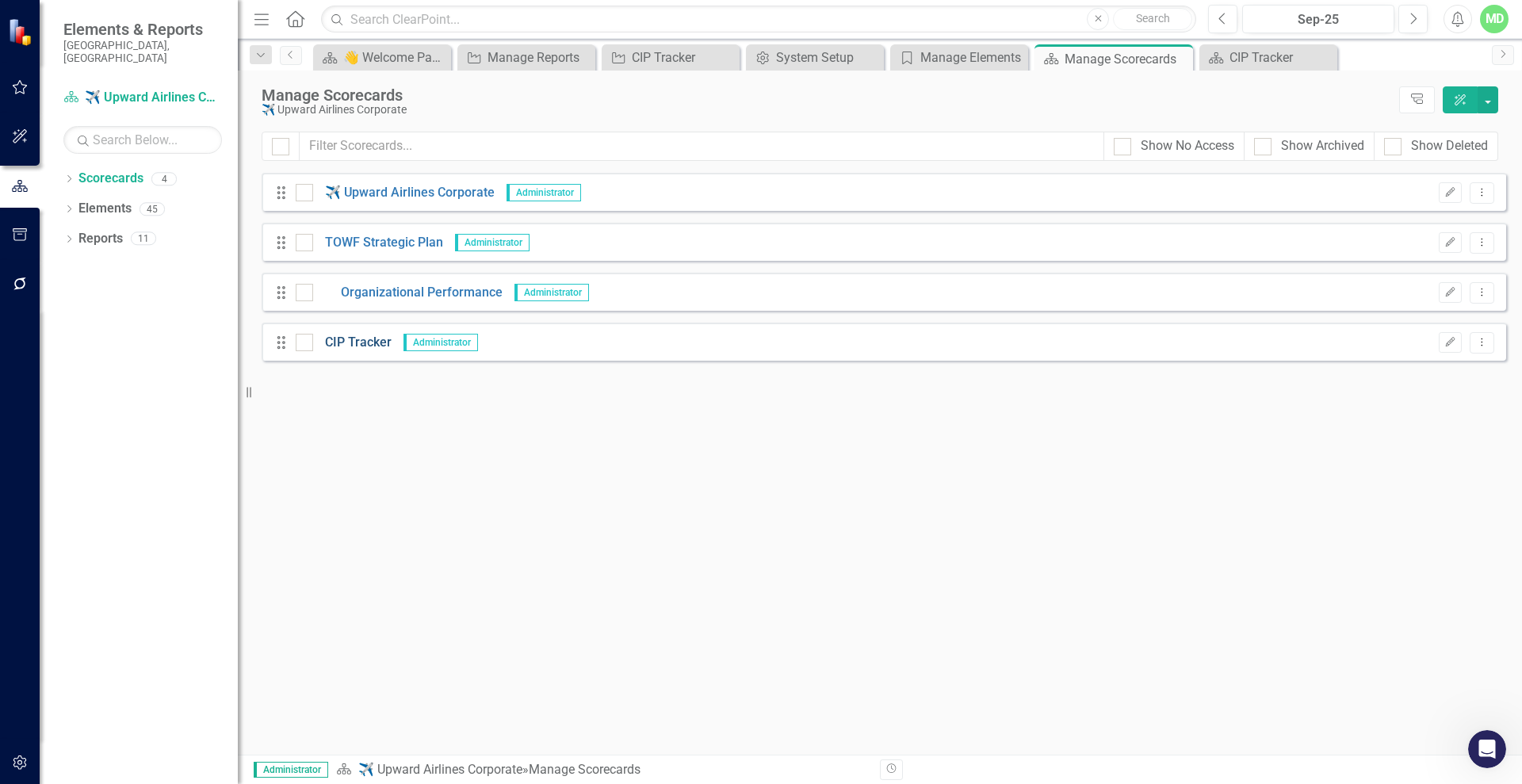
click at [351, 340] on link "CIP Tracker" at bounding box center [353, 343] width 78 height 19
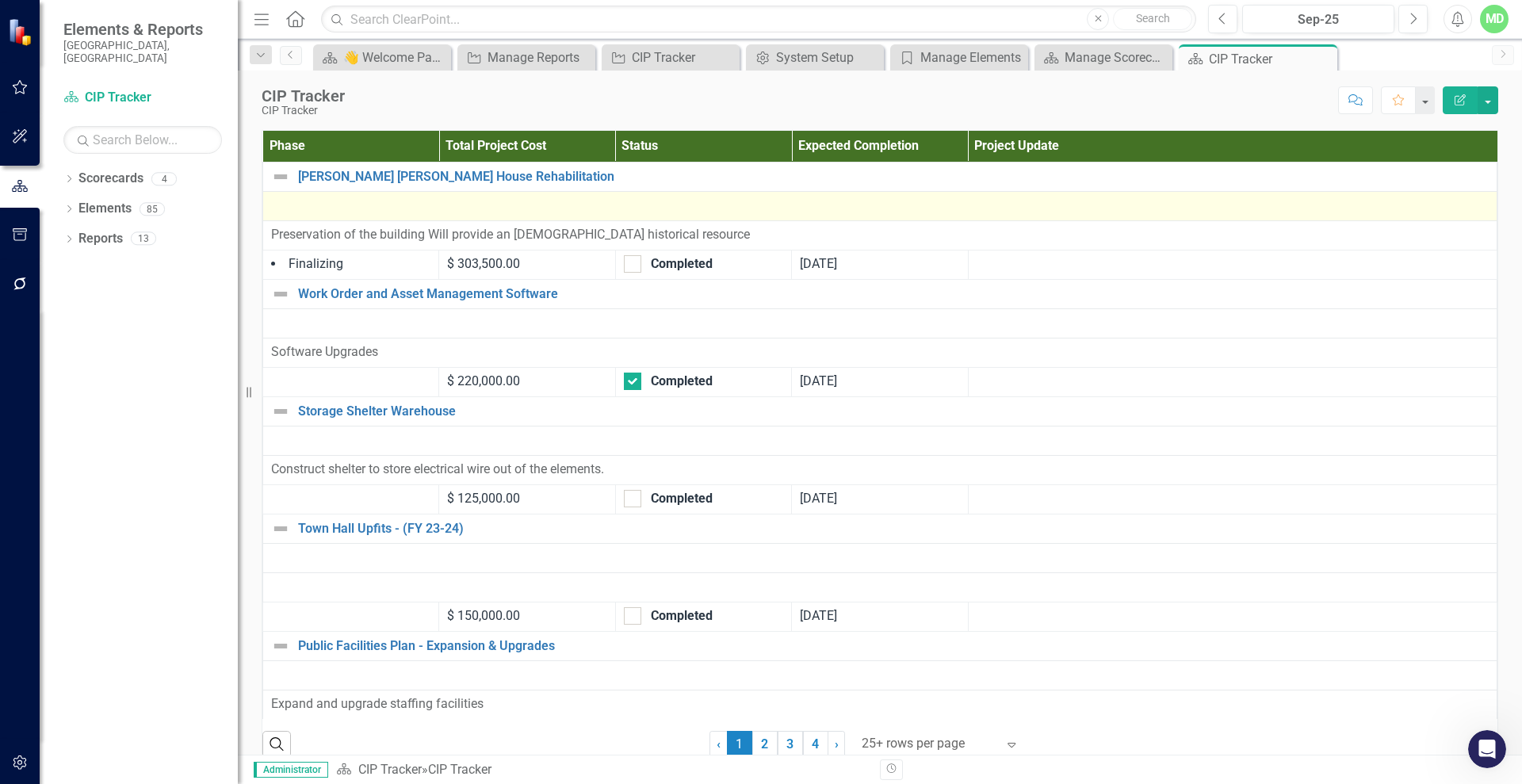
click at [351, 212] on div at bounding box center [879, 206] width 1218 height 19
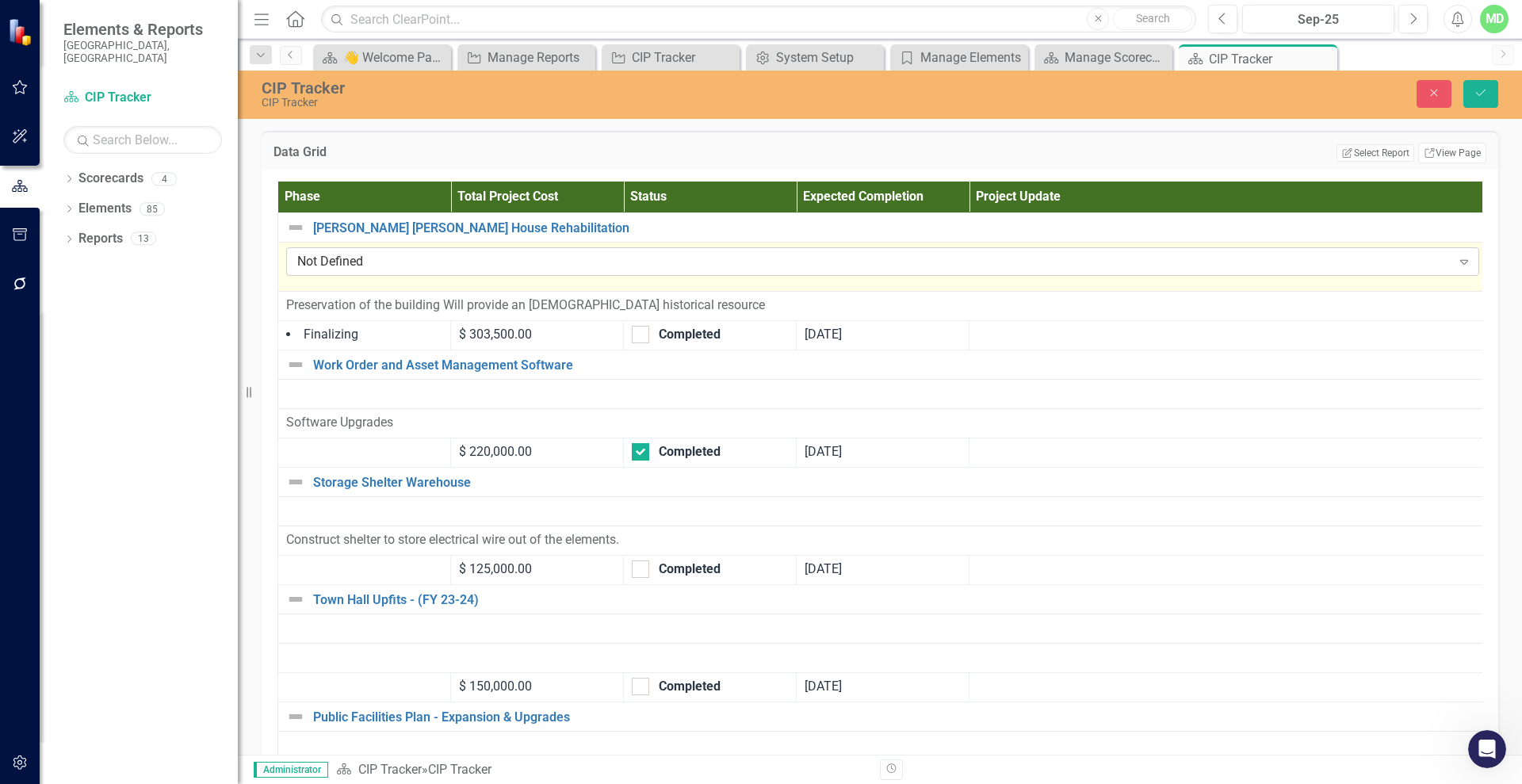
click at [411, 271] on div "Not Defined Expand" at bounding box center [883, 261] width 1193 height 29
click at [1446, 91] on button "Close" at bounding box center [1434, 94] width 34 height 28
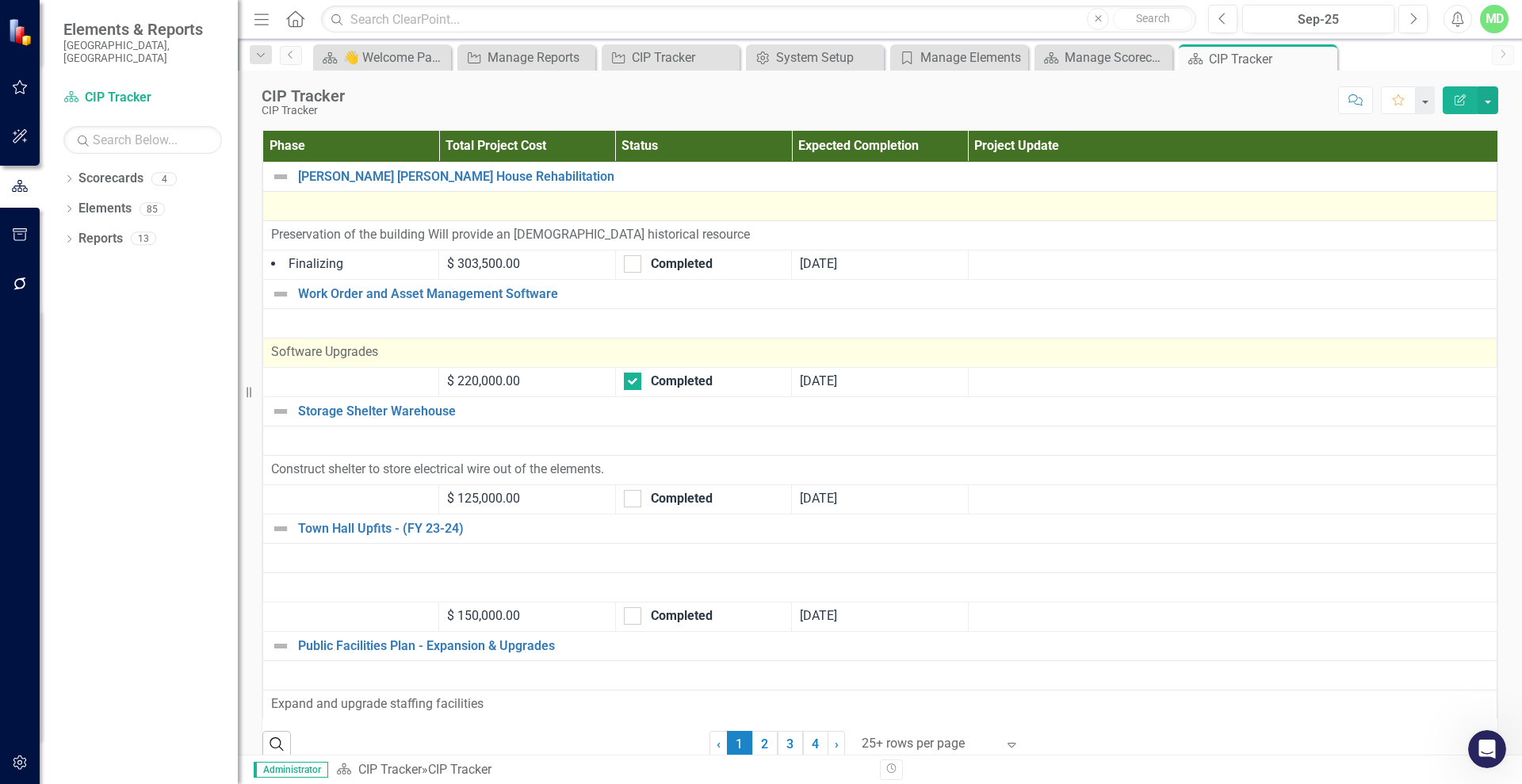
click at [278, 351] on span "Software Upgrades" at bounding box center [324, 352] width 107 height 15
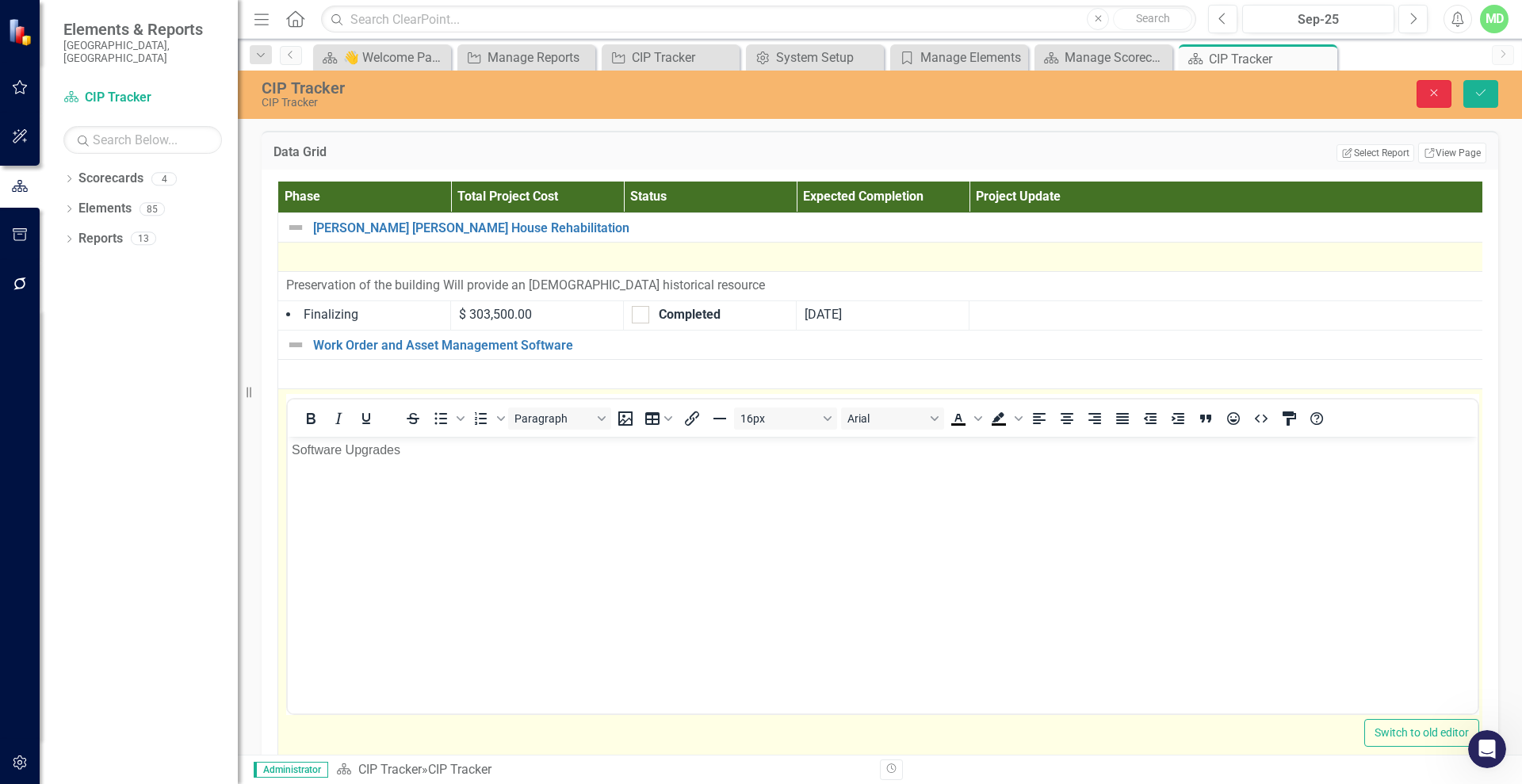
click at [1440, 90] on icon "Close" at bounding box center [1434, 93] width 14 height 11
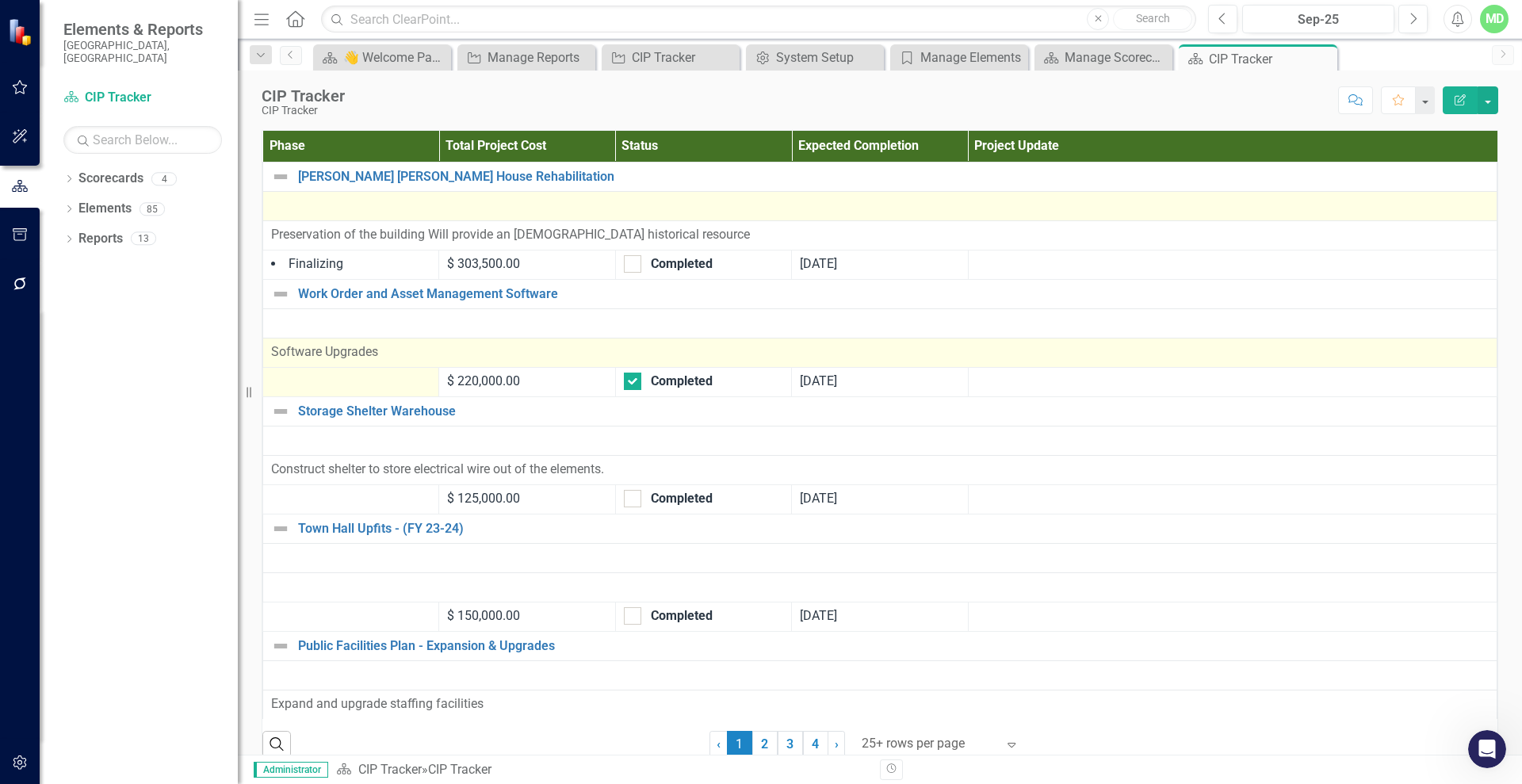
click at [359, 389] on div at bounding box center [350, 381] width 159 height 19
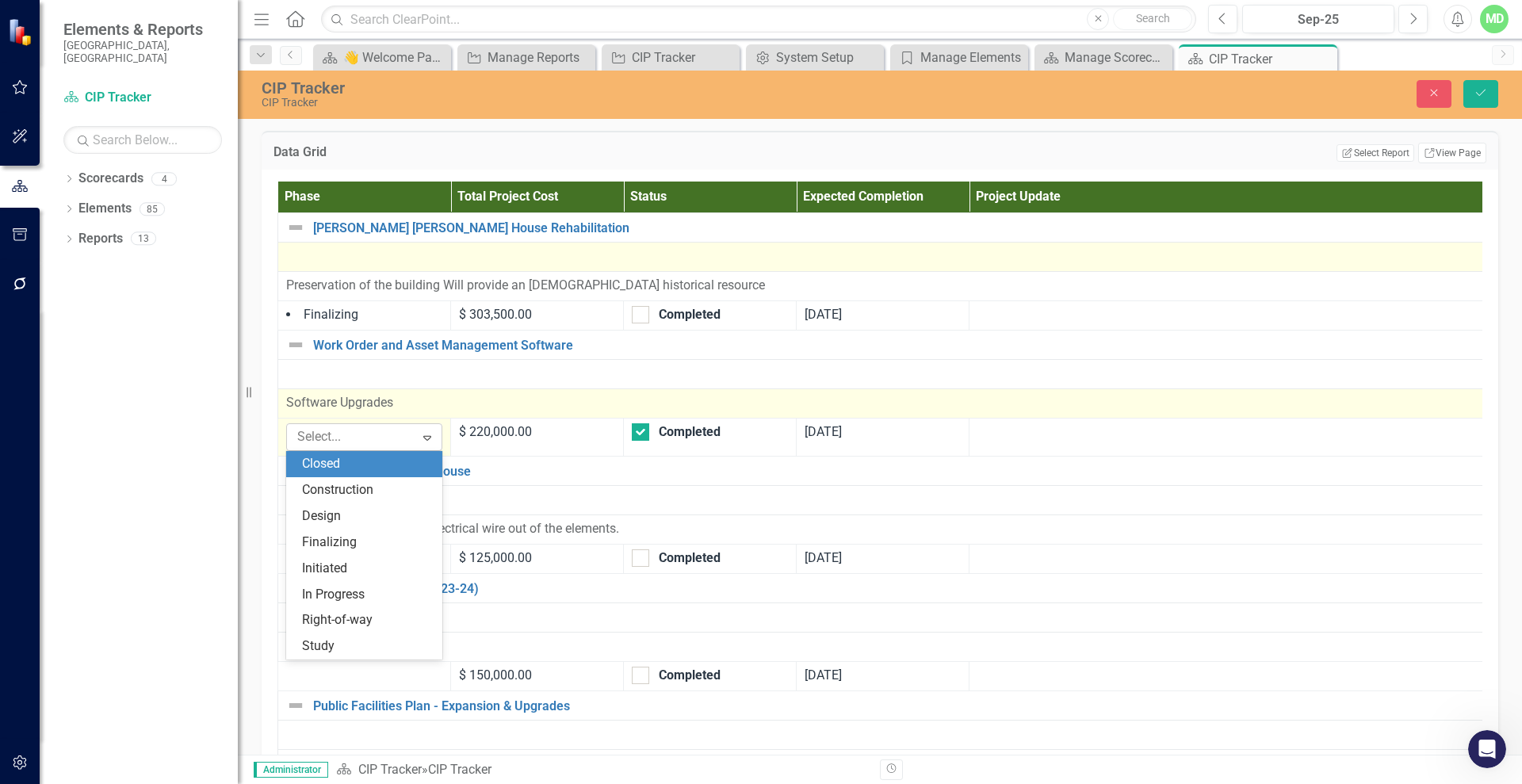
click at [431, 436] on icon at bounding box center [427, 438] width 8 height 5
click at [421, 410] on div "Software Upgrades" at bounding box center [883, 404] width 1193 height 19
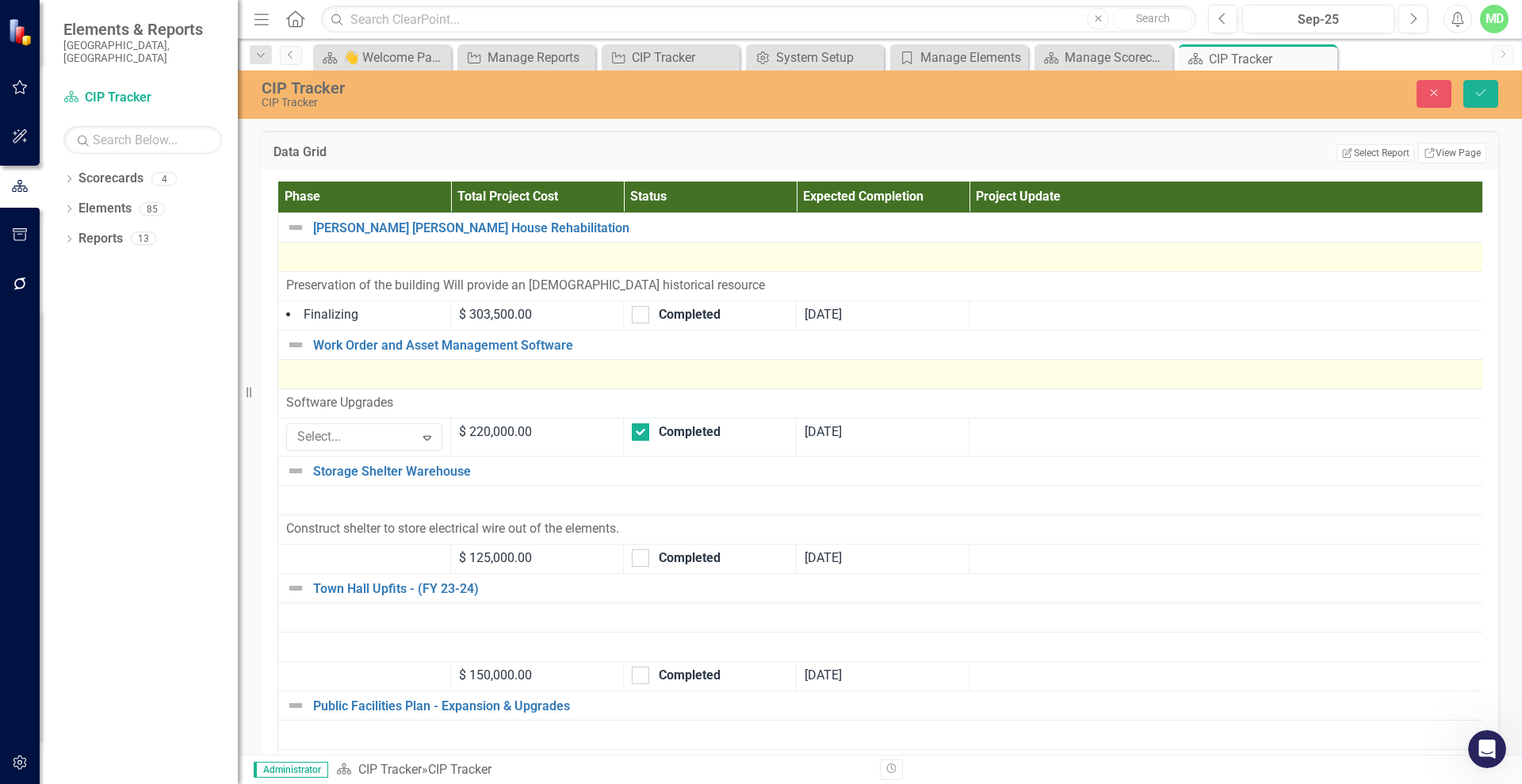
click at [410, 379] on div at bounding box center [883, 374] width 1193 height 19
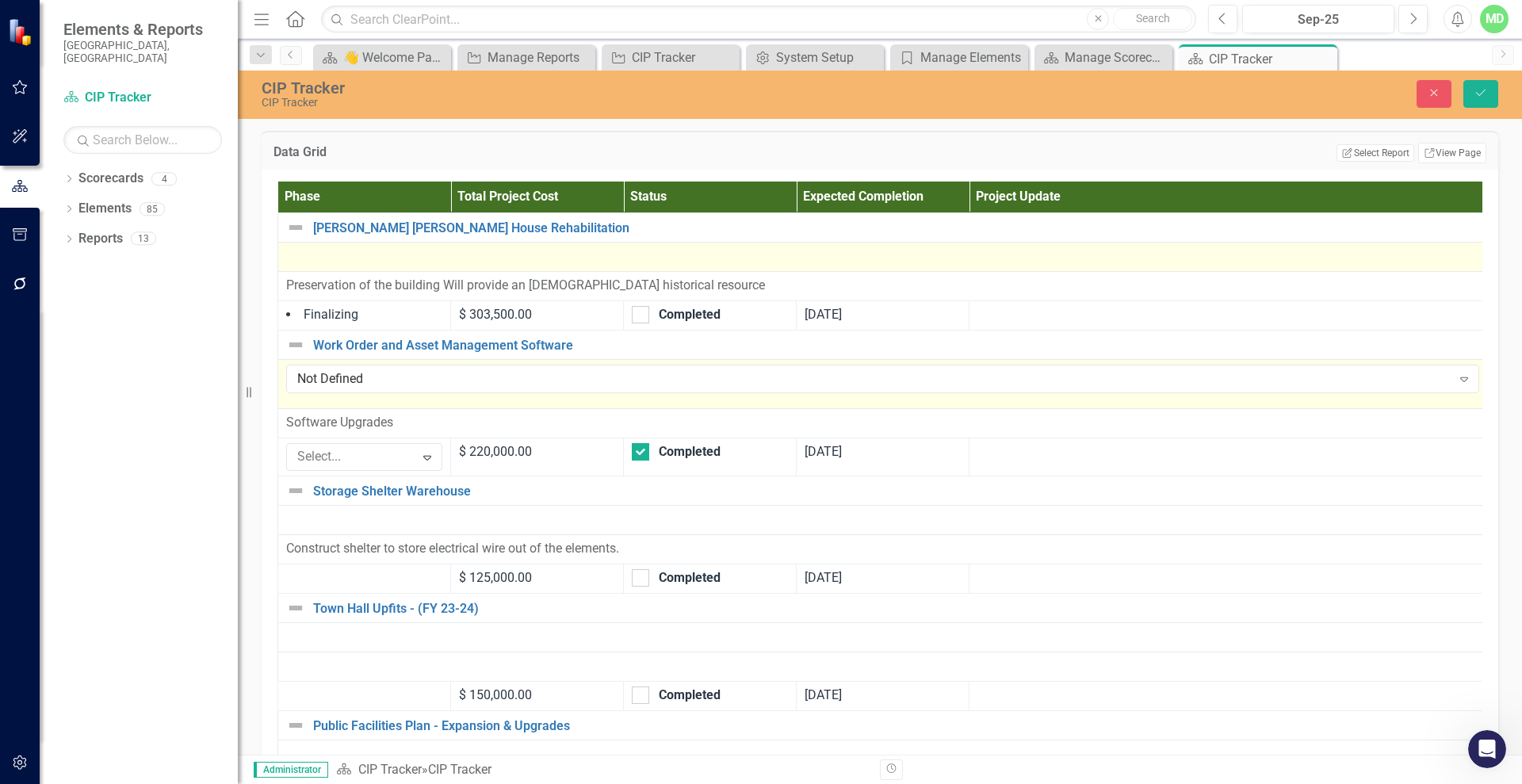
click at [410, 379] on div "Not Defined" at bounding box center [874, 379] width 1155 height 19
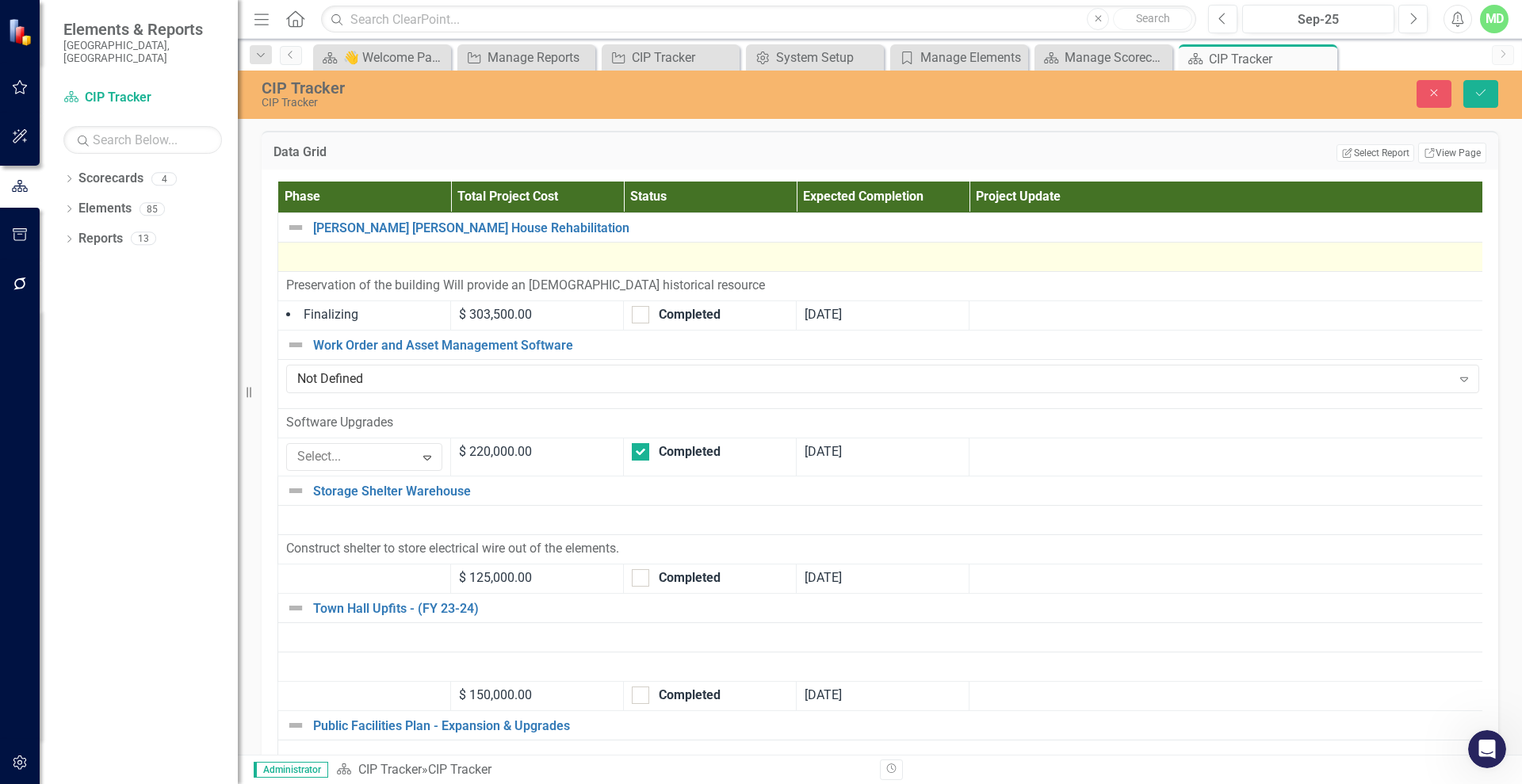
click at [383, 265] on div at bounding box center [883, 257] width 1193 height 19
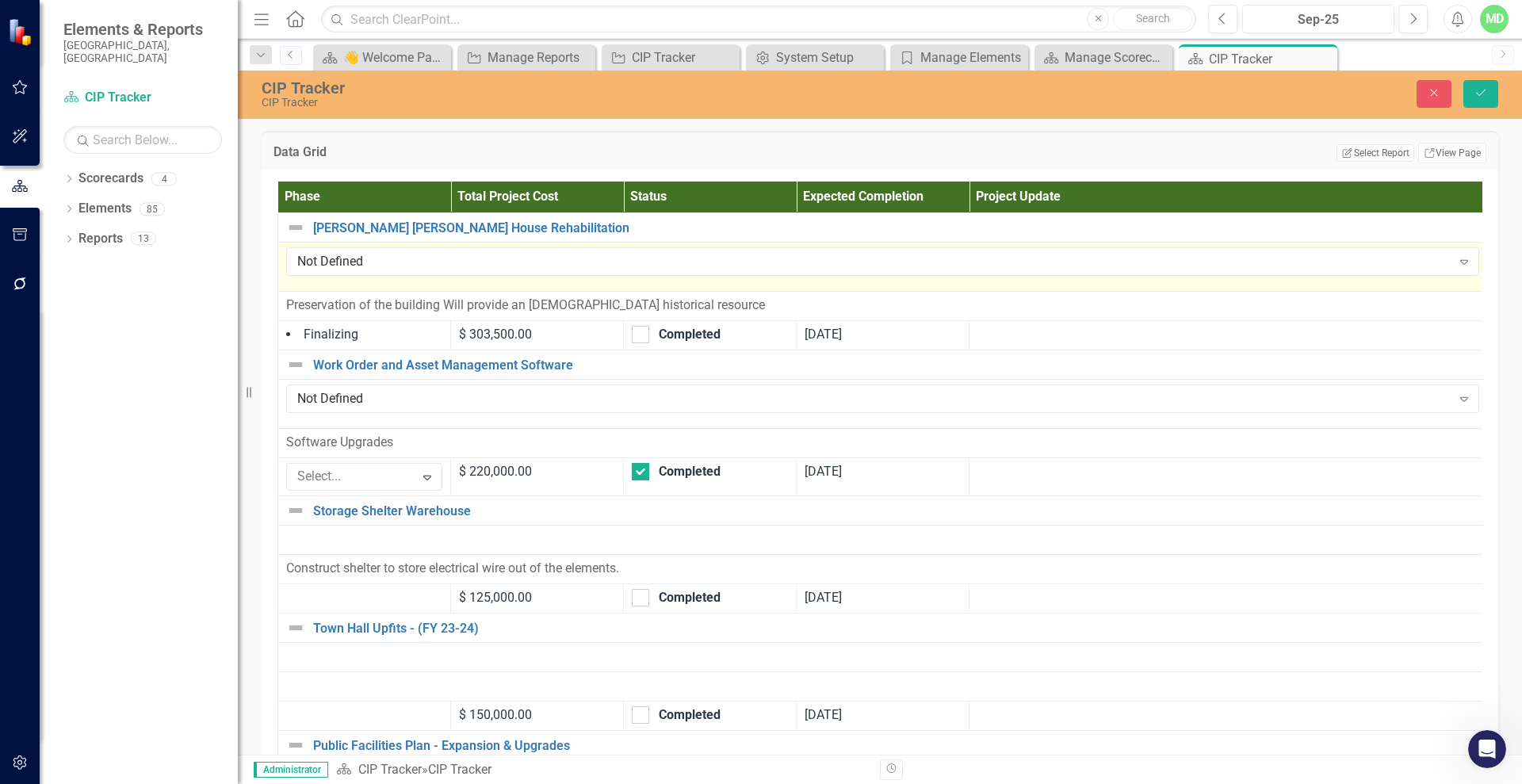
click at [383, 265] on div "Not Defined" at bounding box center [874, 262] width 1155 height 19
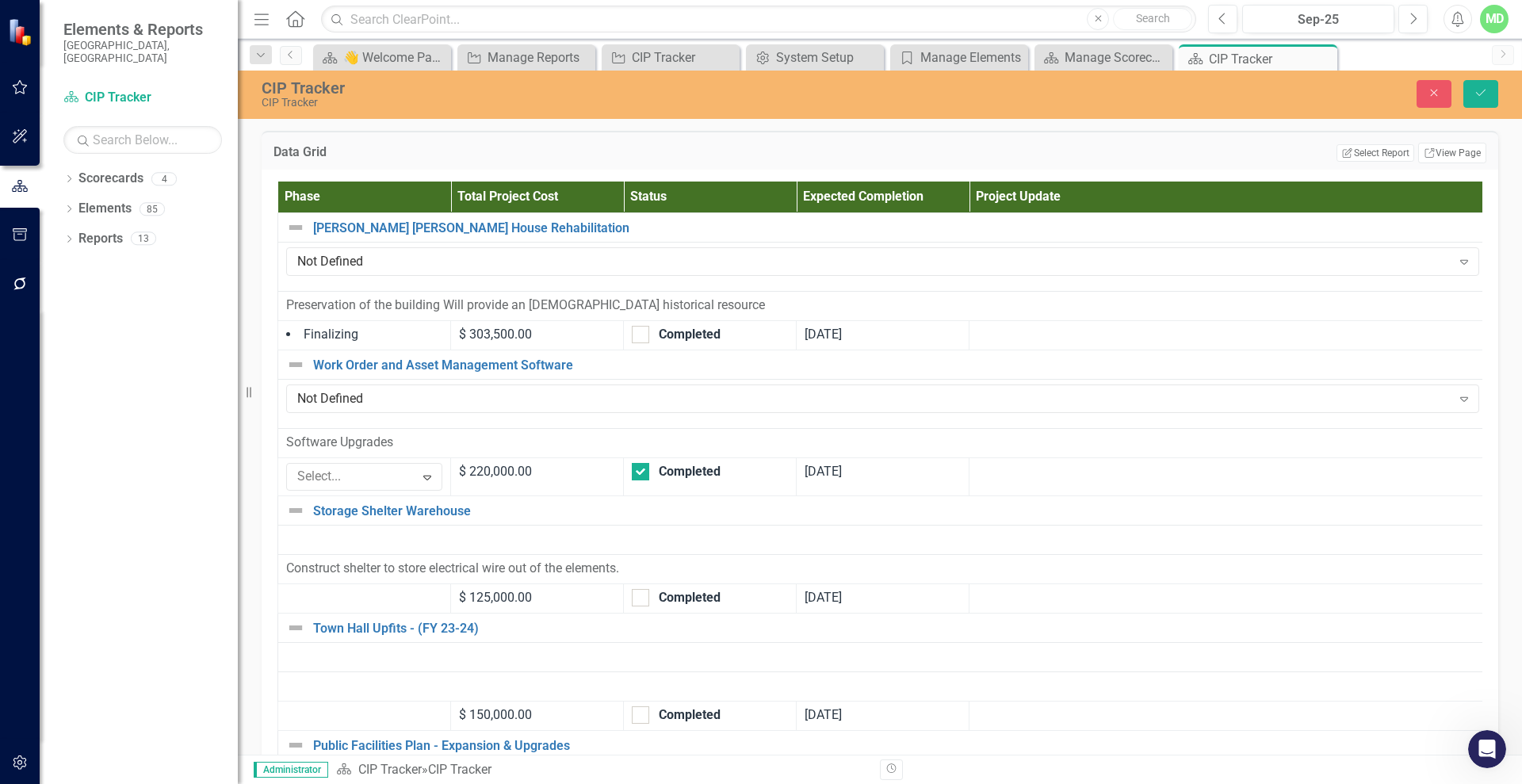
click at [486, 154] on h3 "Data Grid" at bounding box center [433, 152] width 318 height 14
click at [1432, 88] on icon "Close" at bounding box center [1434, 93] width 14 height 11
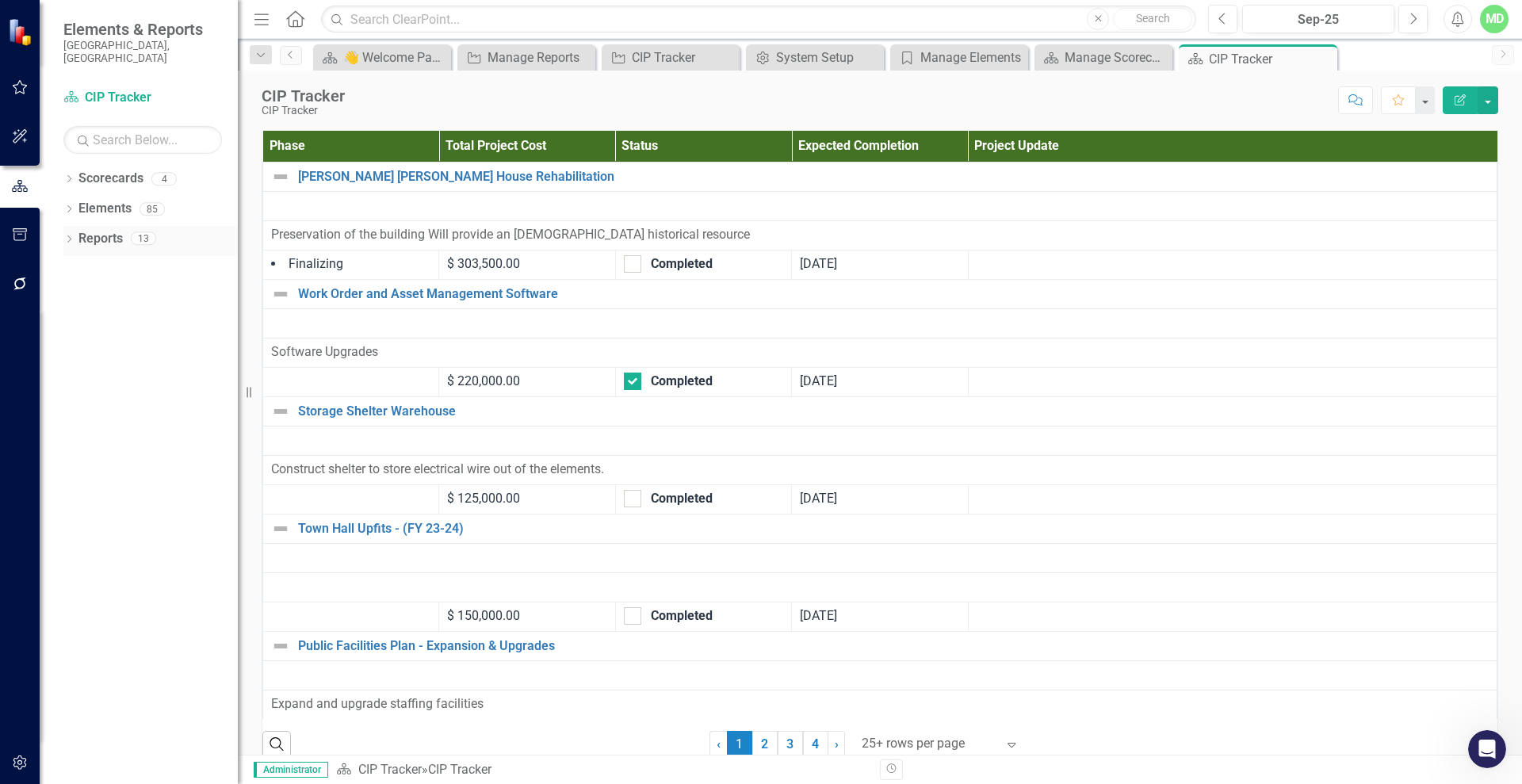
click at [100, 230] on link "Reports" at bounding box center [100, 239] width 45 height 19
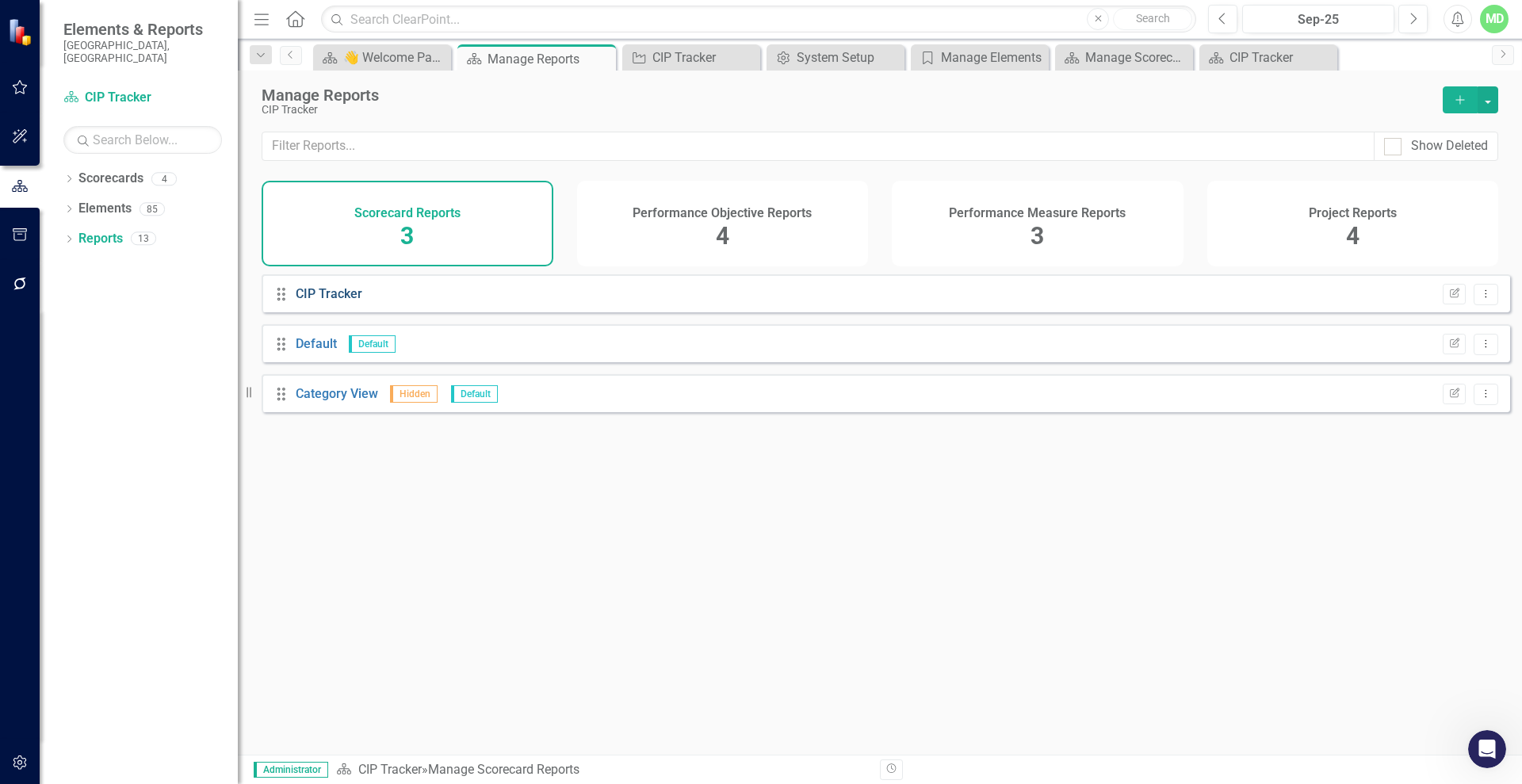
click at [309, 301] on link "CIP Tracker" at bounding box center [329, 294] width 67 height 15
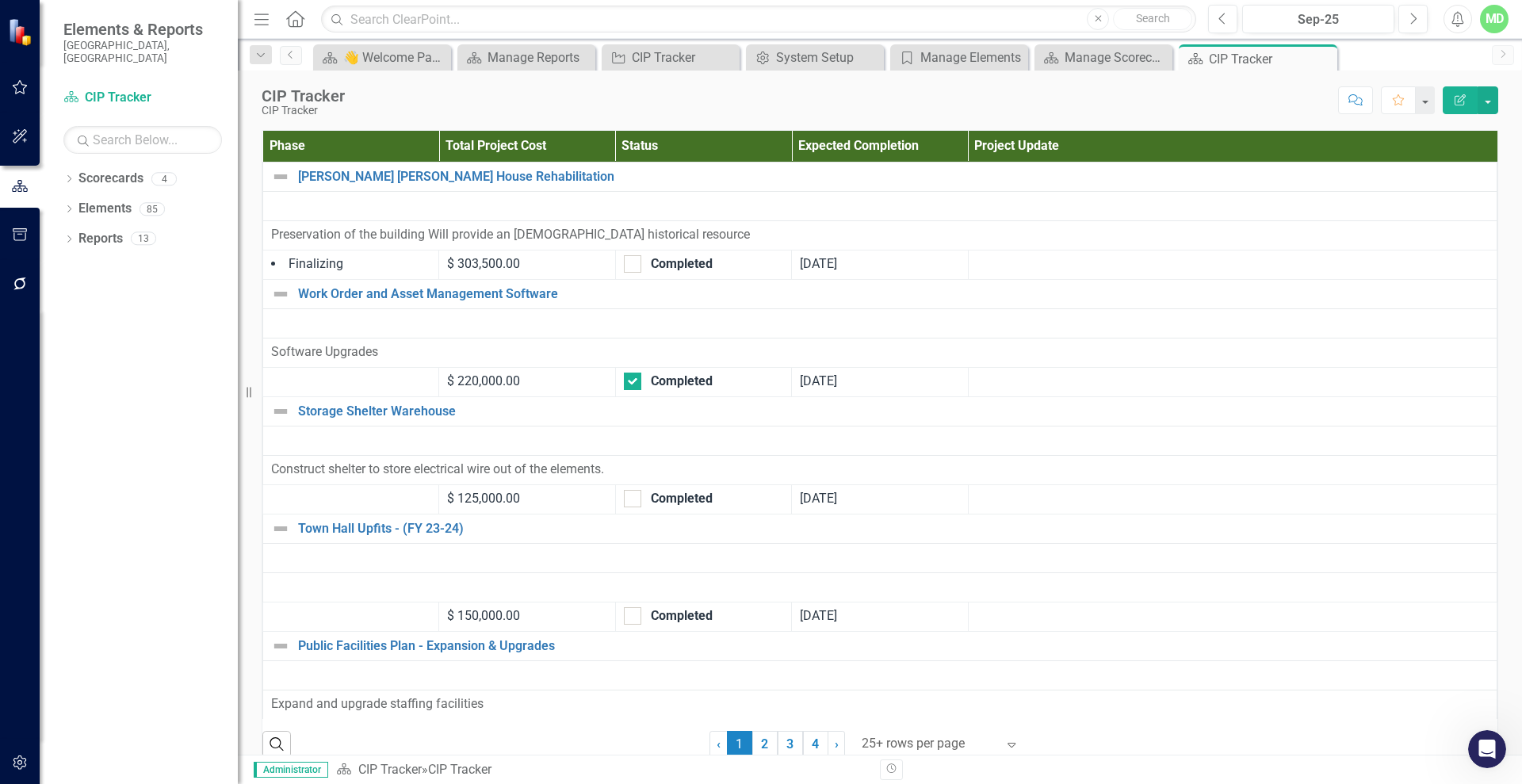
click at [1457, 100] on icon "Edit Report" at bounding box center [1460, 100] width 14 height 11
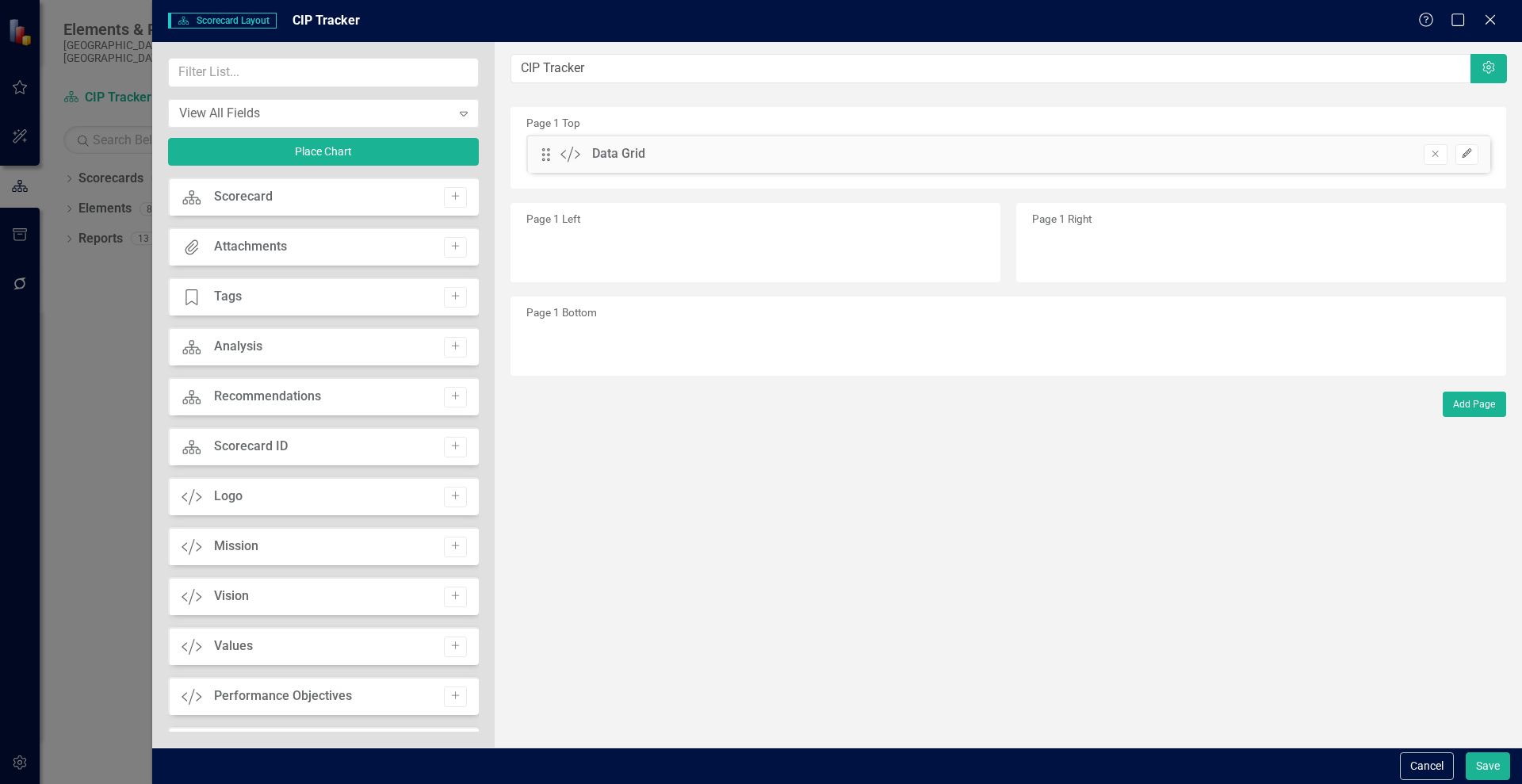
click at [1468, 158] on button "Edit" at bounding box center [1466, 154] width 23 height 20
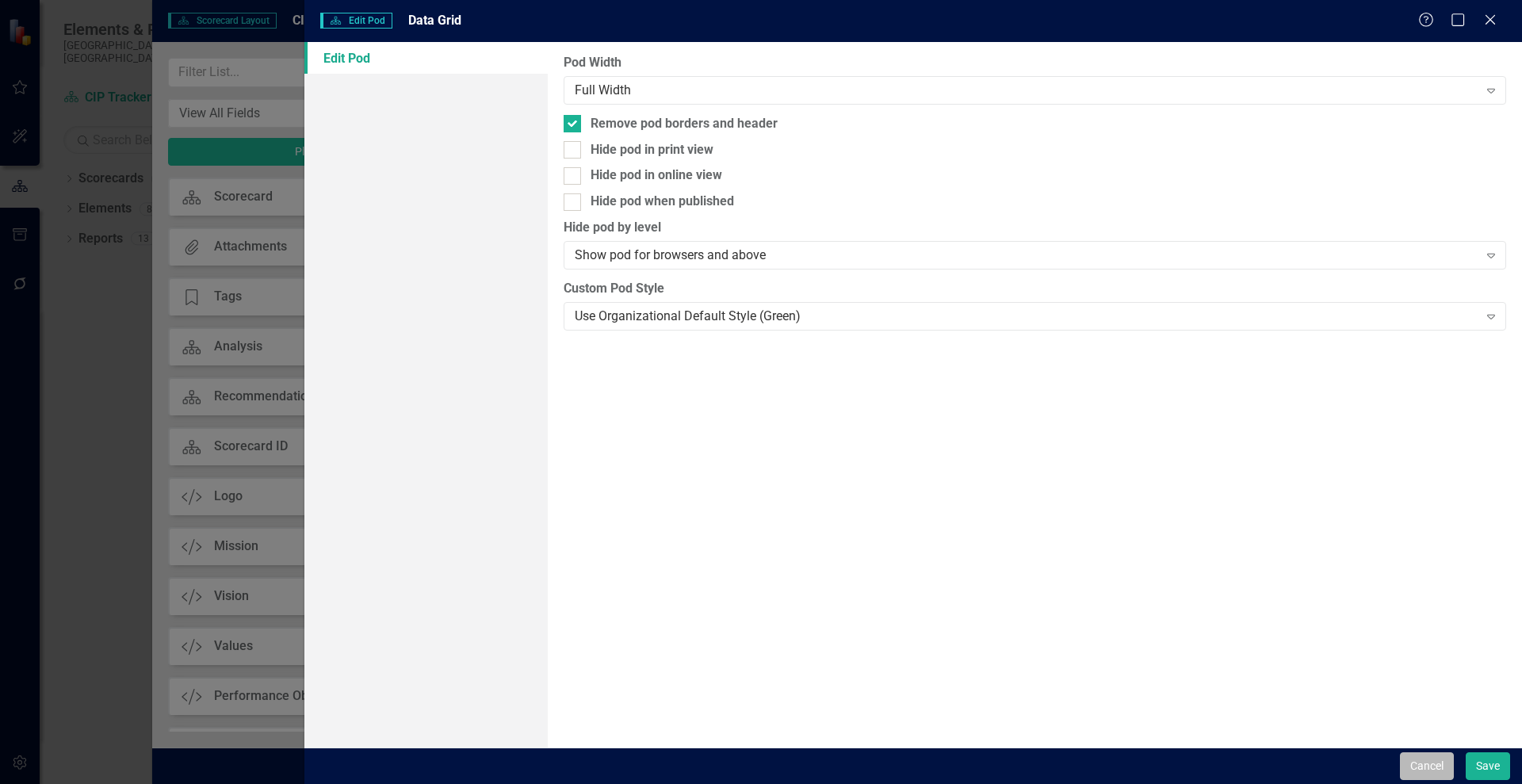
click at [1409, 763] on button "Cancel" at bounding box center [1427, 766] width 54 height 28
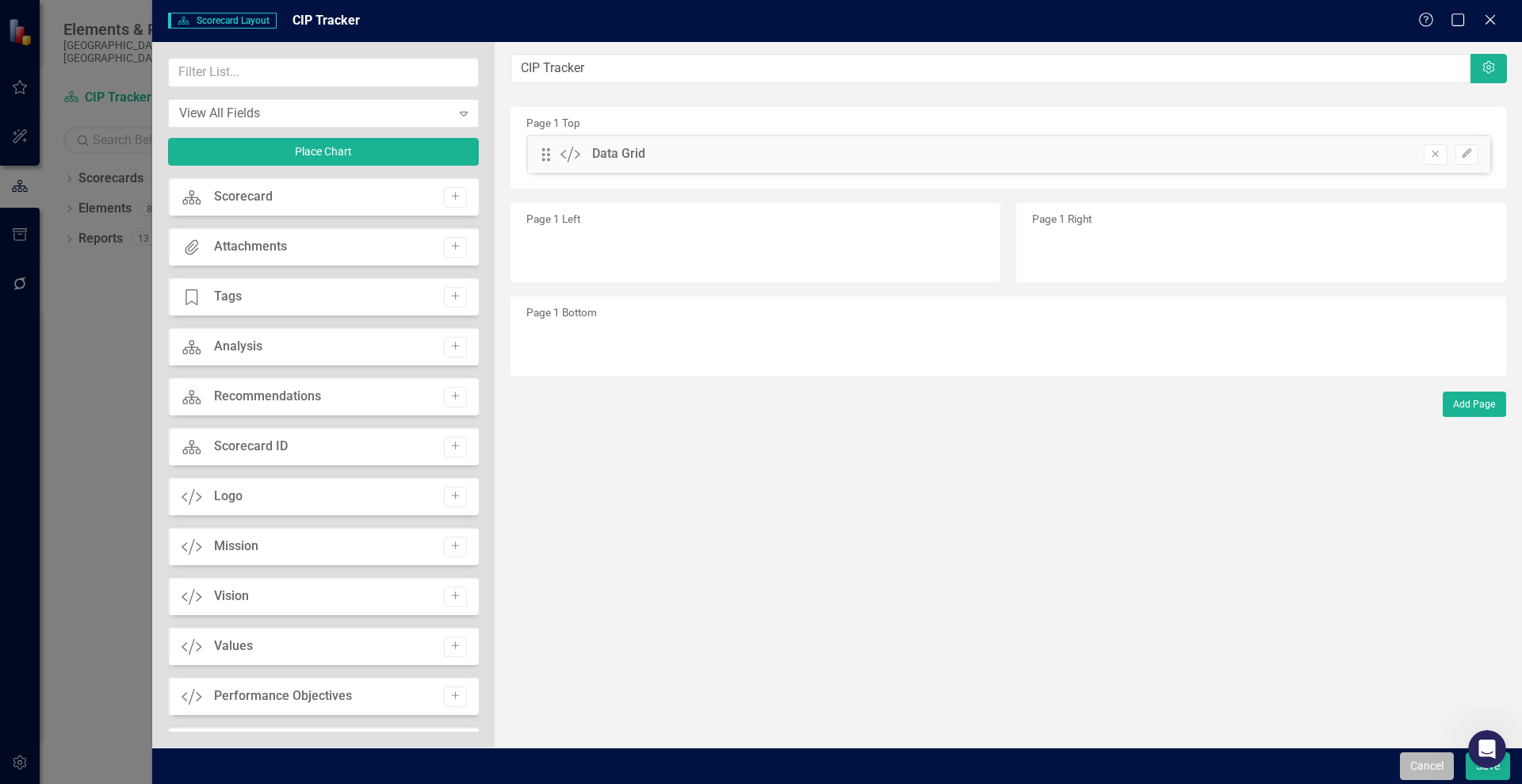
click at [1418, 764] on button "Cancel" at bounding box center [1427, 766] width 54 height 28
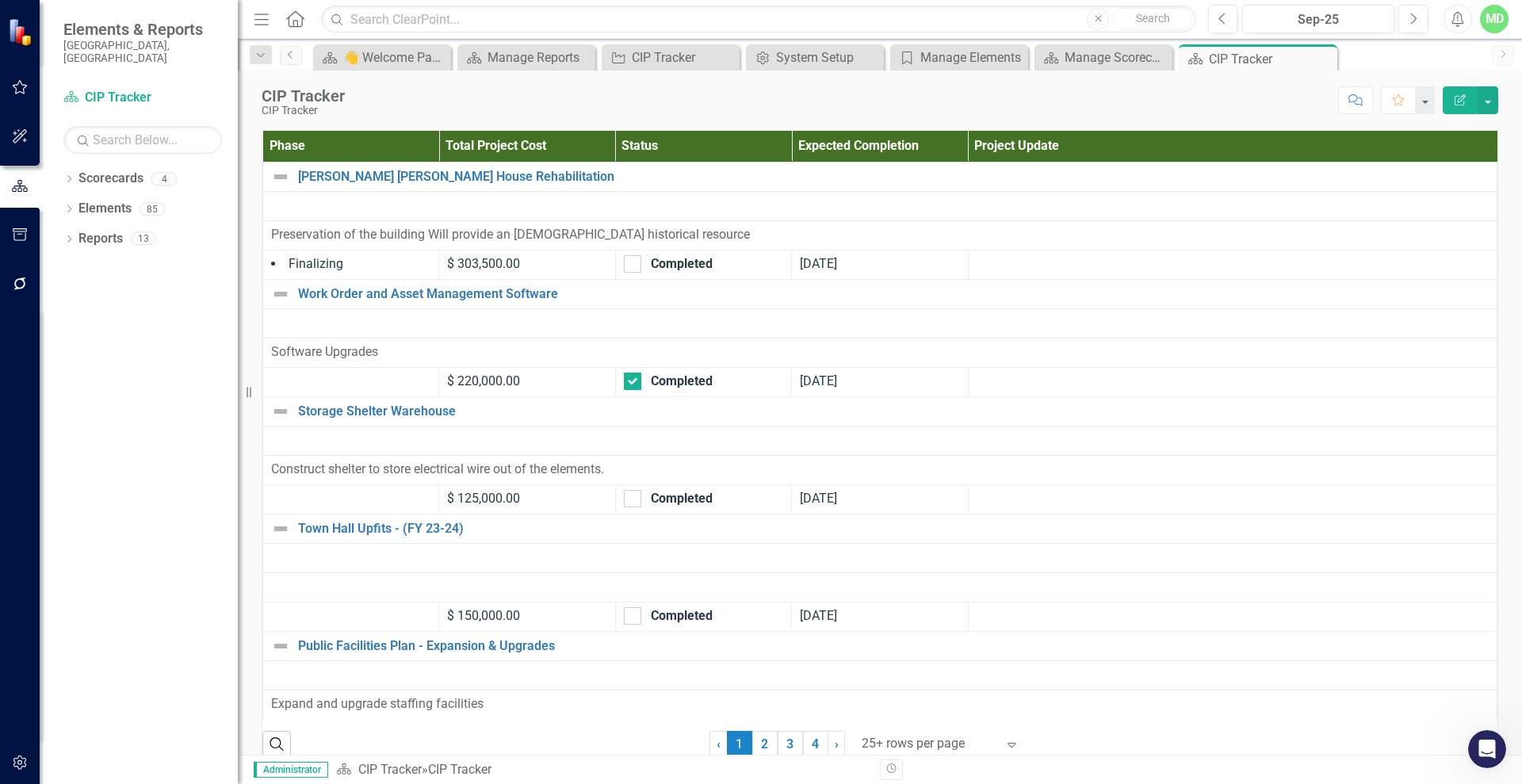
click at [1459, 90] on button "Edit Report" at bounding box center [1460, 100] width 34 height 28
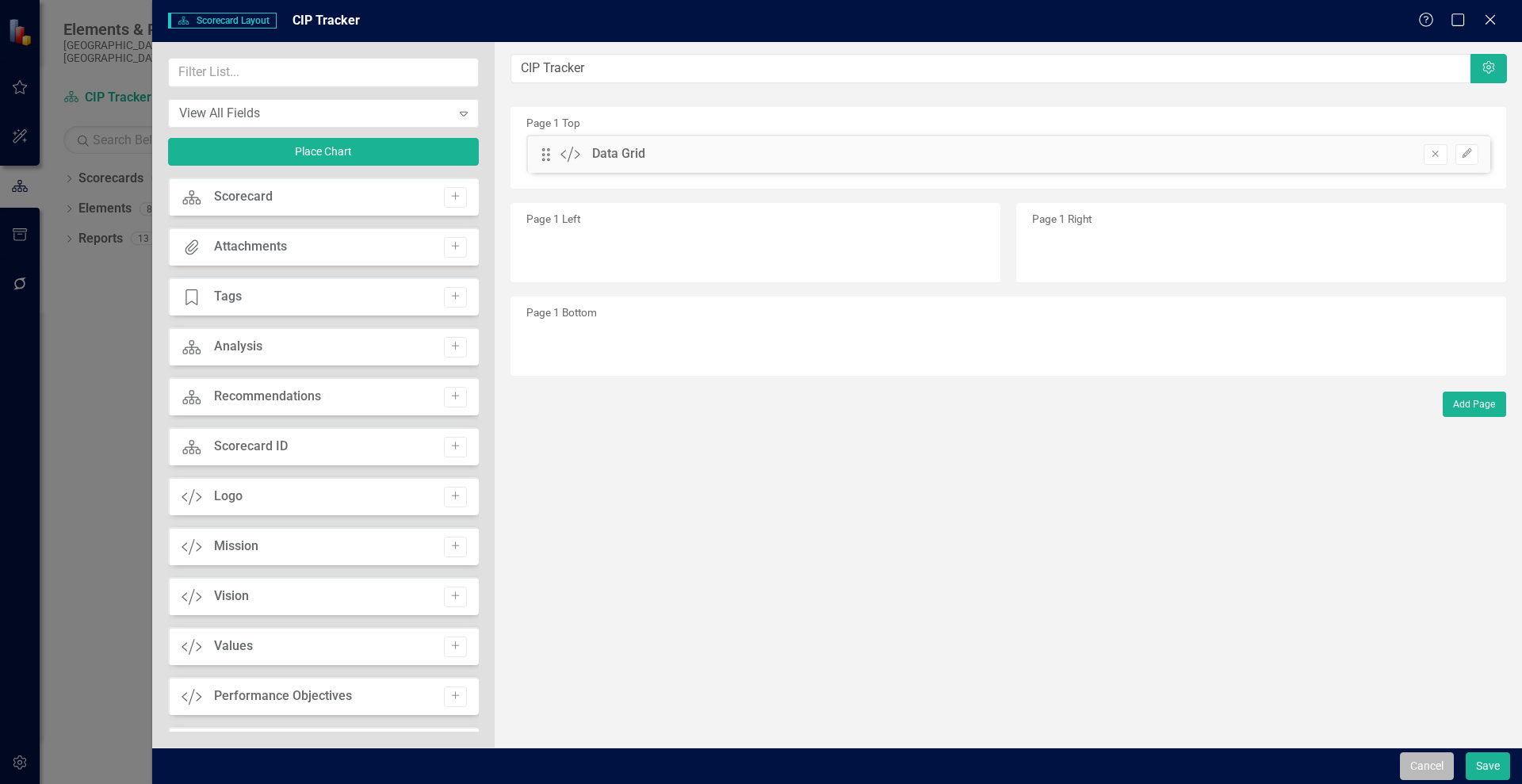
click at [1415, 760] on button "Cancel" at bounding box center [1427, 766] width 54 height 28
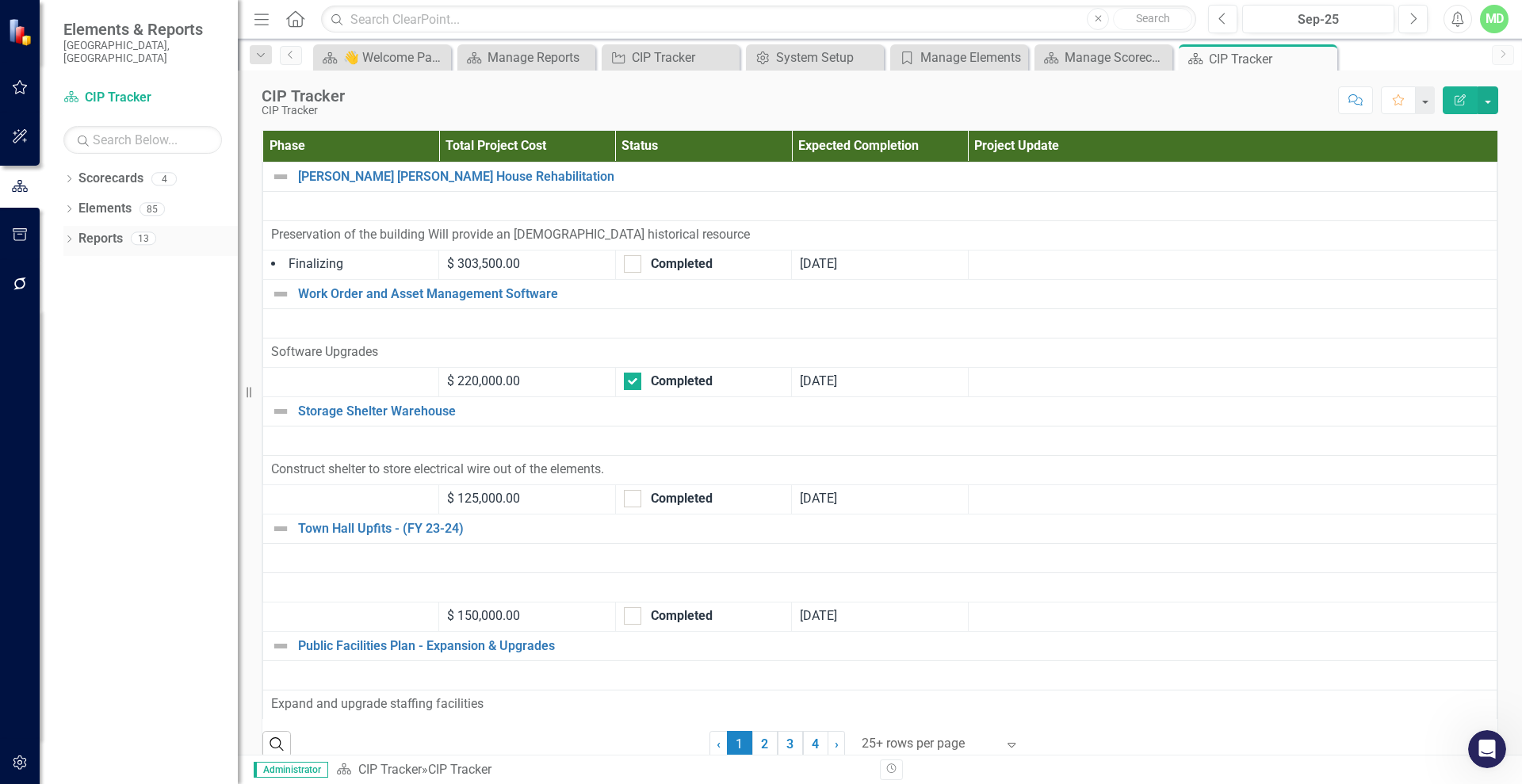
click at [89, 230] on link "Reports" at bounding box center [100, 239] width 45 height 19
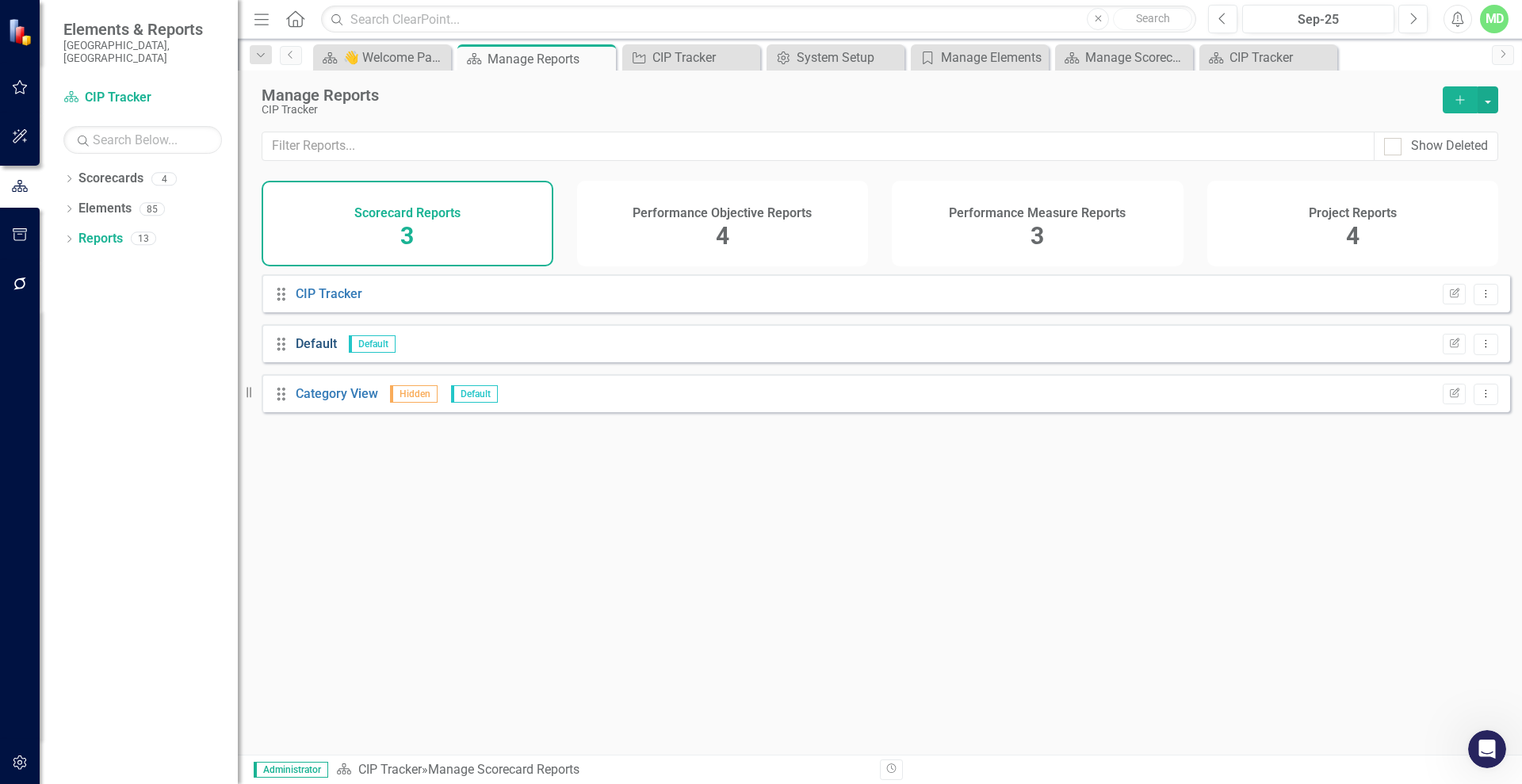
click at [315, 351] on link "Default" at bounding box center [316, 343] width 41 height 15
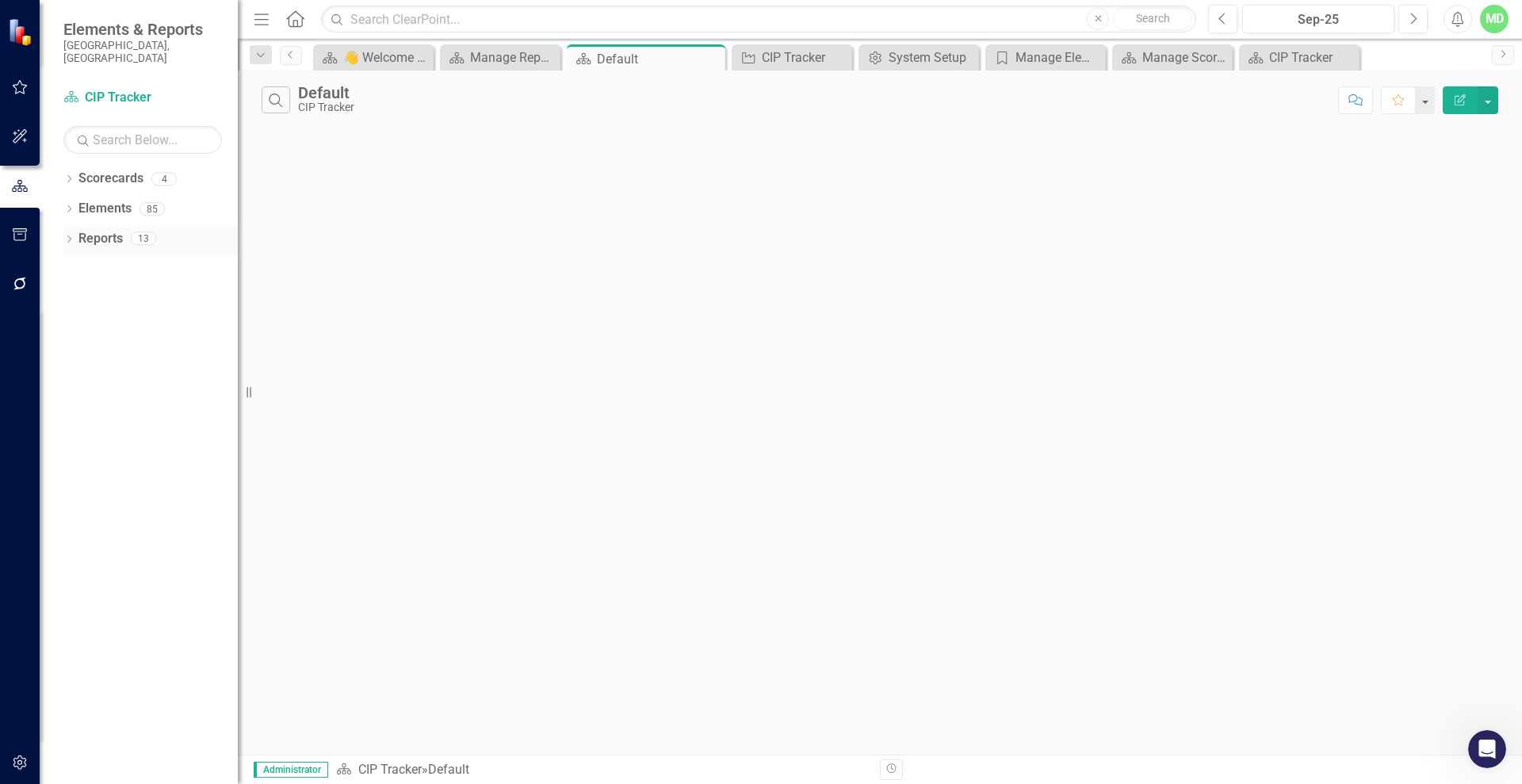
click at [109, 230] on link "Reports" at bounding box center [100, 239] width 45 height 19
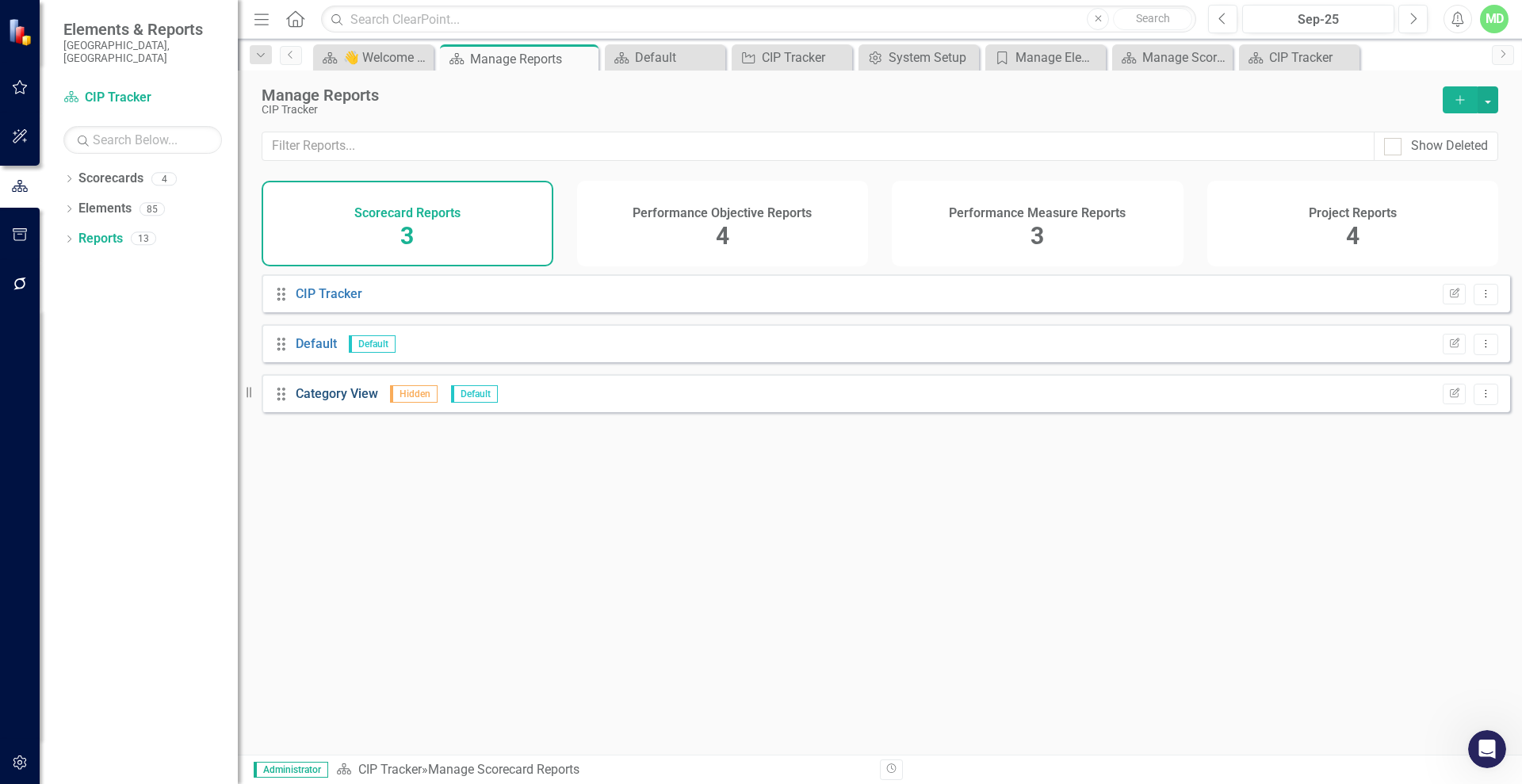
click at [340, 401] on link "Category View" at bounding box center [337, 393] width 83 height 15
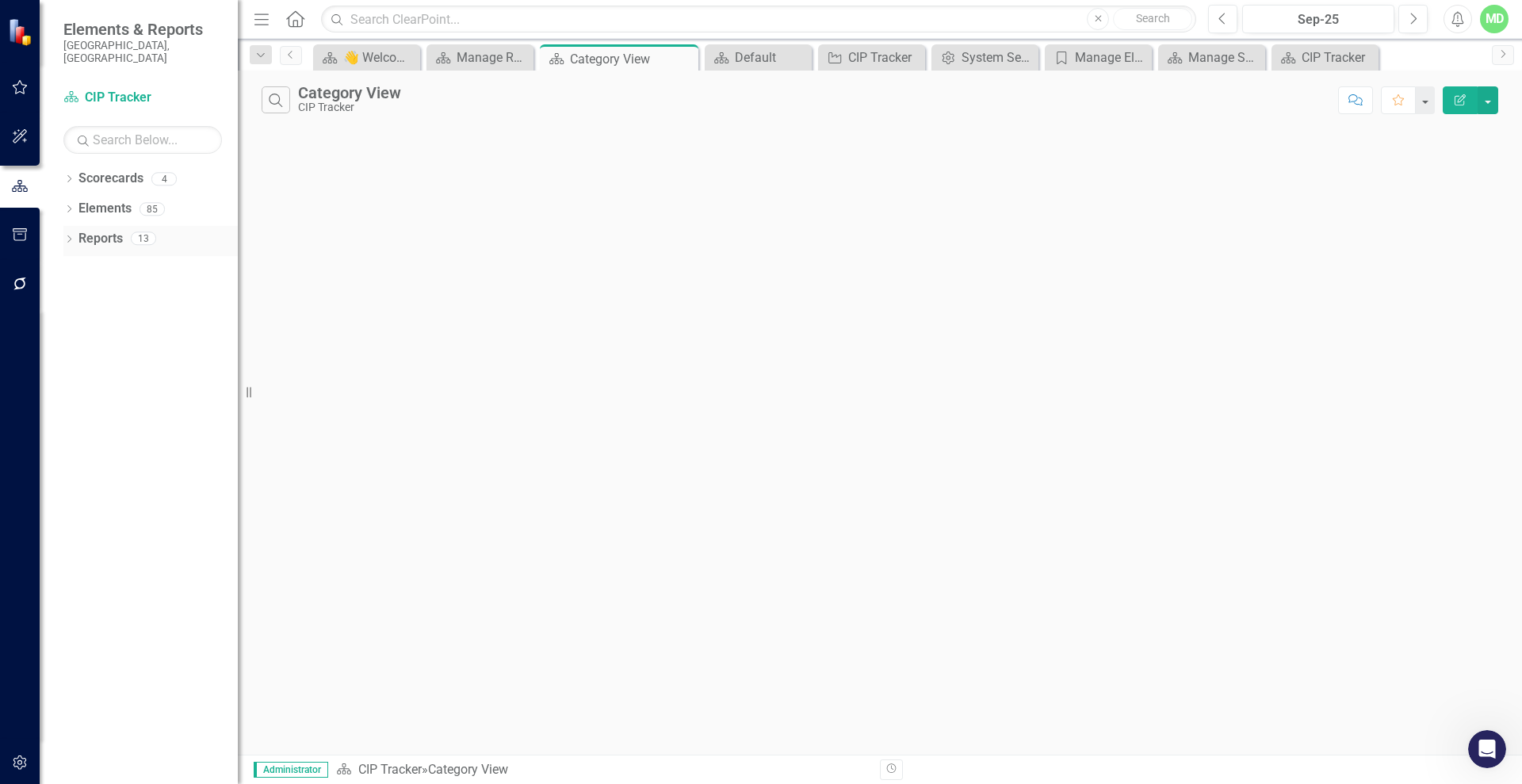
click at [119, 230] on link "Reports" at bounding box center [100, 239] width 45 height 19
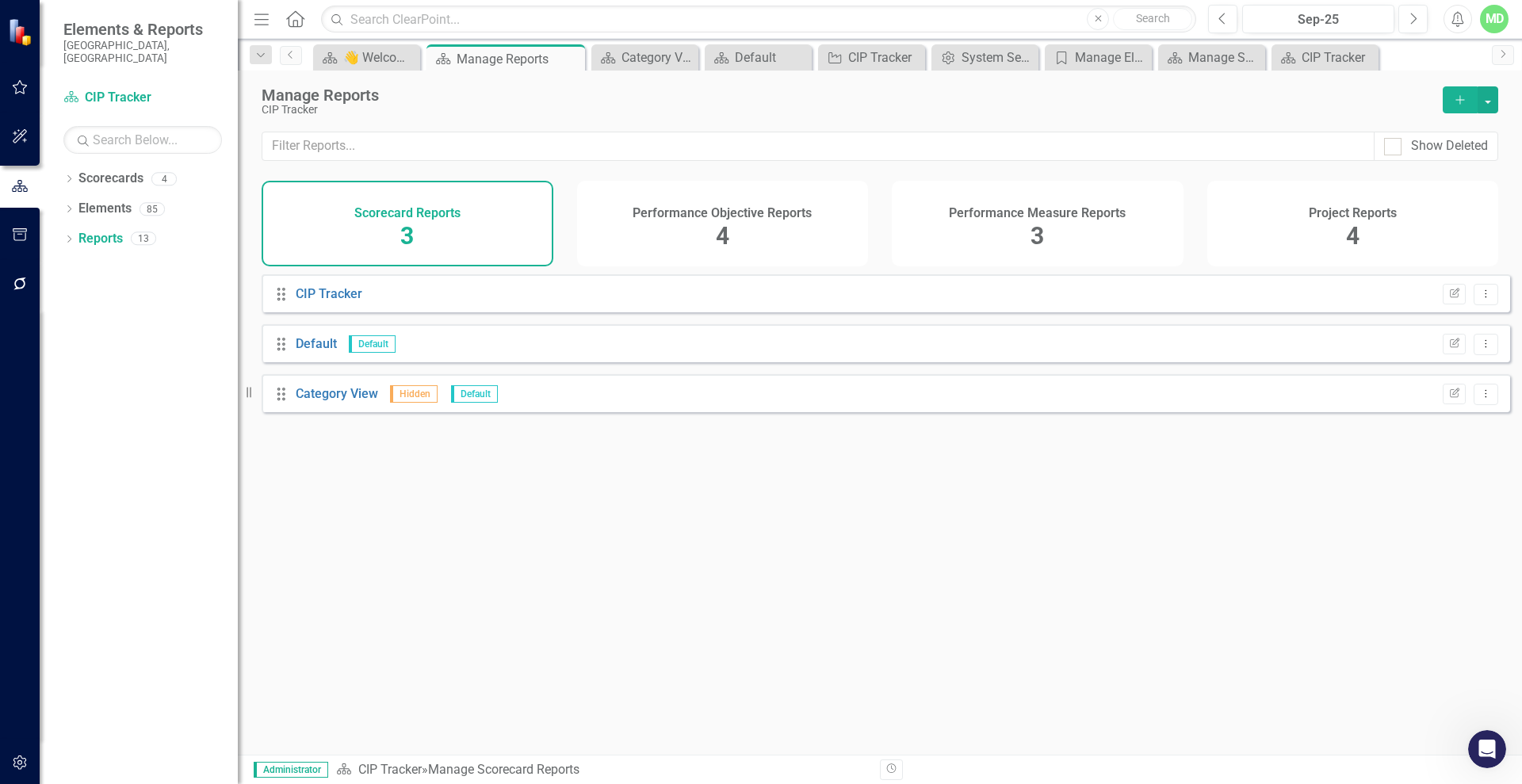
click at [1081, 216] on h4 "Performance Measure Reports" at bounding box center [1037, 213] width 177 height 14
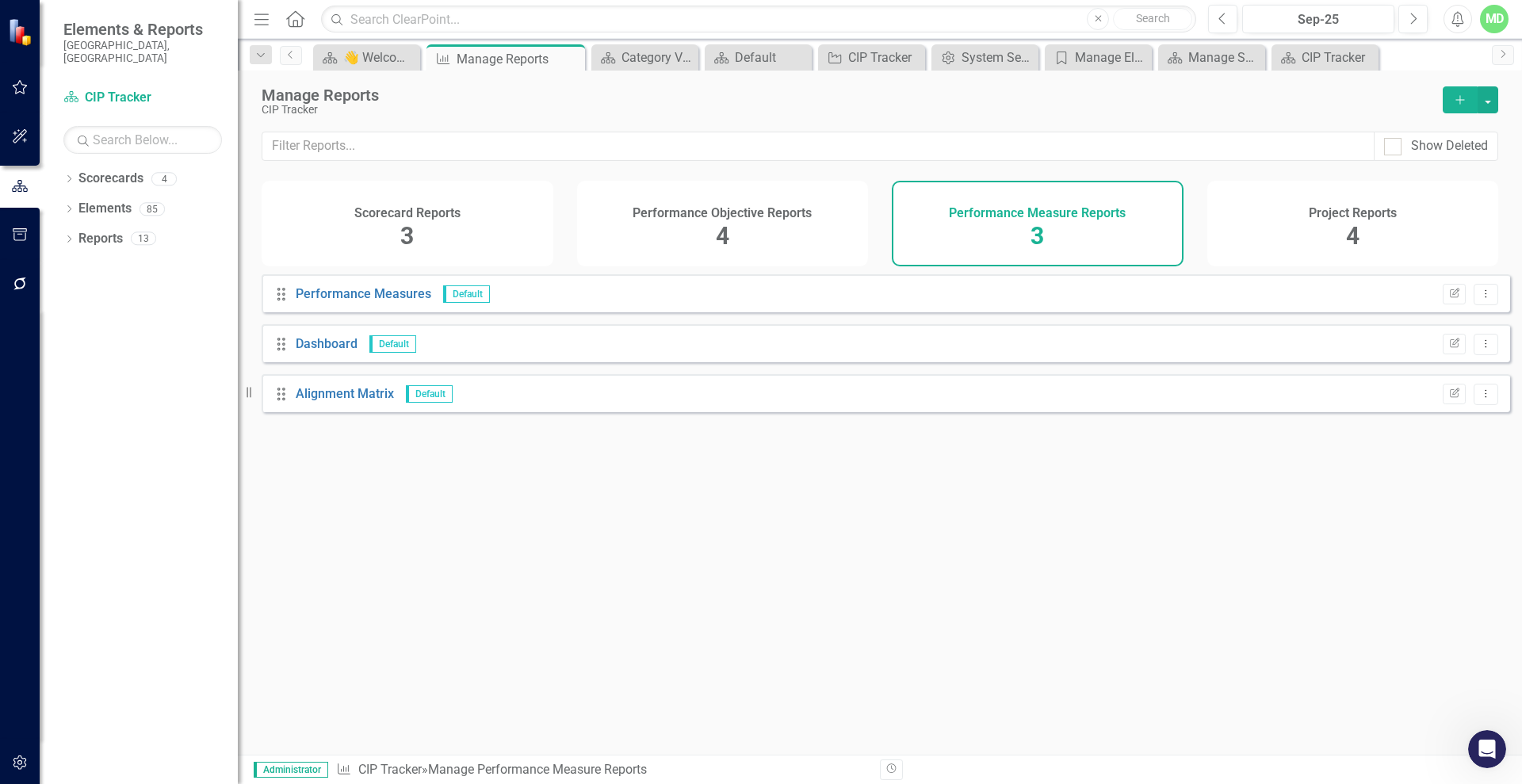
click at [809, 212] on h4 "Performance Objective Reports" at bounding box center [722, 213] width 180 height 14
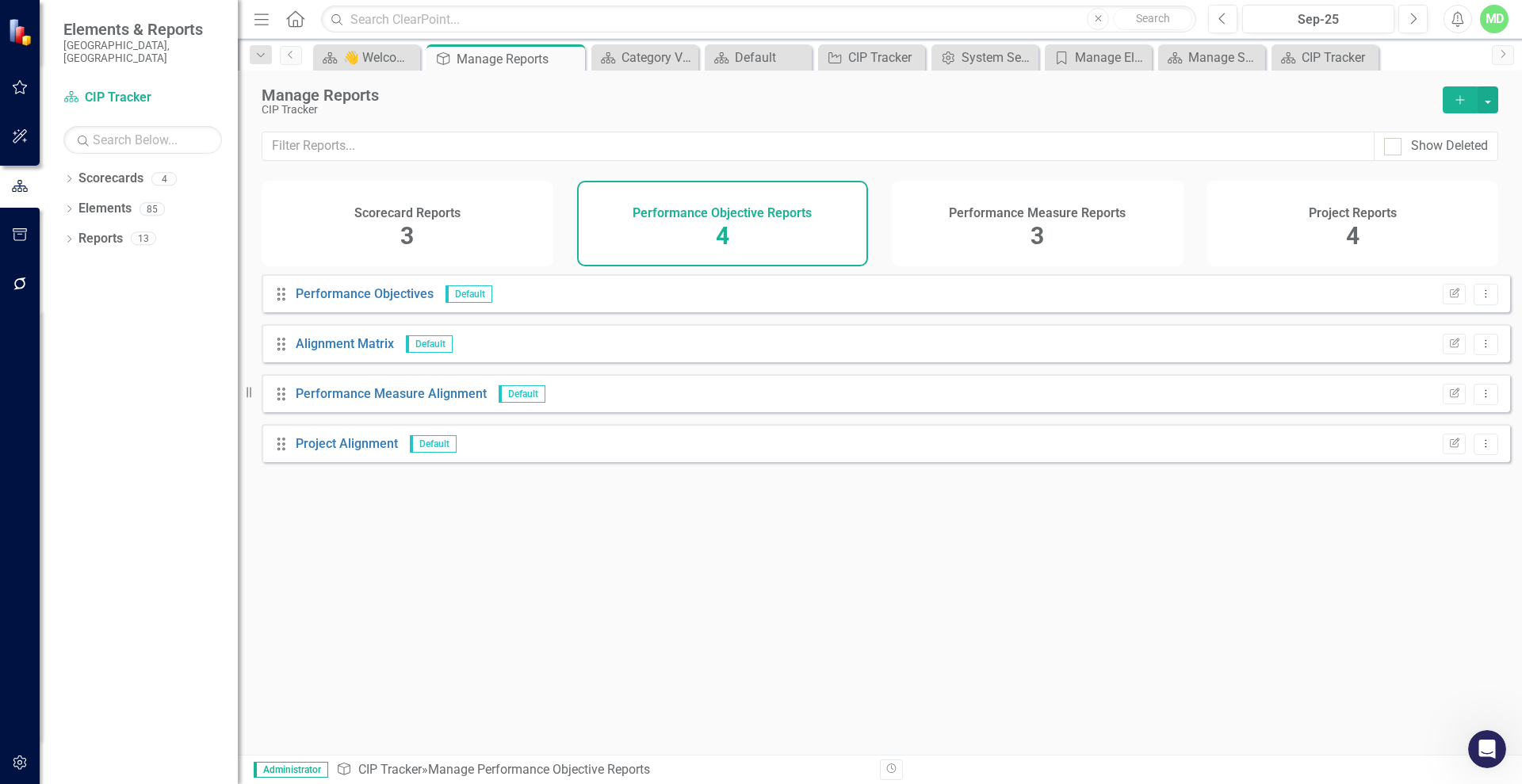
click at [1375, 203] on div "Project Reports" at bounding box center [1353, 211] width 88 height 19
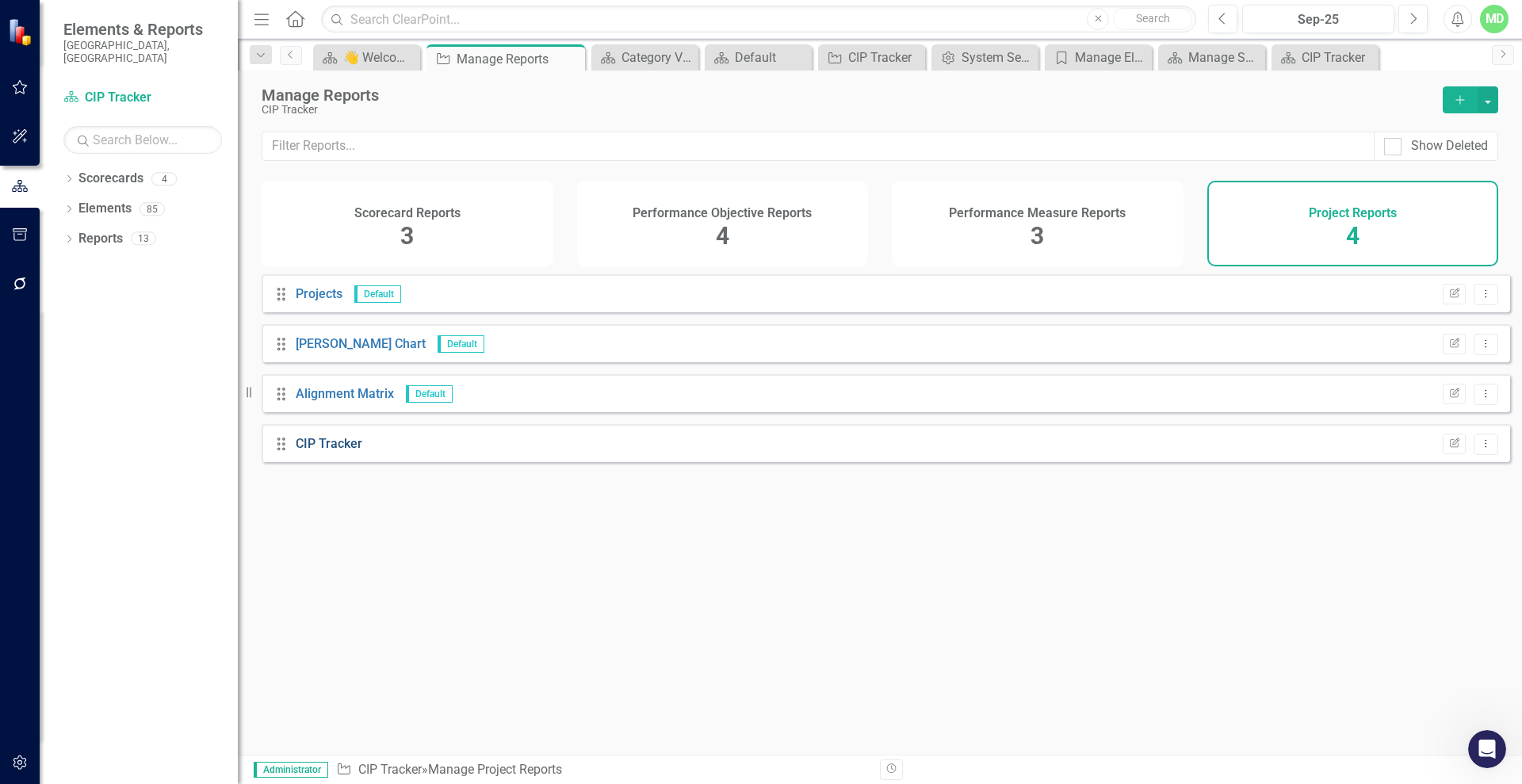
click at [322, 451] on link "CIP Tracker" at bounding box center [329, 444] width 67 height 15
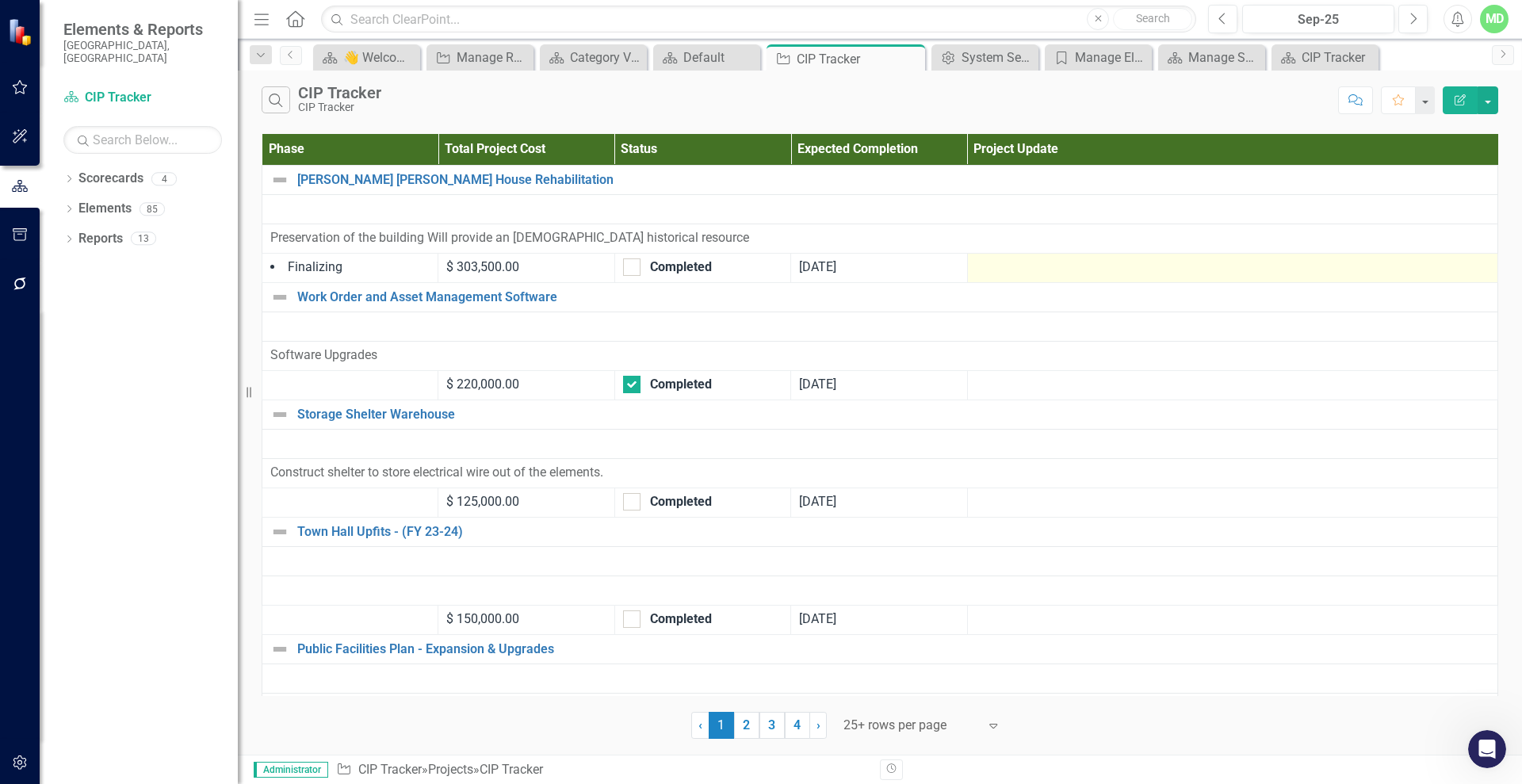
click at [1035, 269] on div at bounding box center [1233, 268] width 514 height 19
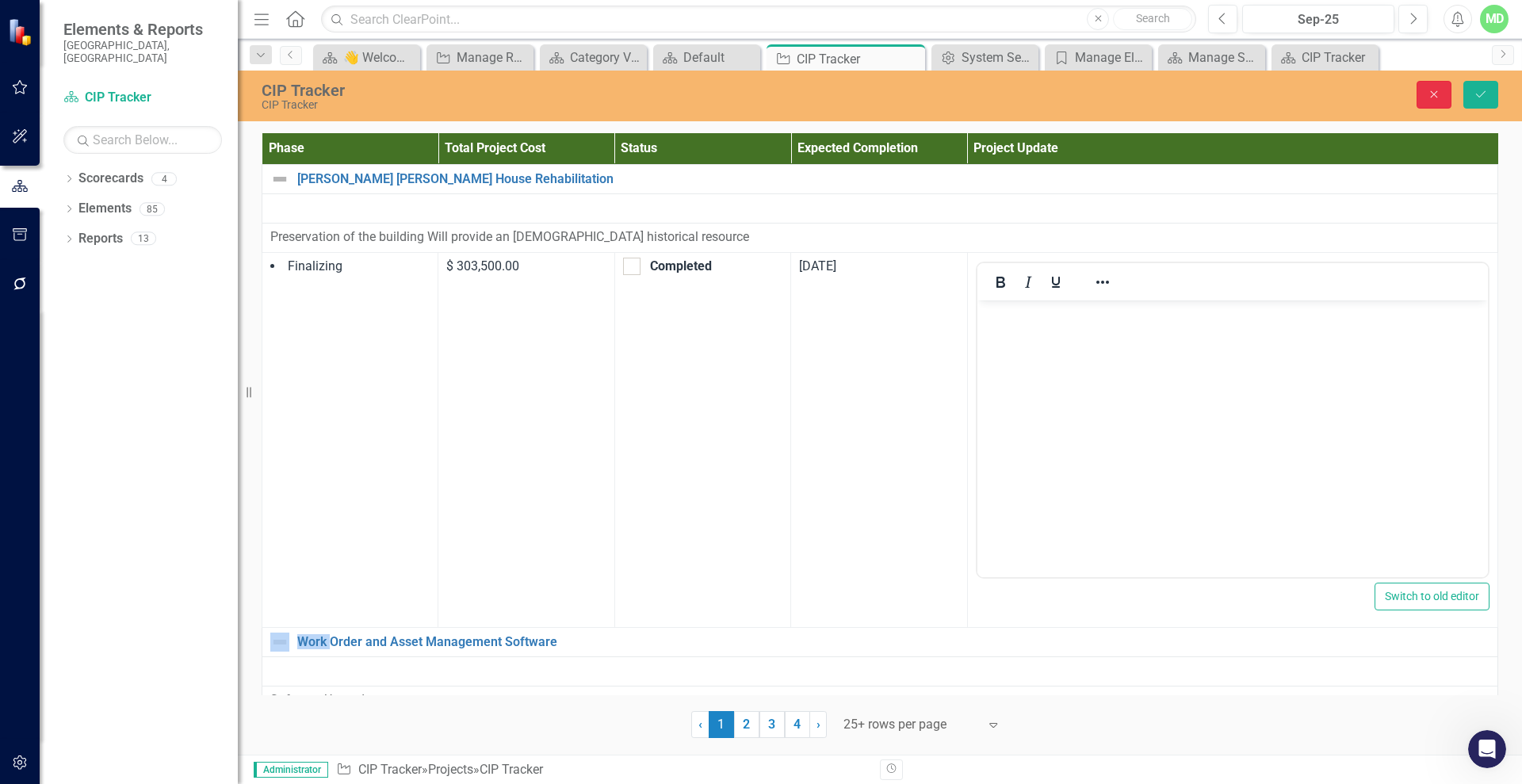
click at [1441, 96] on icon "Close" at bounding box center [1434, 94] width 14 height 11
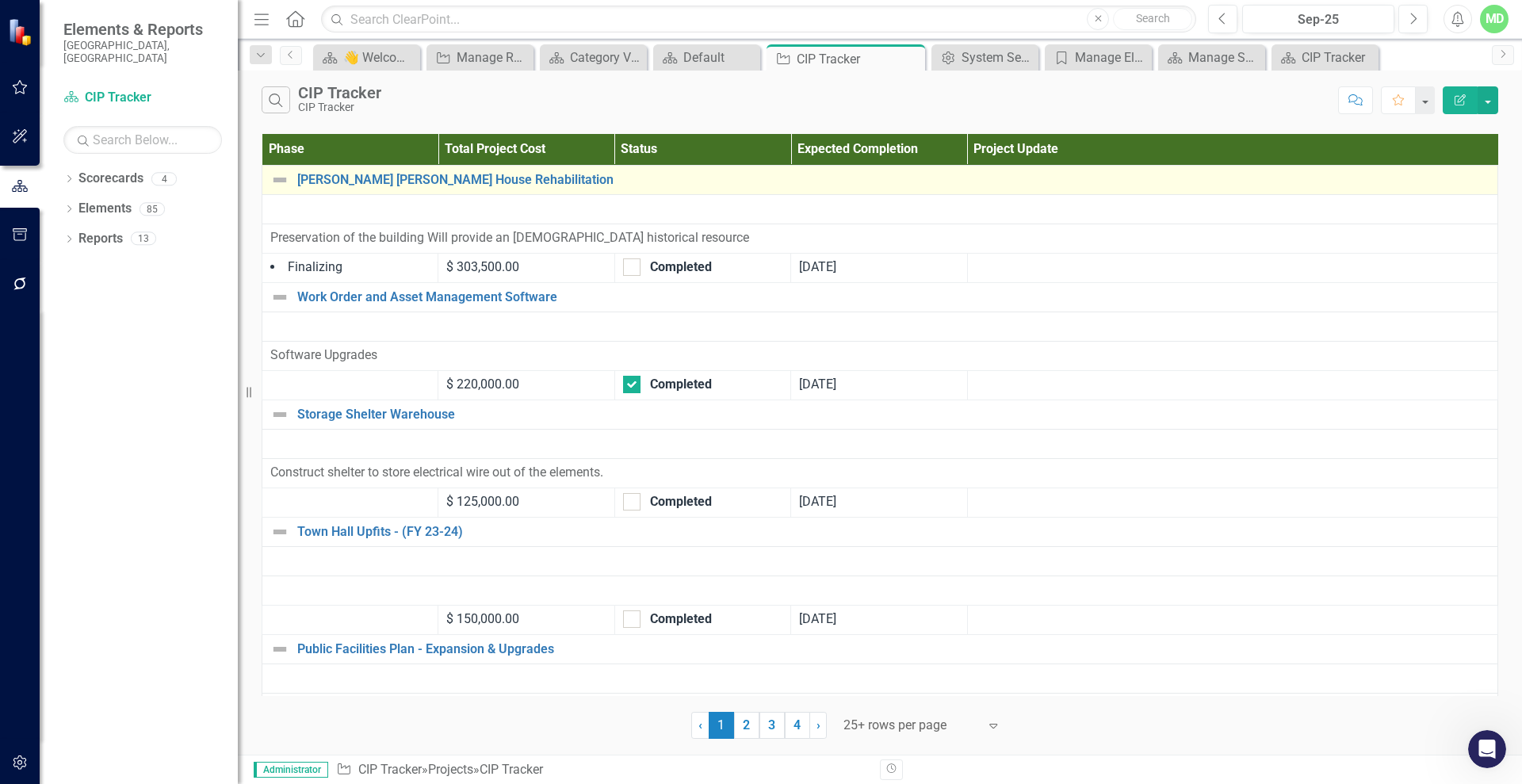
click at [352, 170] on div "[PERSON_NAME] [PERSON_NAME] House Rehabilitation" at bounding box center [880, 179] width 1220 height 19
click at [352, 180] on link "[PERSON_NAME] [PERSON_NAME] House Rehabilitation" at bounding box center [894, 179] width 1193 height 14
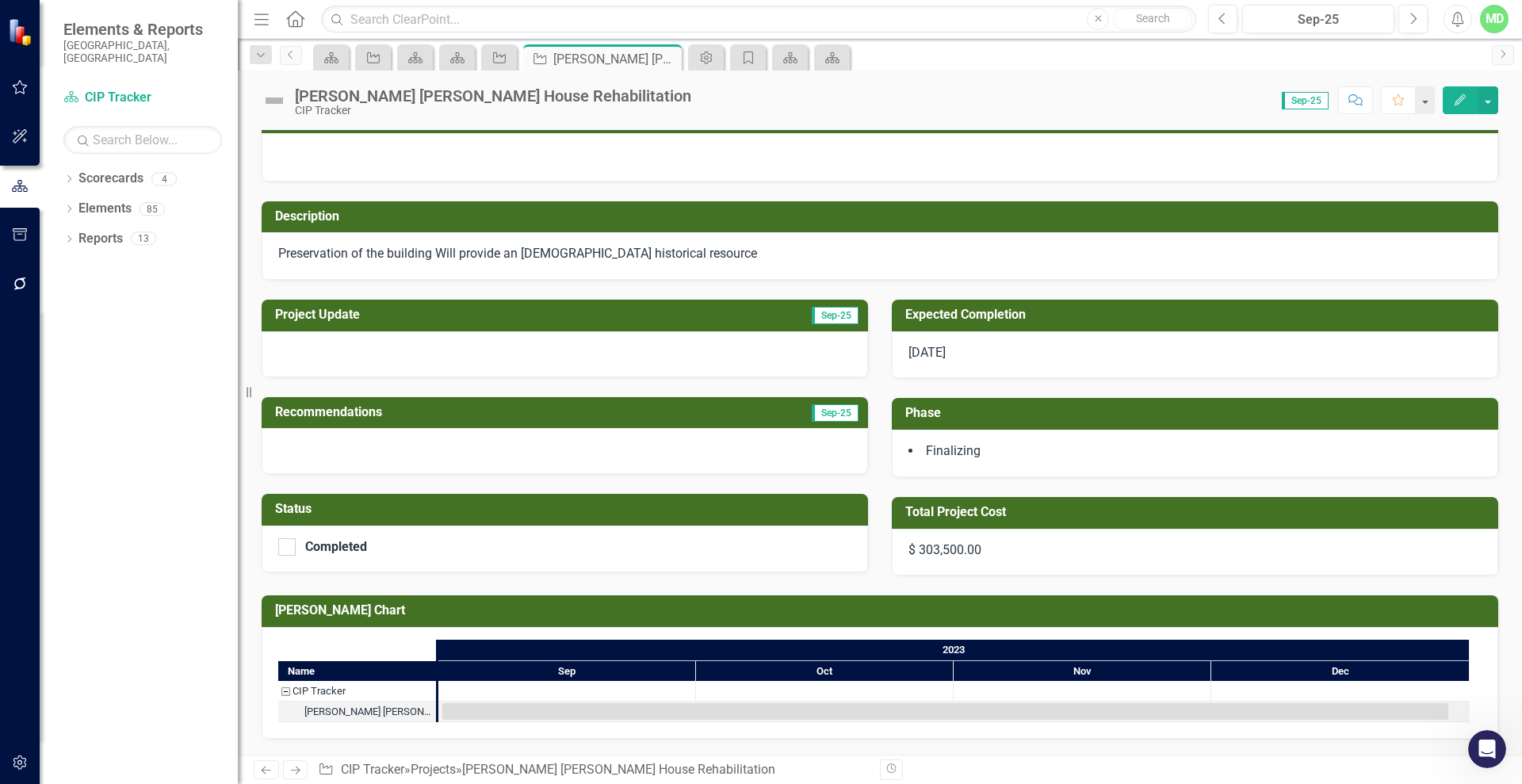
scroll to position [24, 0]
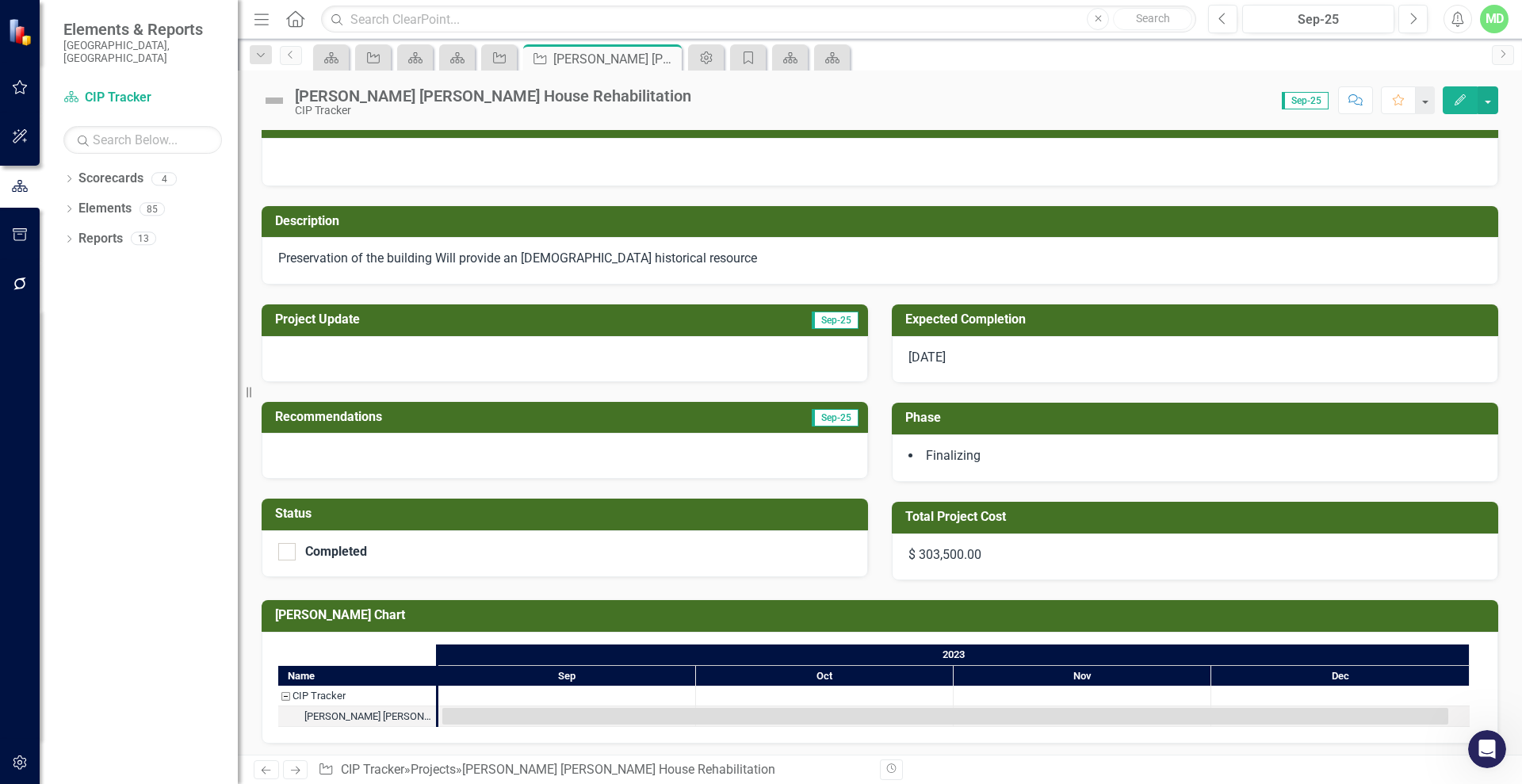
click at [1460, 98] on icon "button" at bounding box center [1461, 100] width 11 height 11
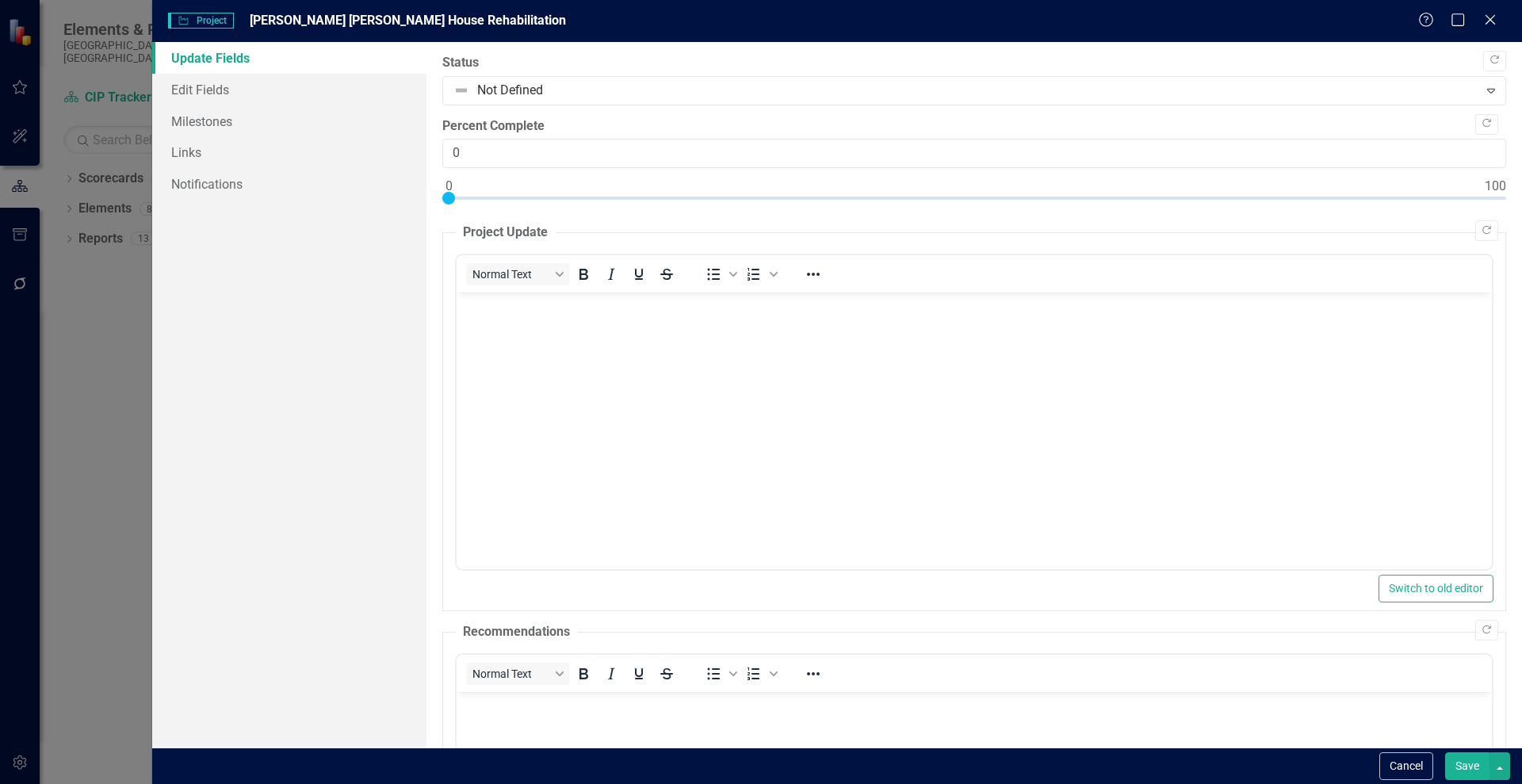
scroll to position [0, 0]
click at [202, 95] on link "Edit Fields" at bounding box center [289, 89] width 274 height 32
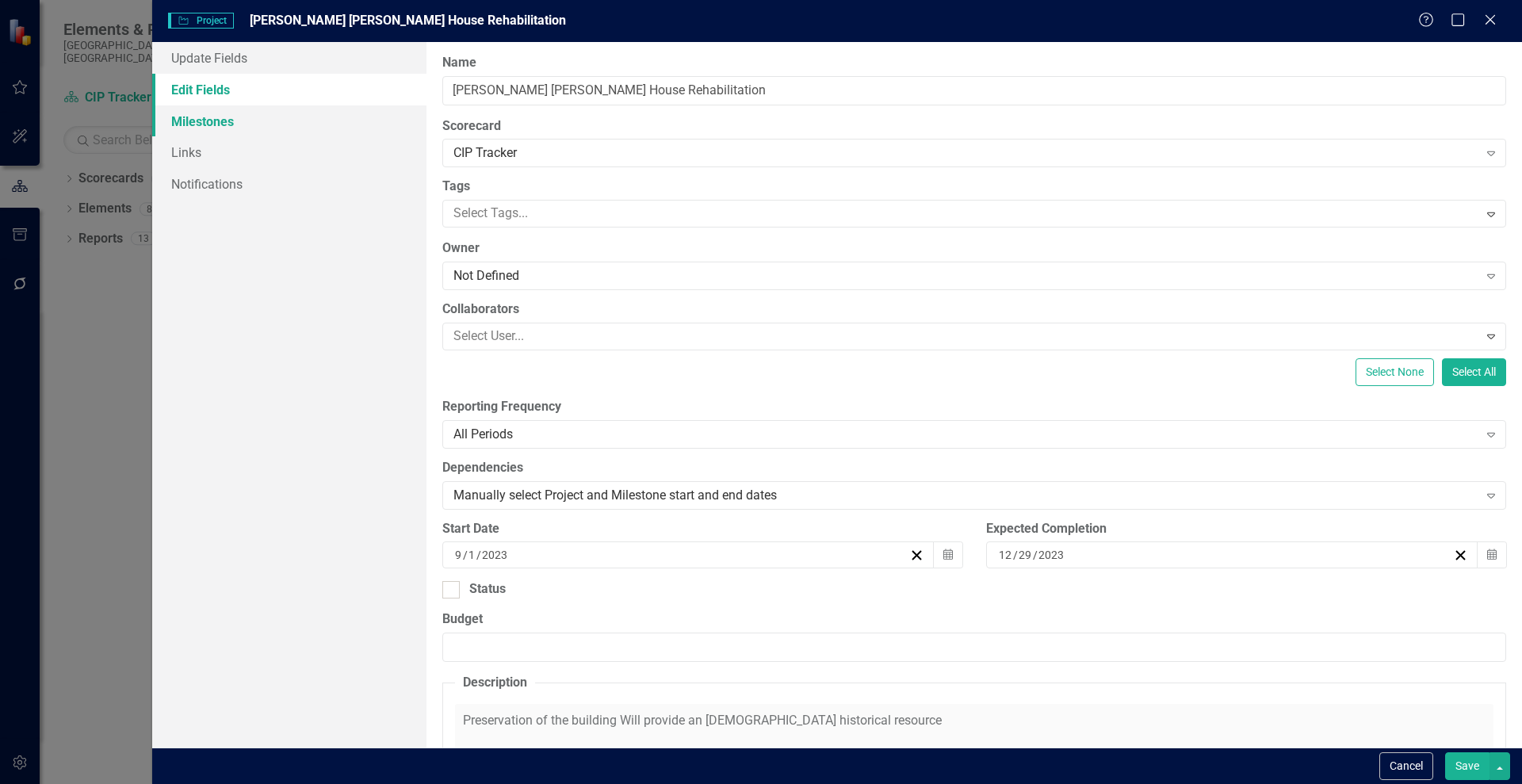
click at [181, 122] on link "Milestones" at bounding box center [289, 121] width 274 height 32
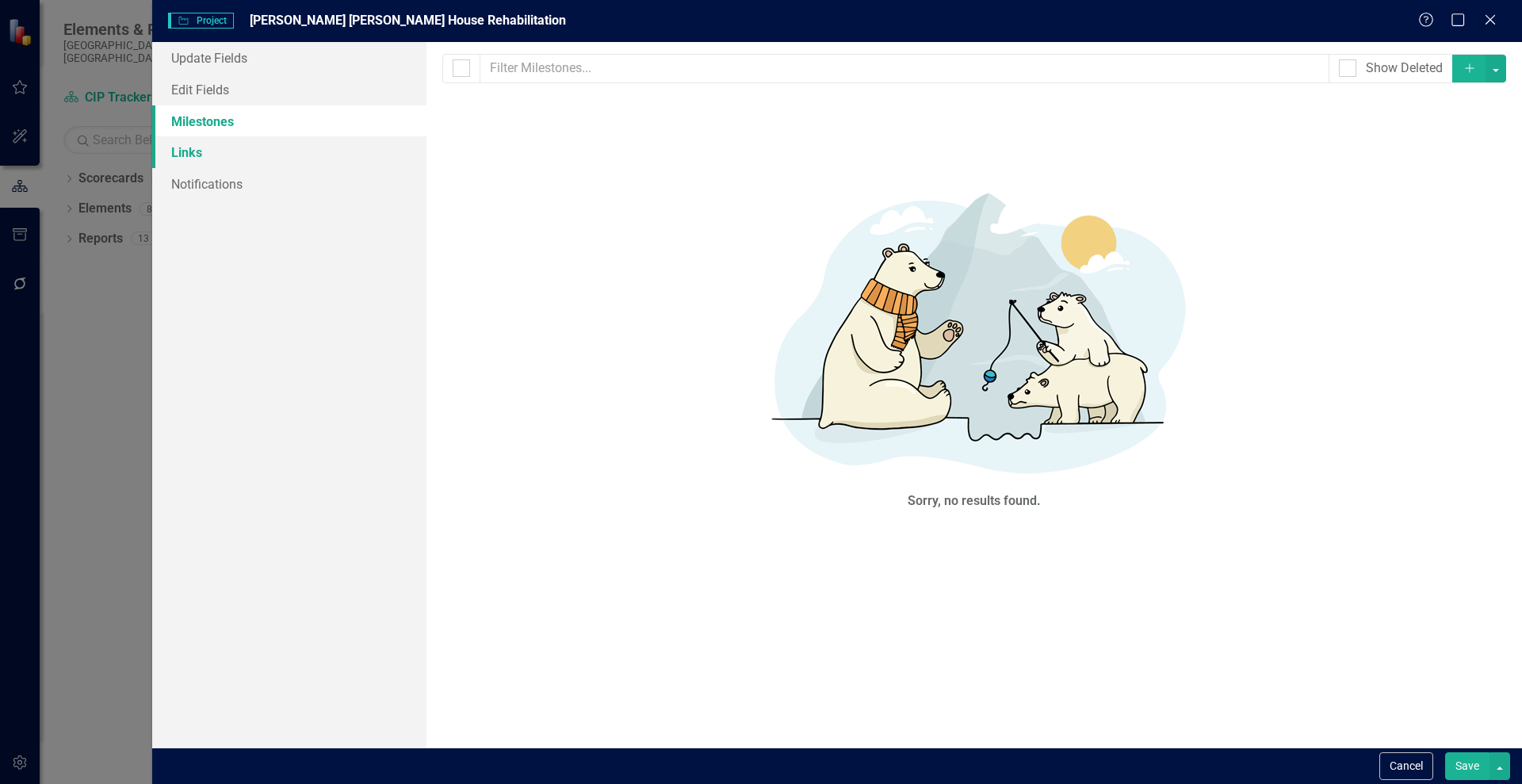
click at [204, 153] on link "Links" at bounding box center [289, 153] width 274 height 32
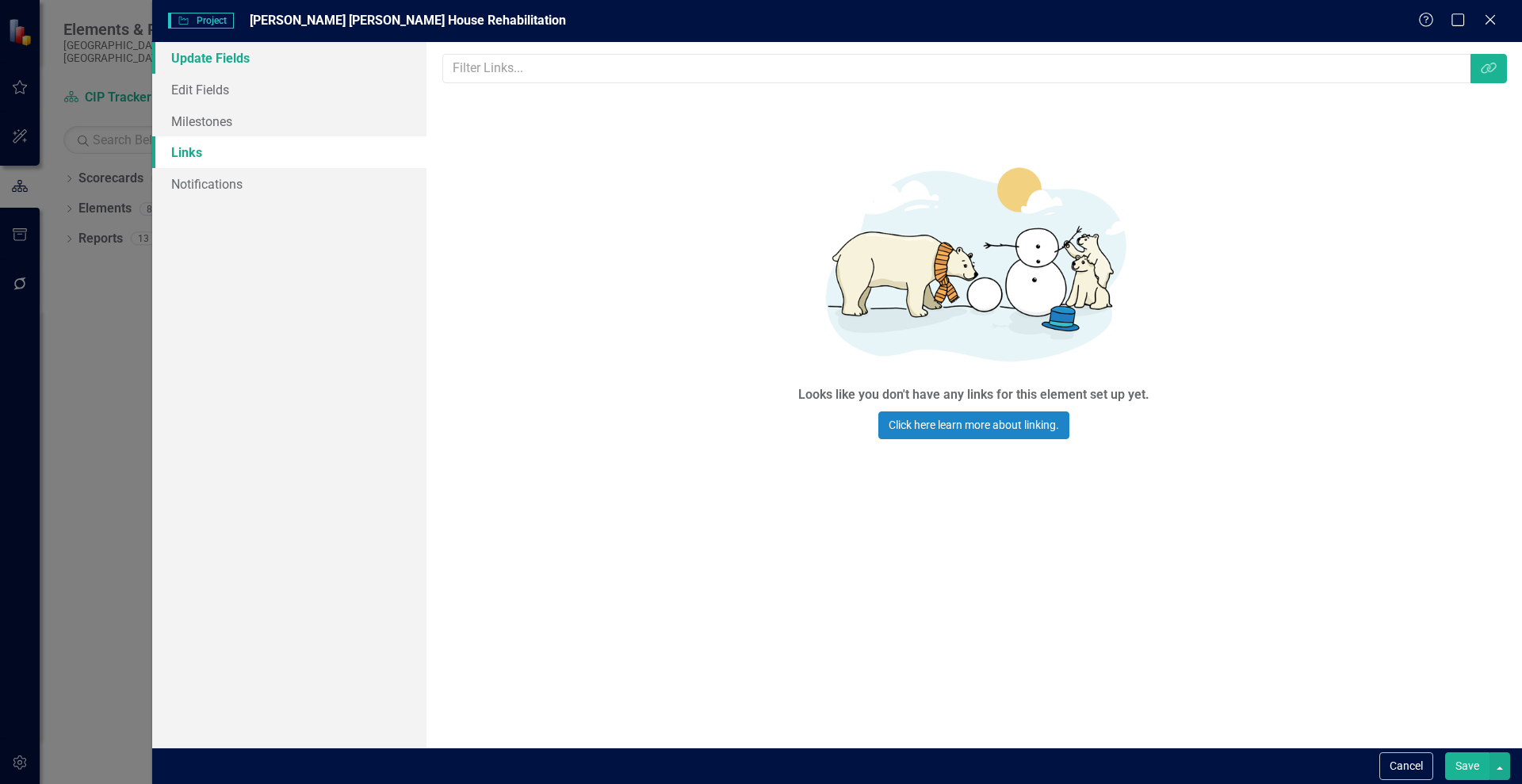
click at [215, 60] on link "Update Fields" at bounding box center [289, 58] width 274 height 32
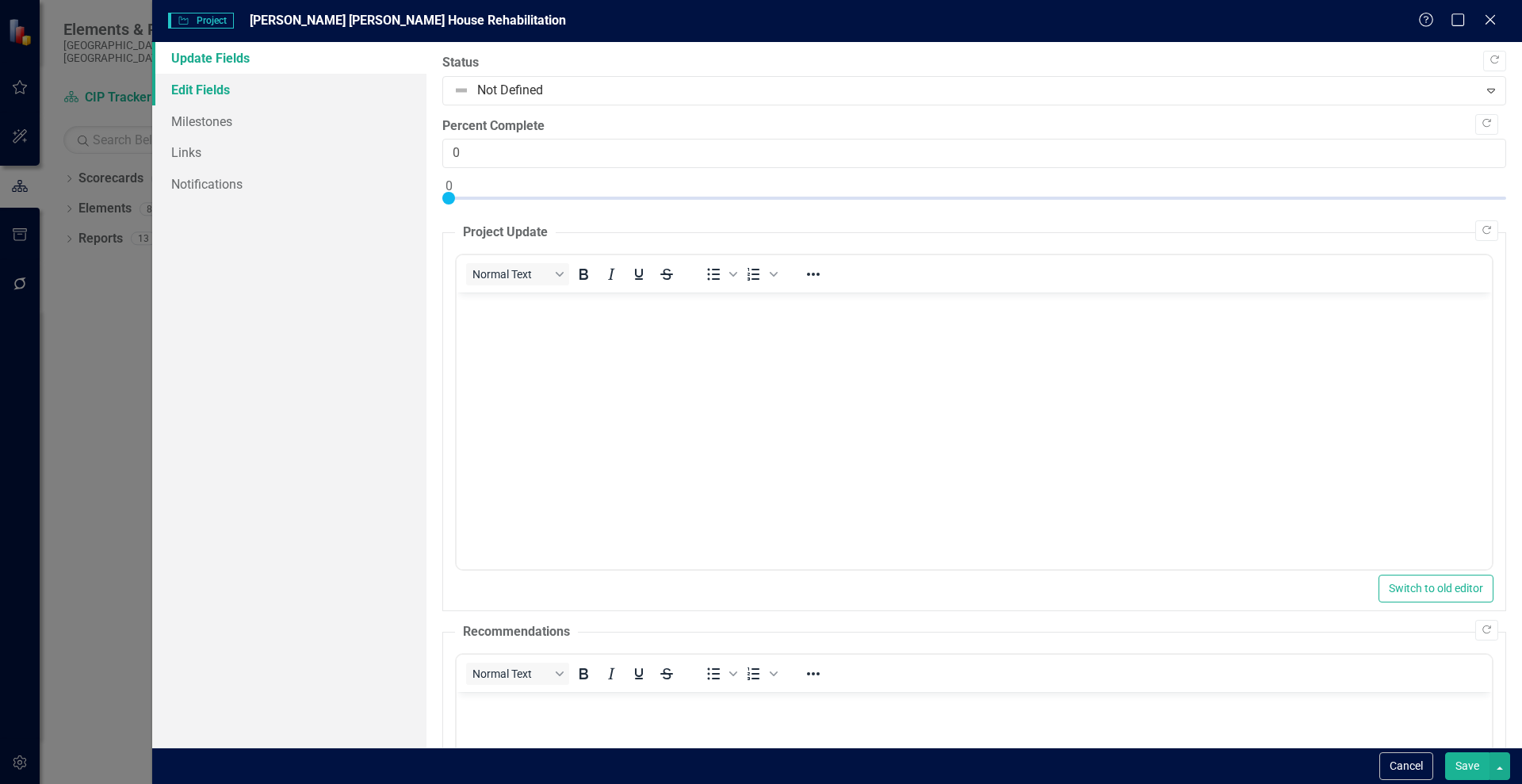
click at [217, 87] on link "Edit Fields" at bounding box center [289, 89] width 274 height 32
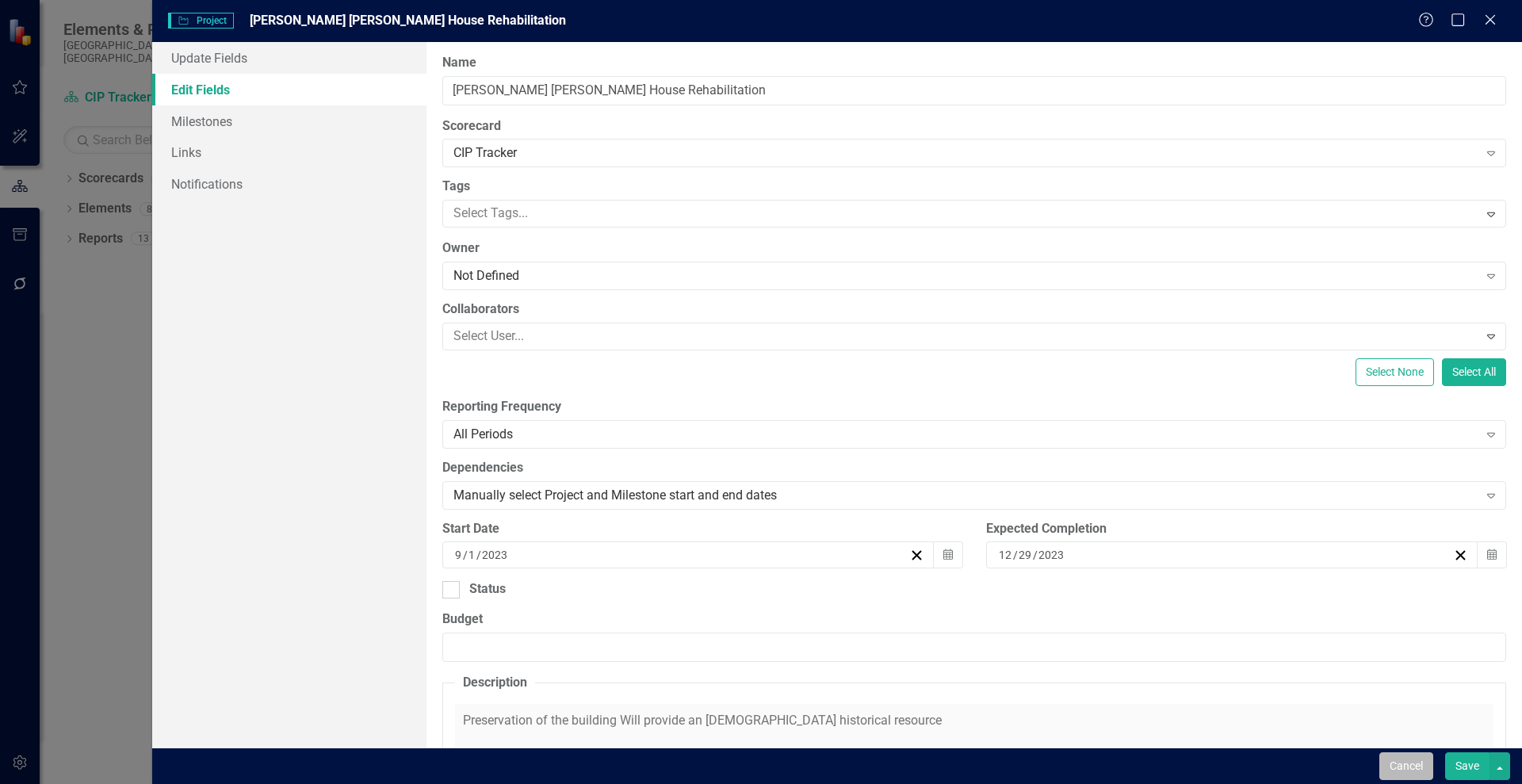
click at [1409, 759] on button "Cancel" at bounding box center [1407, 766] width 54 height 28
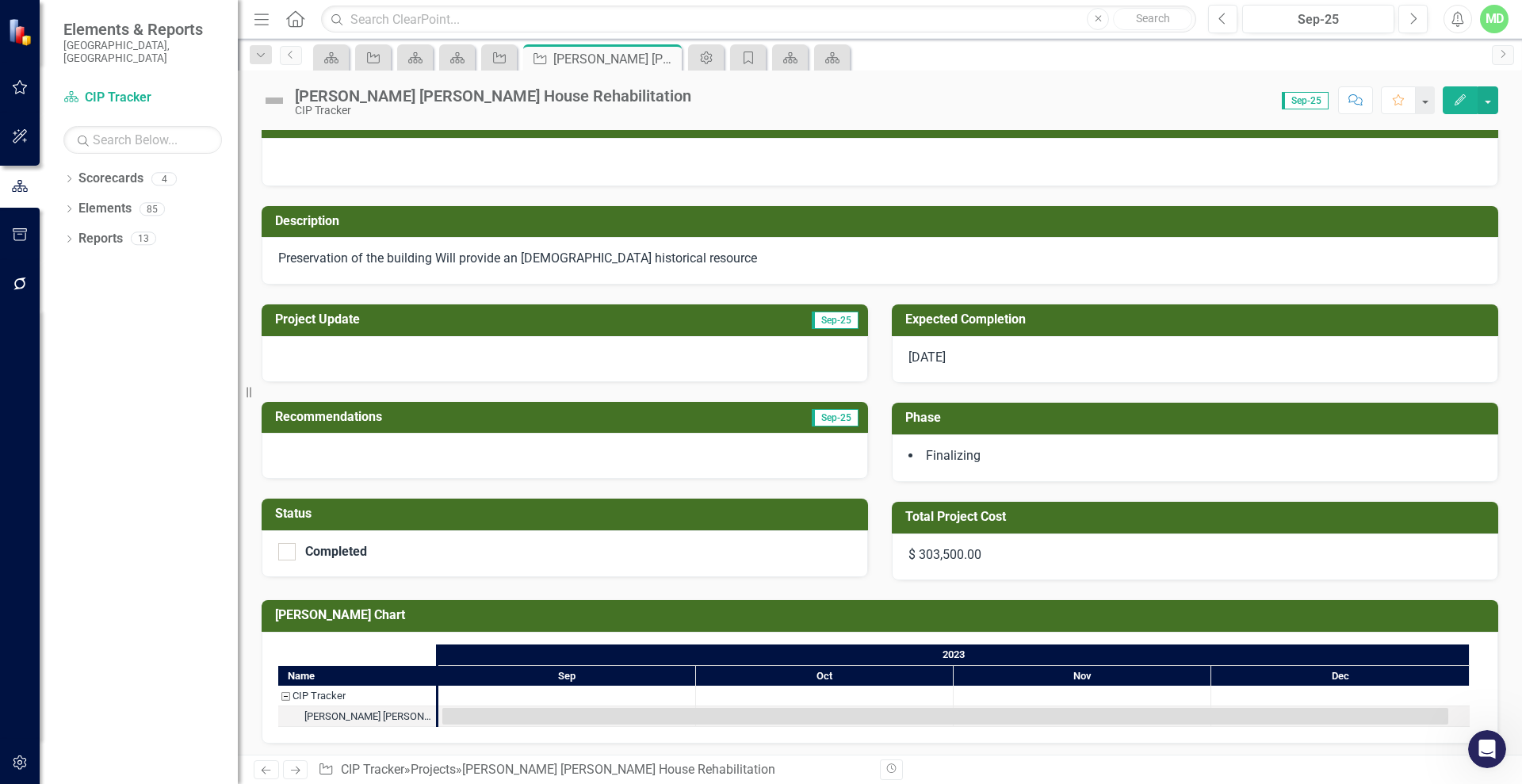
click at [1456, 100] on icon "Edit" at bounding box center [1460, 100] width 14 height 11
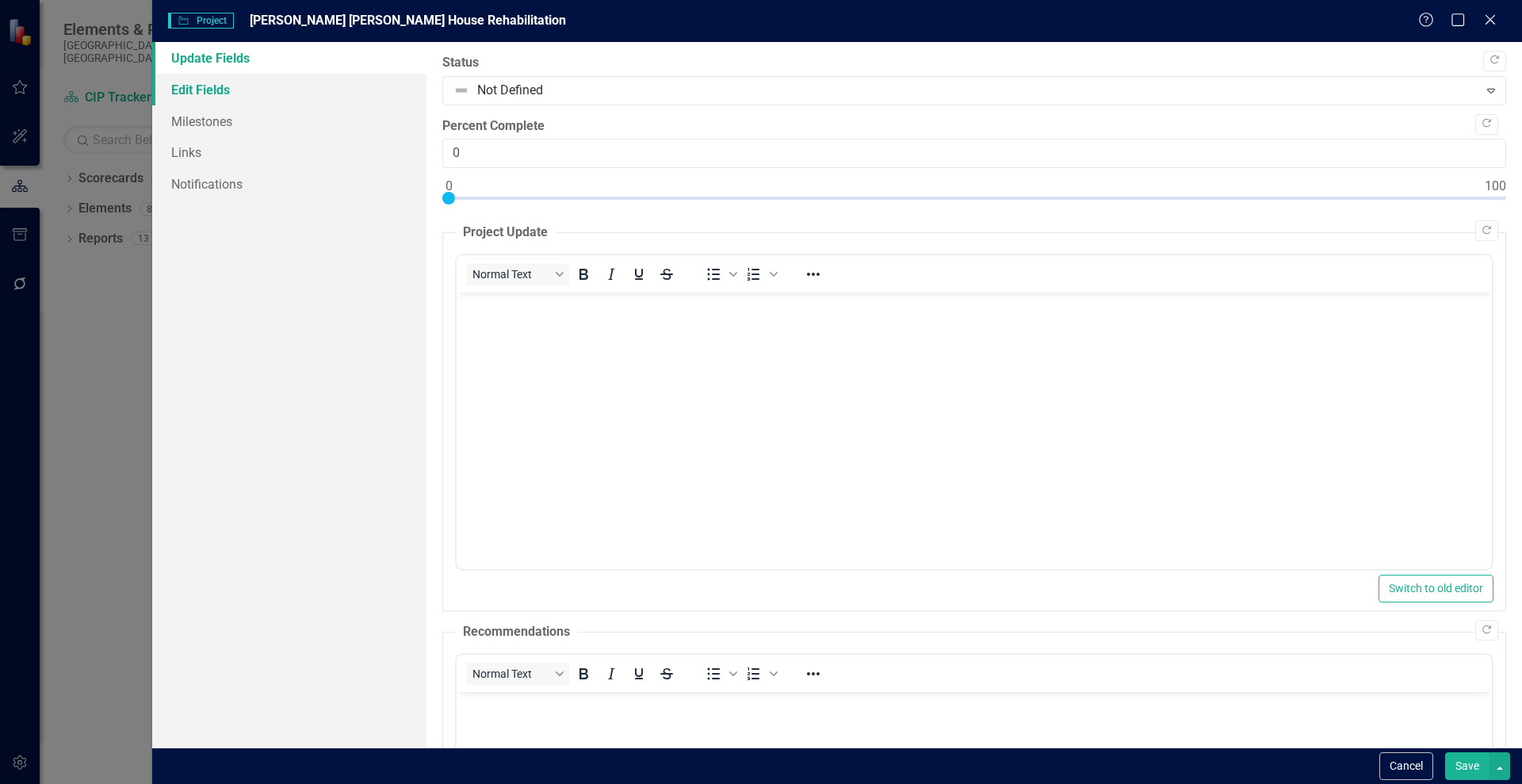
click at [199, 93] on link "Edit Fields" at bounding box center [289, 89] width 274 height 32
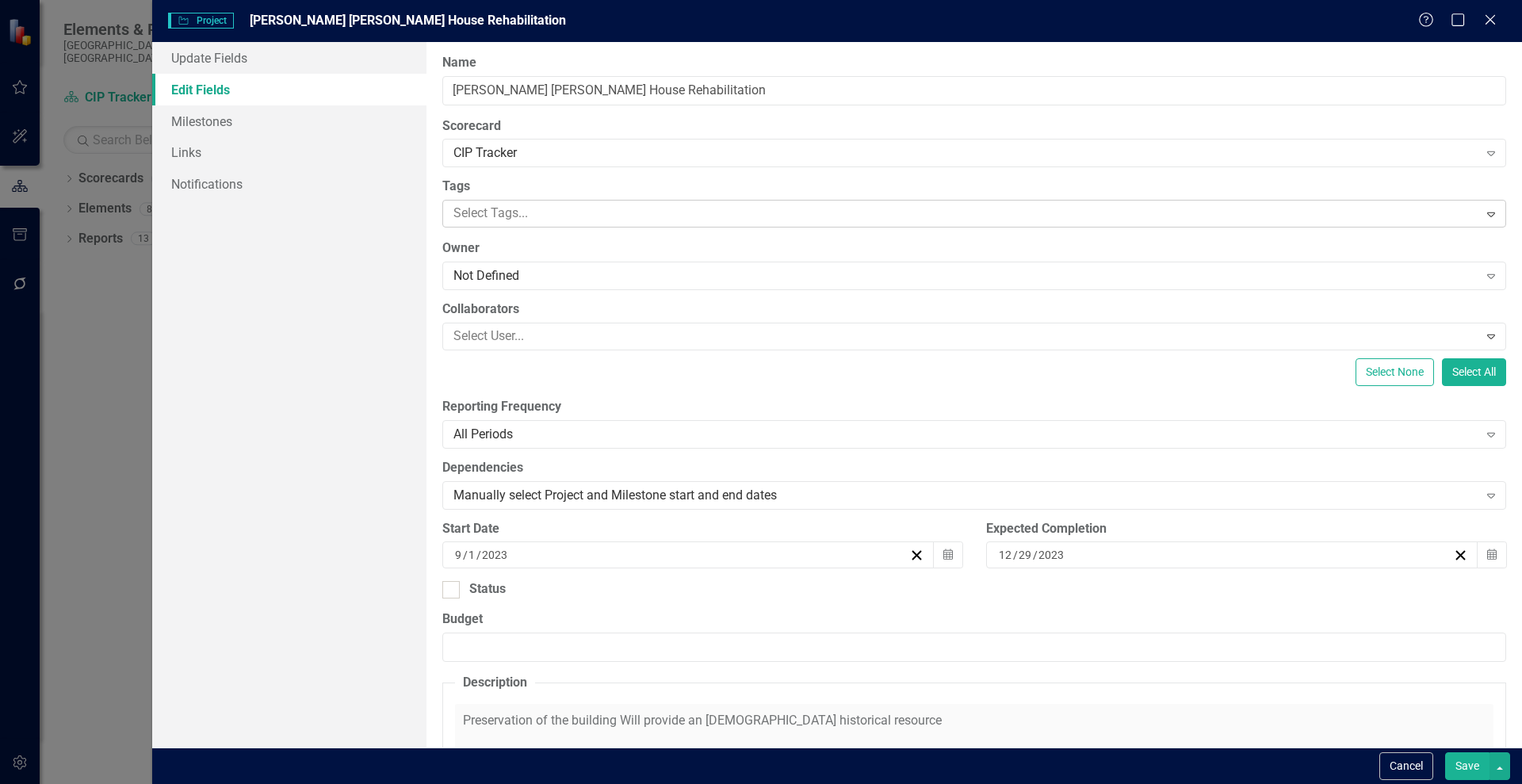
click at [594, 213] on div at bounding box center [963, 213] width 1032 height 21
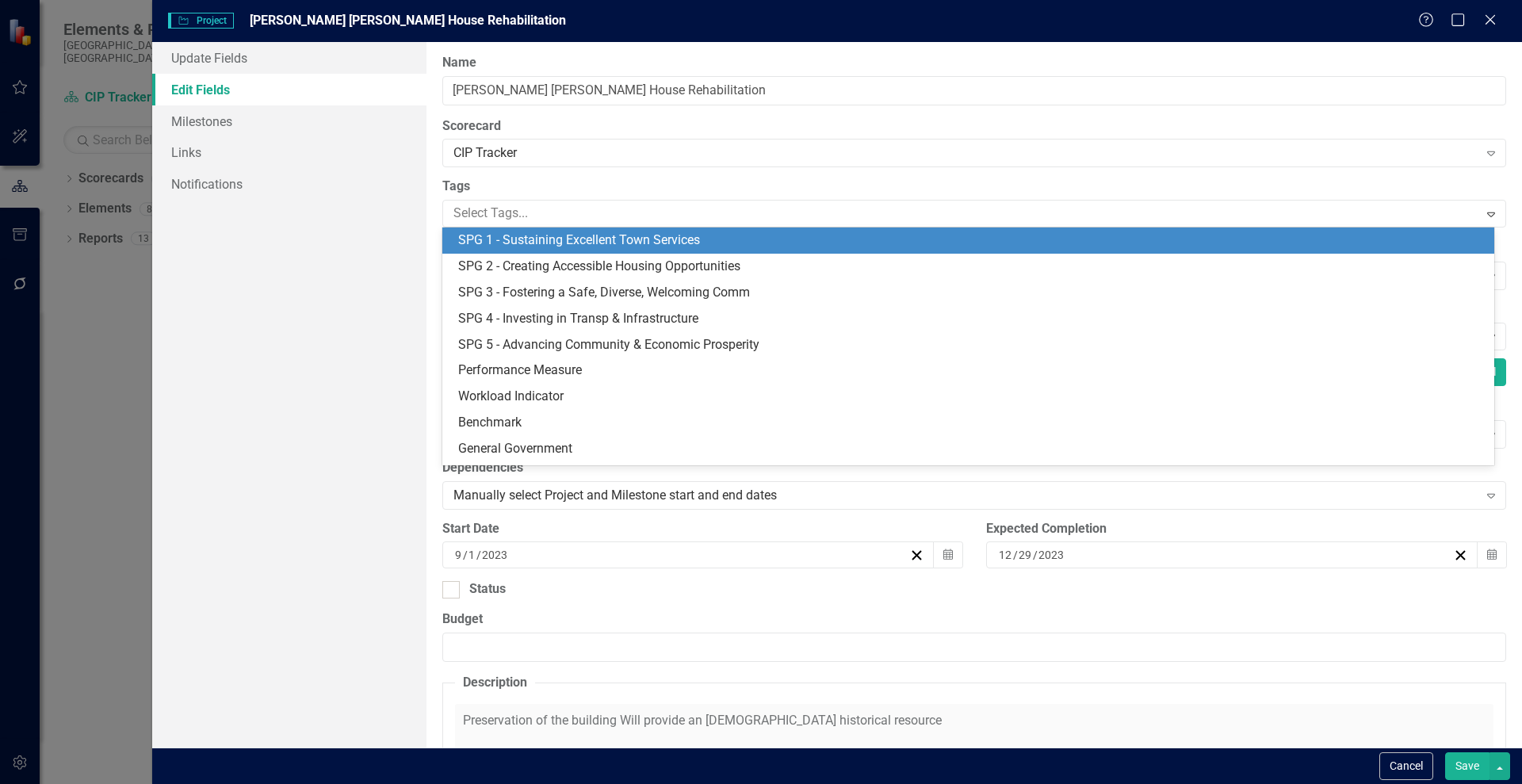
scroll to position [67, 0]
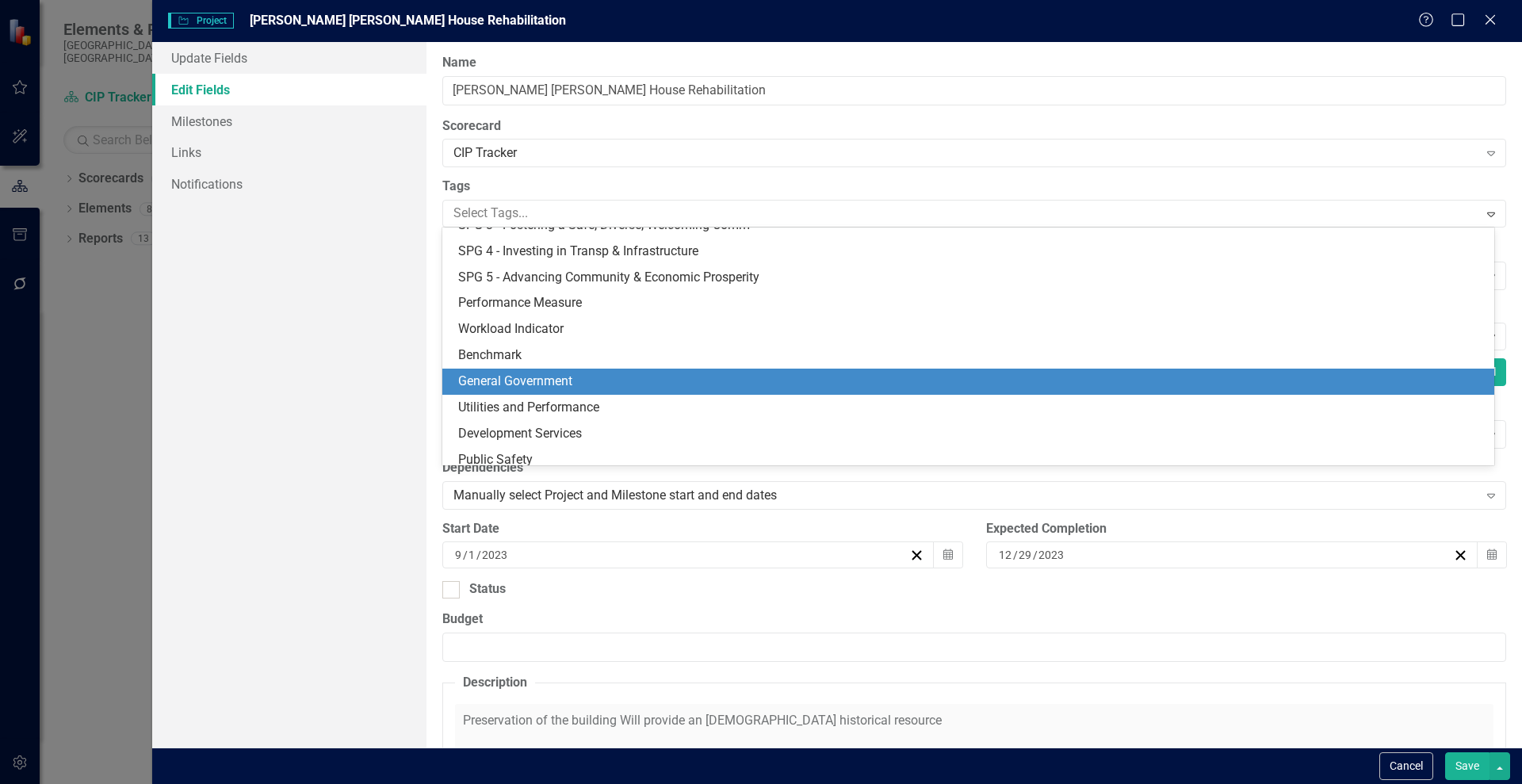
click at [585, 389] on div "General Government" at bounding box center [972, 381] width 1027 height 19
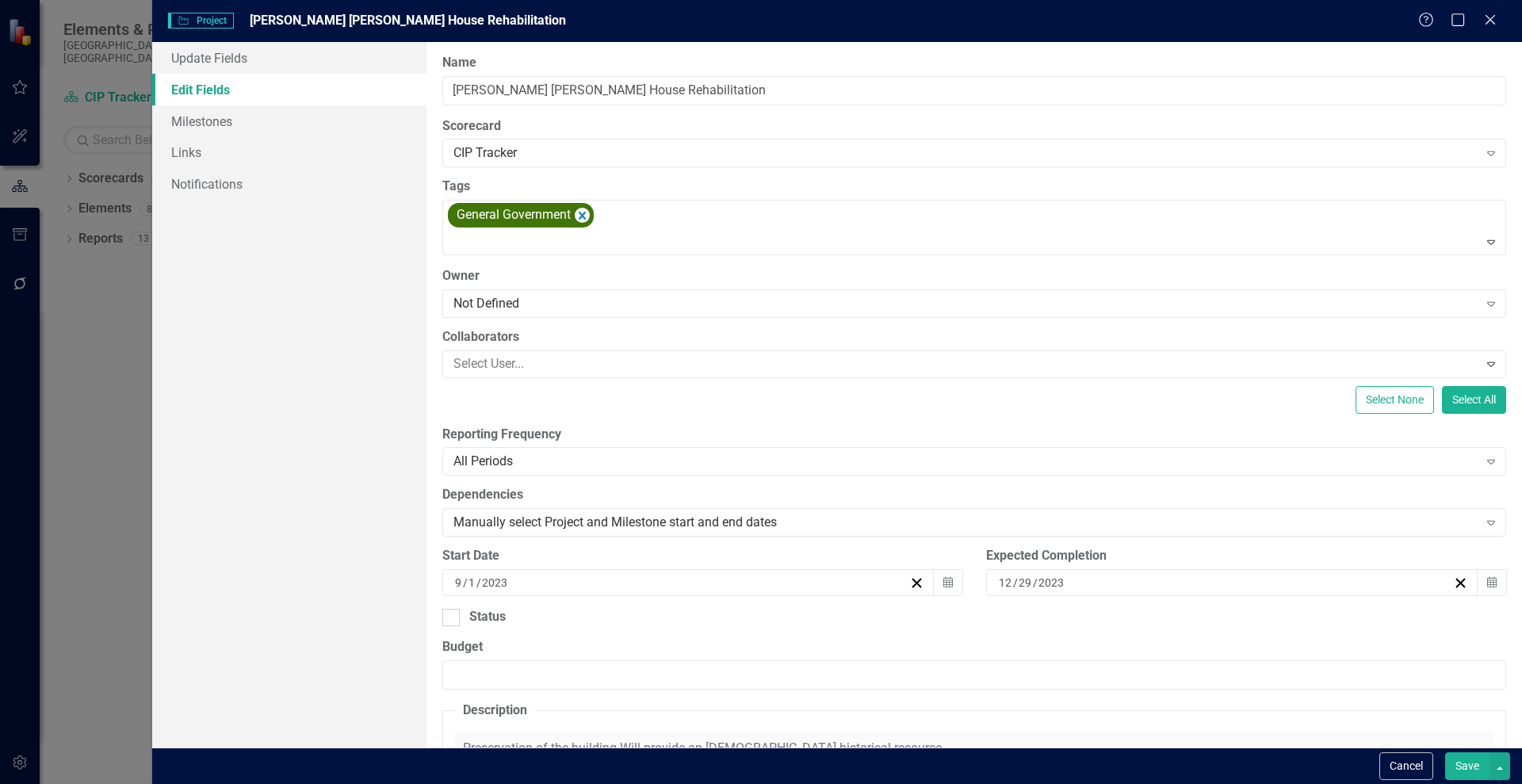
click at [1475, 763] on button "Save" at bounding box center [1467, 766] width 45 height 28
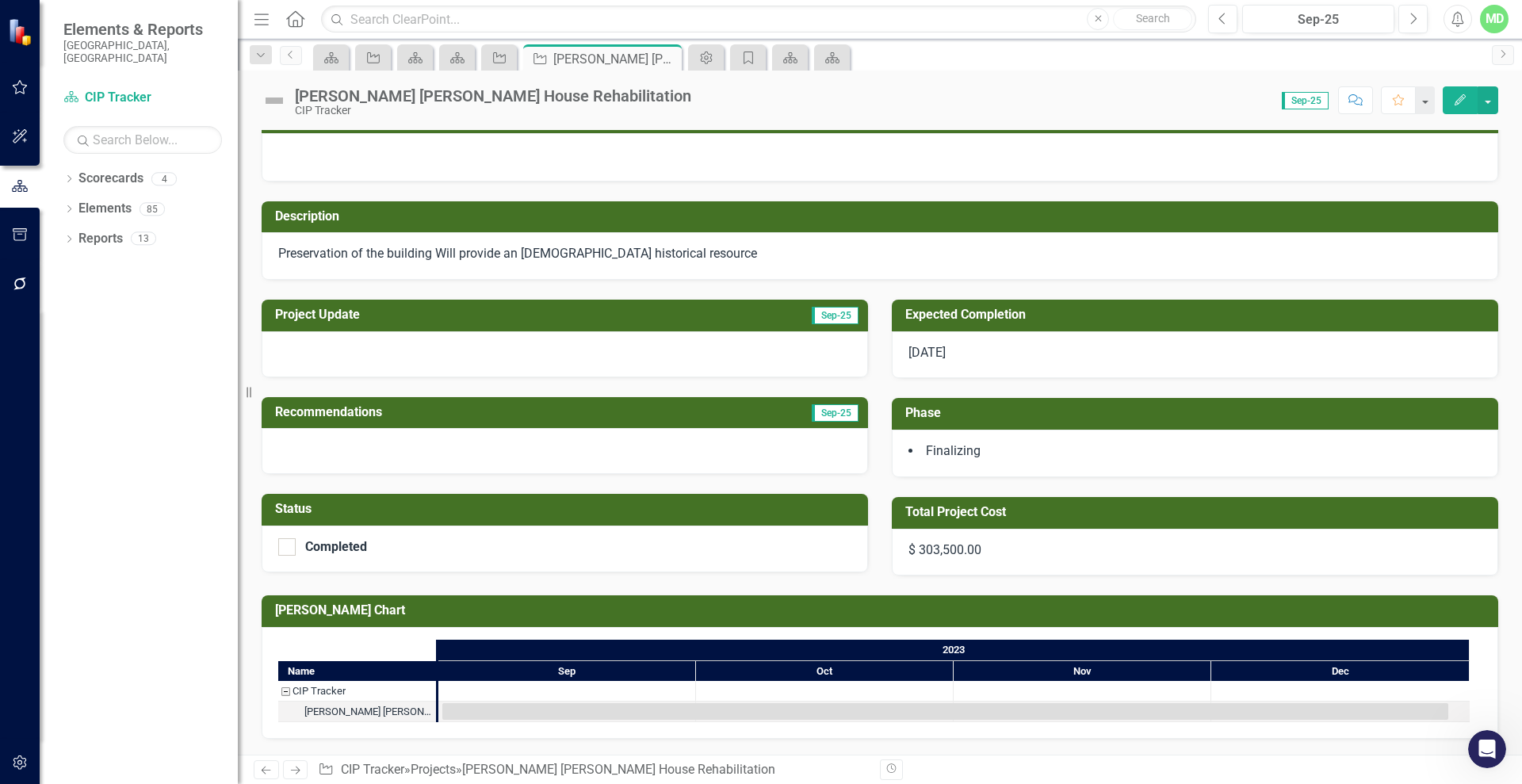
scroll to position [0, 0]
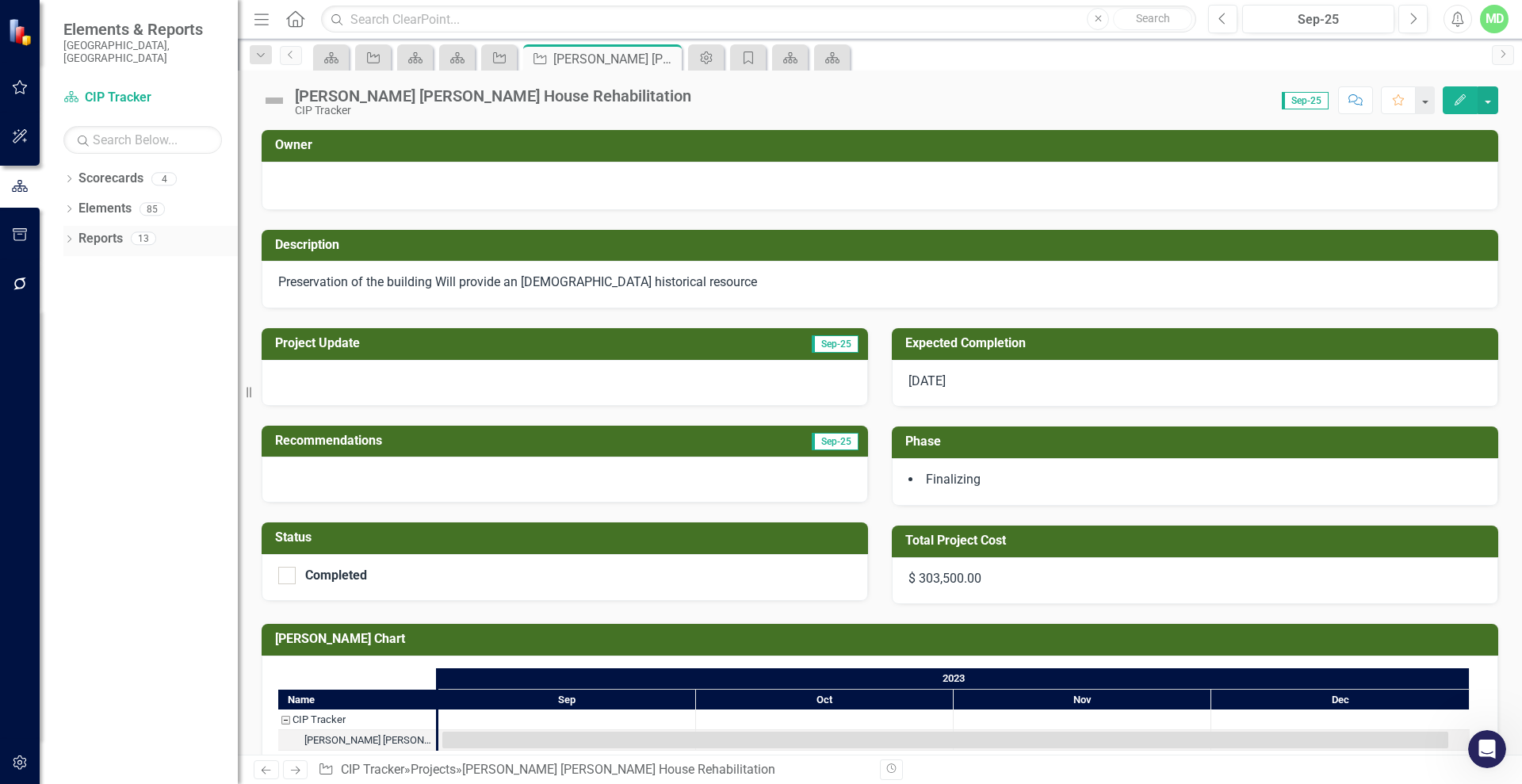
click at [107, 230] on link "Reports" at bounding box center [100, 239] width 45 height 19
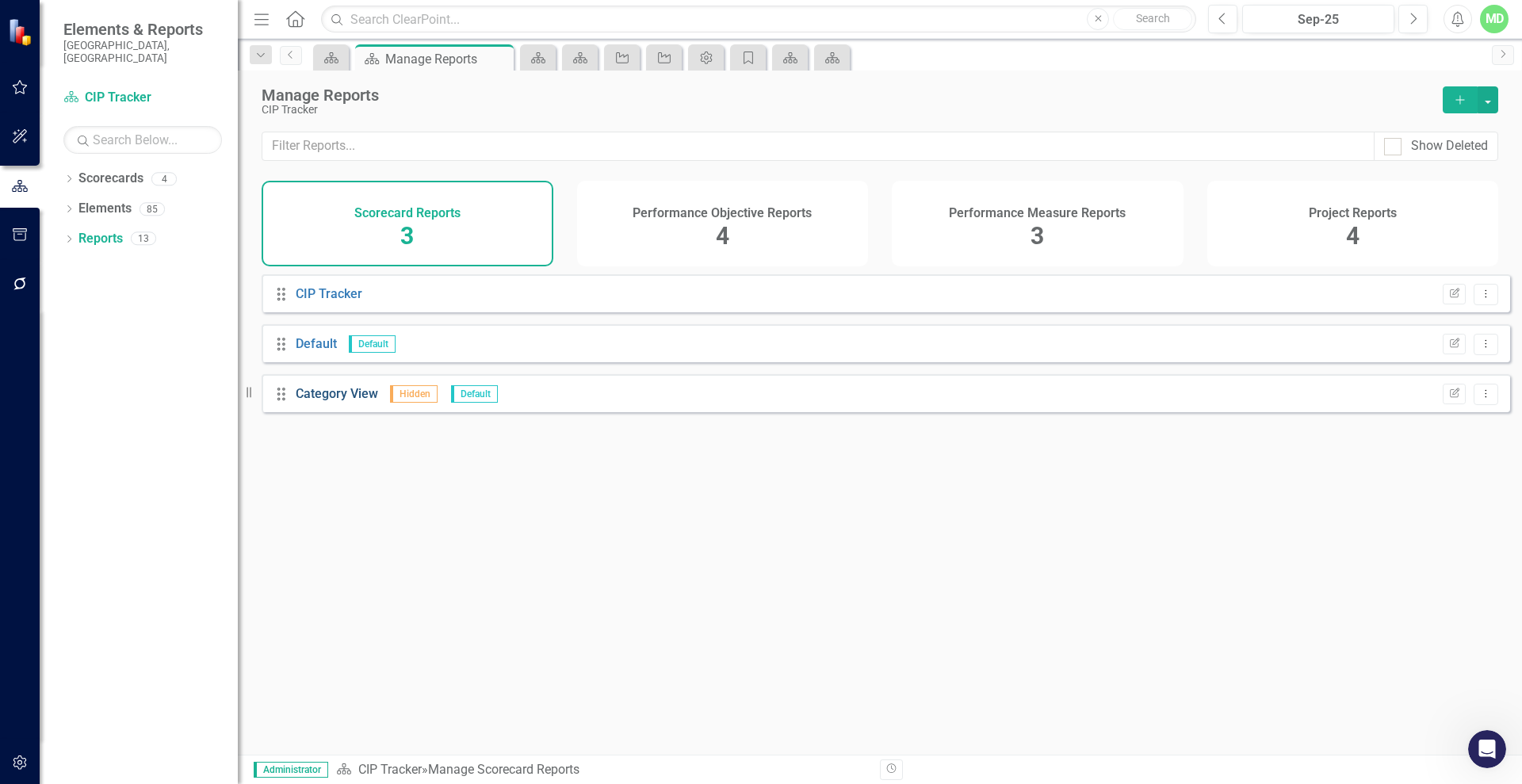
click at [326, 399] on link "Category View" at bounding box center [337, 393] width 83 height 15
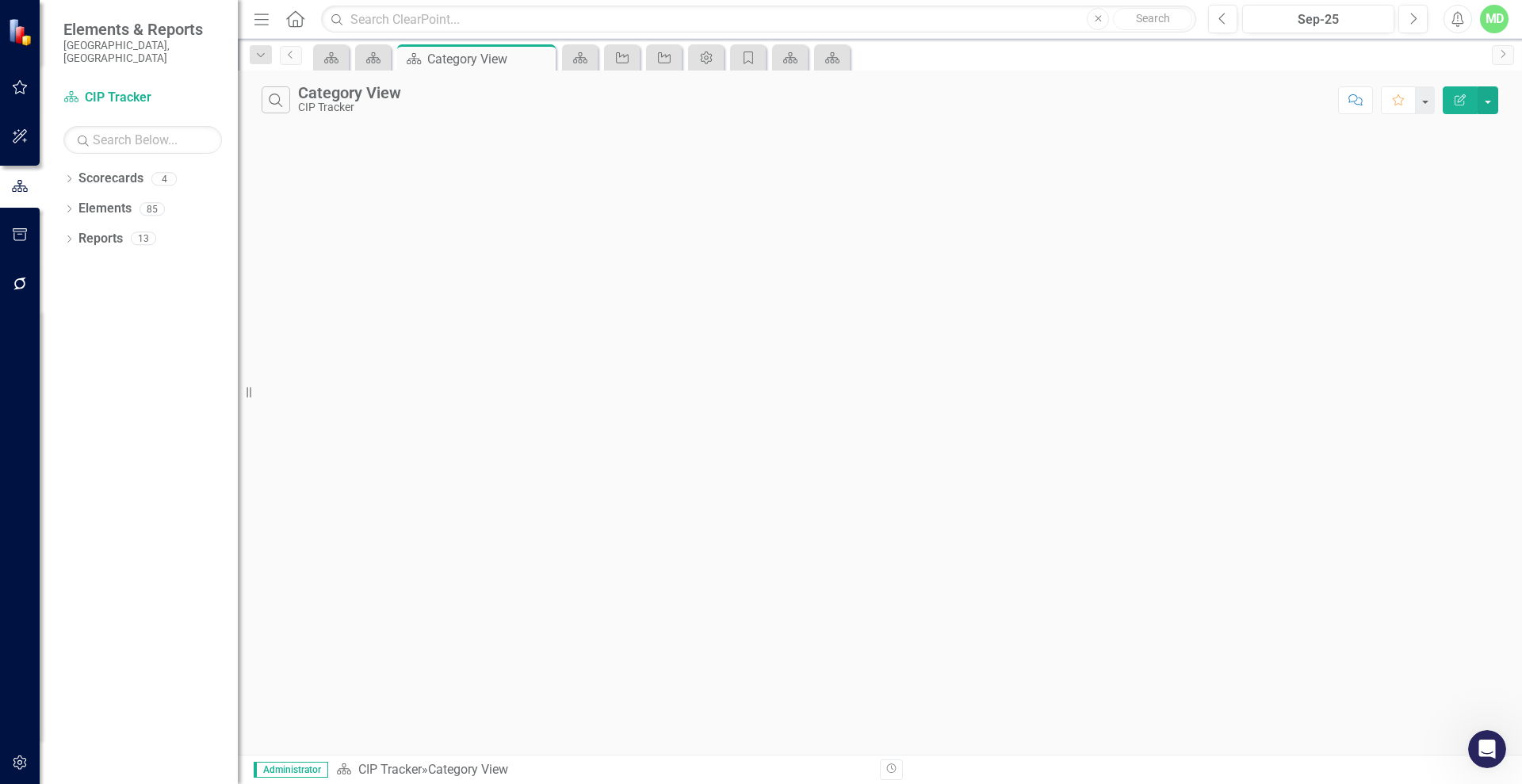
click at [316, 269] on div "Search Category View CIP Tracker Comment Favorite Edit Report" at bounding box center [880, 412] width 1284 height 684
click at [91, 236] on div "Reports" at bounding box center [100, 239] width 45 height 26
click at [82, 230] on link "Reports" at bounding box center [100, 239] width 45 height 19
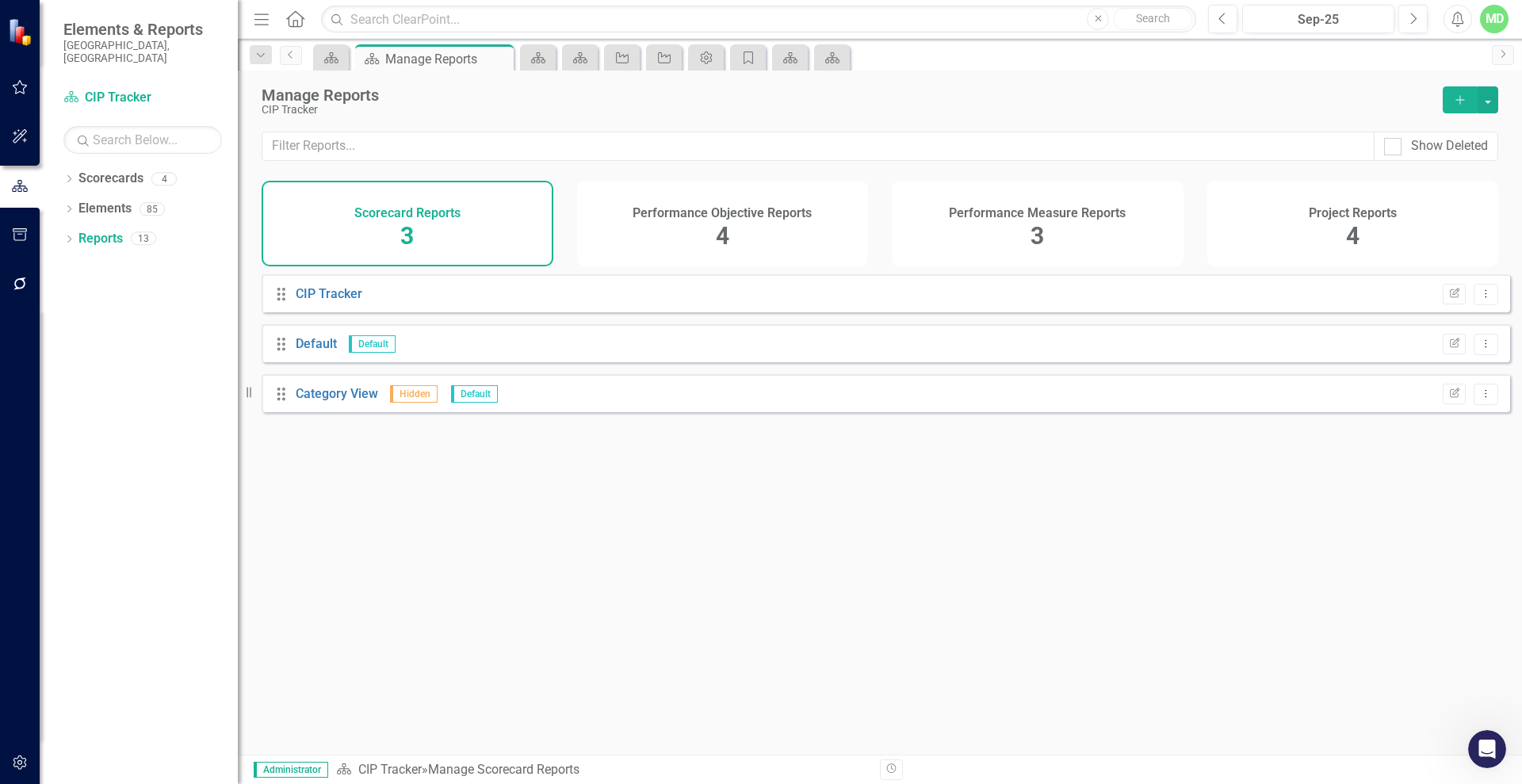
click at [1127, 225] on div "Performance Measure Reports 3" at bounding box center [1038, 223] width 292 height 86
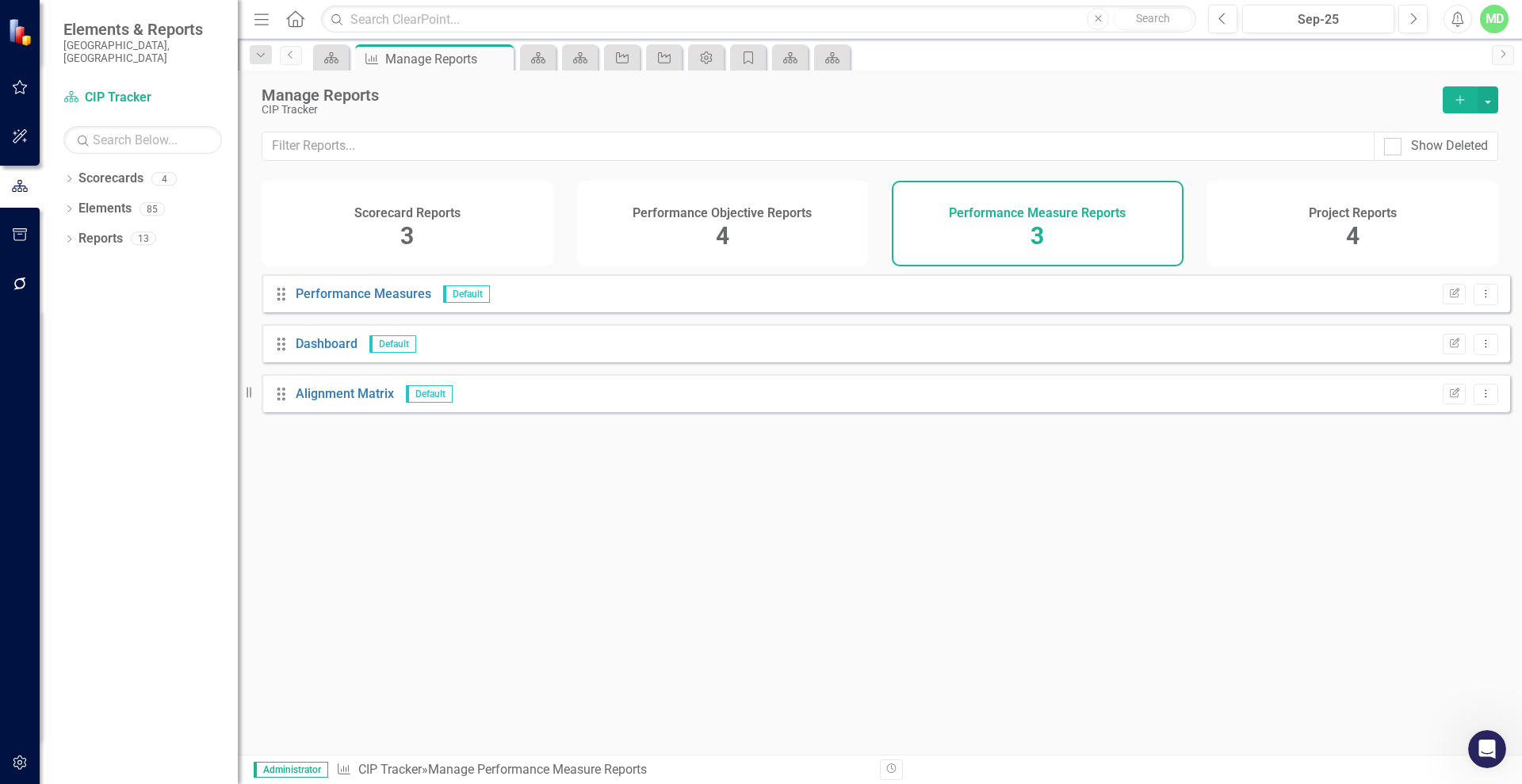
click at [1327, 228] on div "Project Reports 4" at bounding box center [1354, 223] width 292 height 86
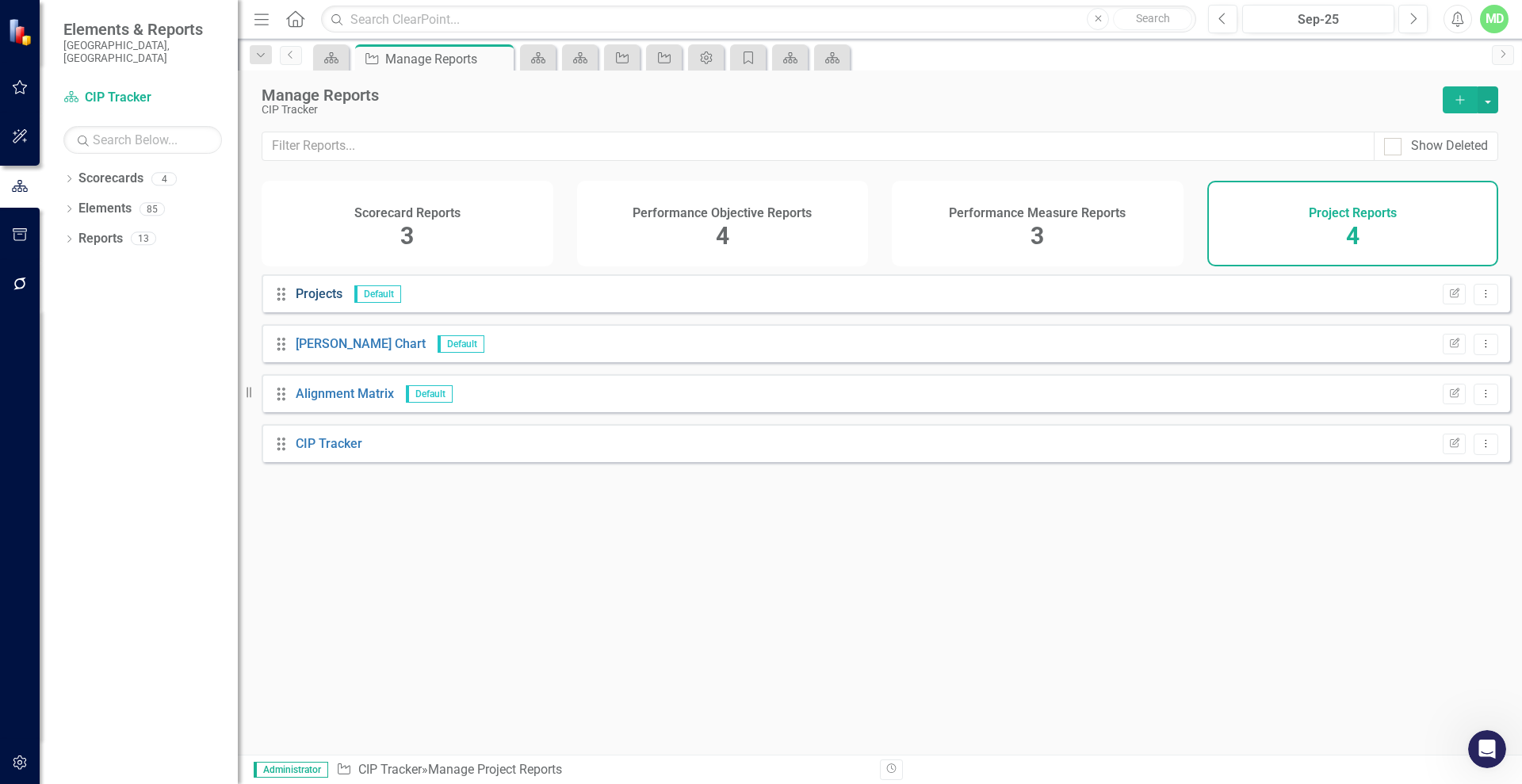
click at [319, 301] on link "Projects" at bounding box center [319, 294] width 47 height 15
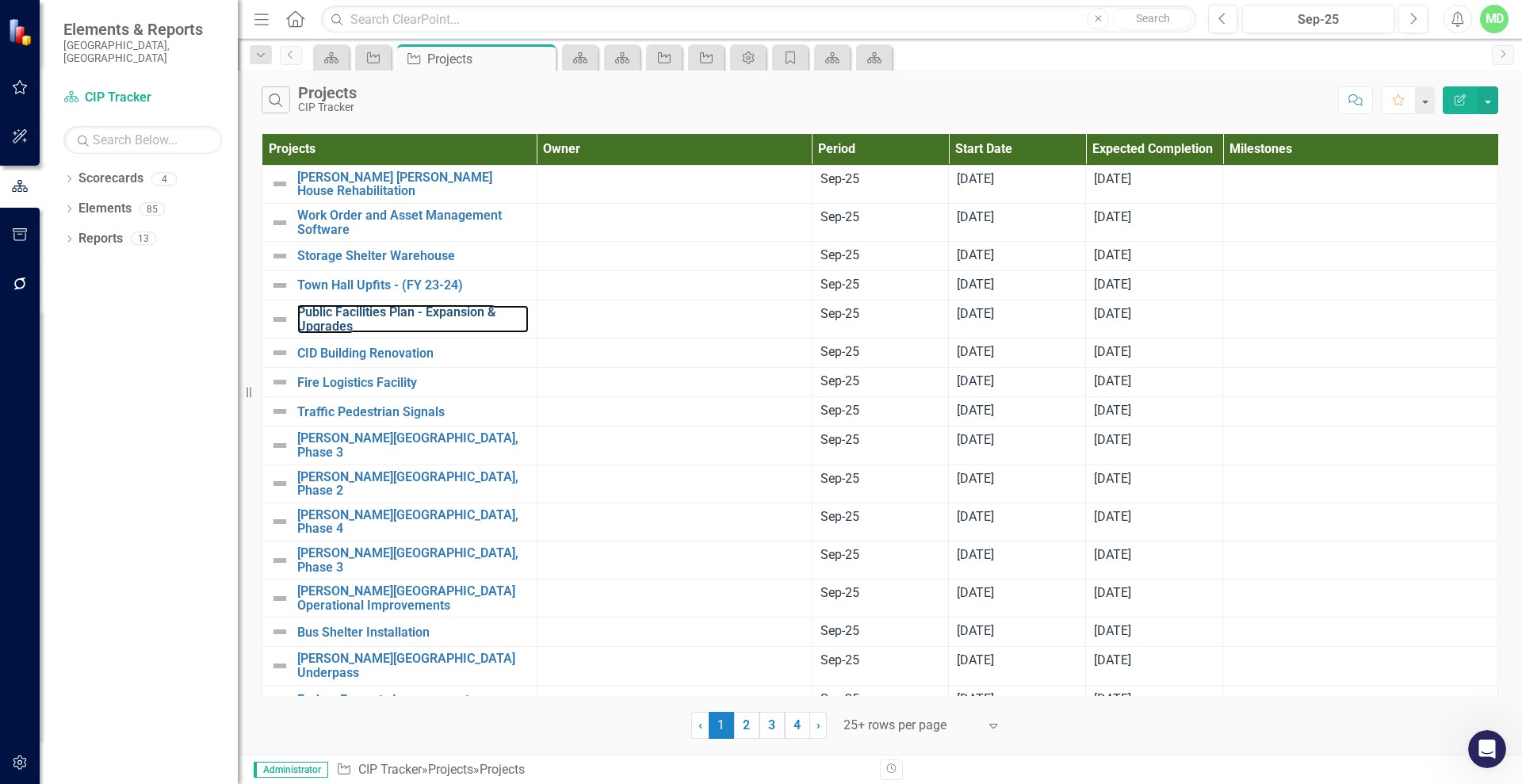
click at [319, 305] on link "Public Facilities Plan - Expansion & Upgrades" at bounding box center [413, 319] width 232 height 28
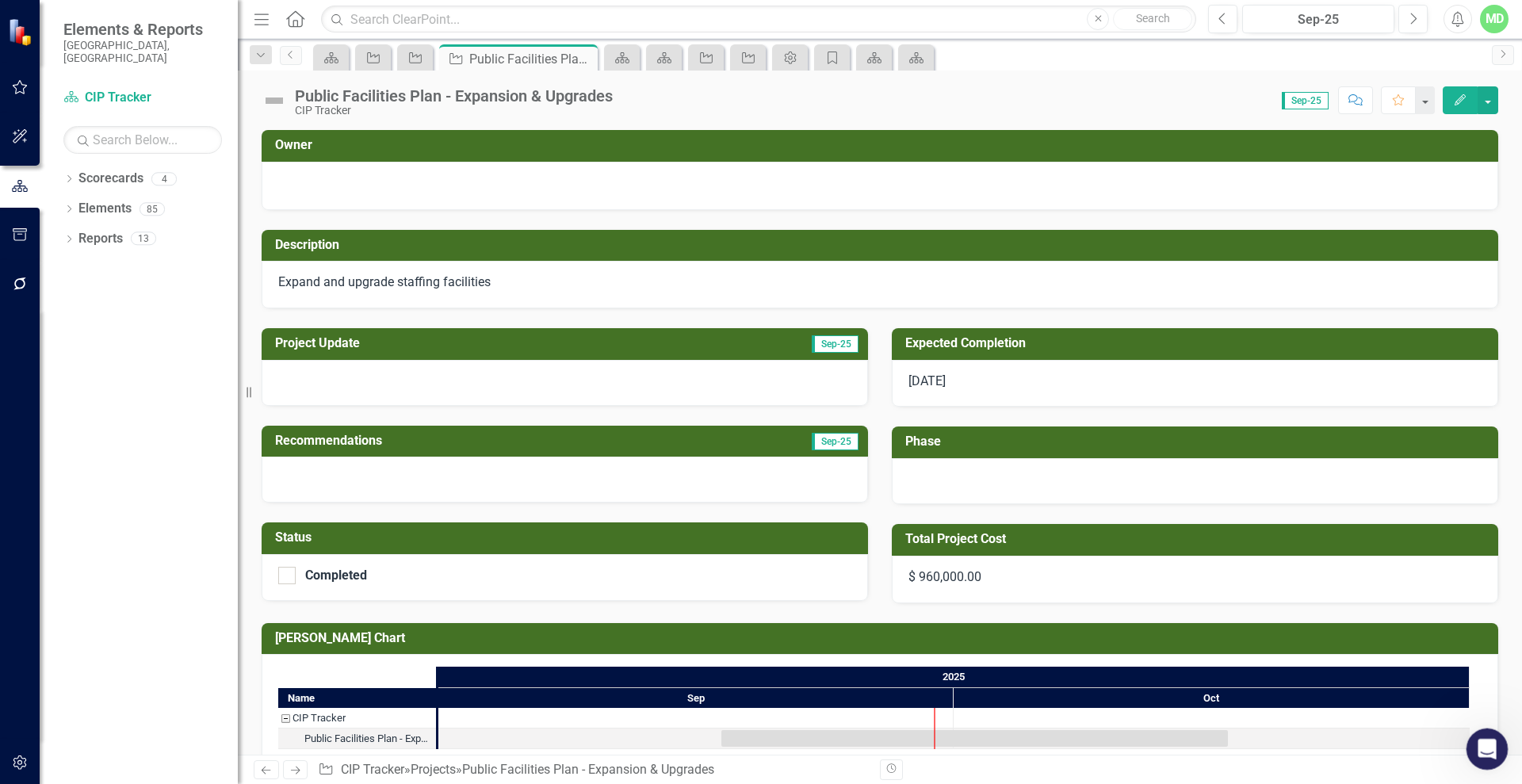
click at [1476, 741] on icon "Open Intercom Messenger" at bounding box center [1485, 747] width 26 height 26
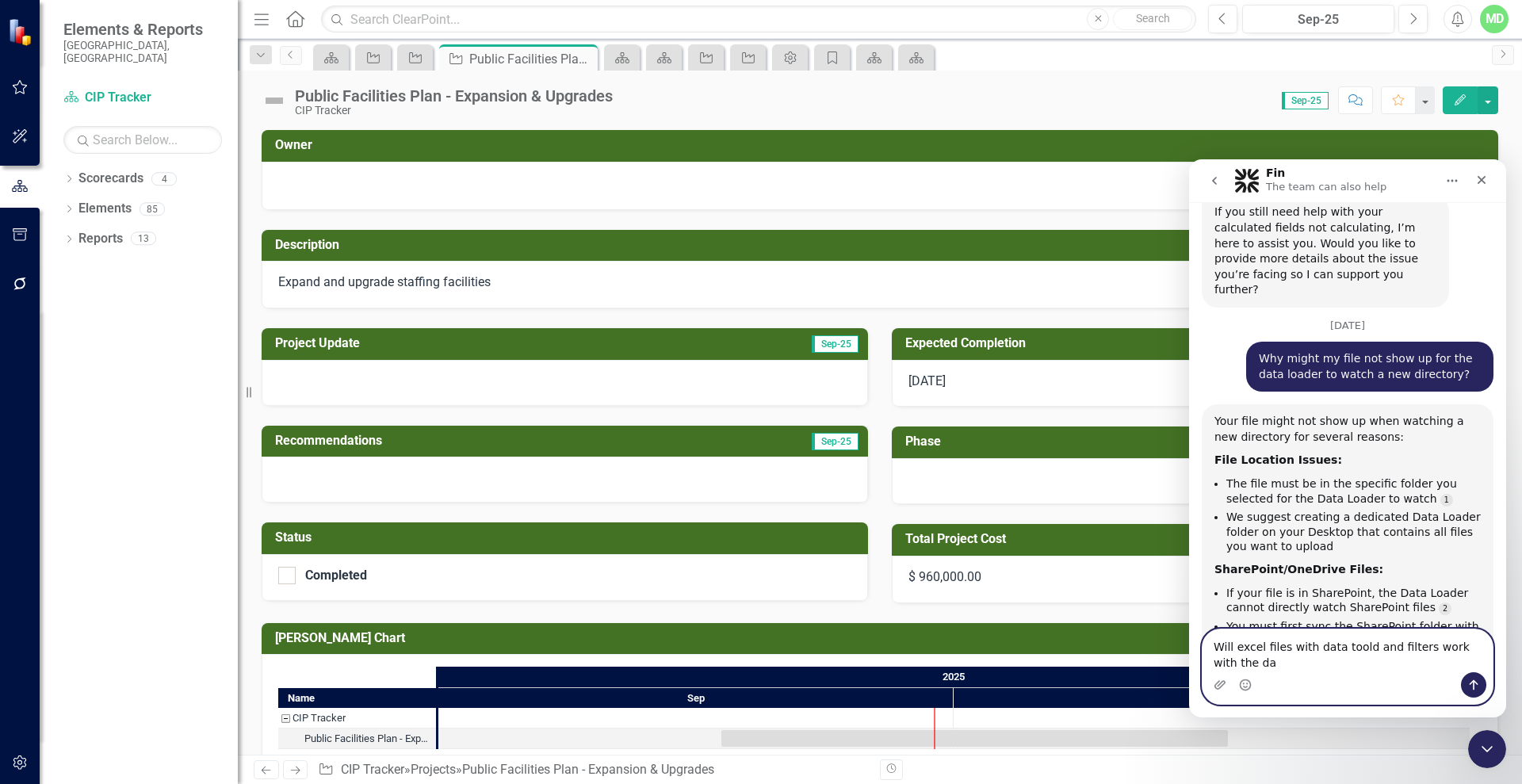
scroll to position [16117, 0]
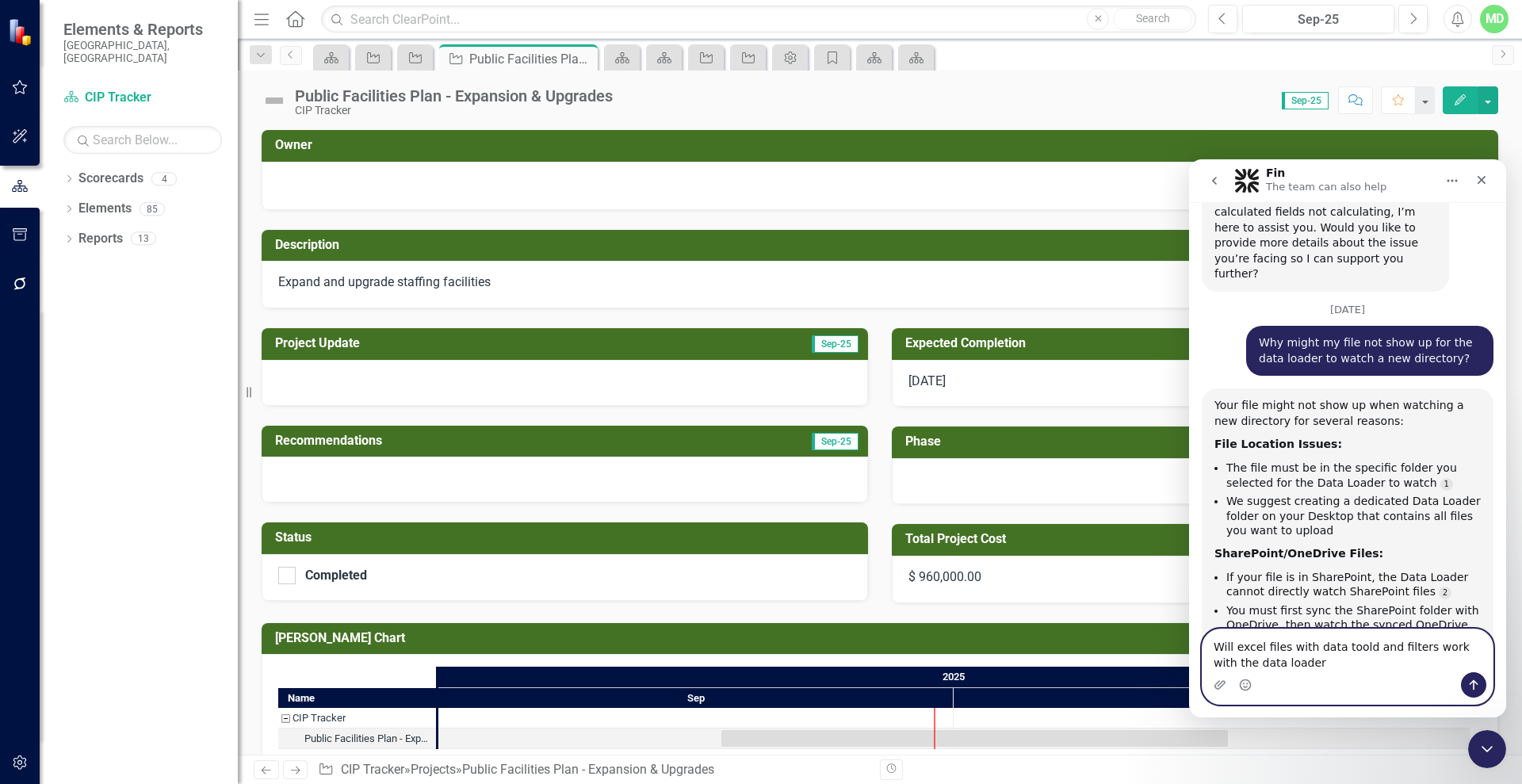
type textarea "Will excel files with data toold and filters work with the data loader?"
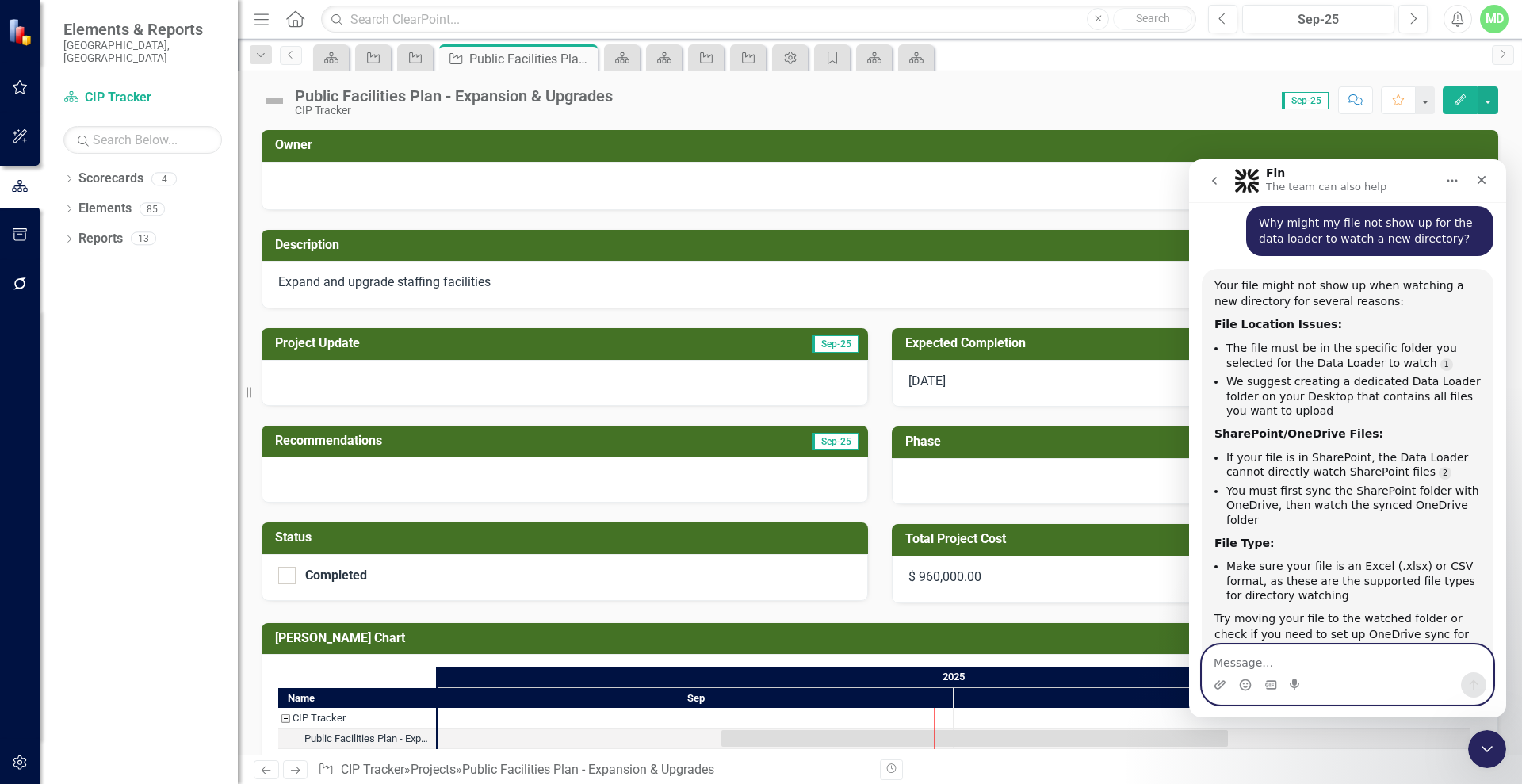
scroll to position [3, 0]
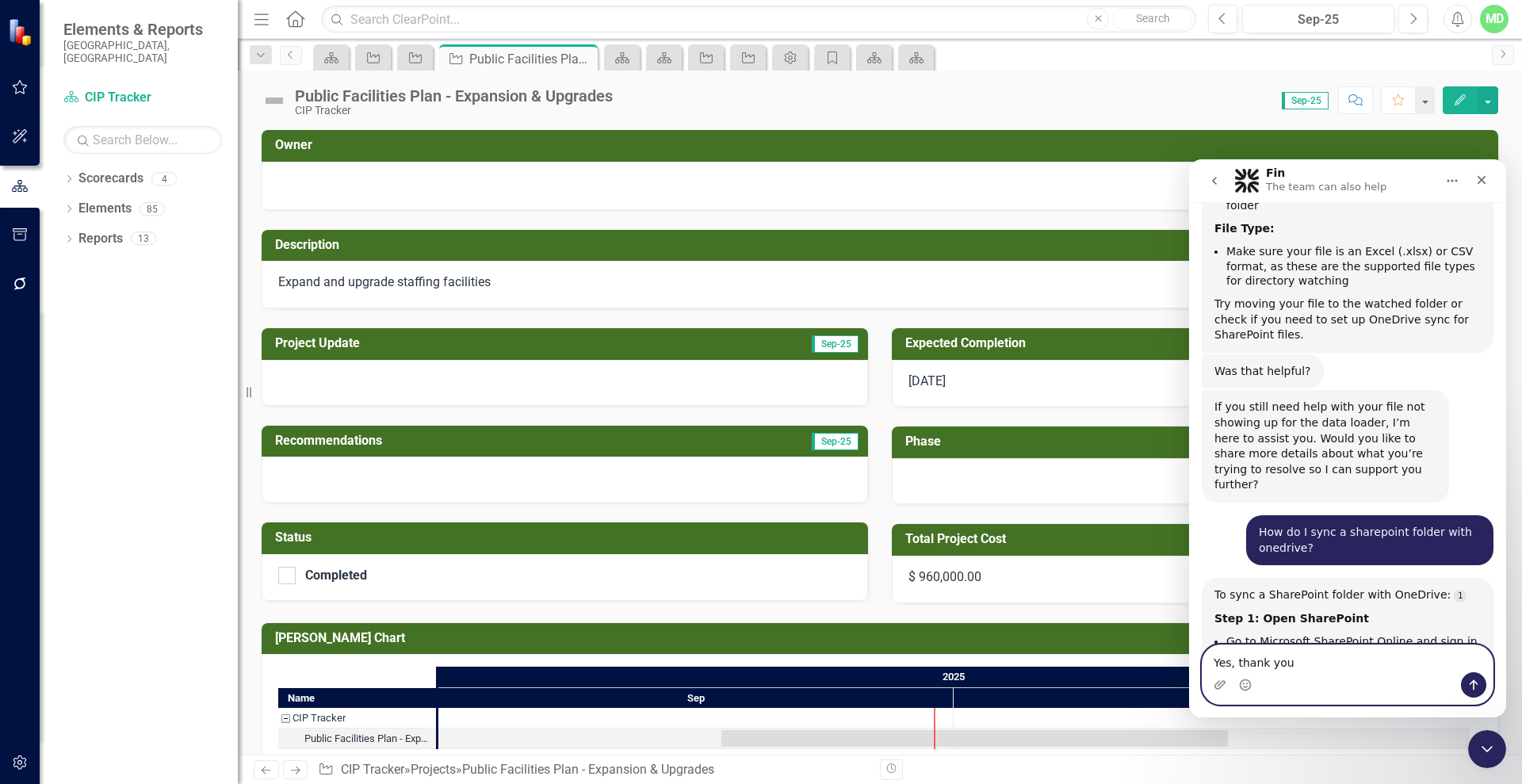
type textarea "Yes, thank you"
click at [1471, 687] on icon "Send a message…" at bounding box center [1474, 684] width 13 height 13
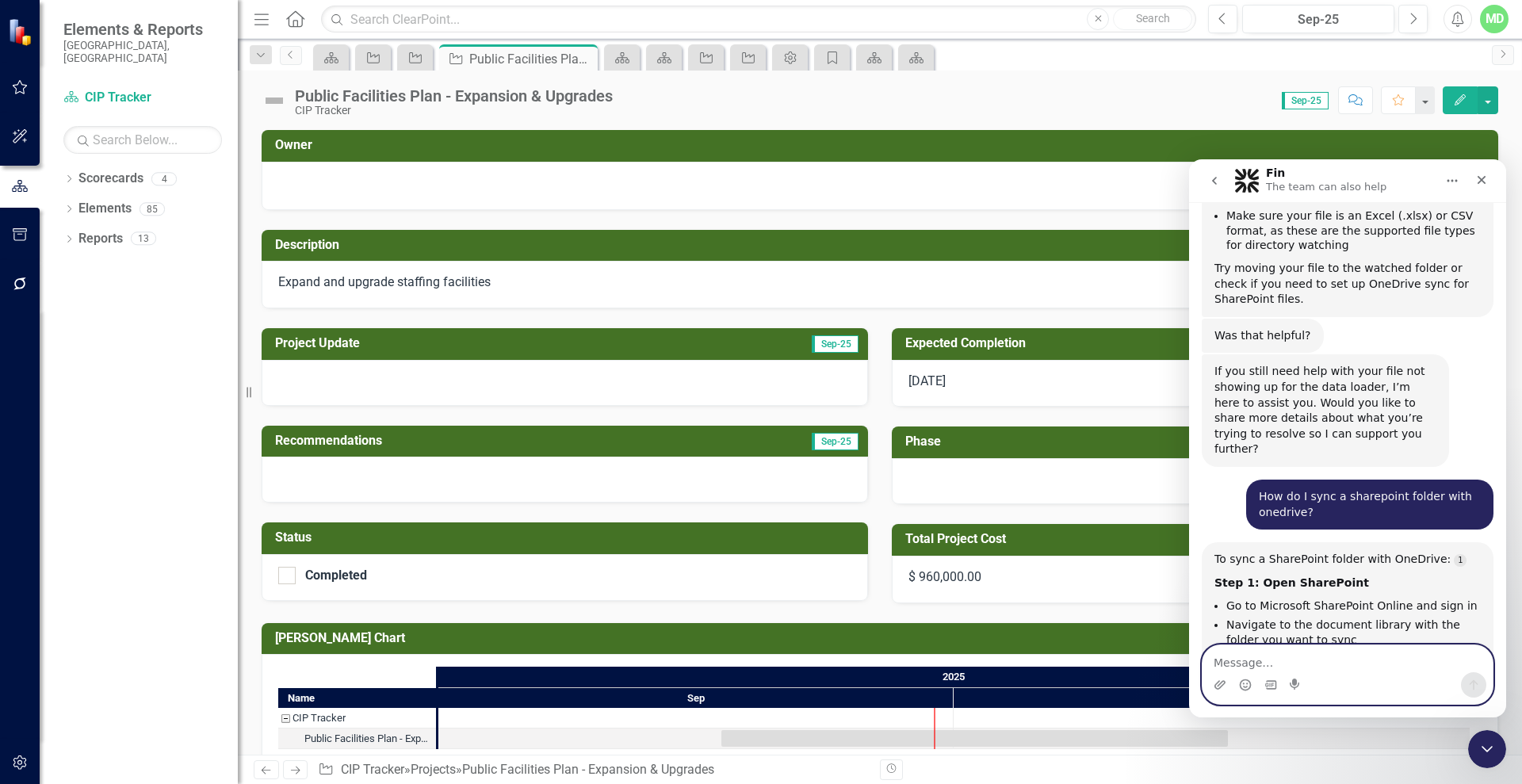
scroll to position [16595, 0]
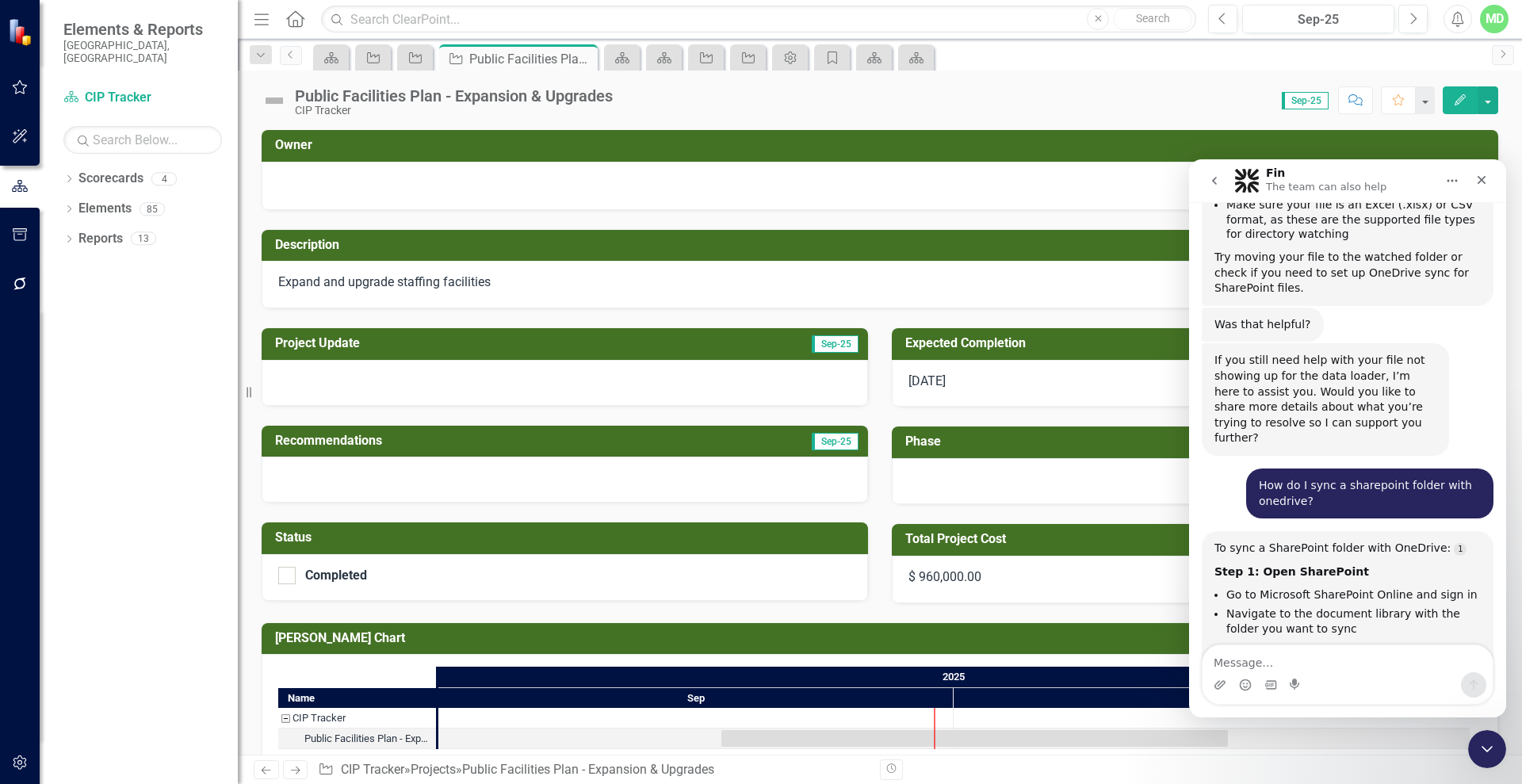
click at [946, 485] on div at bounding box center [1195, 481] width 607 height 46
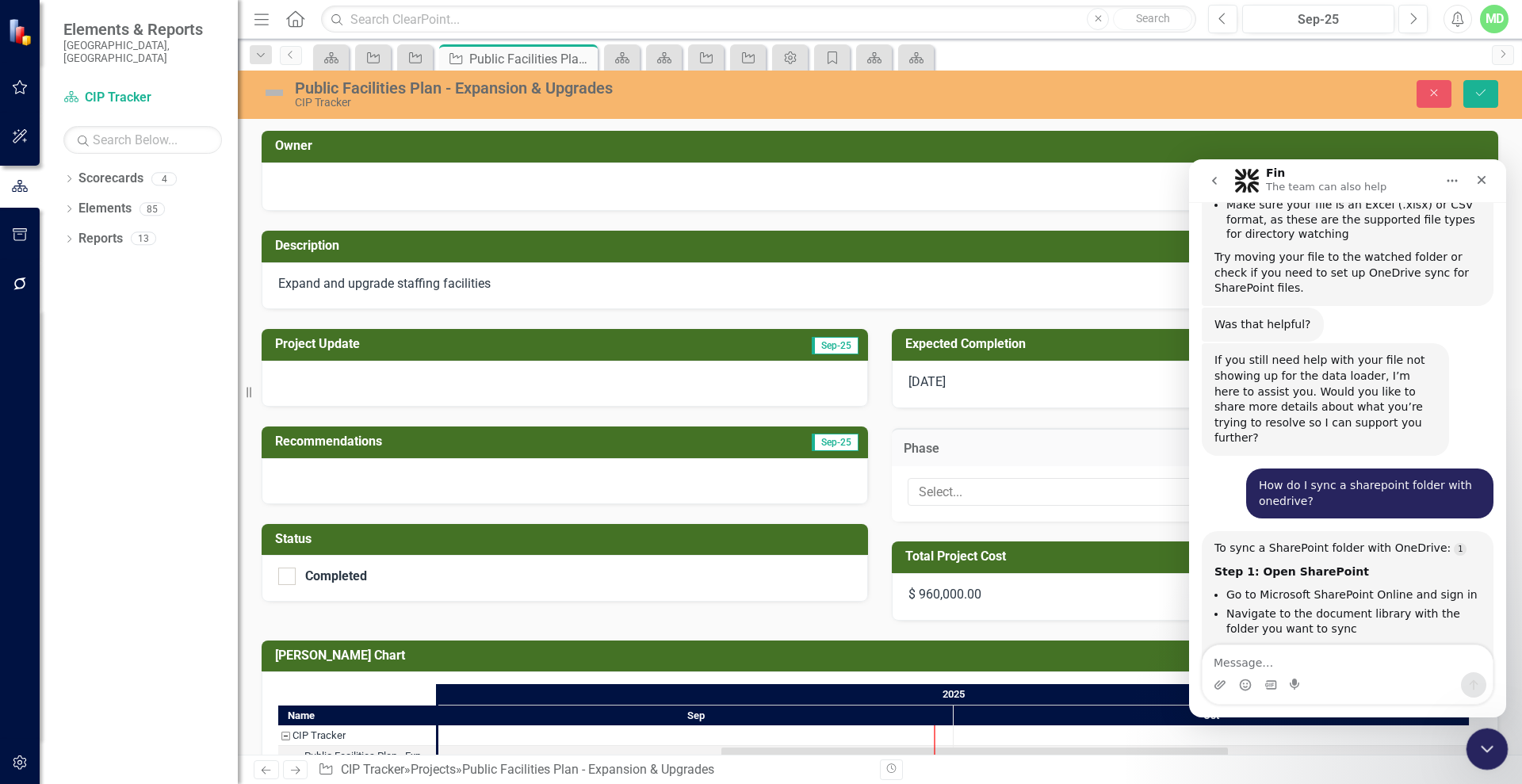
click at [1490, 737] on icon "Close Intercom Messenger" at bounding box center [1485, 746] width 19 height 19
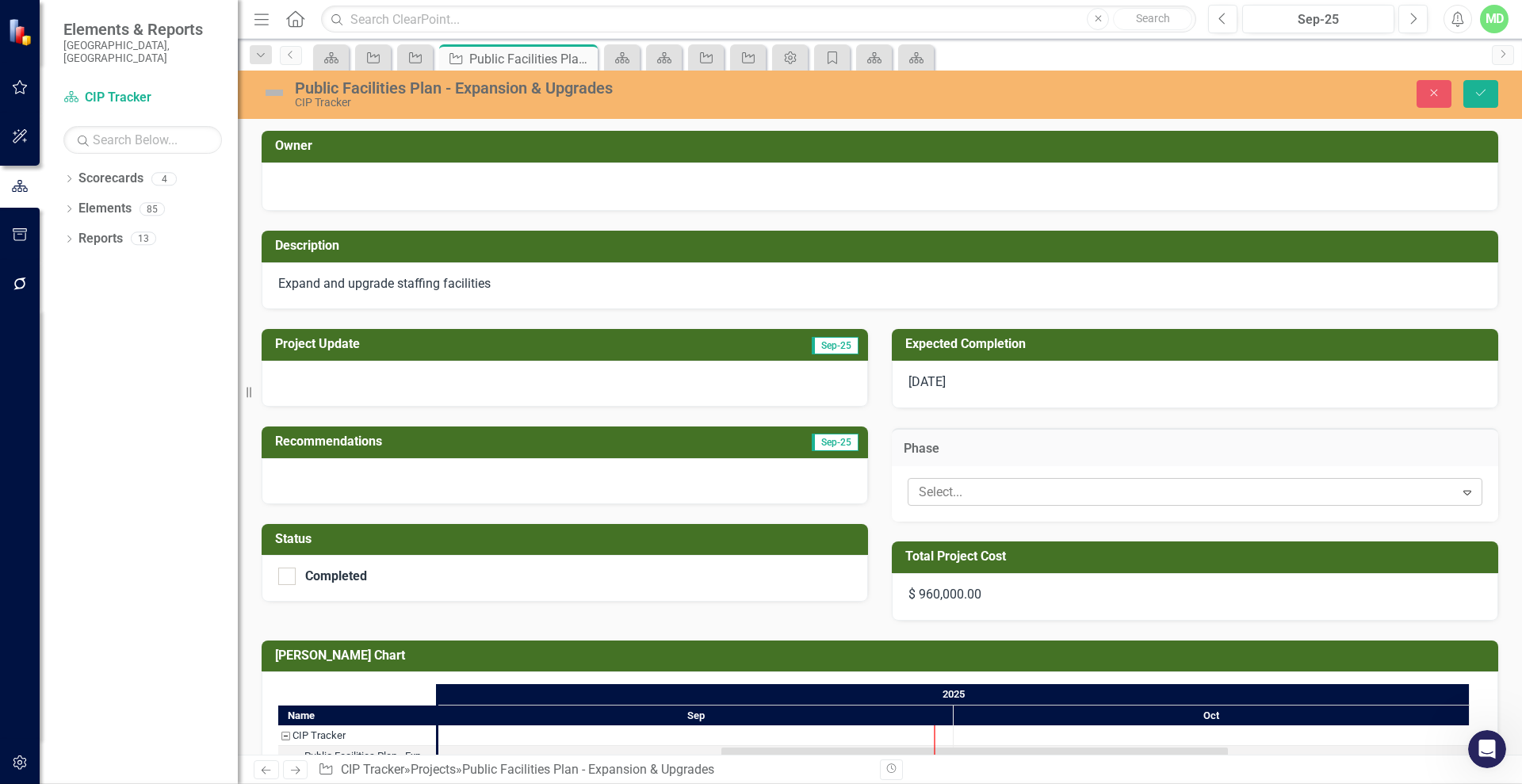
click at [1460, 489] on icon "Expand" at bounding box center [1467, 492] width 16 height 13
click at [27, 765] on icon "button" at bounding box center [20, 763] width 17 height 13
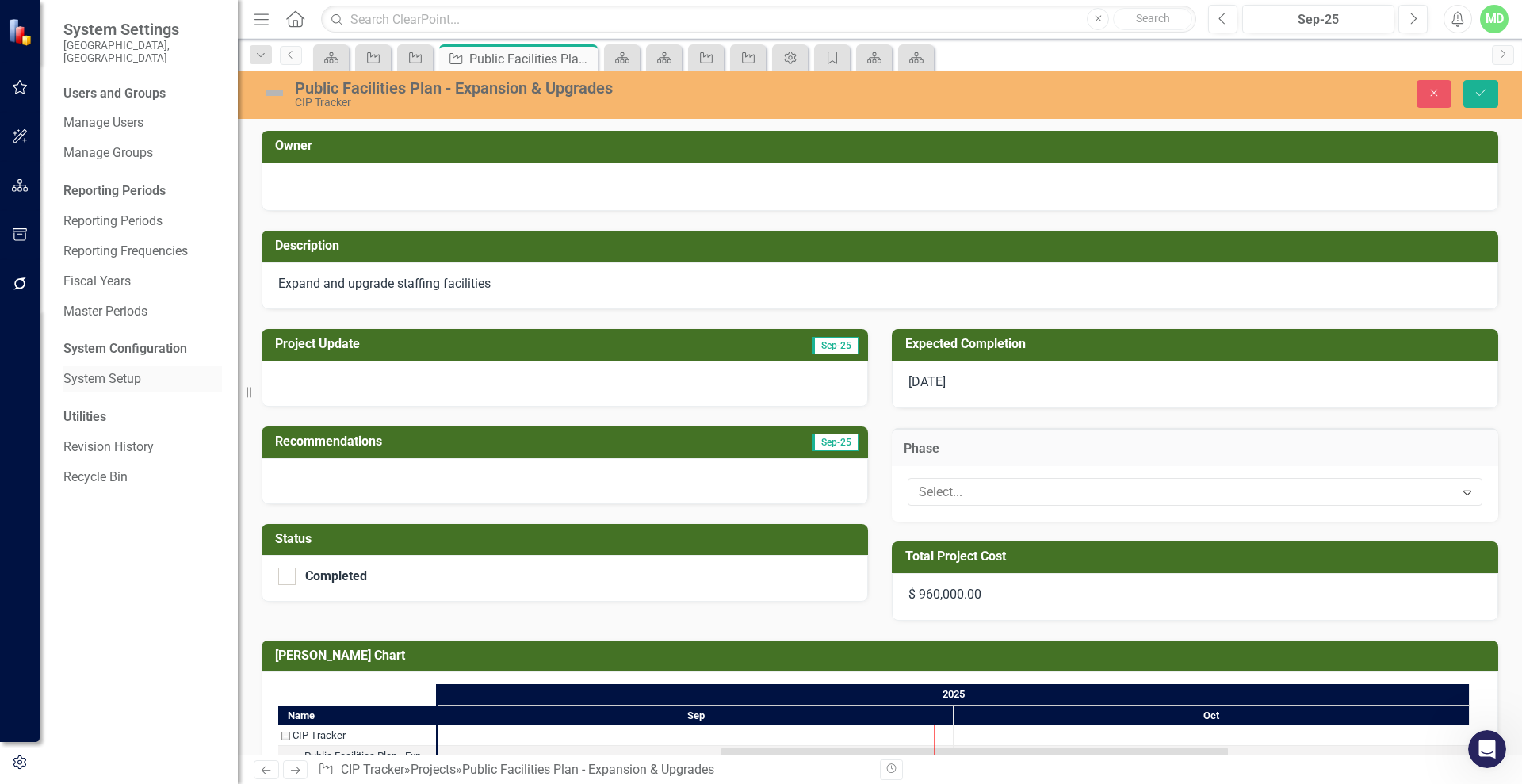
click at [140, 372] on link "System Setup" at bounding box center [142, 379] width 158 height 19
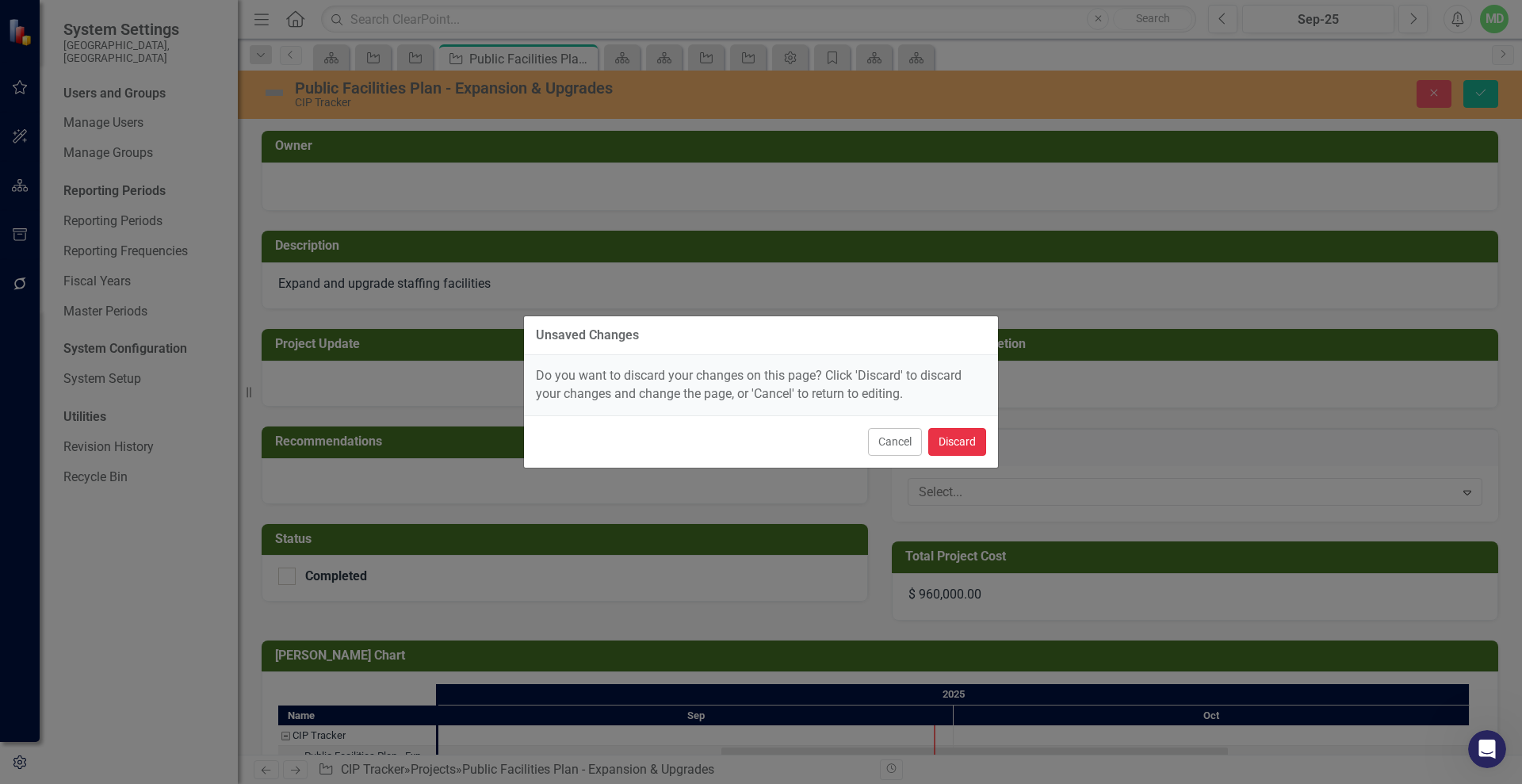
click at [948, 441] on button "Discard" at bounding box center [957, 442] width 58 height 28
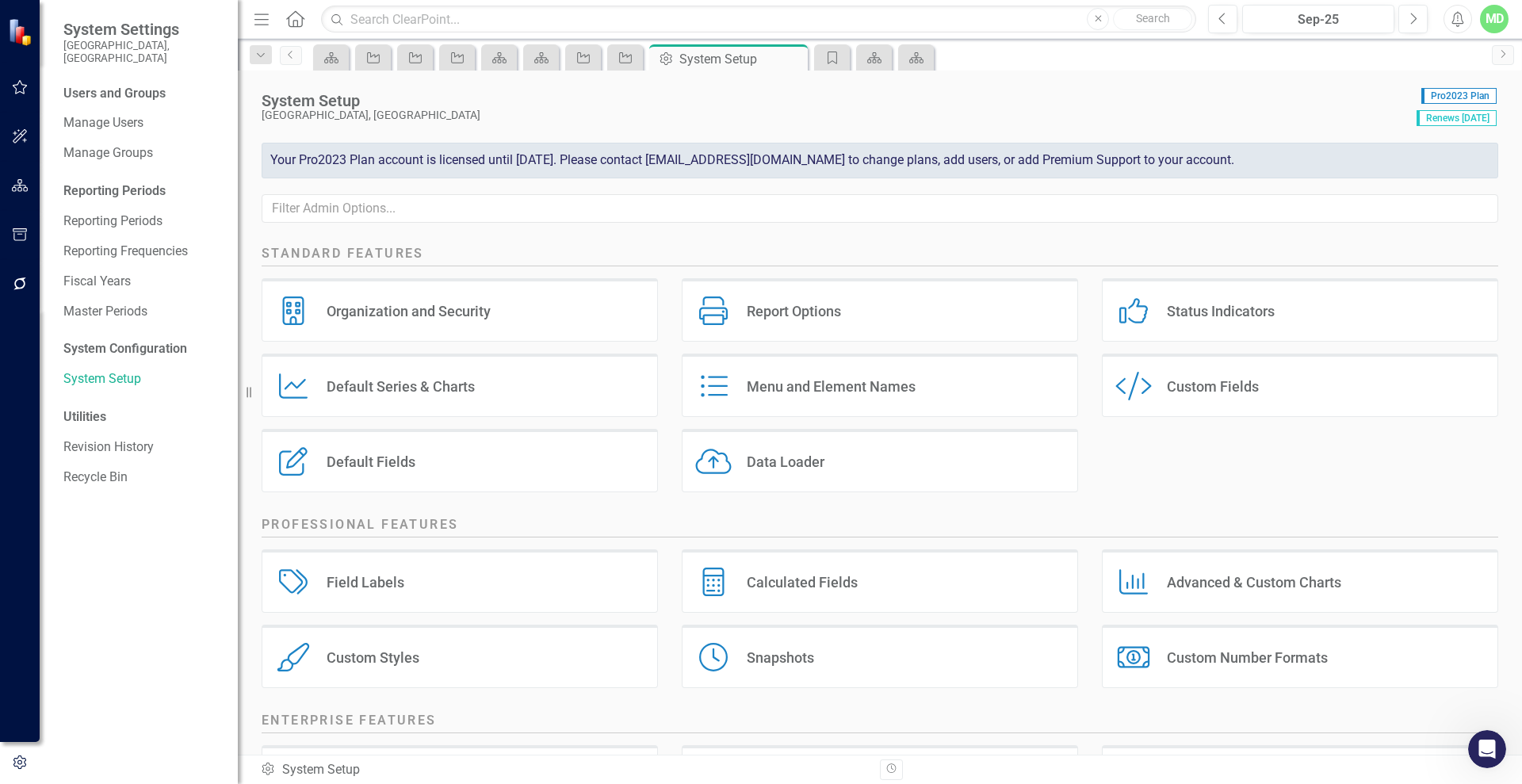
click at [1209, 399] on div "Custom Style Custom Fields" at bounding box center [1300, 385] width 396 height 63
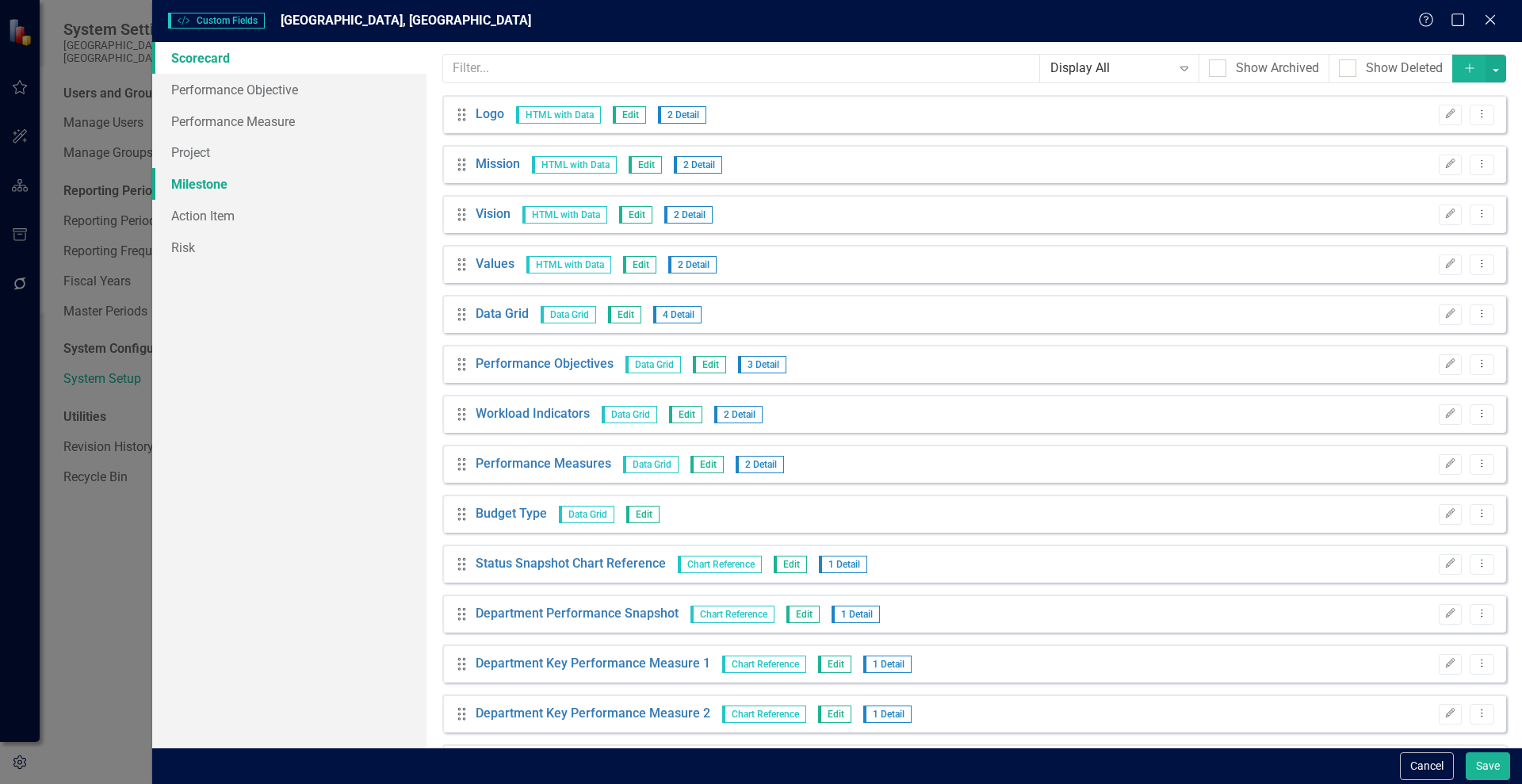
click at [205, 185] on link "Milestone" at bounding box center [289, 184] width 274 height 32
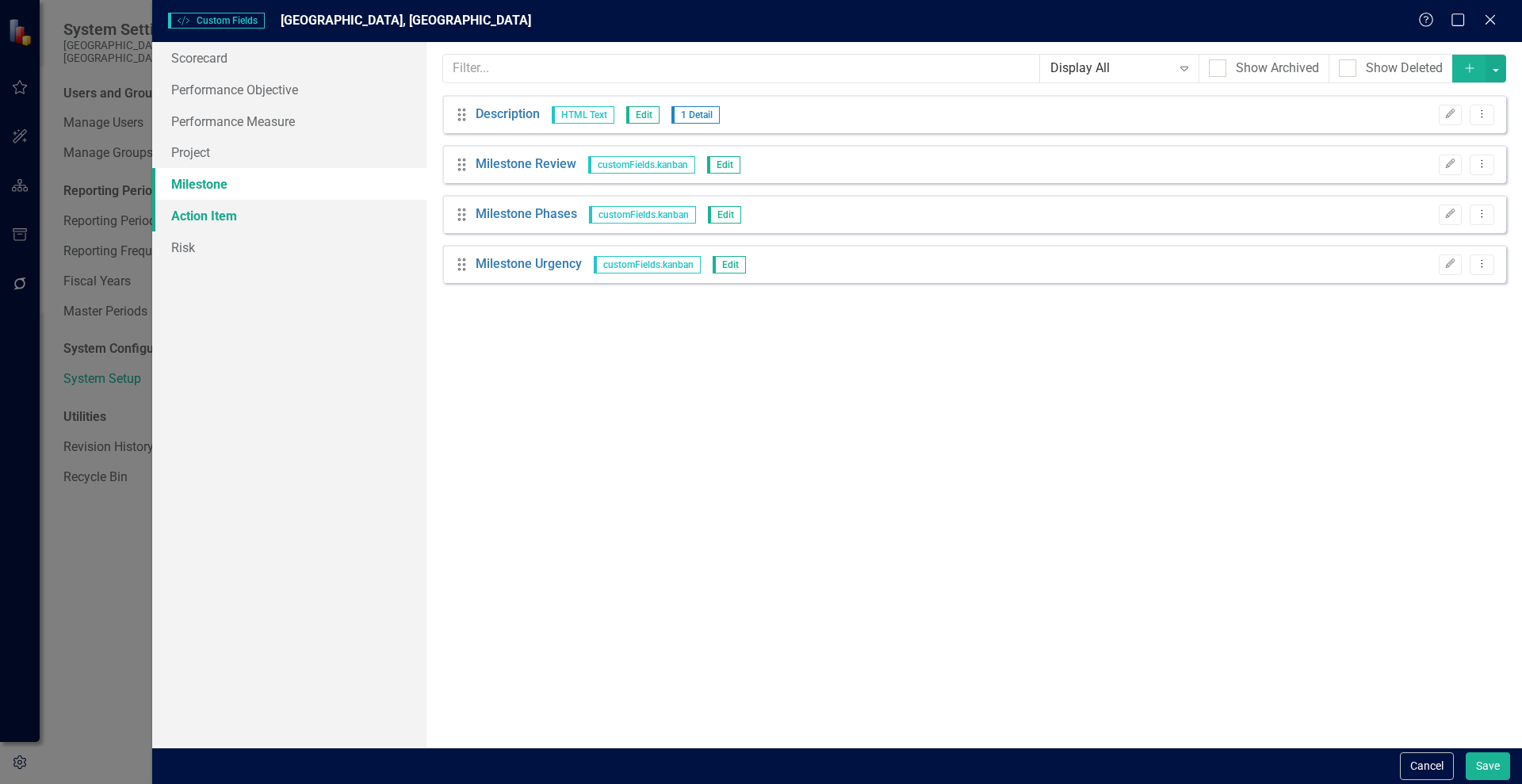
click at [212, 222] on link "Action Item" at bounding box center [289, 216] width 274 height 32
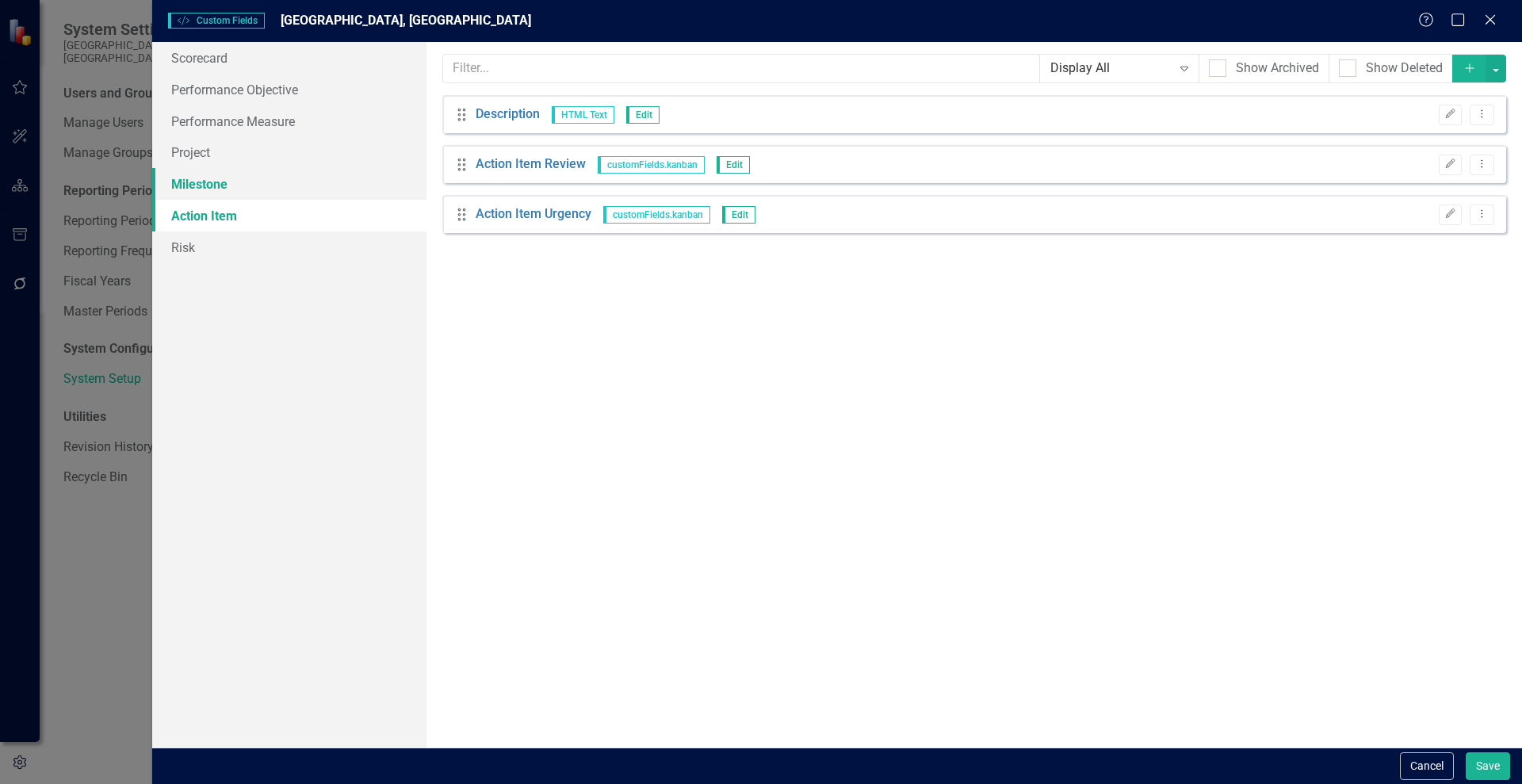
click at [191, 170] on link "Milestone" at bounding box center [289, 184] width 274 height 32
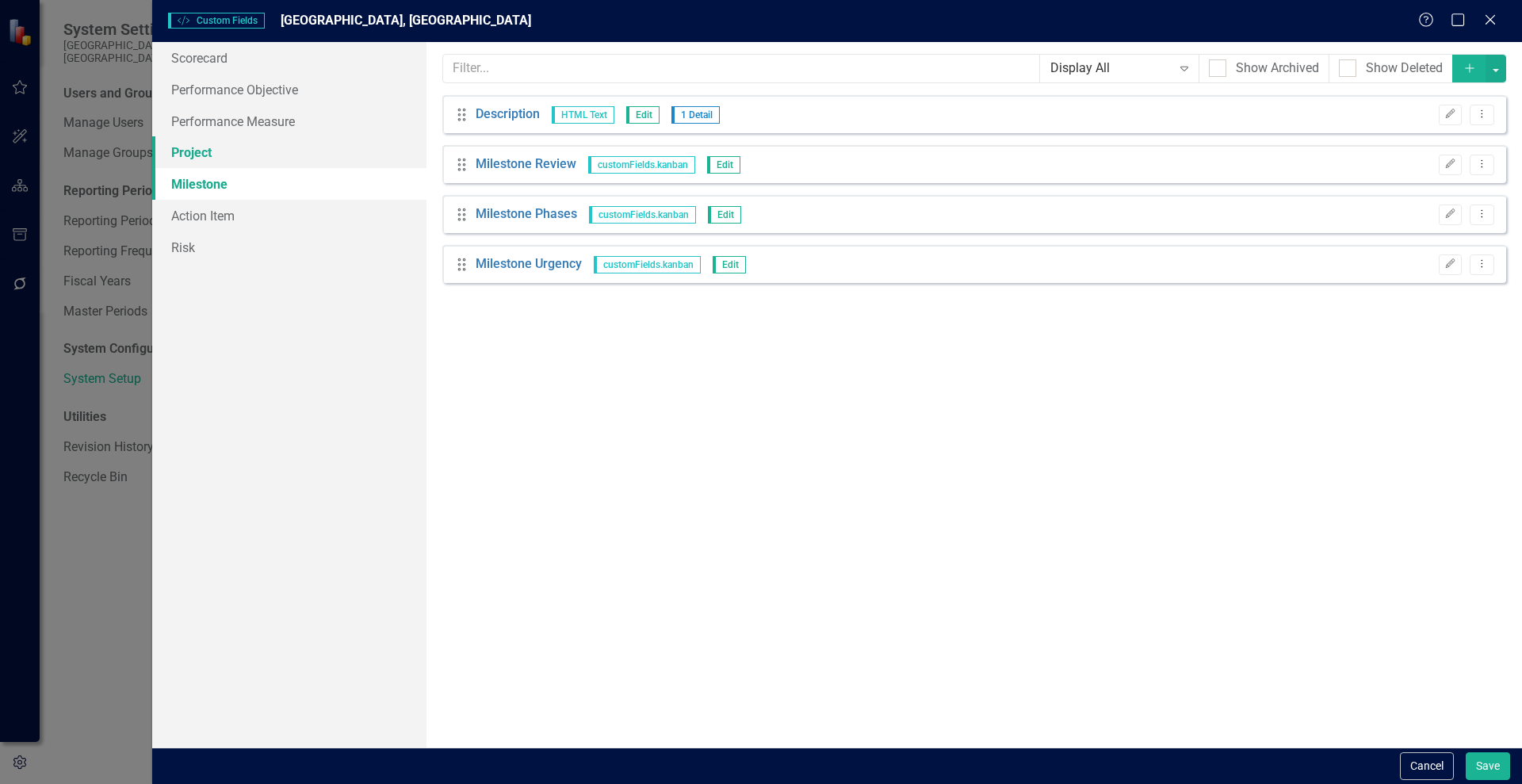
click at [183, 153] on link "Project" at bounding box center [289, 153] width 274 height 32
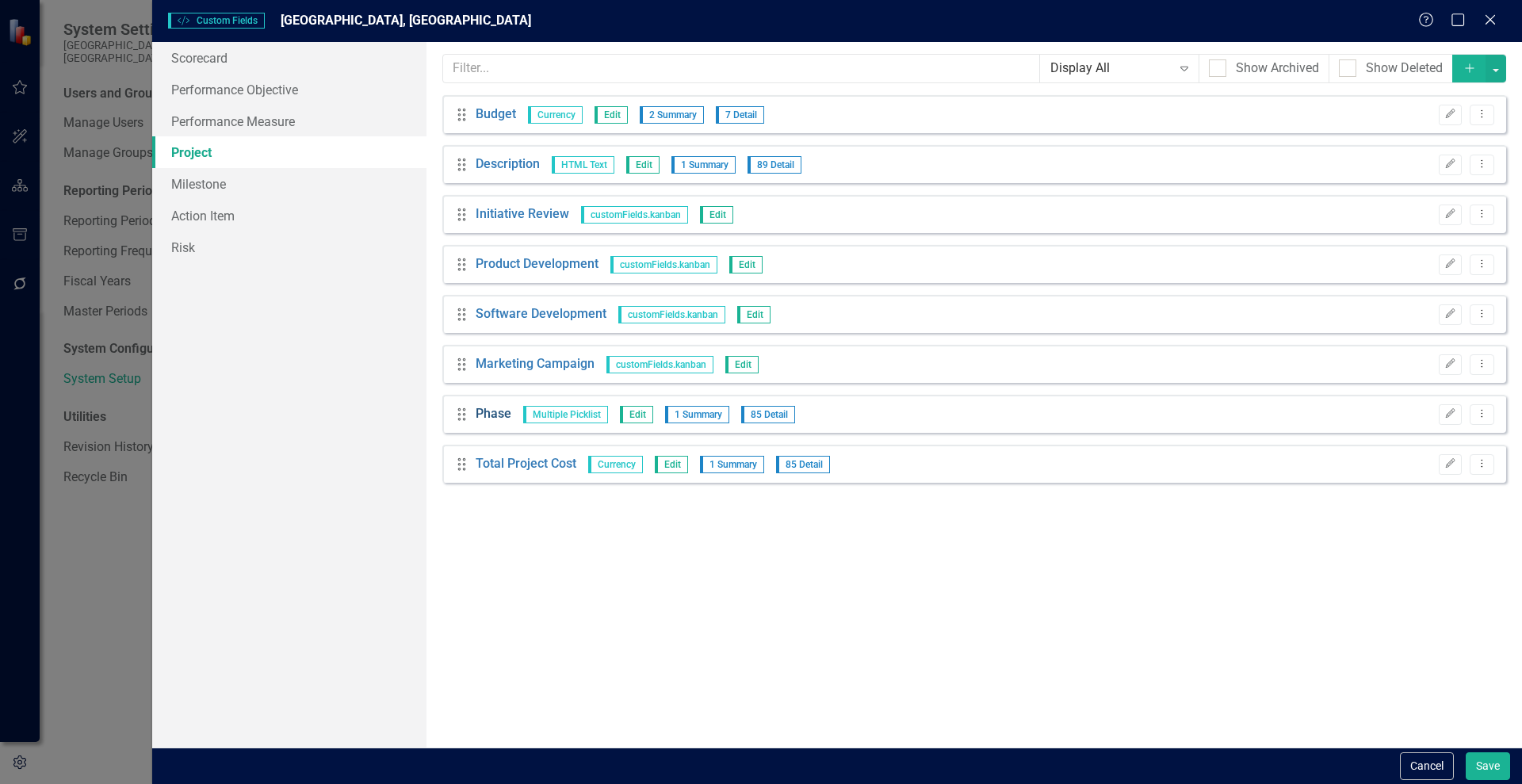
click at [491, 417] on link "Phase" at bounding box center [493, 414] width 35 height 19
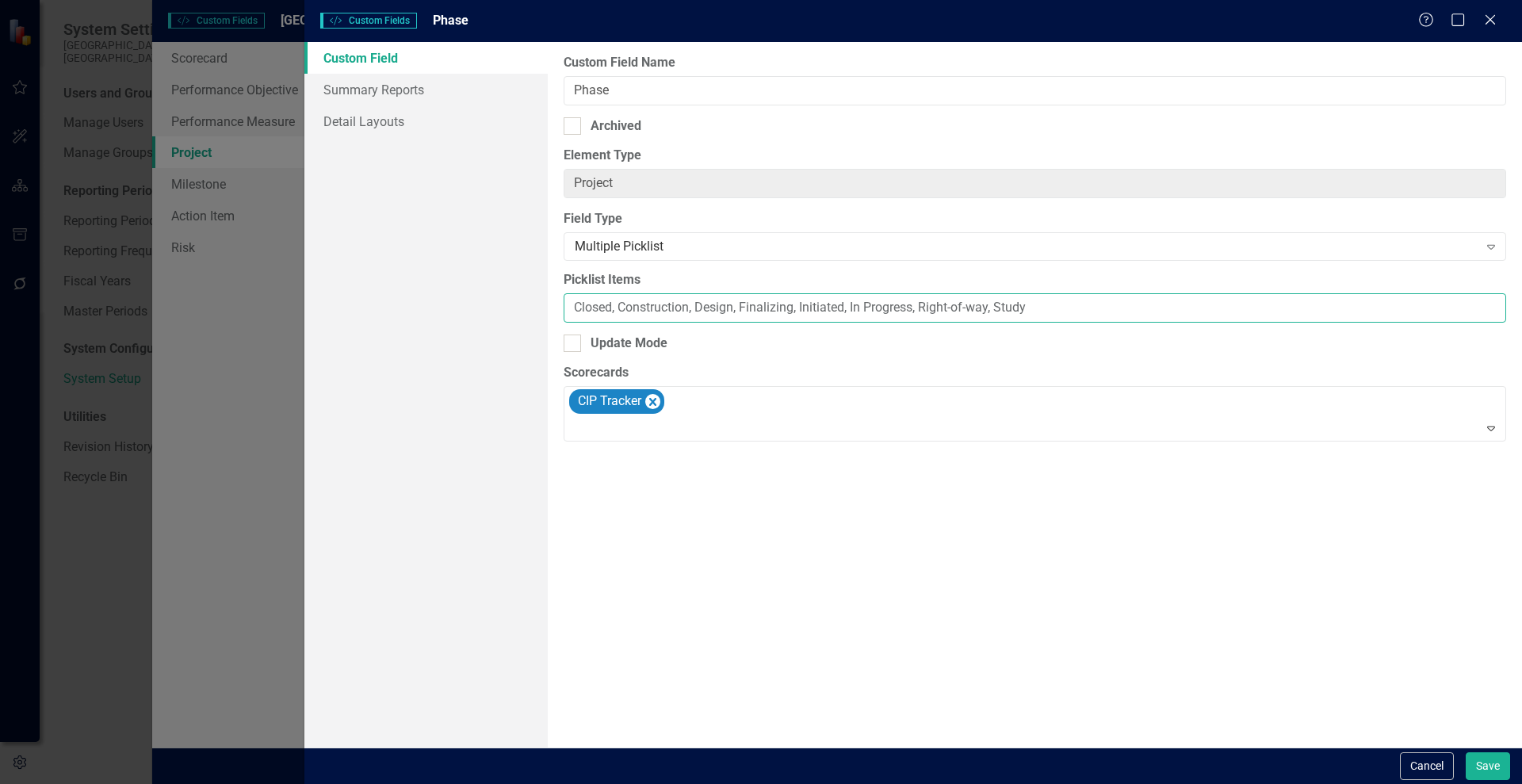
click at [737, 314] on input "Closed, Construction, Design, Finalizing, Initiated, In Progress, Right-of-way,…" at bounding box center [1035, 308] width 942 height 30
click at [1433, 763] on button "Cancel" at bounding box center [1427, 766] width 54 height 28
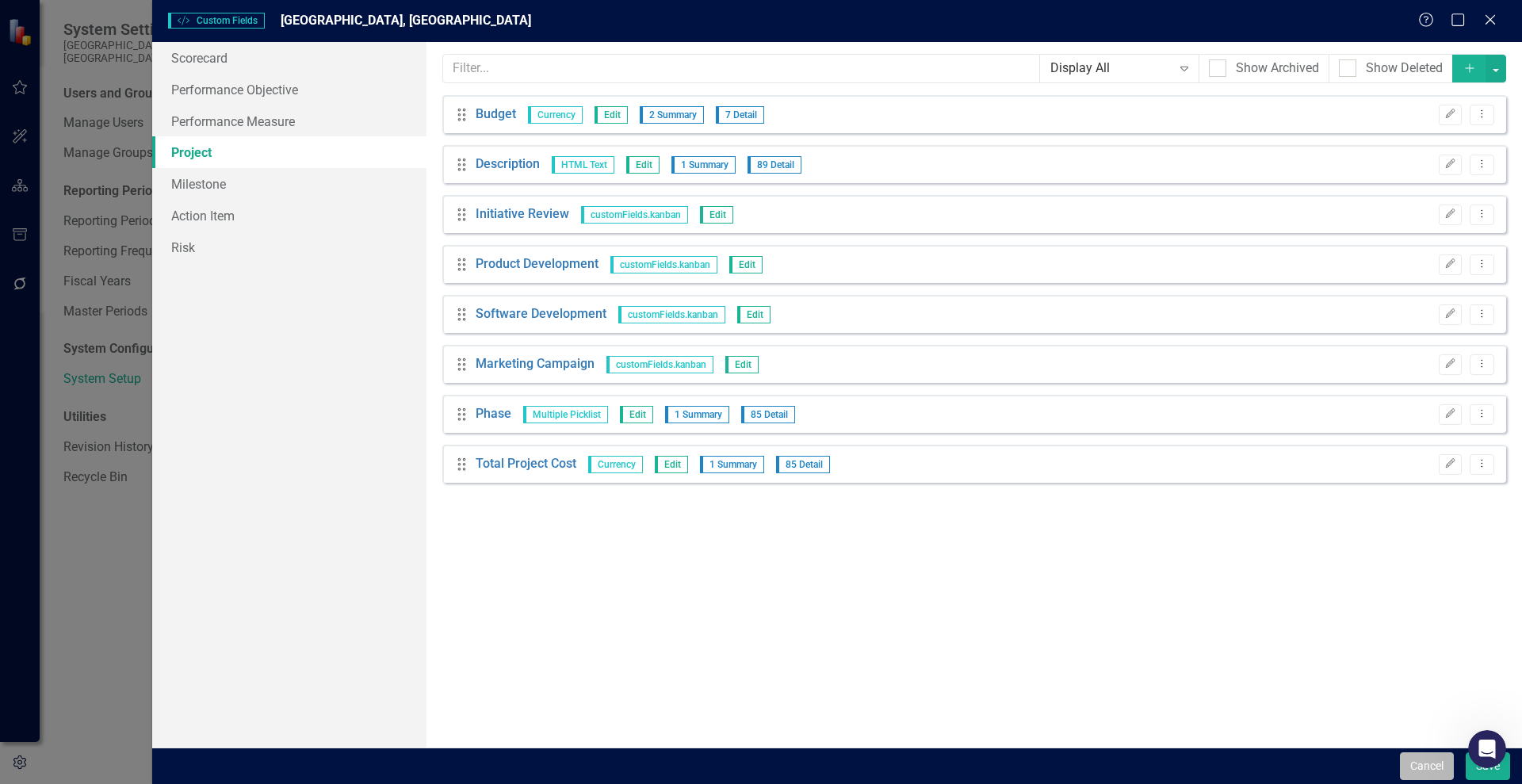
click at [1410, 768] on button "Cancel" at bounding box center [1427, 766] width 54 height 28
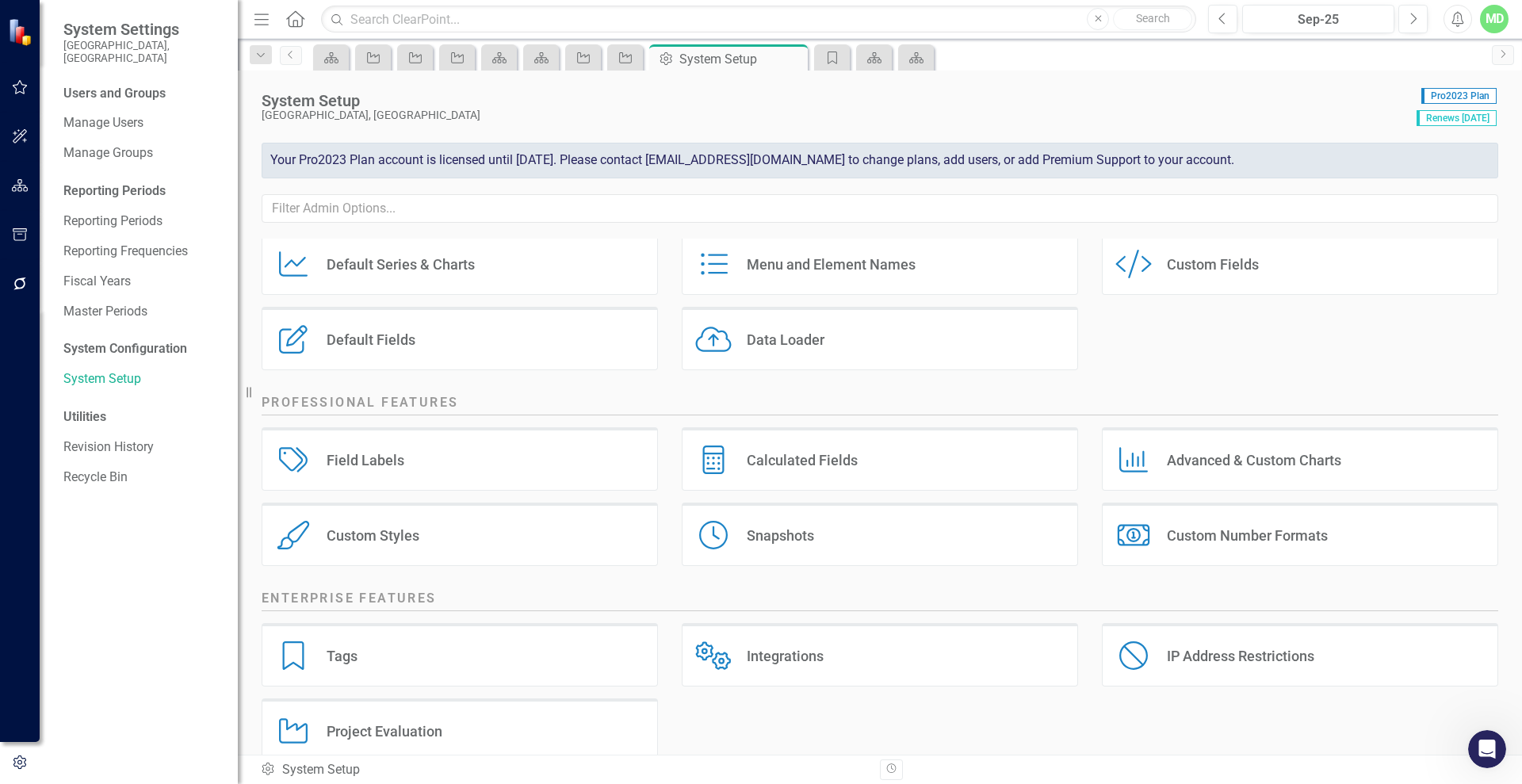
scroll to position [125, 0]
click at [554, 644] on div "Tags Tags" at bounding box center [460, 652] width 396 height 63
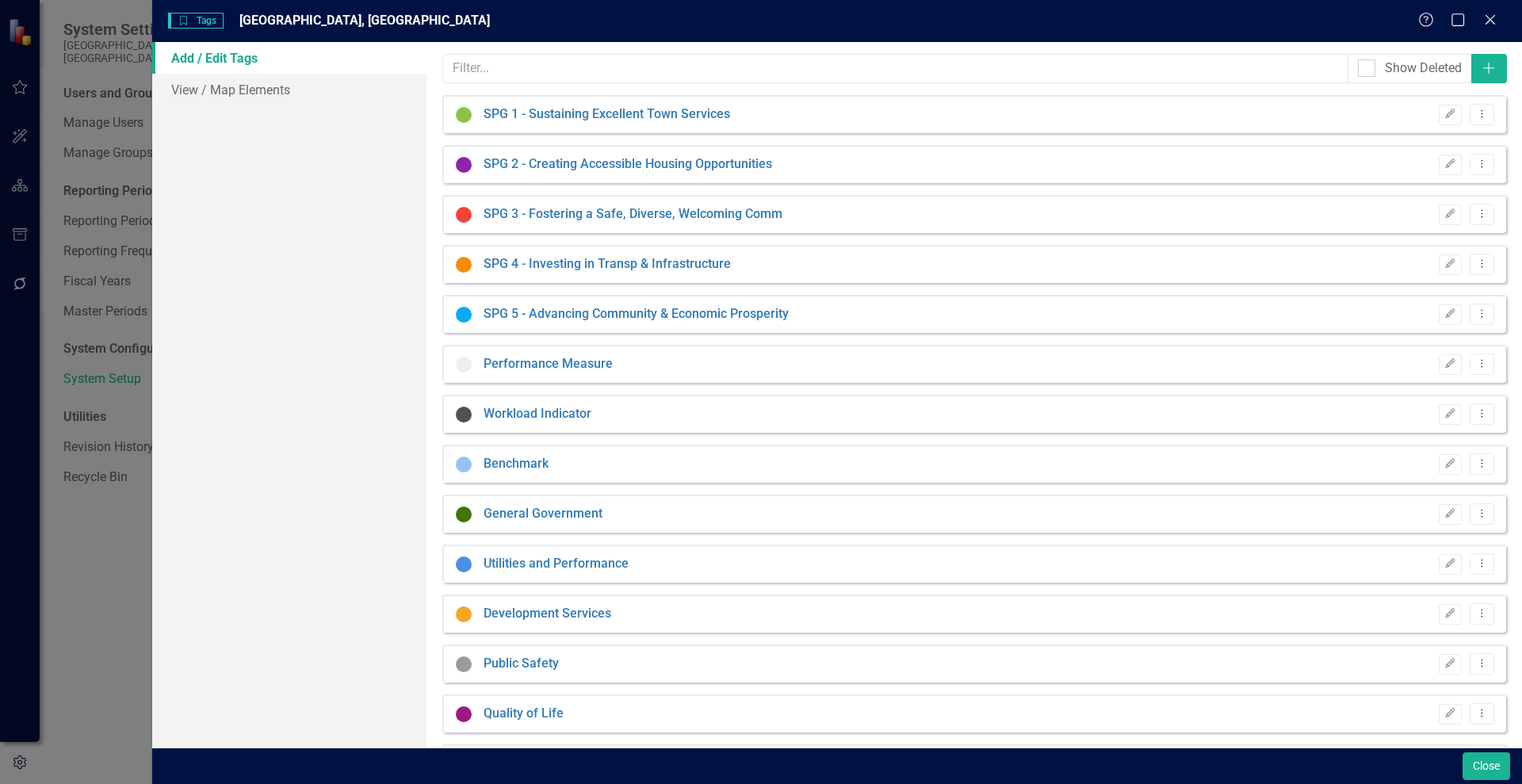
scroll to position [59, 0]
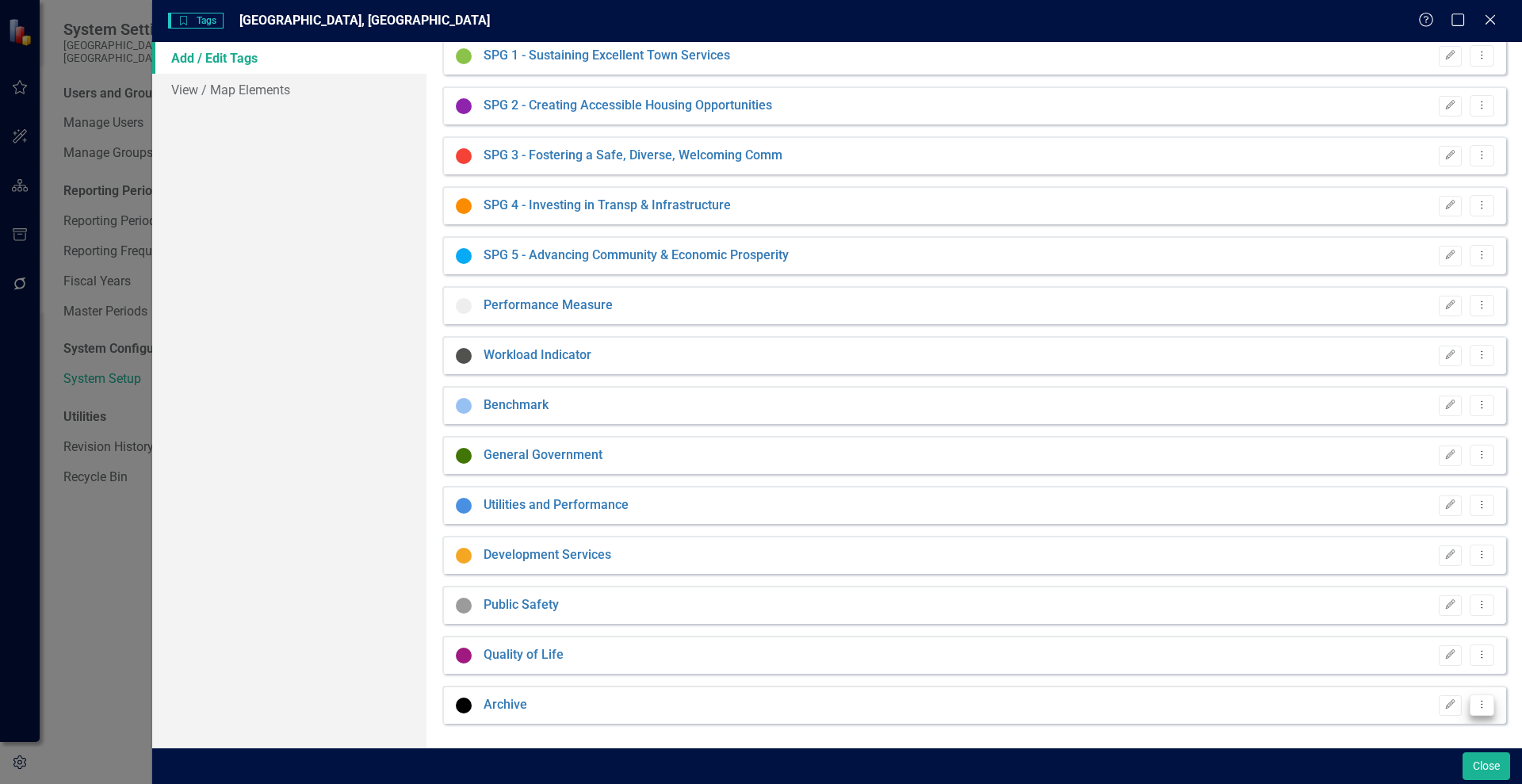
click at [1475, 704] on icon "Dropdown Menu" at bounding box center [1482, 704] width 13 height 10
click at [1424, 678] on link "Trash Delete Tag" at bounding box center [1419, 679] width 126 height 30
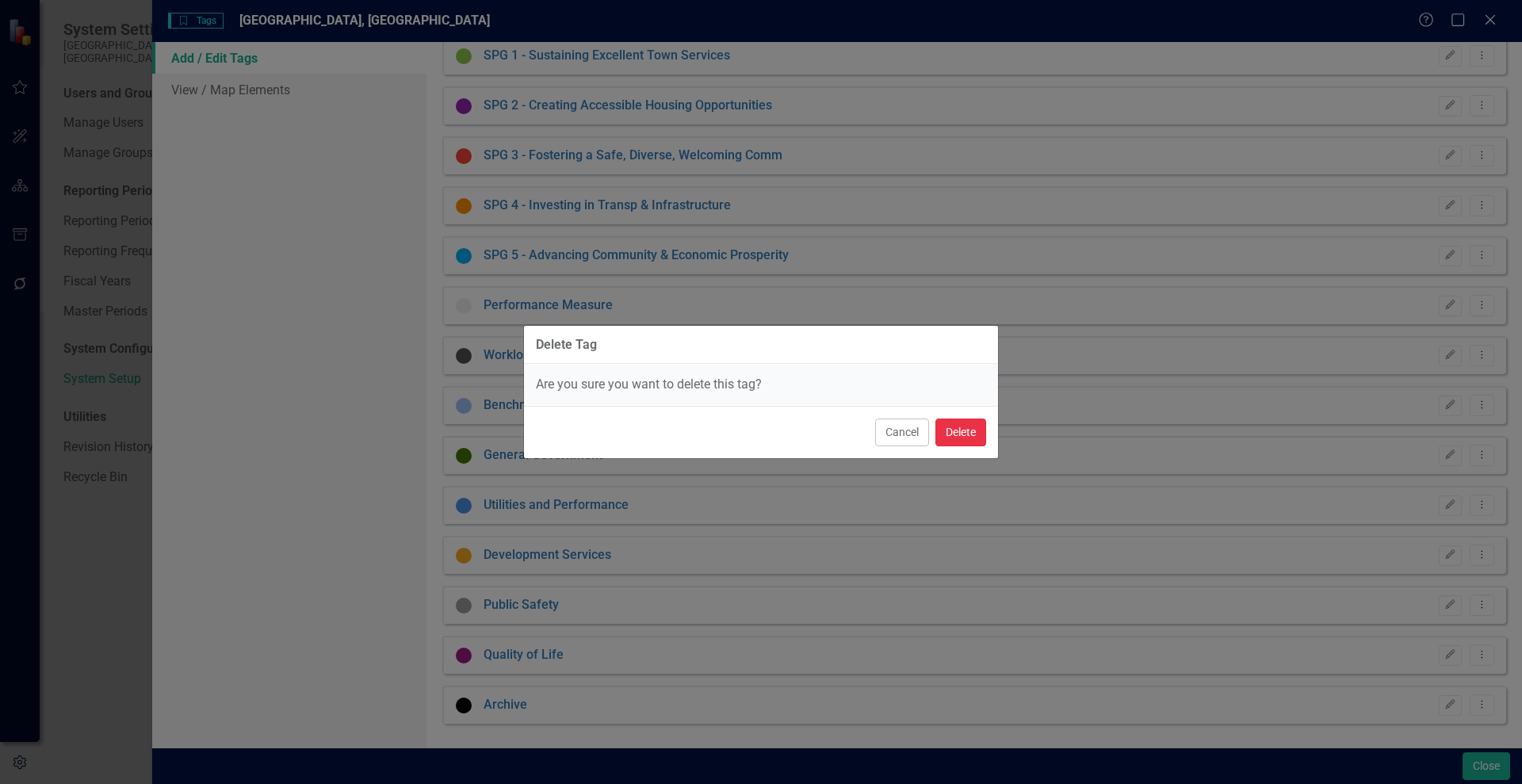
click at [952, 432] on button "Delete" at bounding box center [961, 432] width 51 height 28
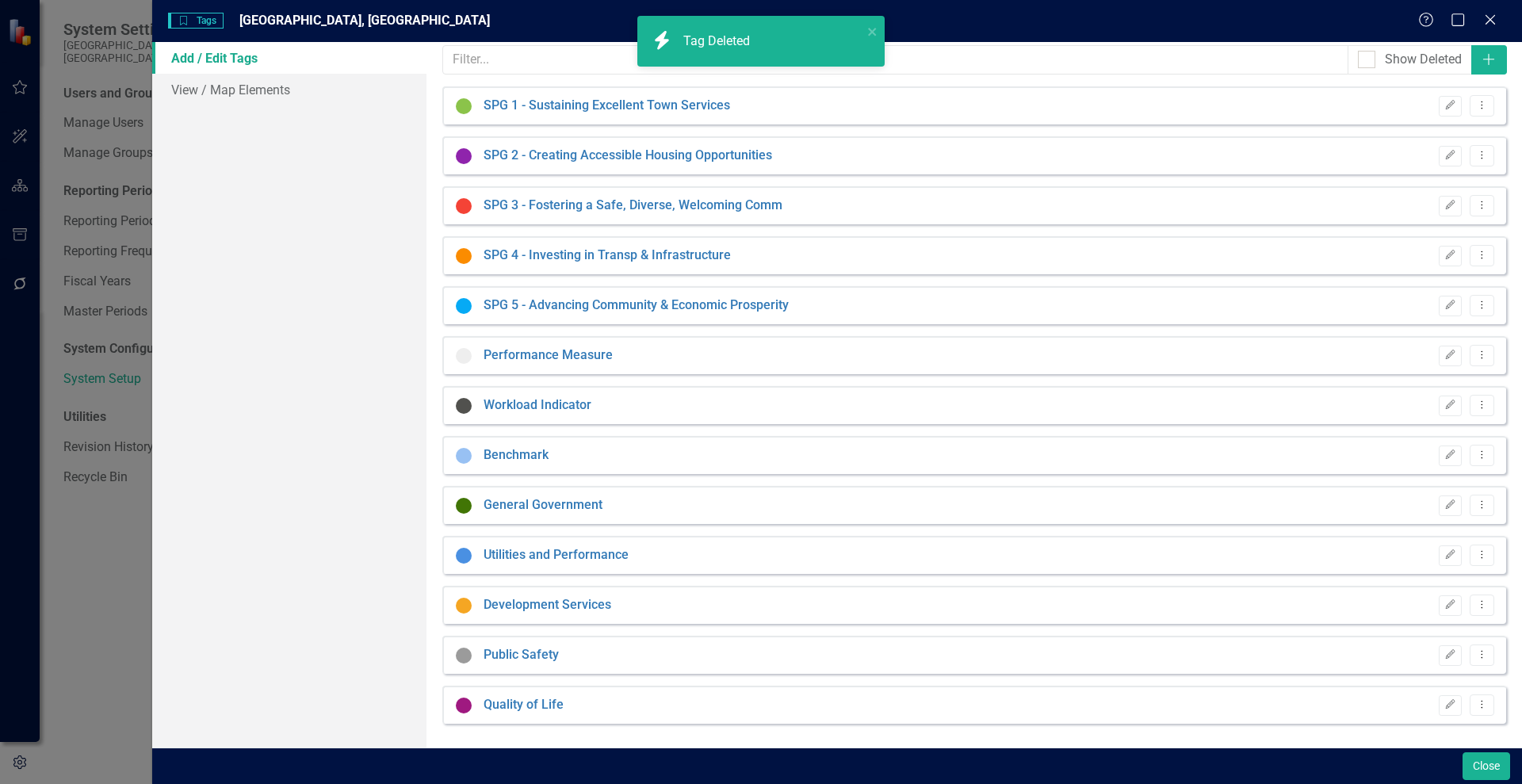
scroll to position [8, 0]
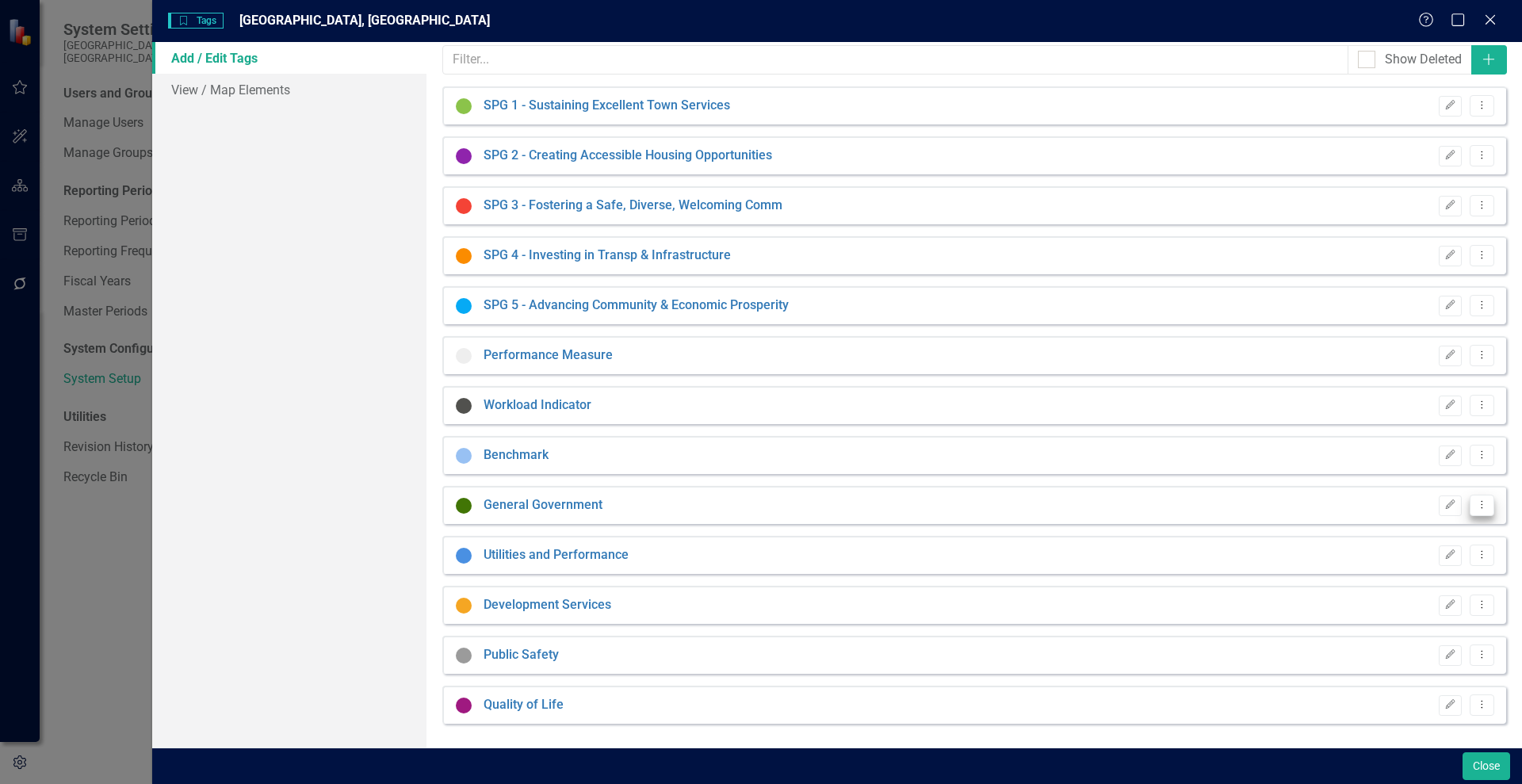
click at [1475, 502] on icon "Dropdown Menu" at bounding box center [1482, 504] width 13 height 10
click at [1412, 581] on link "Trash Delete Tag" at bounding box center [1419, 591] width 126 height 30
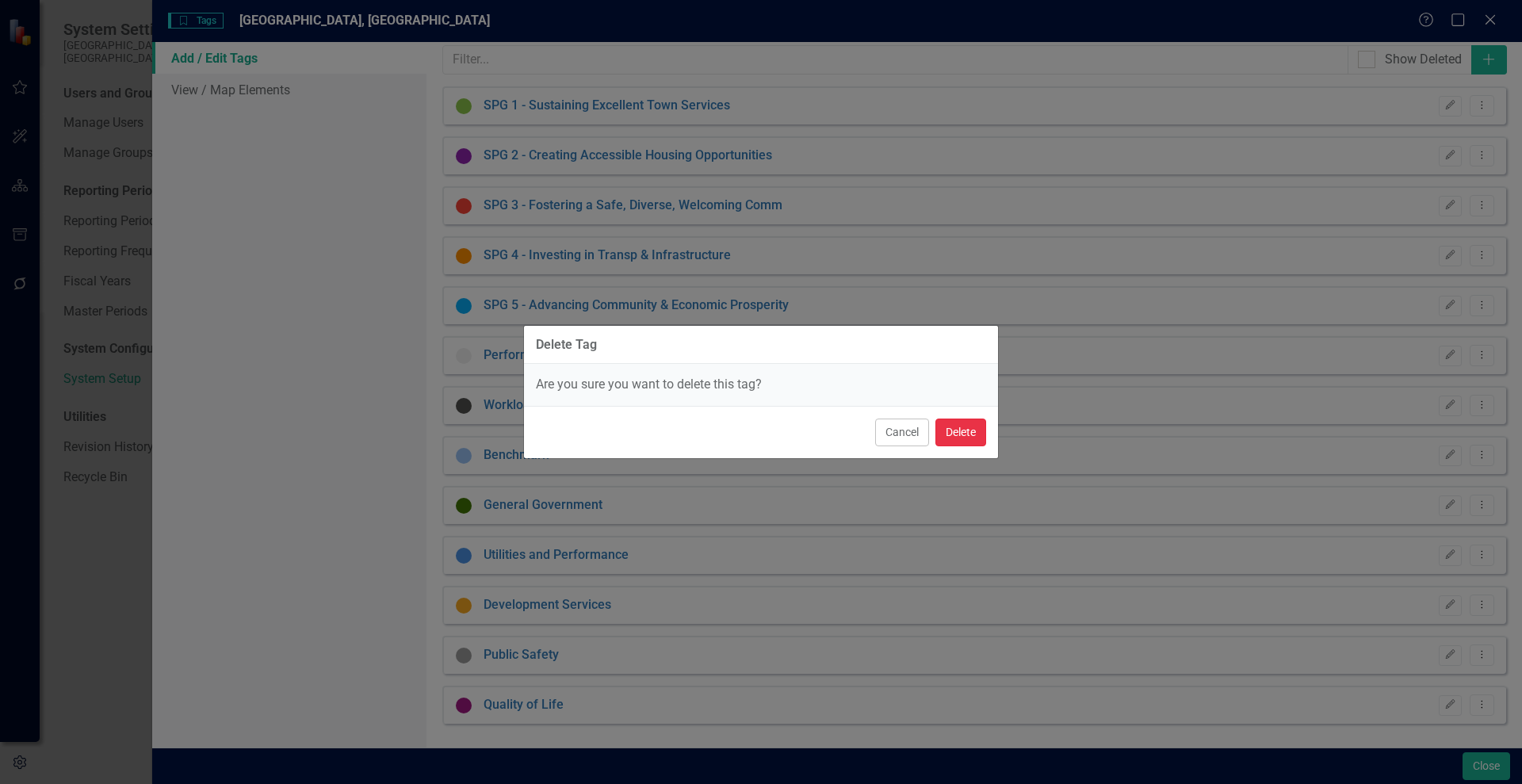
click at [965, 429] on button "Delete" at bounding box center [961, 432] width 51 height 28
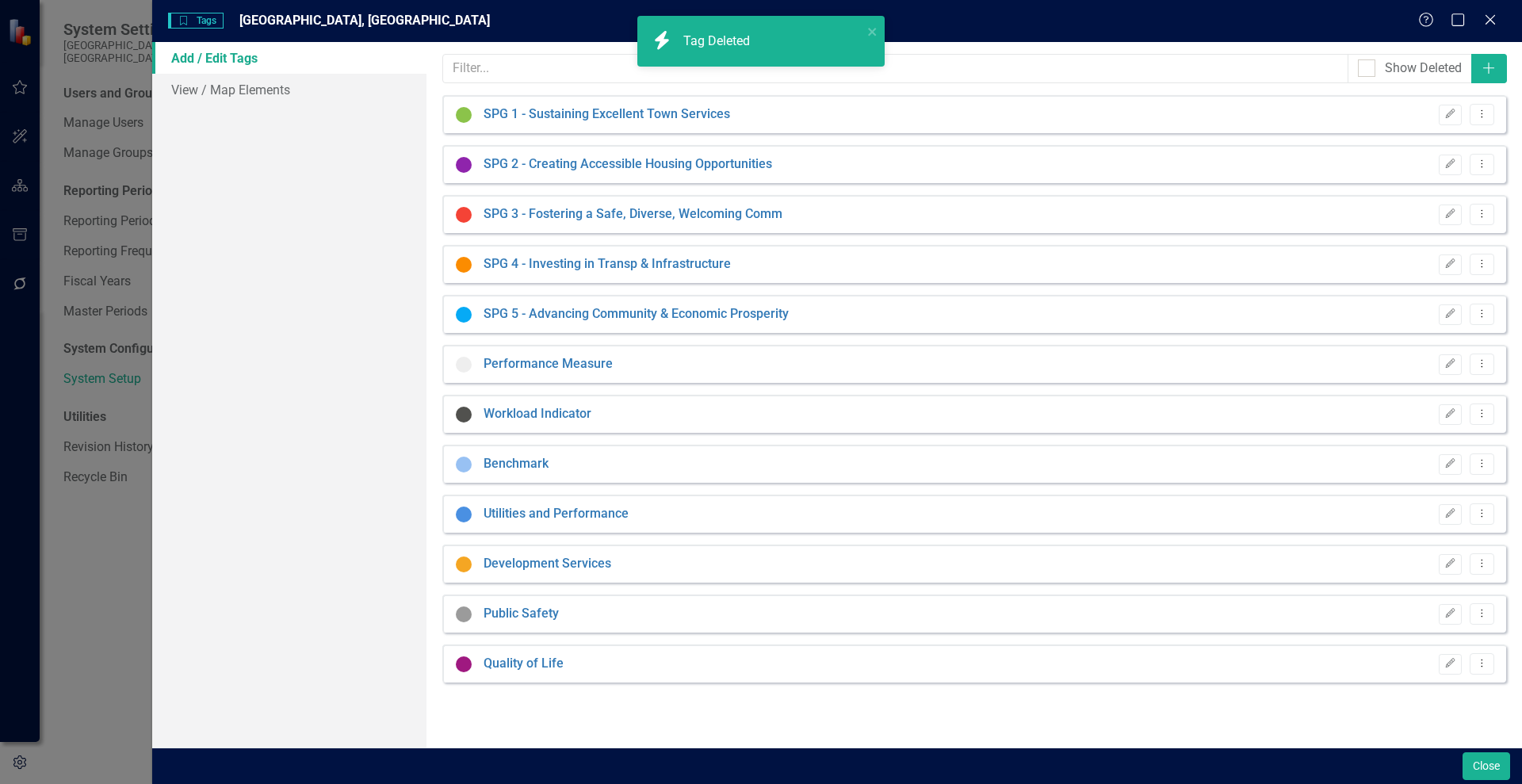
scroll to position [0, 0]
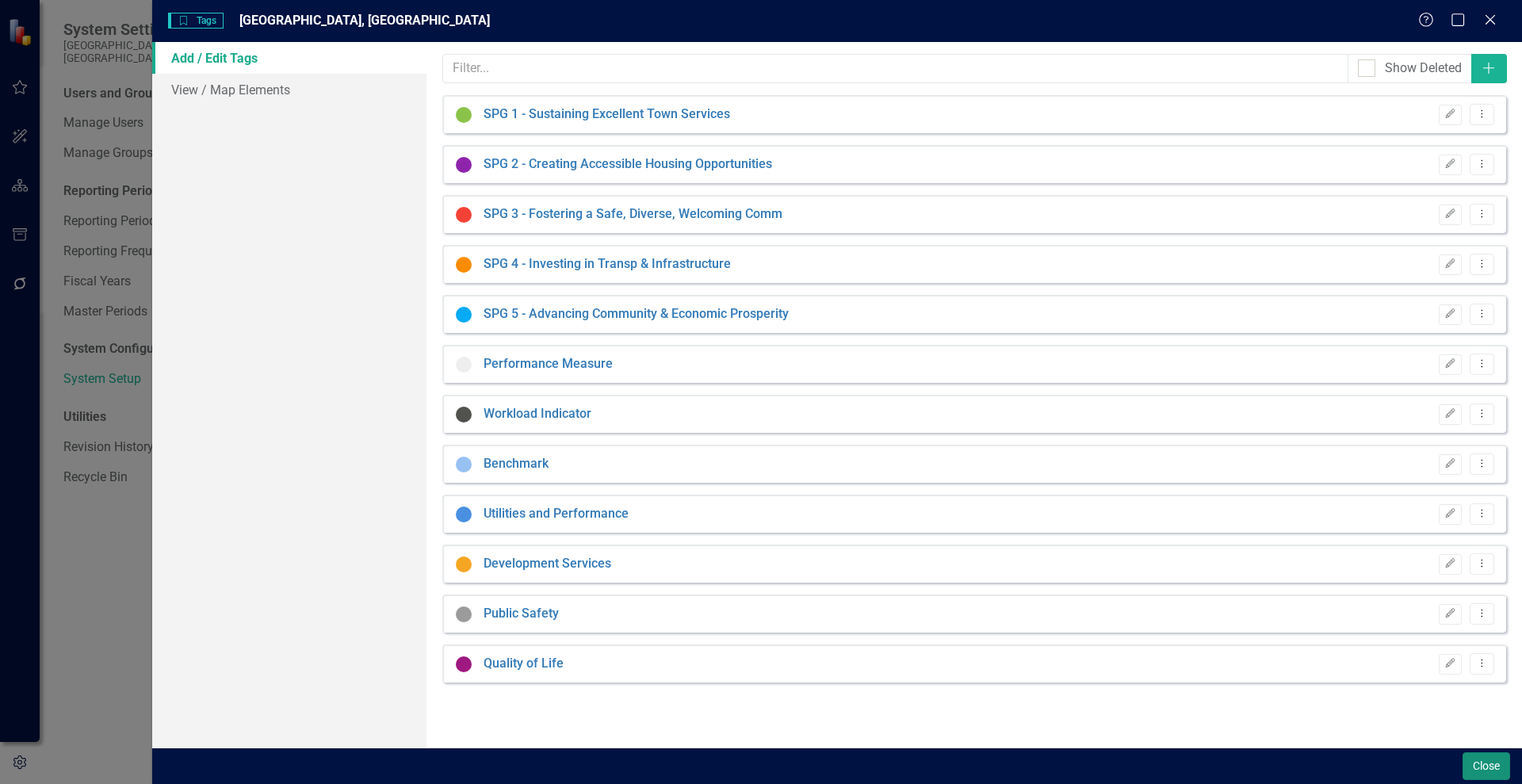
click at [1490, 763] on button "Close" at bounding box center [1486, 766] width 47 height 28
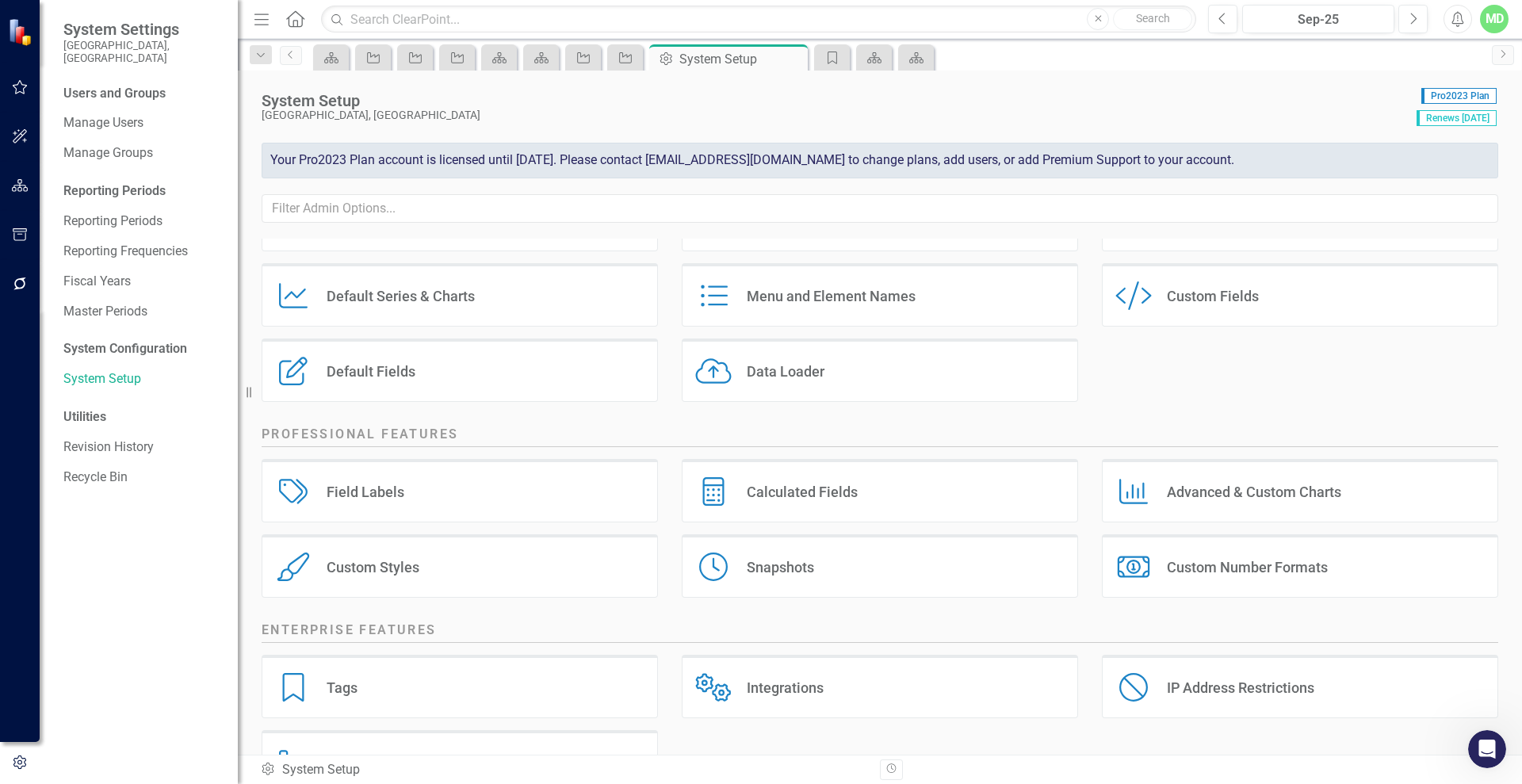
scroll to position [153, 0]
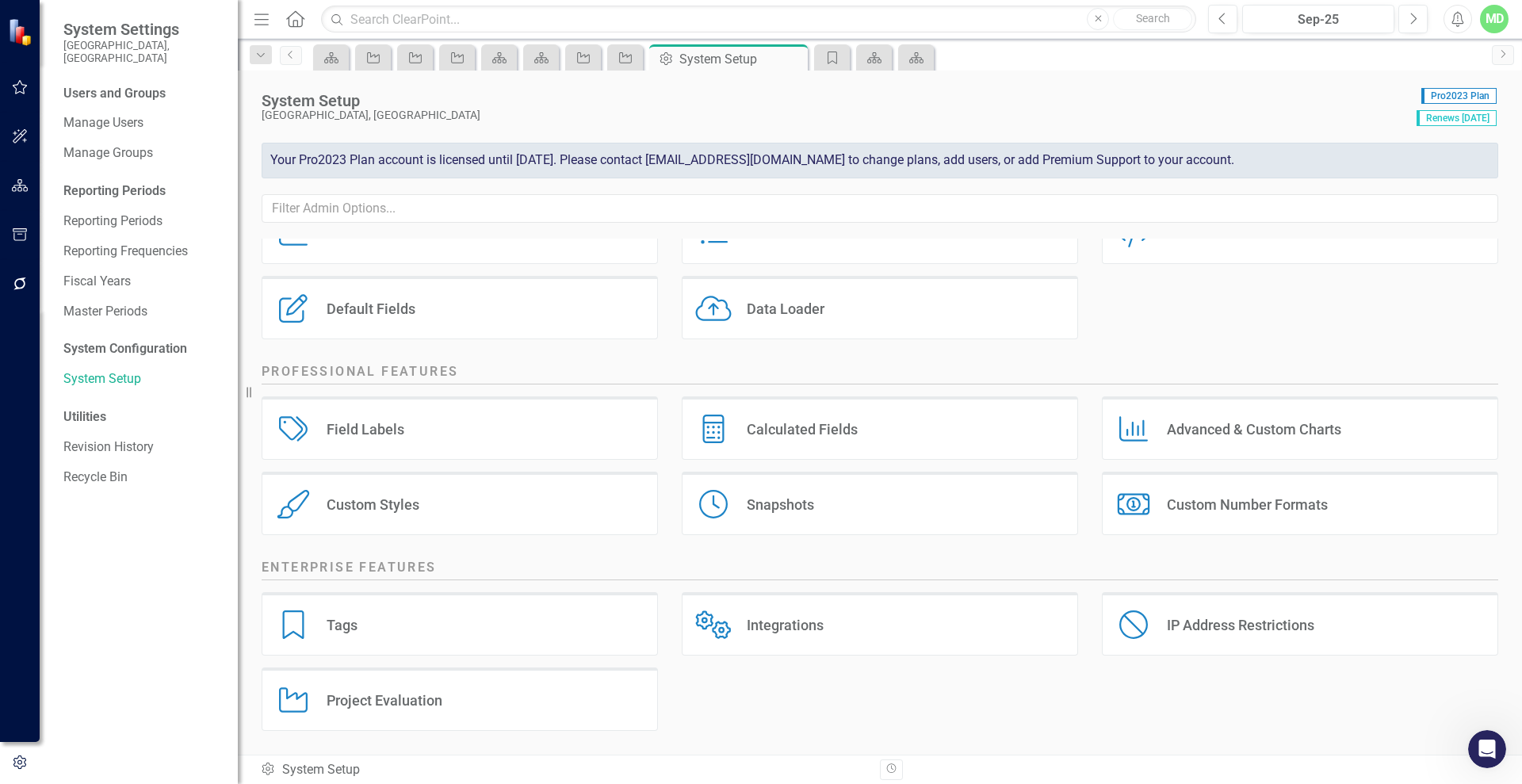
click at [14, 764] on icon "button" at bounding box center [20, 762] width 13 height 14
click at [1516, 186] on div "System Setup [GEOGRAPHIC_DATA] Pro2023 Plan Renews [DATE] Your Pro2023 Plan acc…" at bounding box center [880, 154] width 1284 height 168
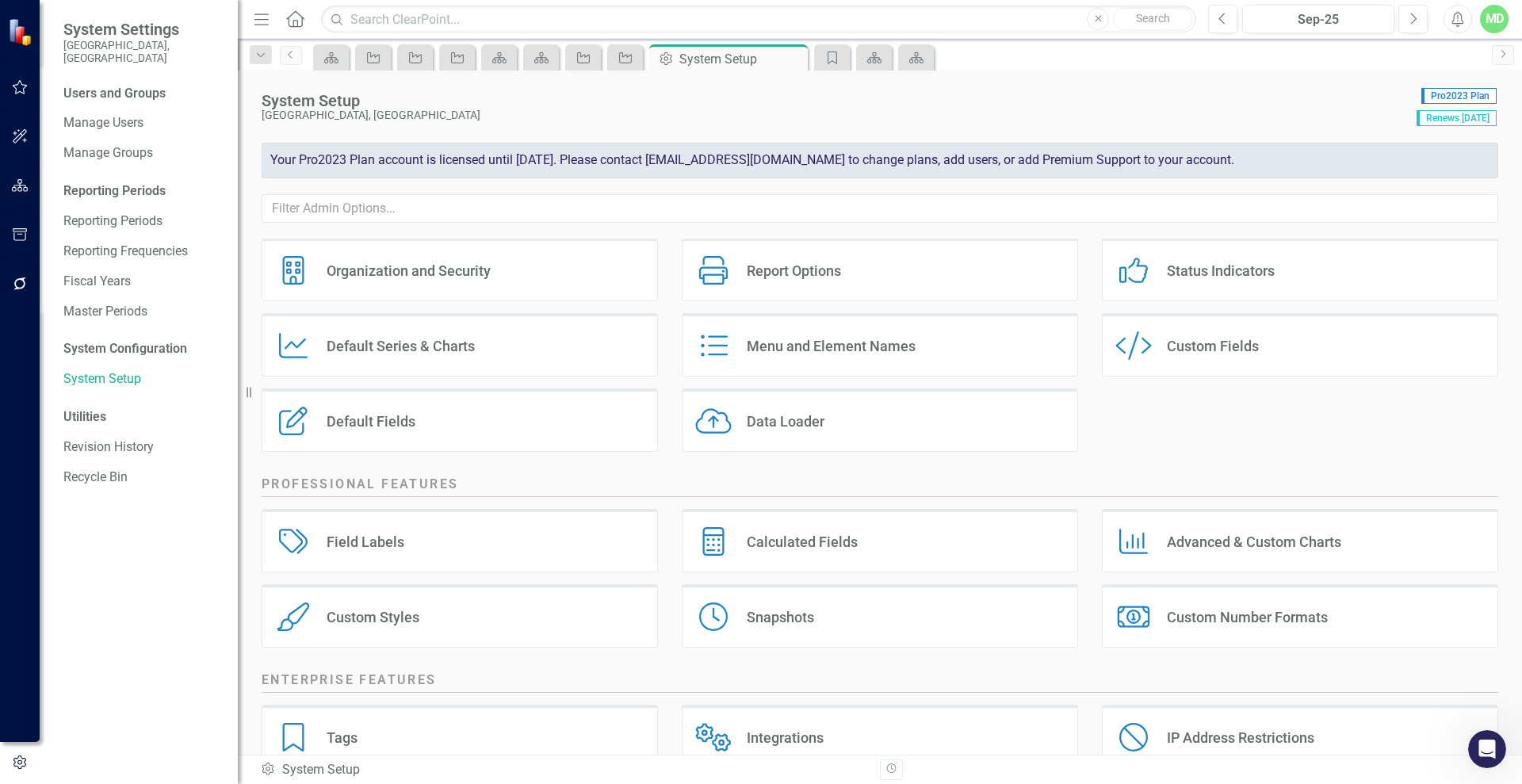
scroll to position [0, 0]
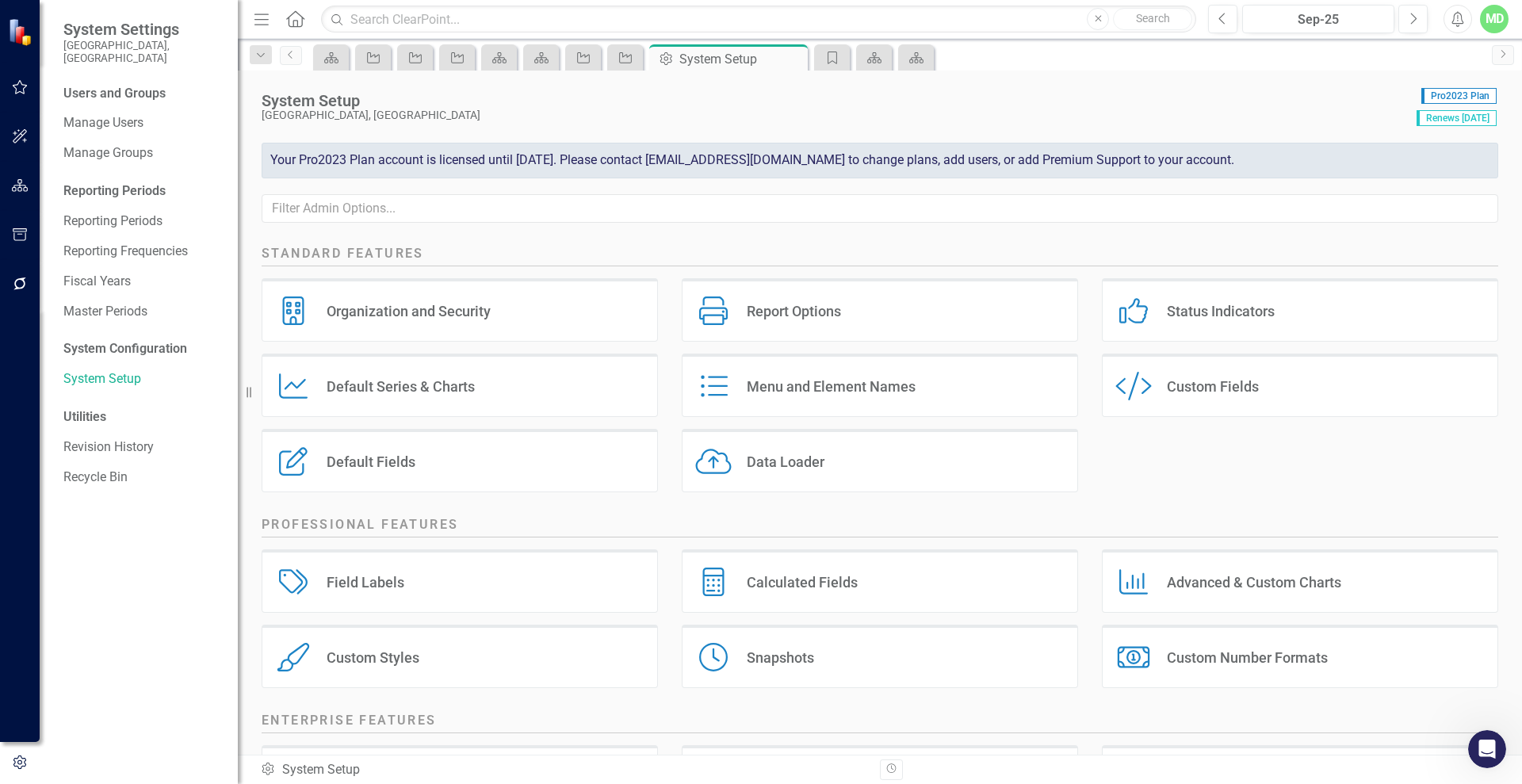
click at [377, 306] on div "Organization and Security" at bounding box center [408, 312] width 164 height 19
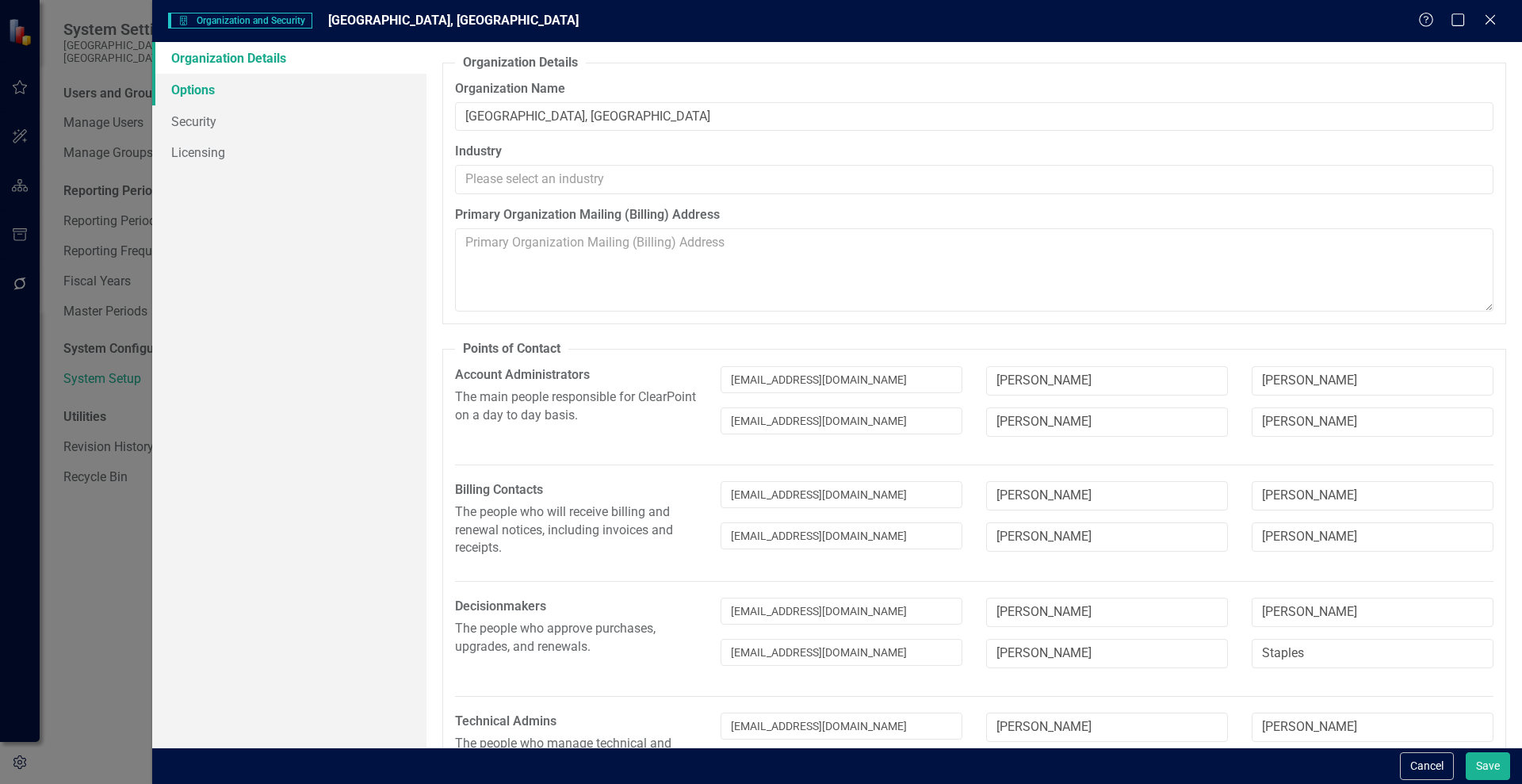
click at [210, 92] on link "Options" at bounding box center [289, 89] width 274 height 32
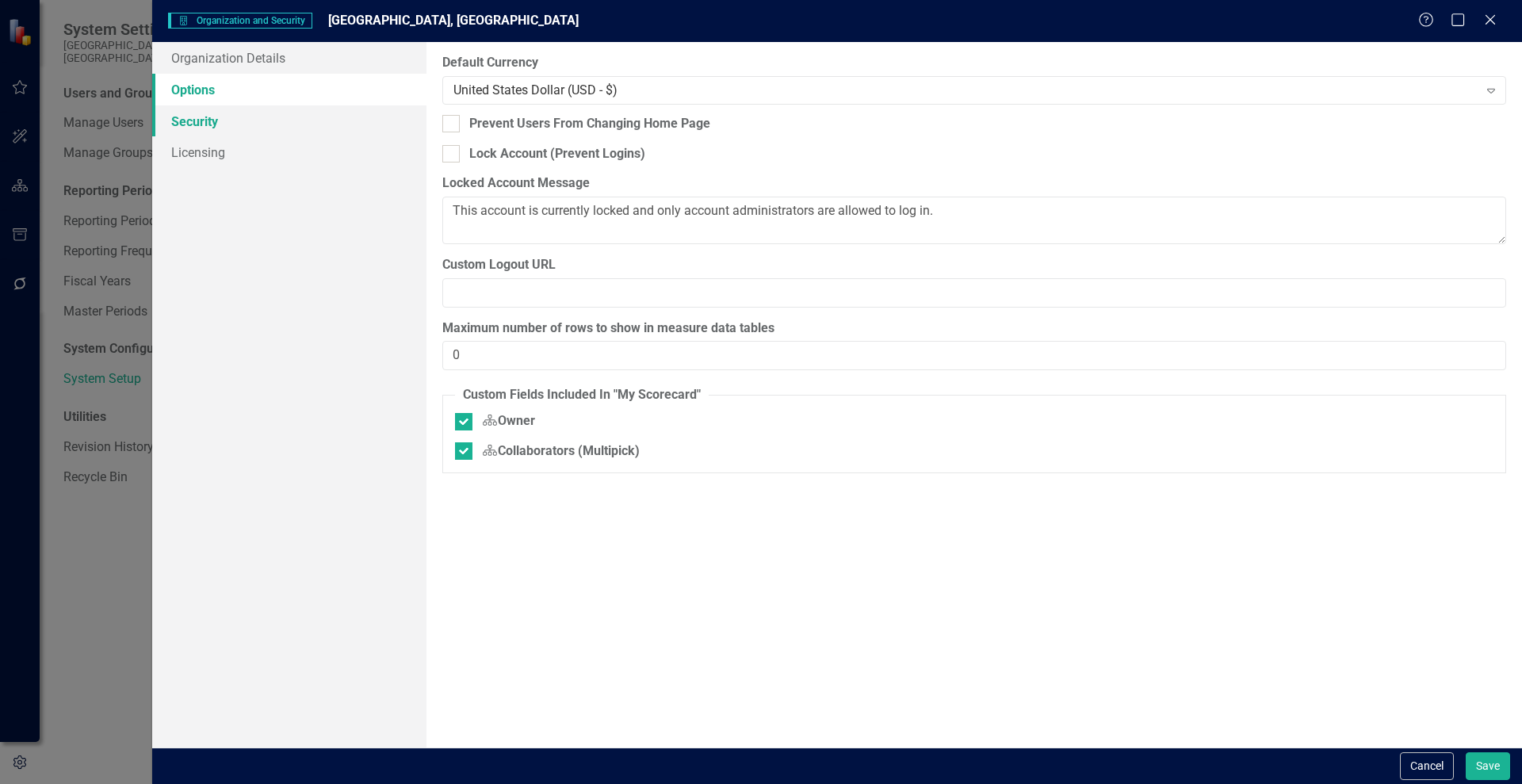
click at [211, 119] on link "Security" at bounding box center [289, 121] width 274 height 32
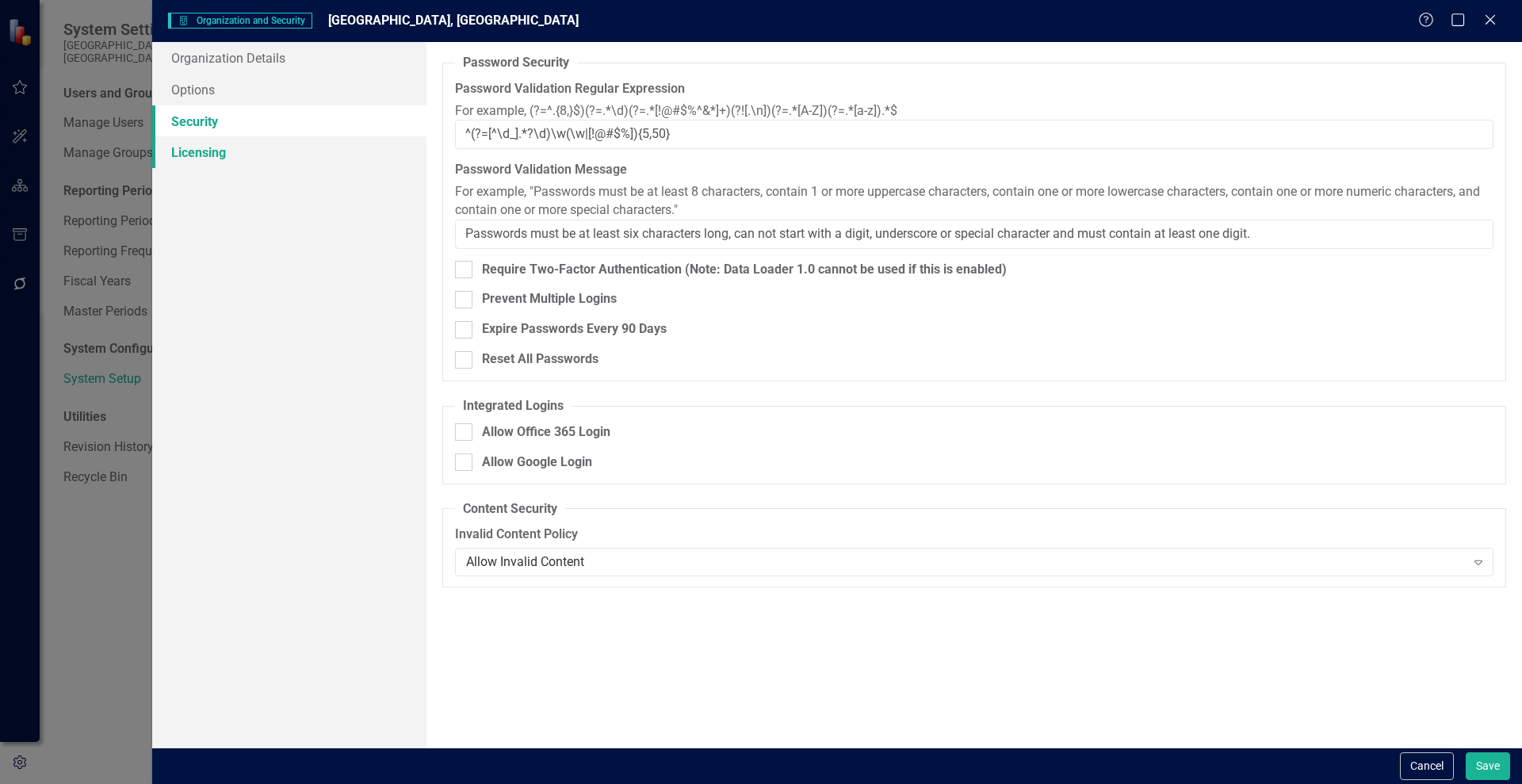
click at [217, 154] on link "Licensing" at bounding box center [289, 153] width 274 height 32
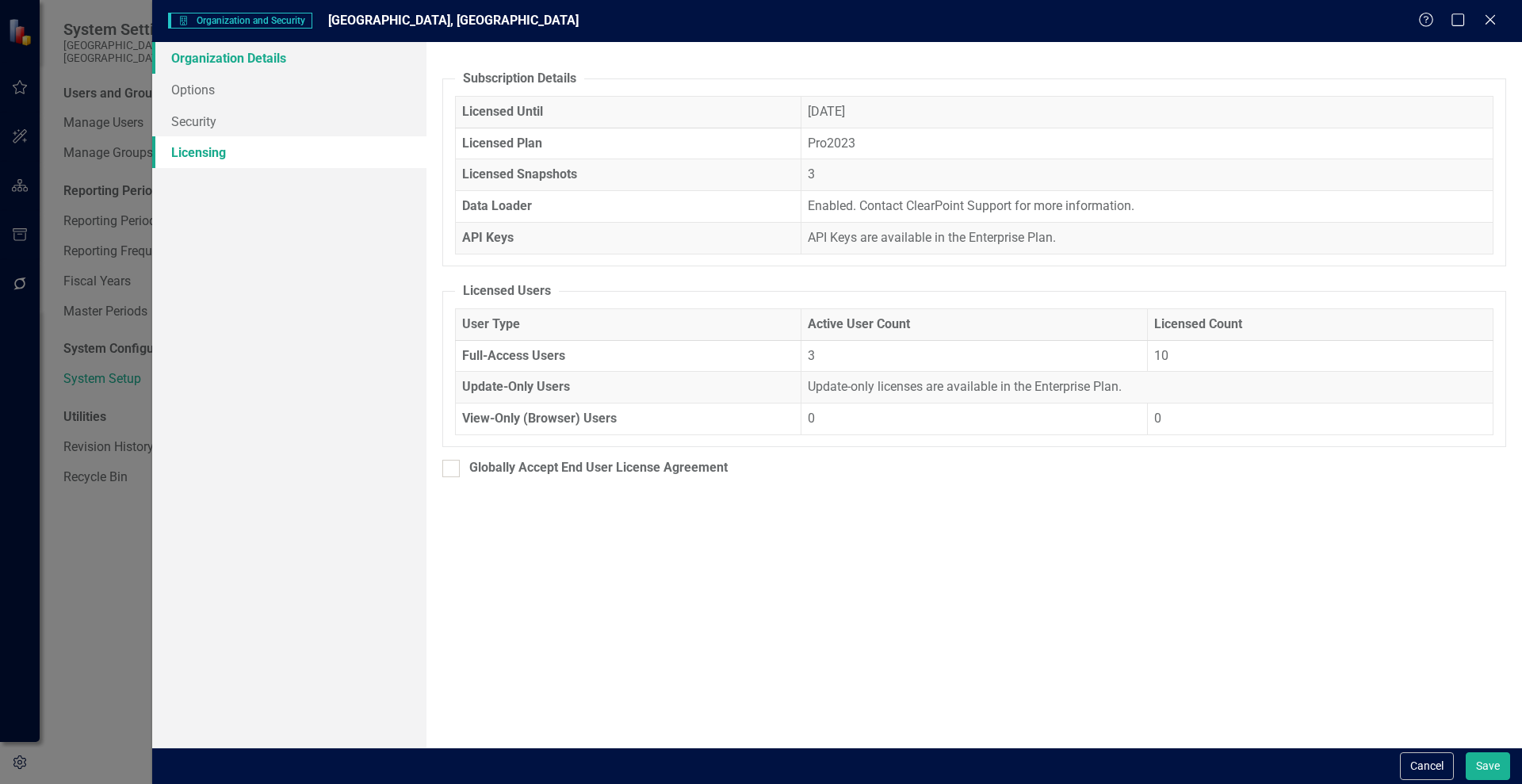
click at [194, 71] on link "Organization Details" at bounding box center [289, 58] width 274 height 32
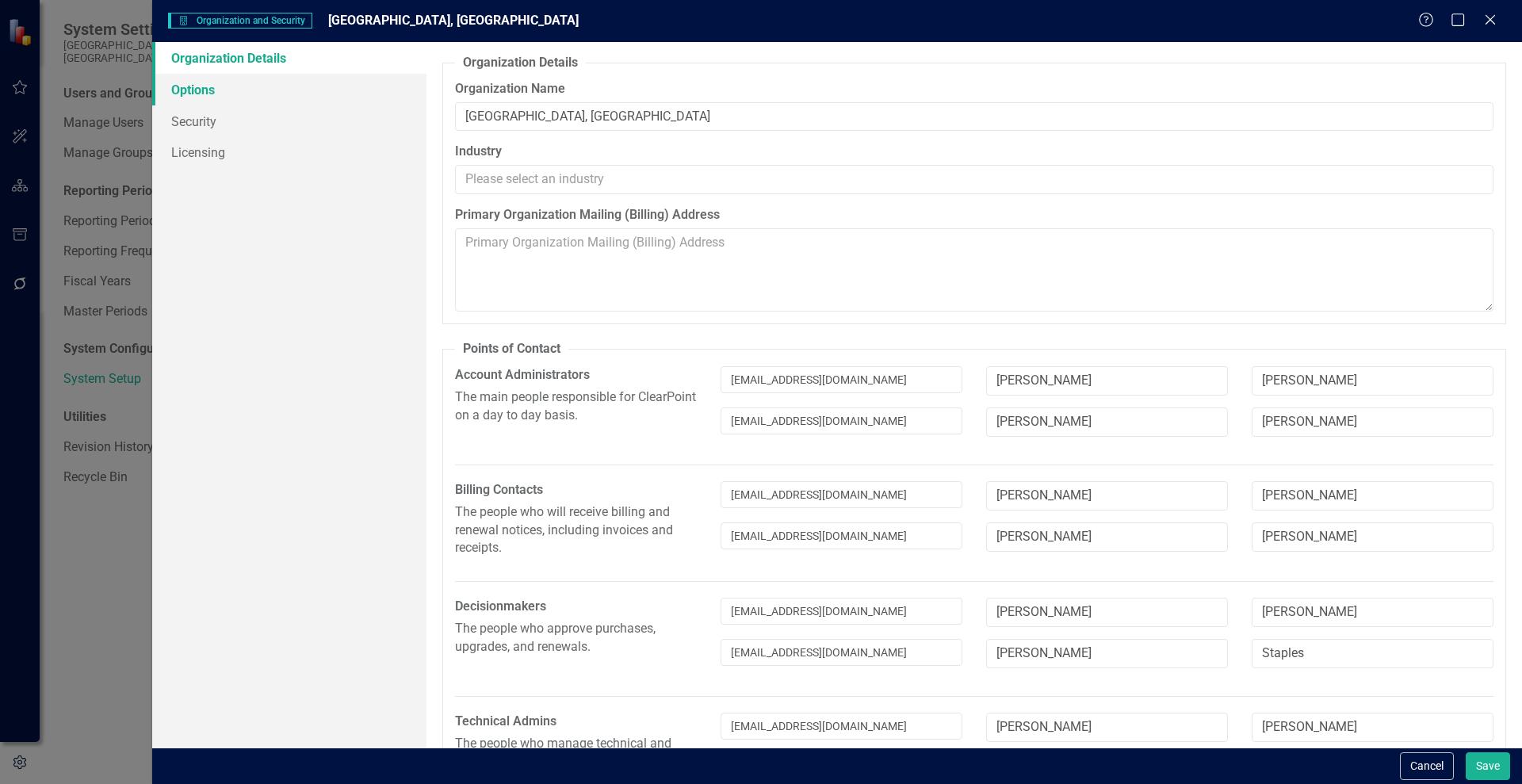
click at [198, 98] on link "Options" at bounding box center [289, 89] width 274 height 32
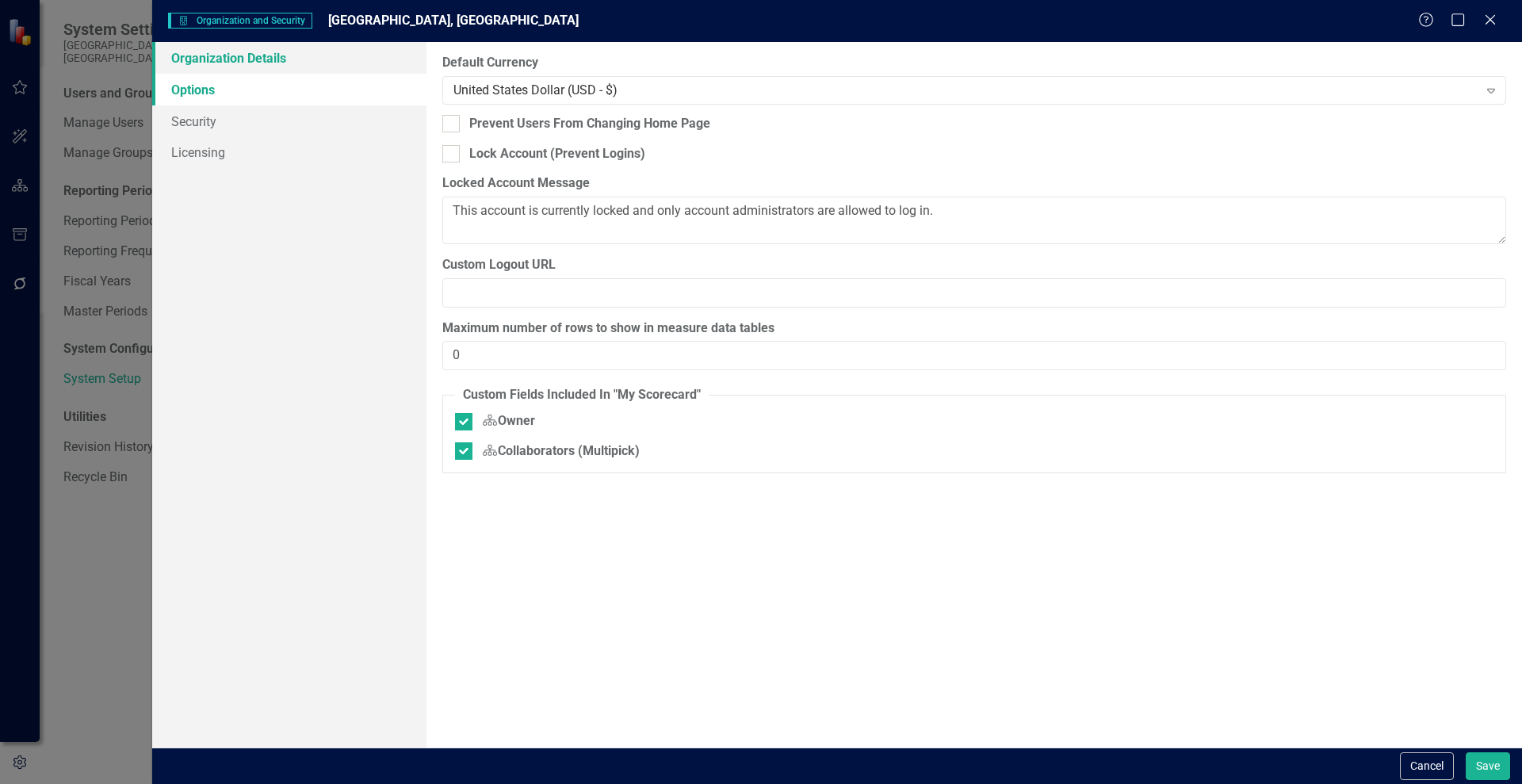
click at [244, 60] on link "Organization Details" at bounding box center [289, 58] width 274 height 32
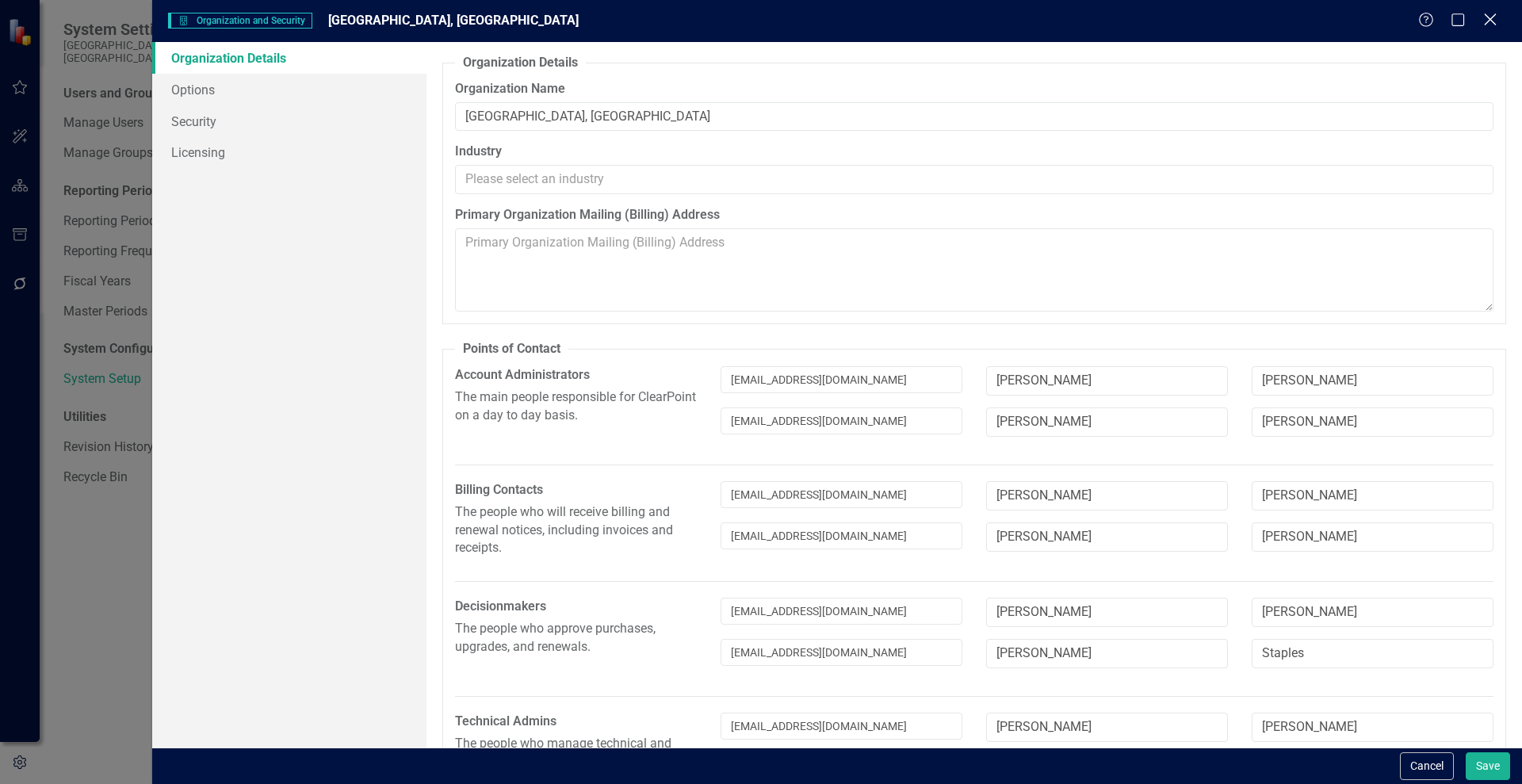
click at [1492, 19] on icon at bounding box center [1489, 19] width 12 height 12
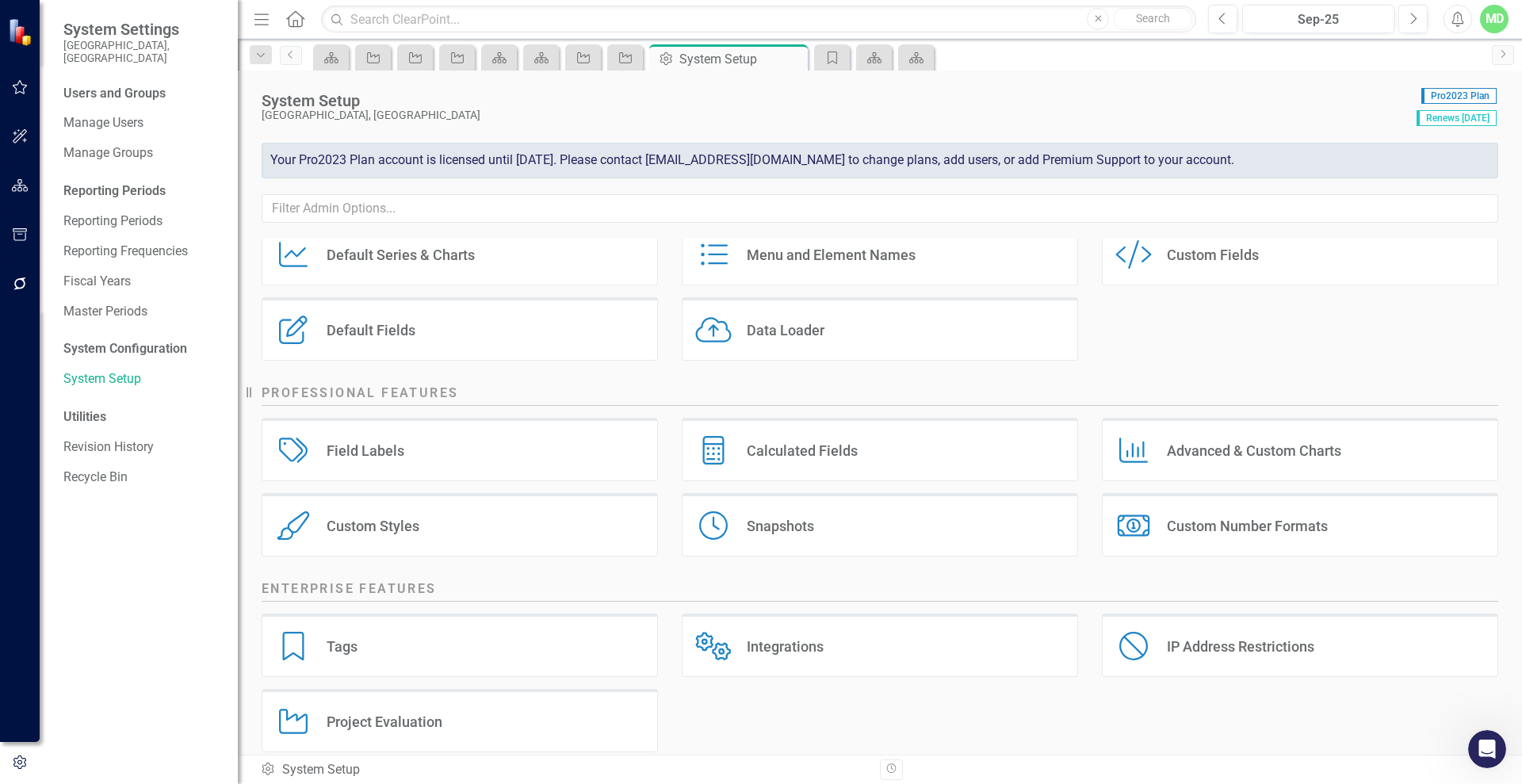
scroll to position [153, 0]
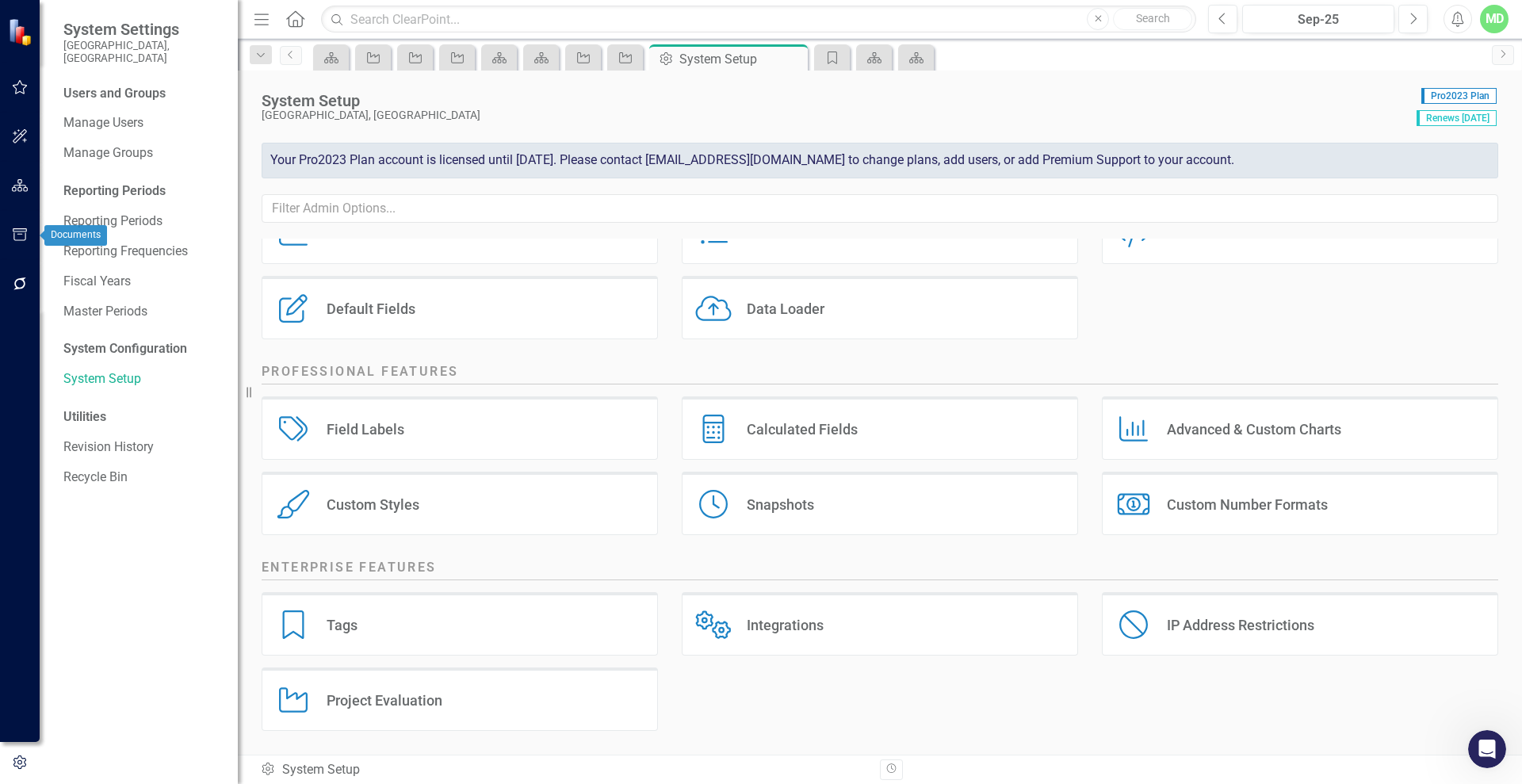
click at [18, 233] on icon "button" at bounding box center [20, 234] width 14 height 13
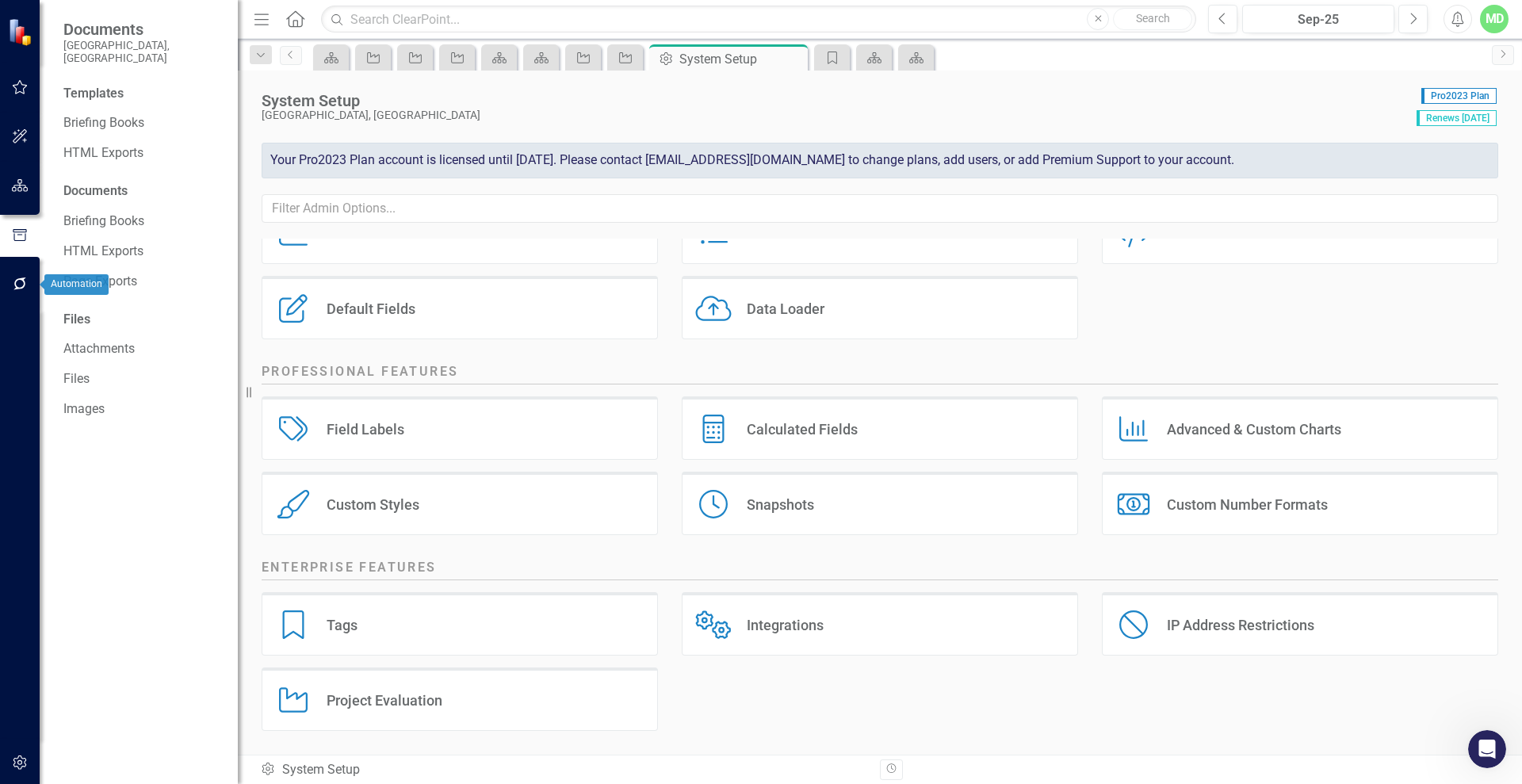
click at [19, 285] on icon "button" at bounding box center [20, 284] width 17 height 13
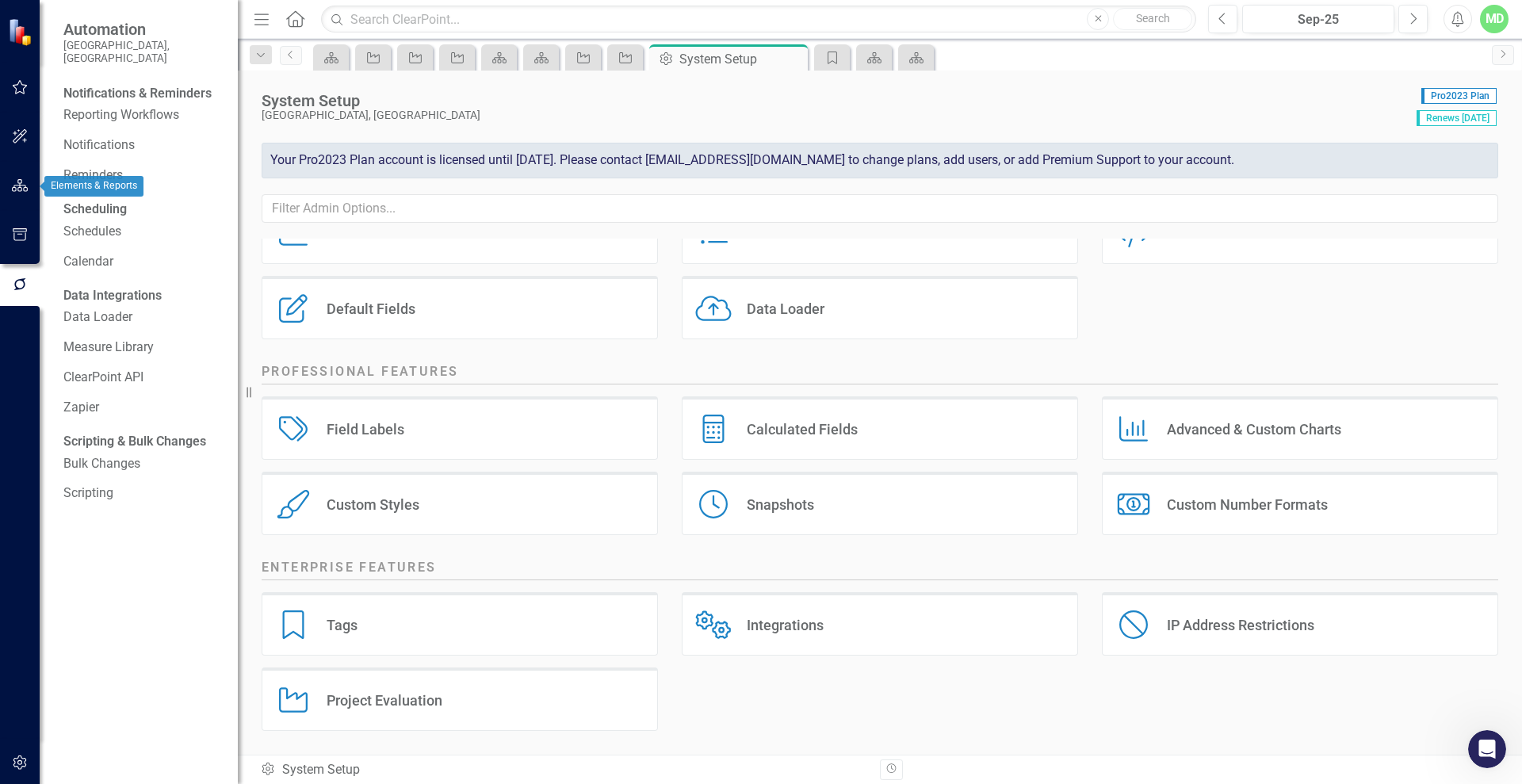
click at [19, 185] on icon "button" at bounding box center [20, 186] width 17 height 13
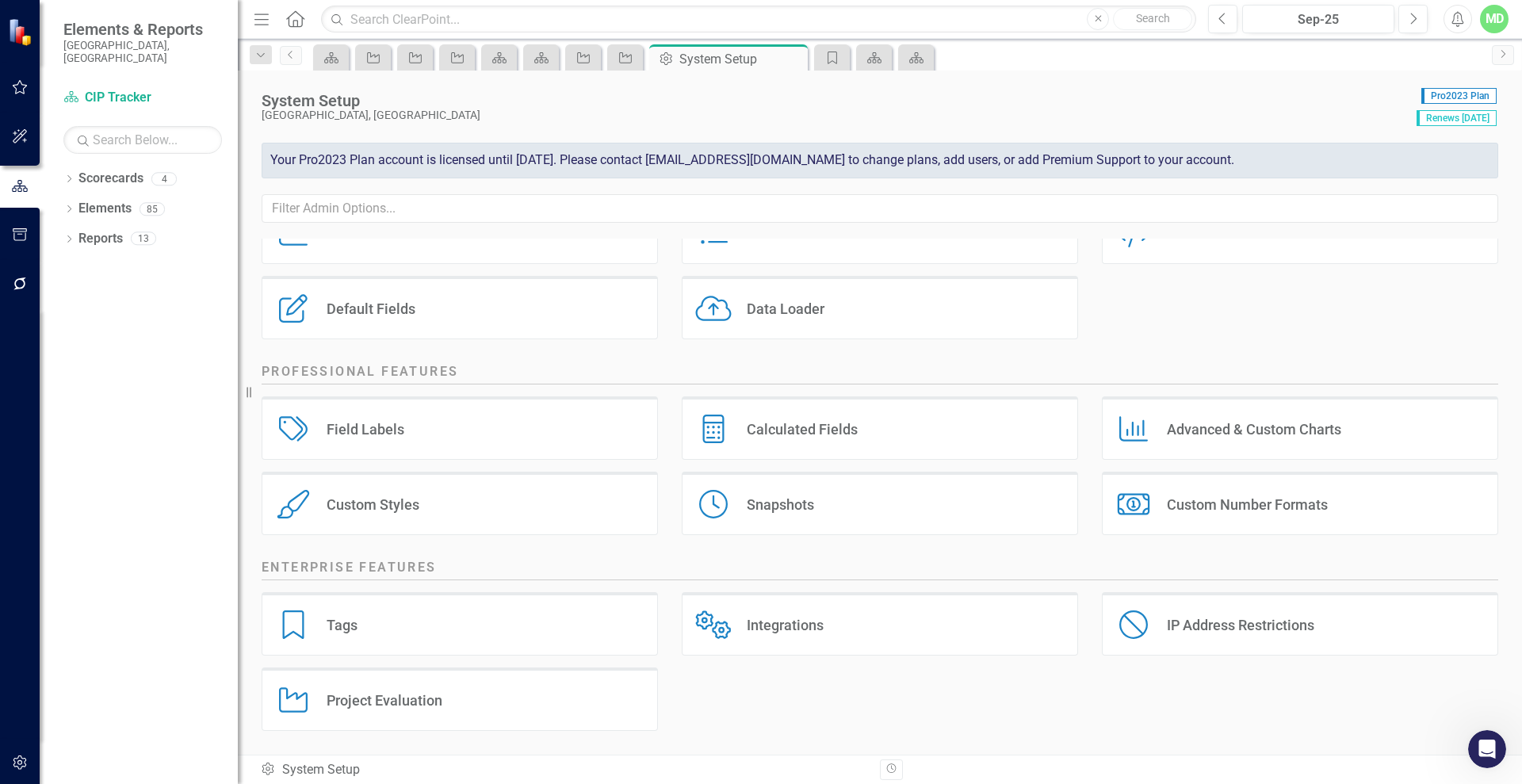
click at [20, 758] on icon "button" at bounding box center [20, 763] width 17 height 13
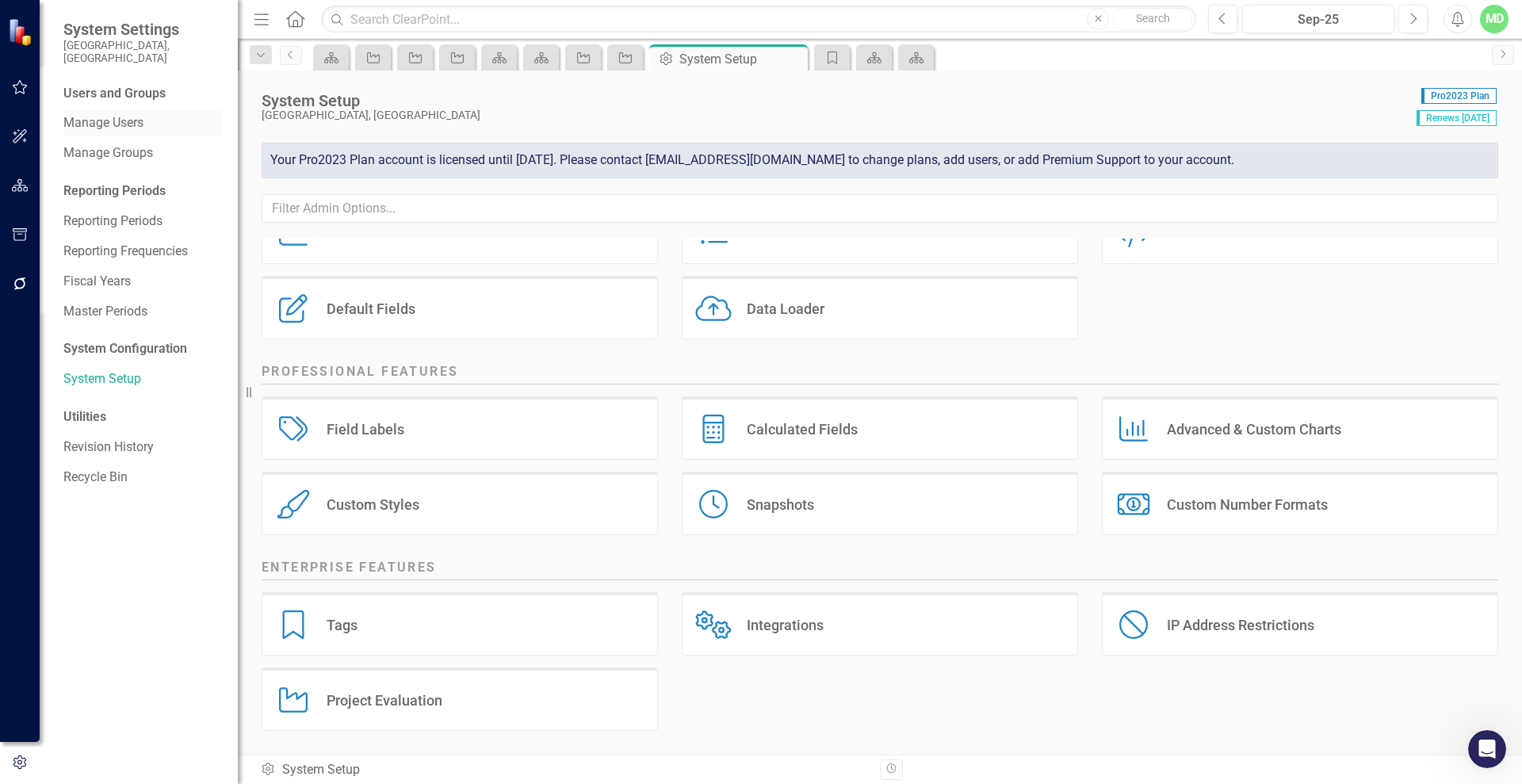
click at [93, 114] on link "Manage Users" at bounding box center [142, 124] width 158 height 19
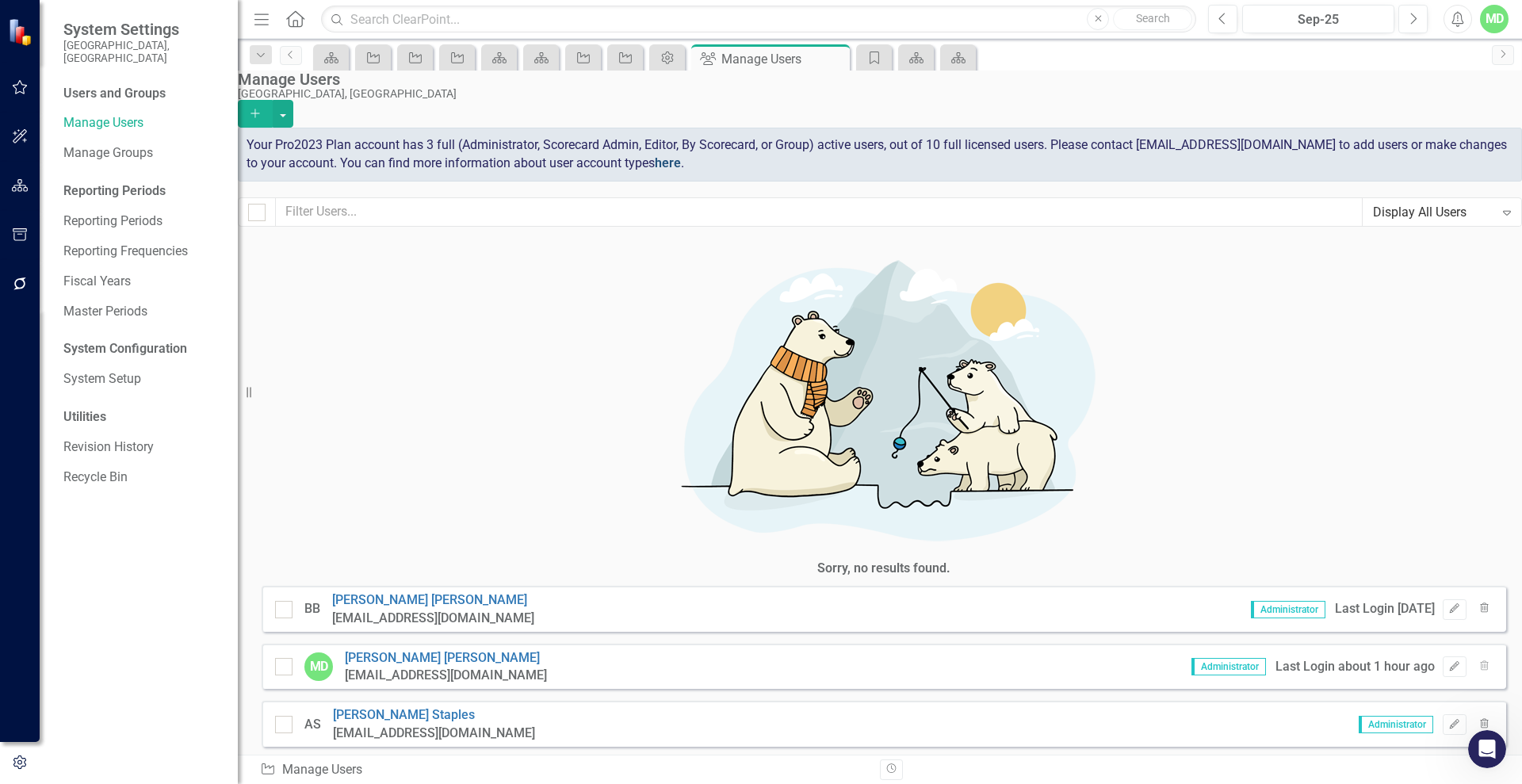
click at [681, 166] on link "here" at bounding box center [668, 163] width 26 height 15
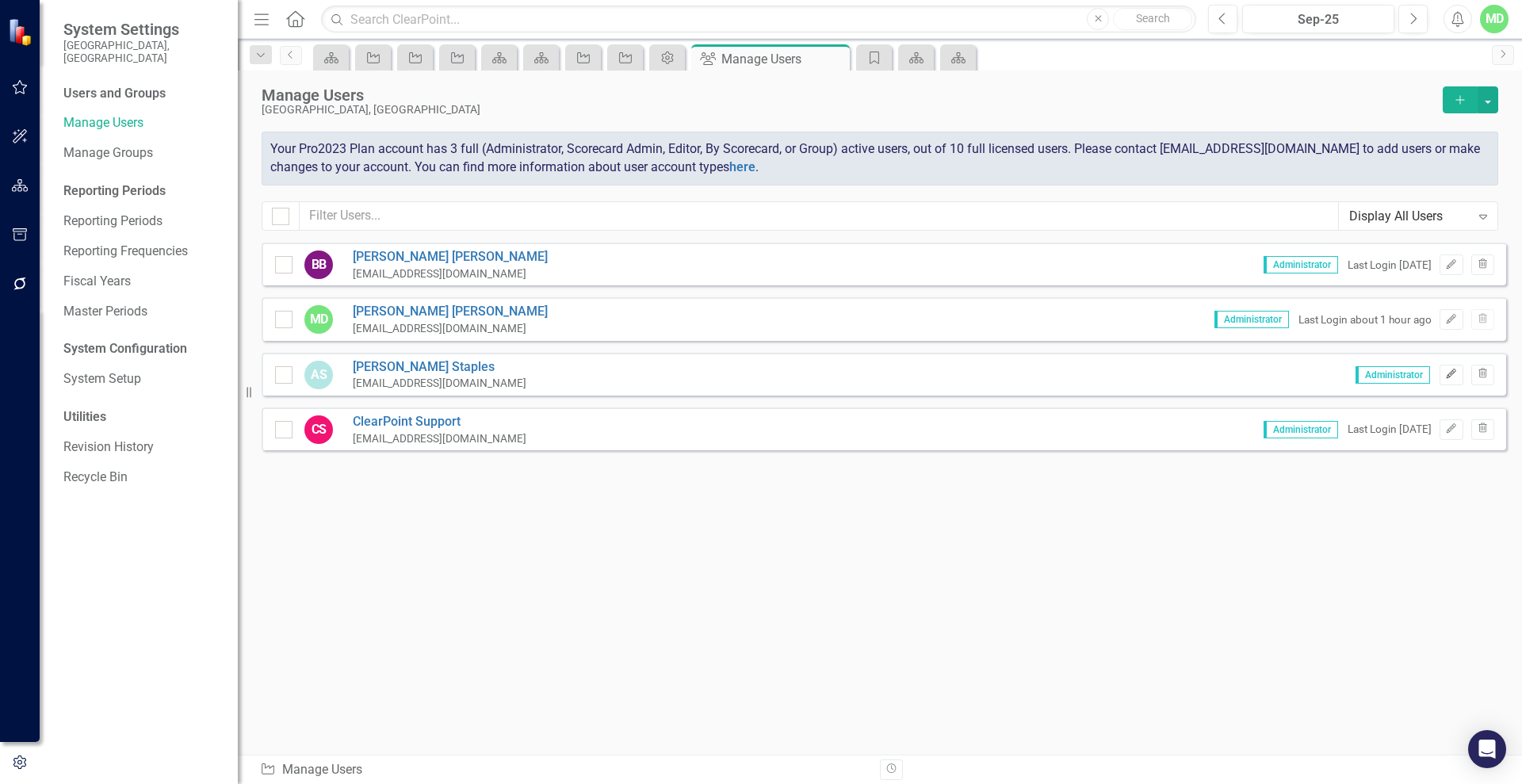
click at [1451, 371] on icon "button" at bounding box center [1451, 373] width 9 height 9
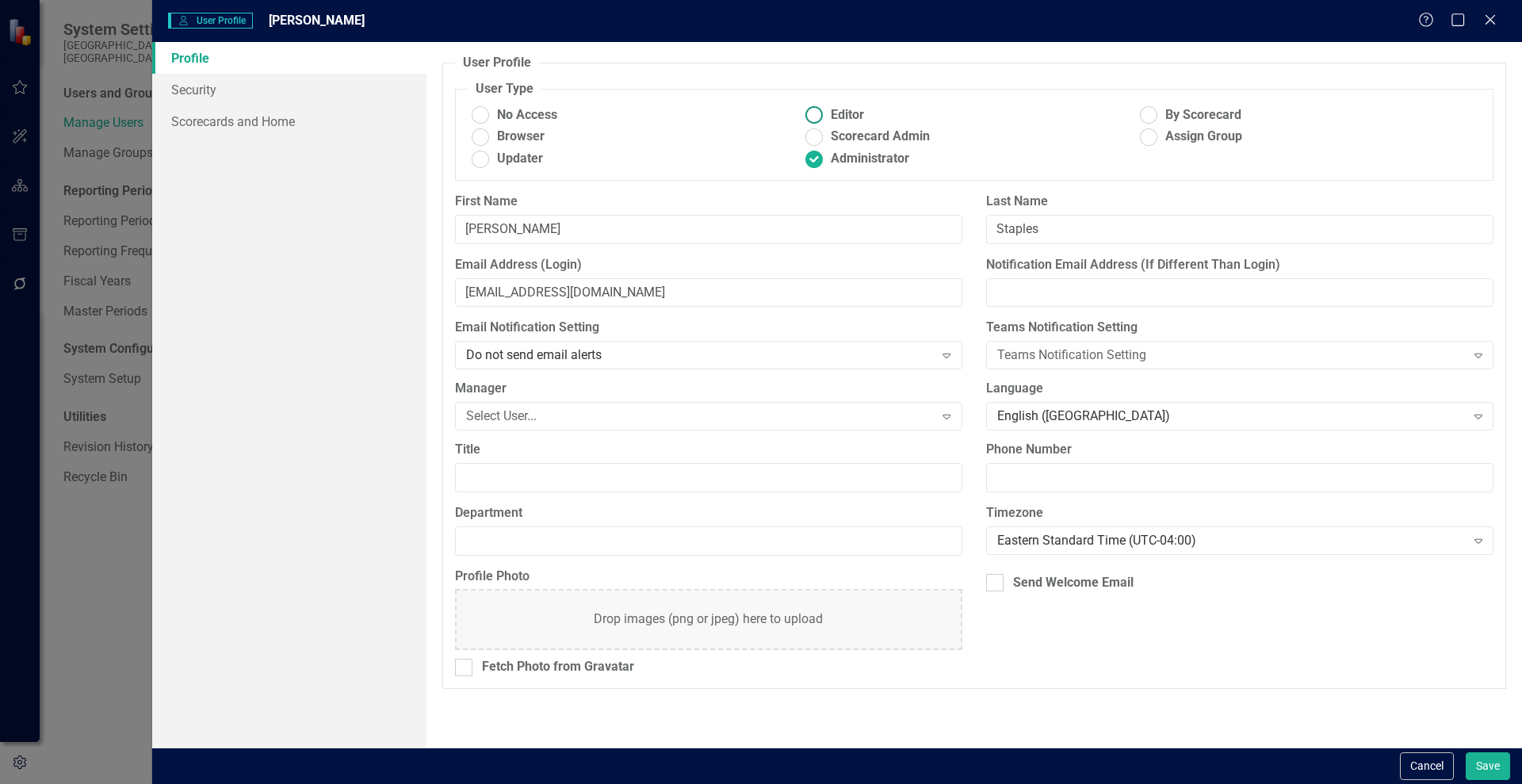
click at [812, 112] on ins at bounding box center [814, 115] width 24 height 24
click at [812, 112] on input "Editor" at bounding box center [814, 115] width 24 height 24
radio input "true"
drag, startPoint x: 1493, startPoint y: 766, endPoint x: 1252, endPoint y: 576, distance: 306.9
click at [1252, 576] on form "User User Profile Aileen Staples Help Maximize Close Profile Security Scorecard…" at bounding box center [837, 392] width 1369 height 784
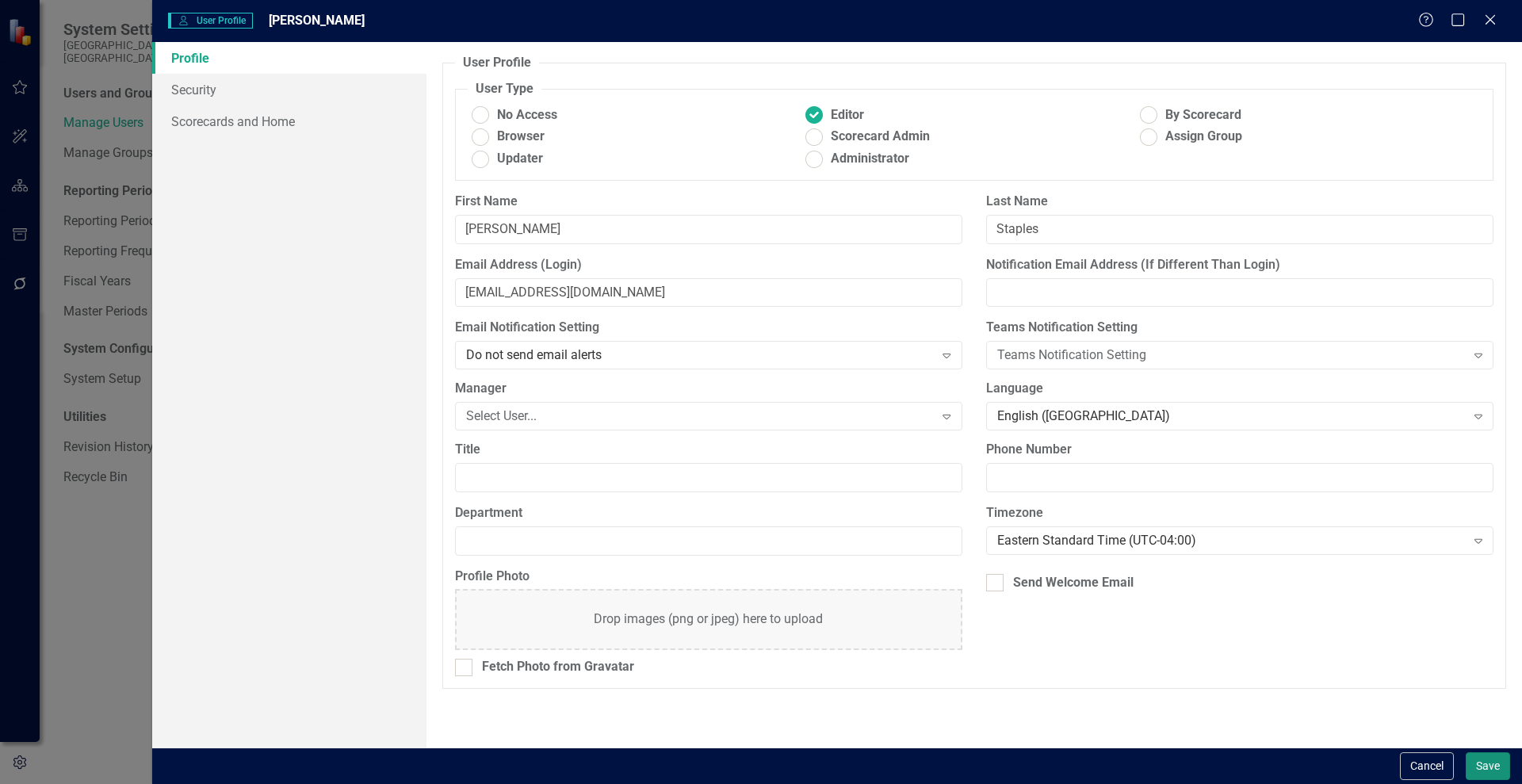
click at [1490, 770] on button "Save" at bounding box center [1489, 766] width 45 height 28
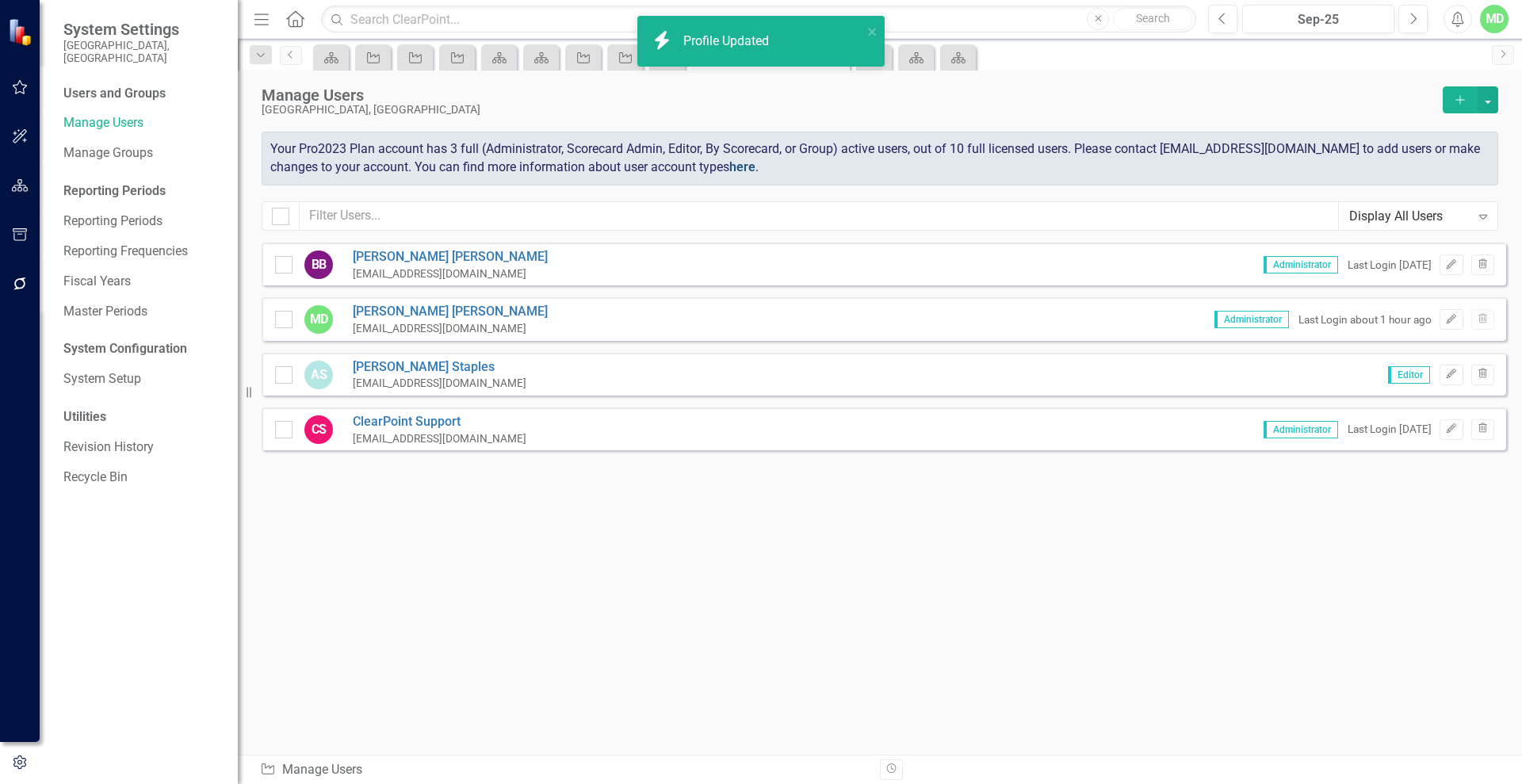
click at [749, 166] on link "here" at bounding box center [742, 166] width 26 height 15
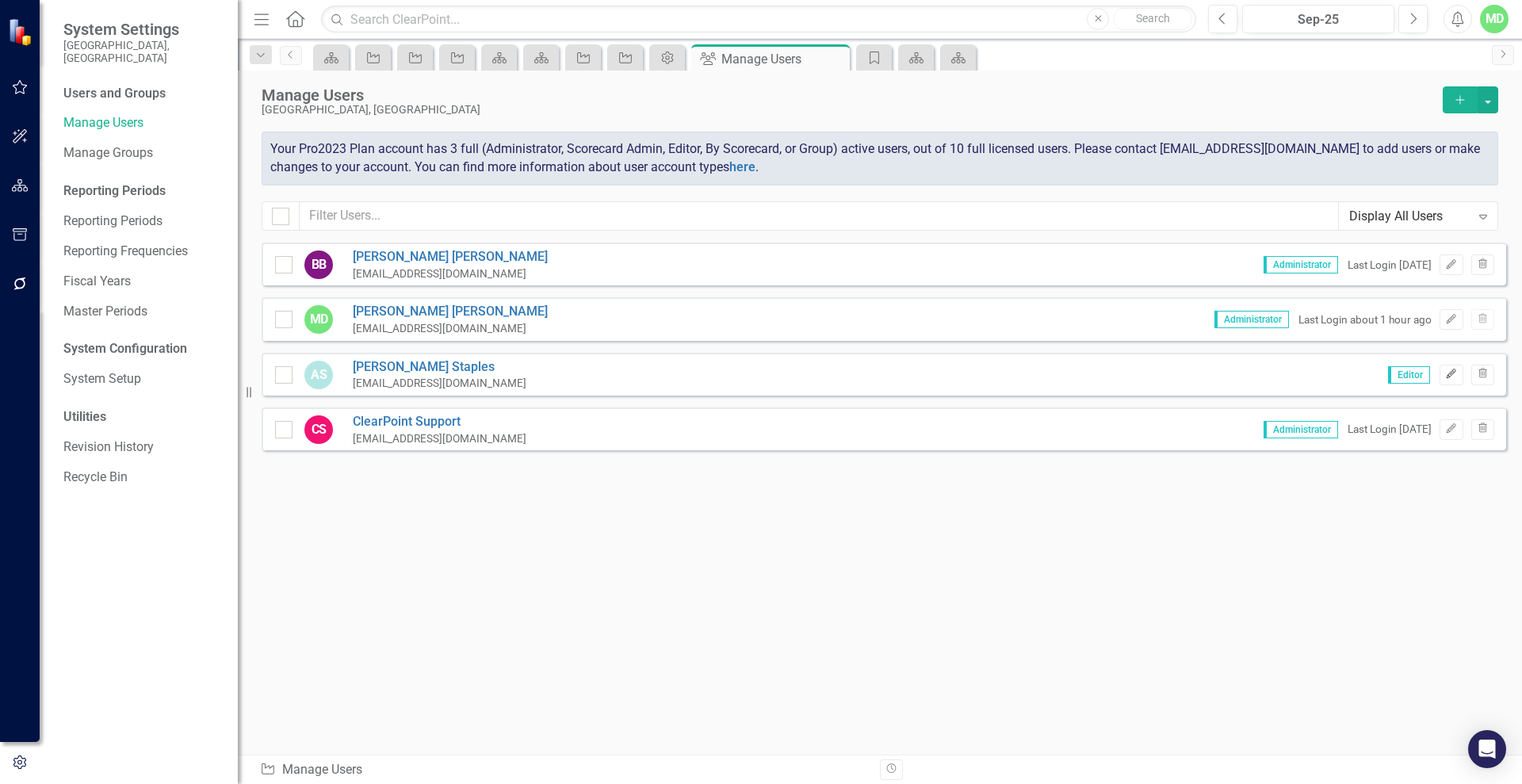
click at [1457, 373] on icon "Edit" at bounding box center [1450, 374] width 12 height 9
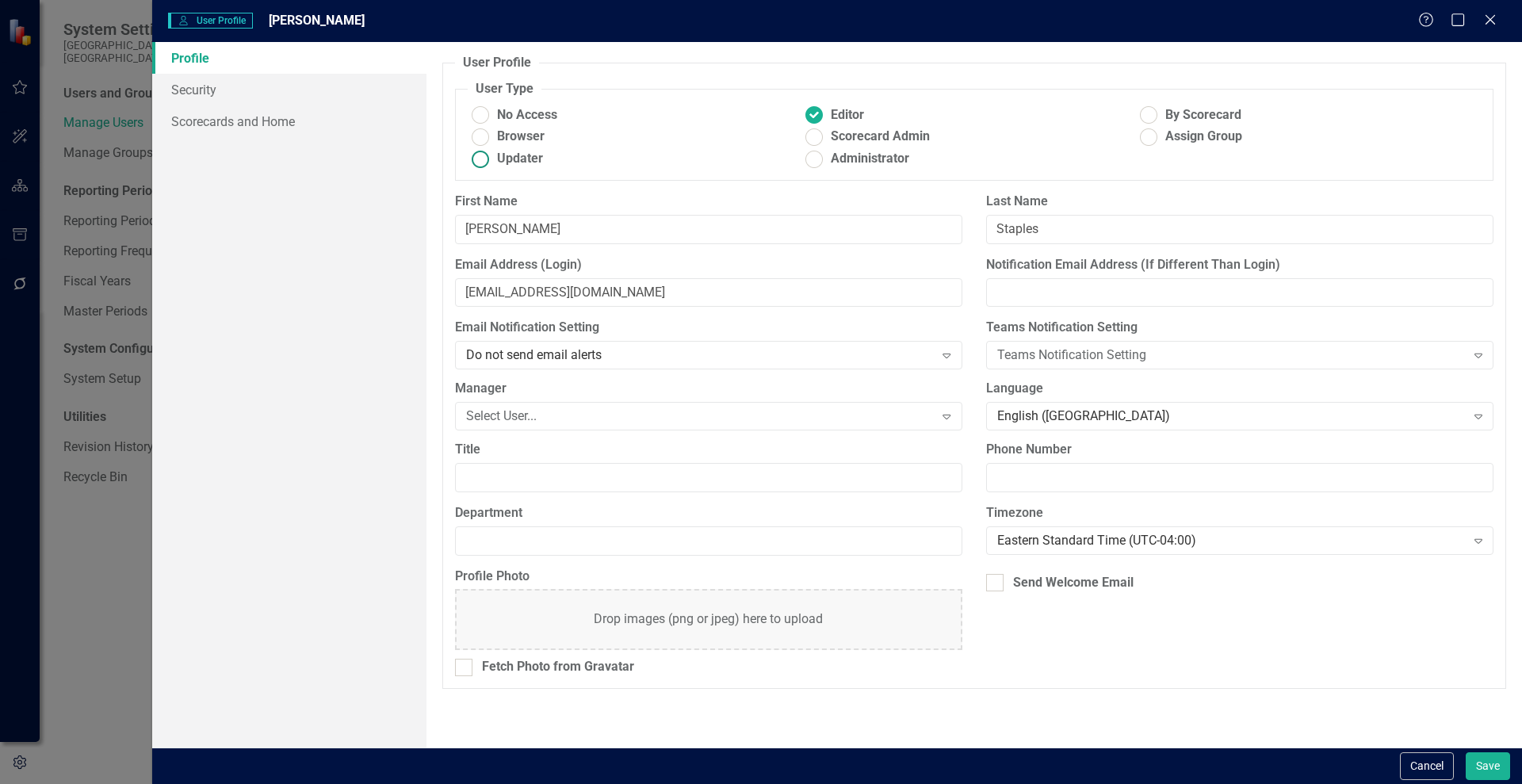
click at [517, 158] on span "Updater" at bounding box center [519, 159] width 46 height 19
click at [492, 158] on input "Updater" at bounding box center [480, 159] width 24 height 24
radio input "true"
click at [1487, 764] on button "Save" at bounding box center [1489, 766] width 45 height 28
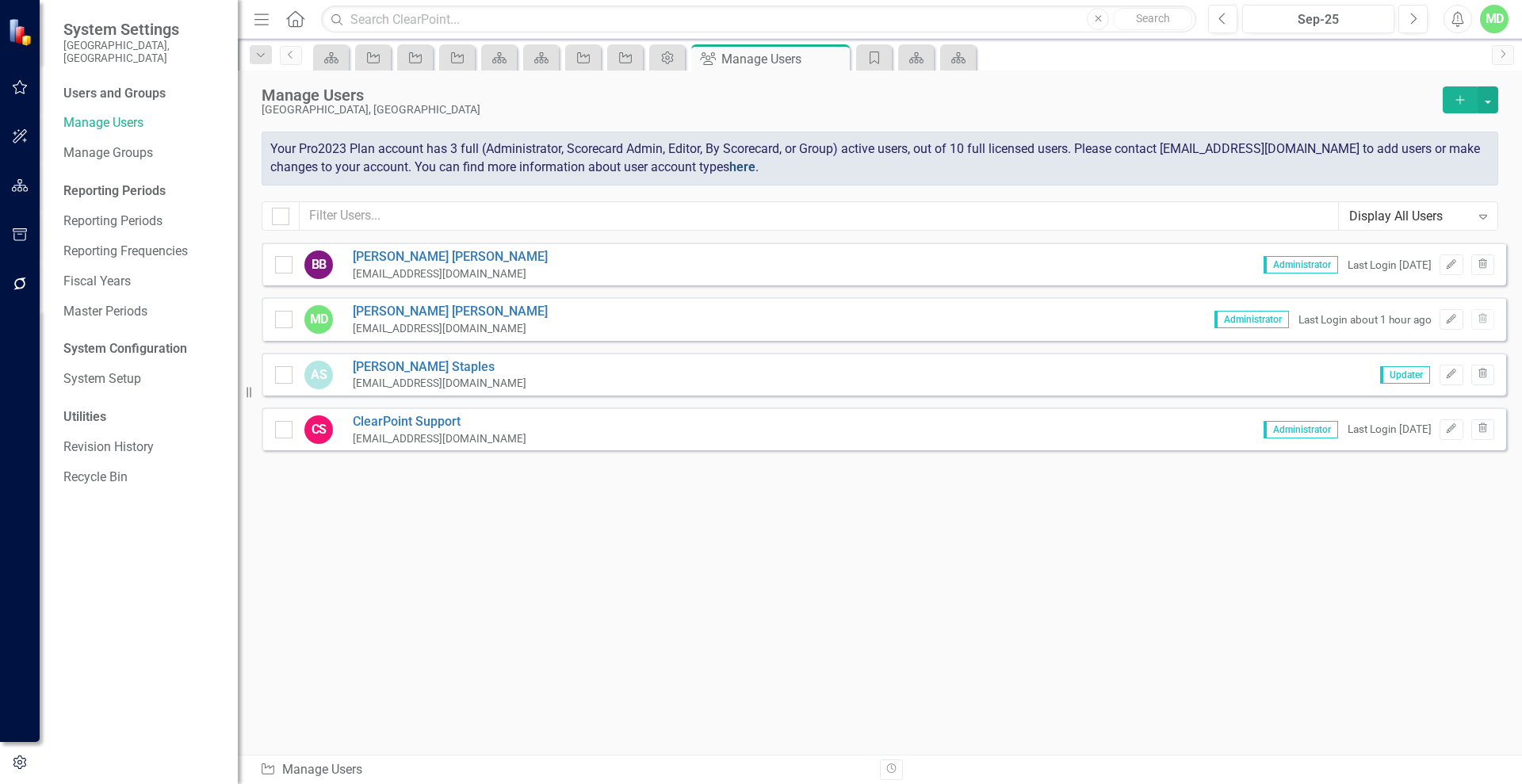
click at [743, 169] on link "here" at bounding box center [742, 166] width 26 height 15
click at [110, 114] on link "Manage Users" at bounding box center [142, 124] width 158 height 19
click at [1451, 106] on button "Add" at bounding box center [1460, 100] width 34 height 27
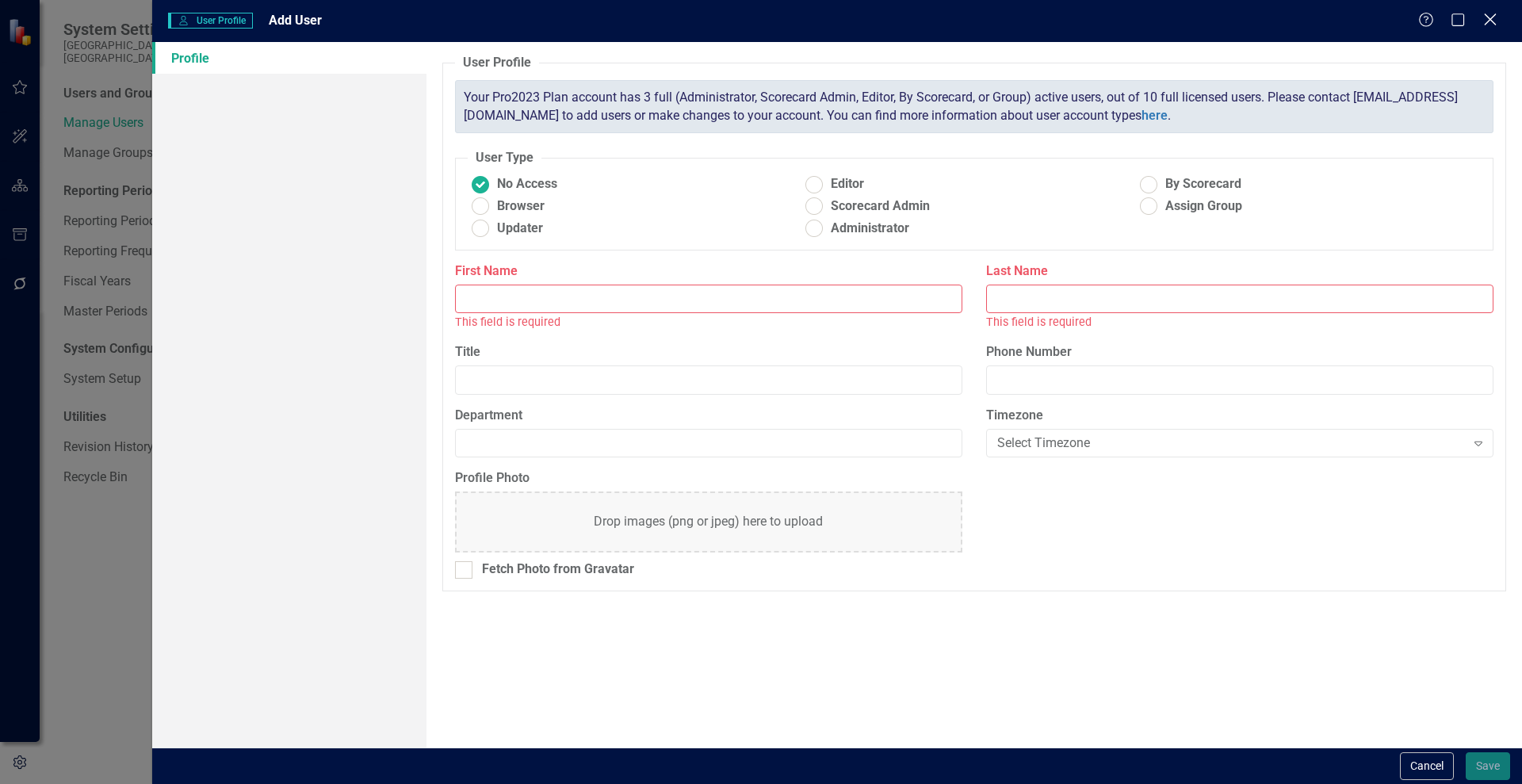
click at [1486, 13] on icon at bounding box center [1489, 19] width 12 height 12
